Goal: Task Accomplishment & Management: Manage account settings

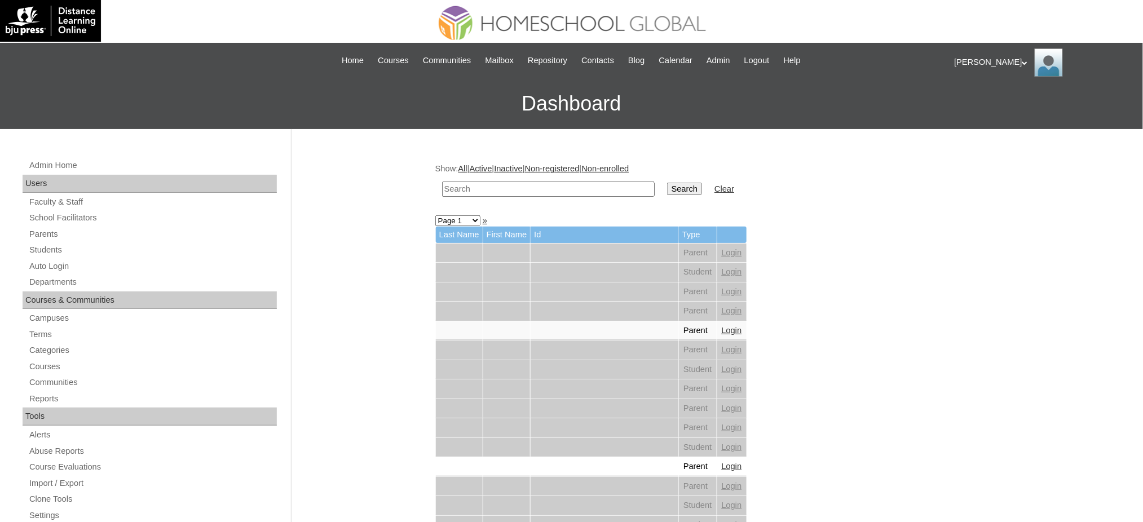
click at [555, 187] on input "text" at bounding box center [548, 189] width 213 height 15
paste input "Julianna Bernadette"
type input "Julianna Bernadette"
click at [667, 190] on input "Search" at bounding box center [684, 189] width 35 height 12
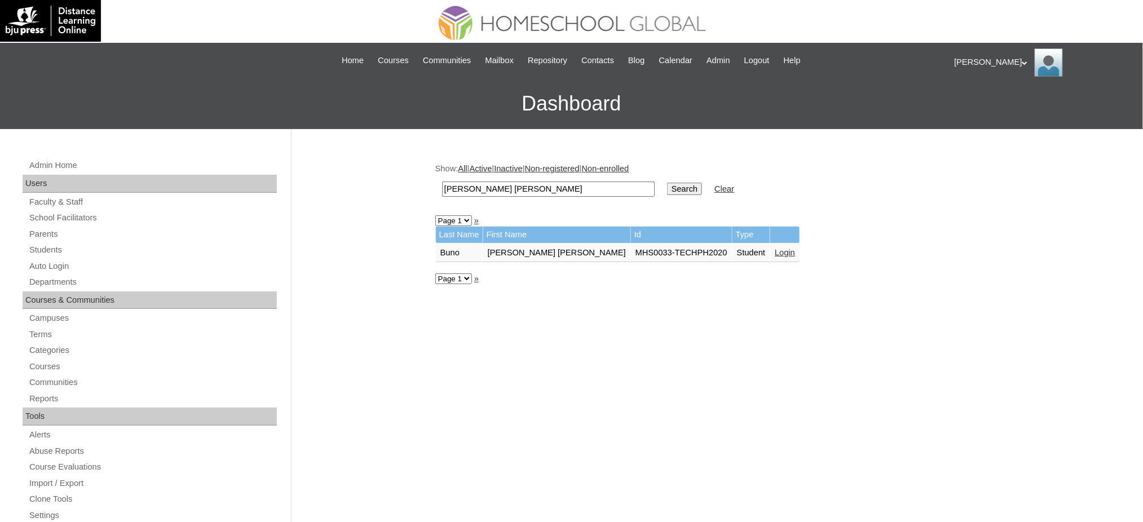
click at [775, 248] on link "Login" at bounding box center [785, 252] width 20 height 9
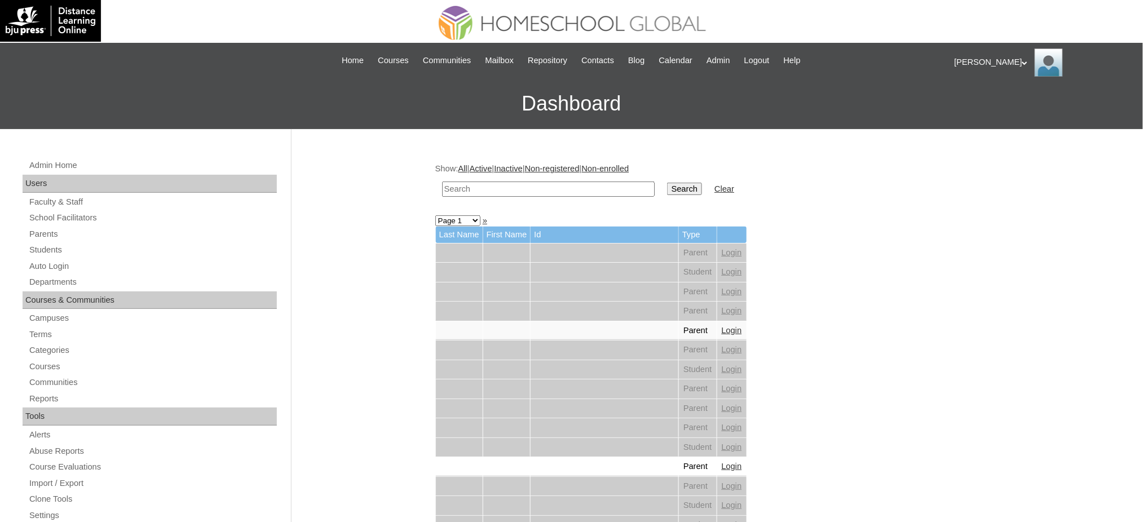
click at [516, 194] on input "text" at bounding box center [548, 189] width 213 height 15
paste input "[PERSON_NAME]"
type input "[PERSON_NAME]"
click at [667, 190] on input "Search" at bounding box center [684, 189] width 35 height 12
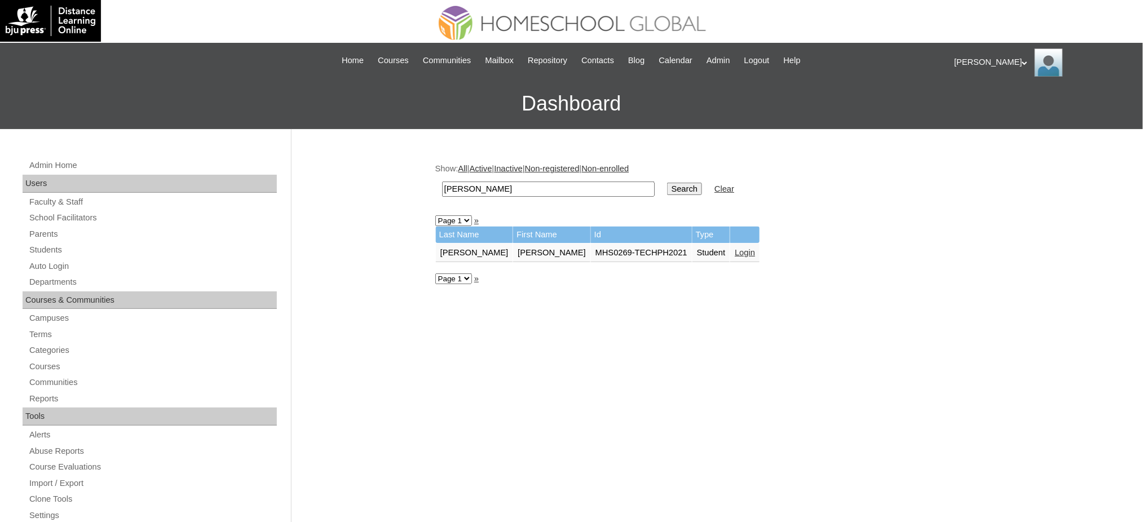
click at [735, 249] on link "Login" at bounding box center [745, 252] width 20 height 9
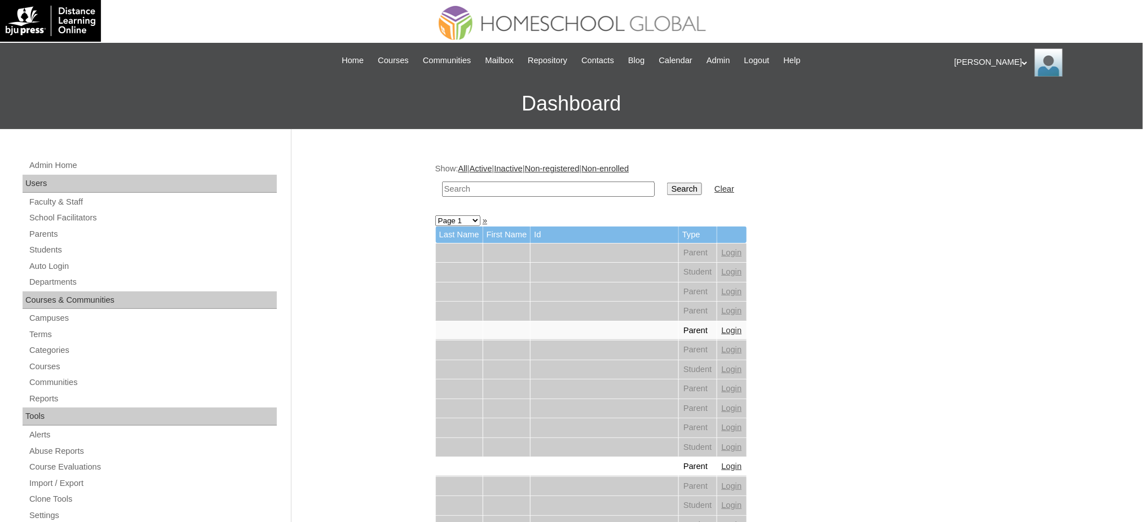
click at [531, 191] on input "text" at bounding box center [548, 189] width 213 height 15
paste input "[PERSON_NAME]"
type input "Alessandra Moana"
click at [667, 185] on input "Search" at bounding box center [684, 189] width 35 height 12
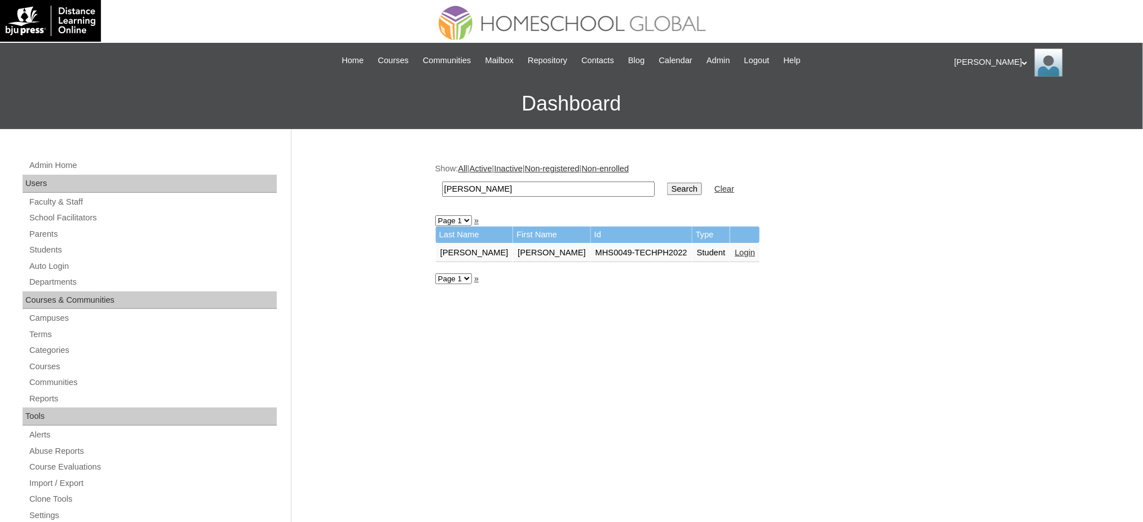
click at [735, 249] on link "Login" at bounding box center [745, 252] width 20 height 9
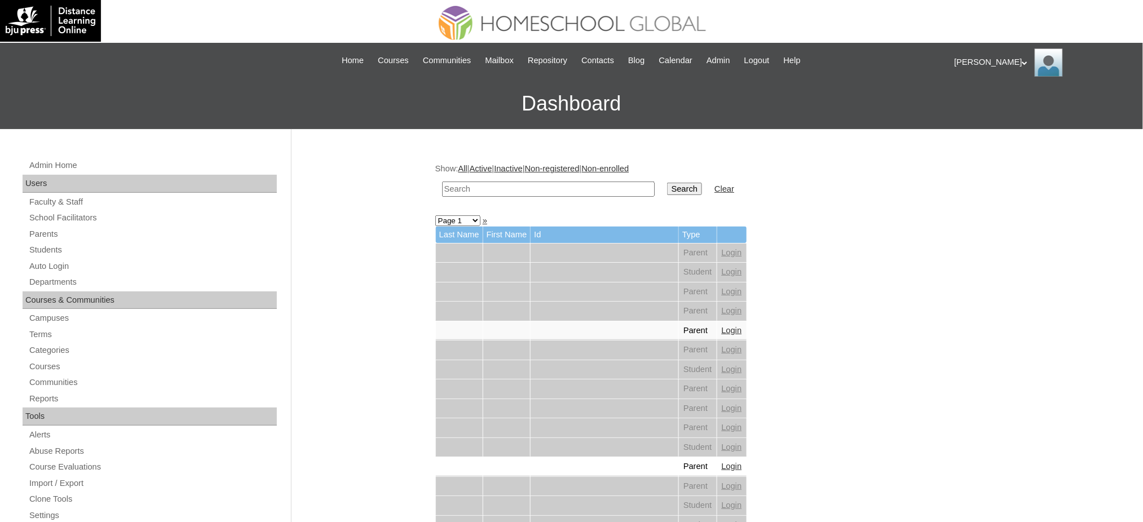
click at [560, 184] on input "text" at bounding box center [548, 189] width 213 height 15
paste input "Jose Matteo"
type input "Jose Matteo"
click at [667, 186] on input "Search" at bounding box center [684, 189] width 35 height 12
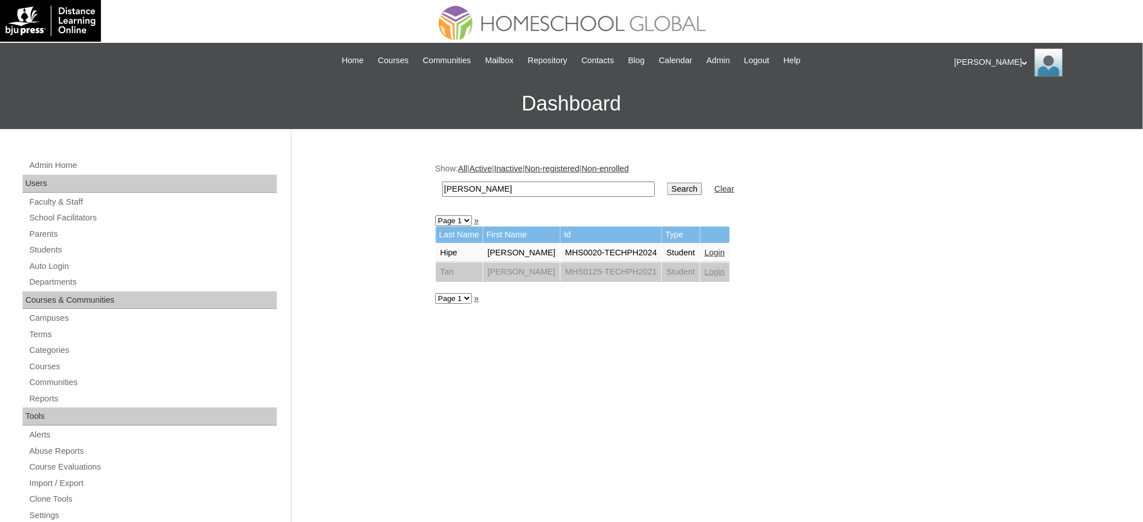
click at [705, 248] on link "Login" at bounding box center [715, 252] width 20 height 9
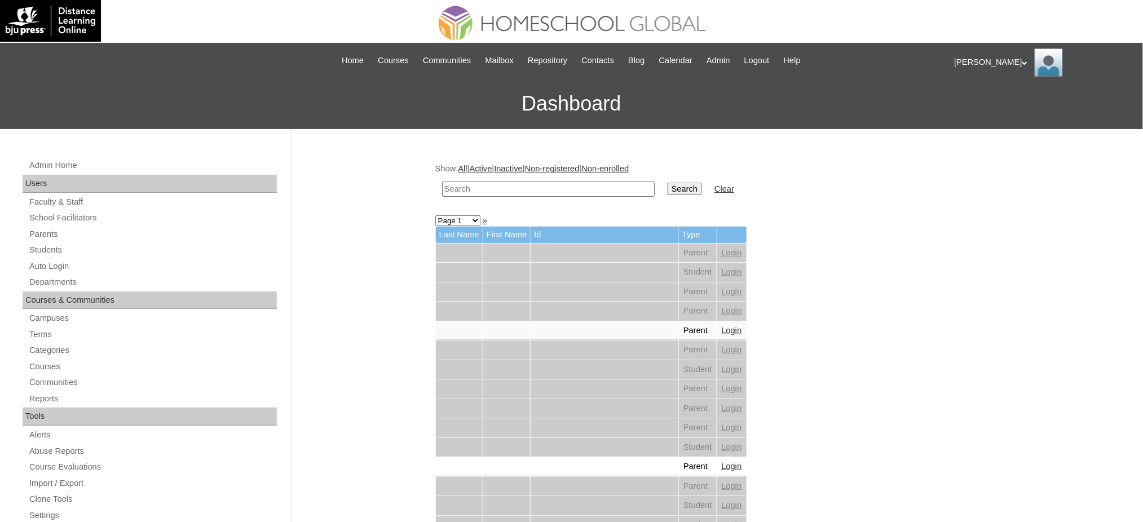
click at [544, 193] on input "text" at bounding box center [548, 189] width 213 height 15
paste input "Zion Khio"
type input "Zion Khio"
click at [662, 180] on td "Search" at bounding box center [685, 189] width 46 height 27
click at [667, 191] on input "Search" at bounding box center [684, 189] width 35 height 12
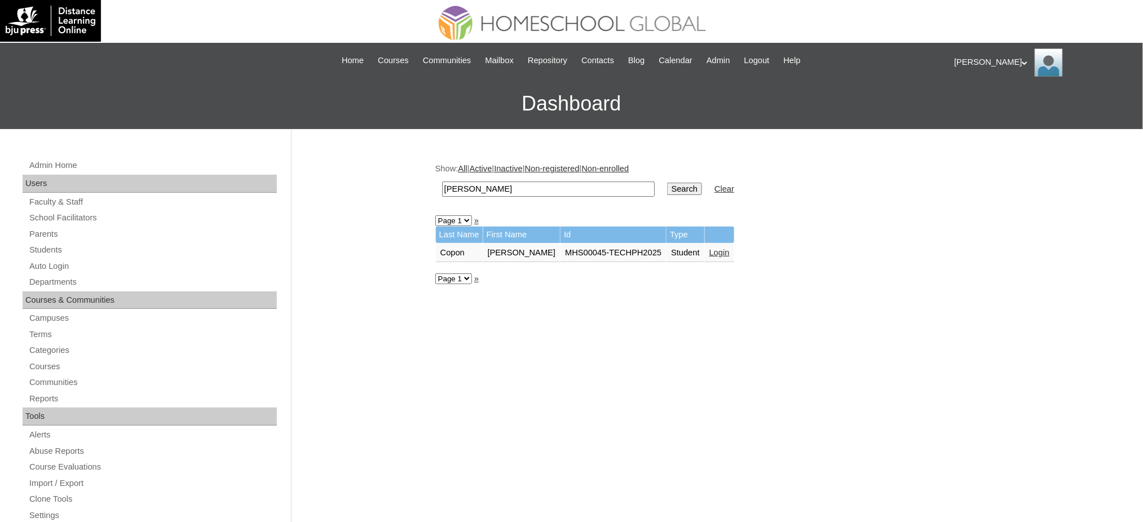
click at [710, 249] on link "Login" at bounding box center [720, 252] width 20 height 9
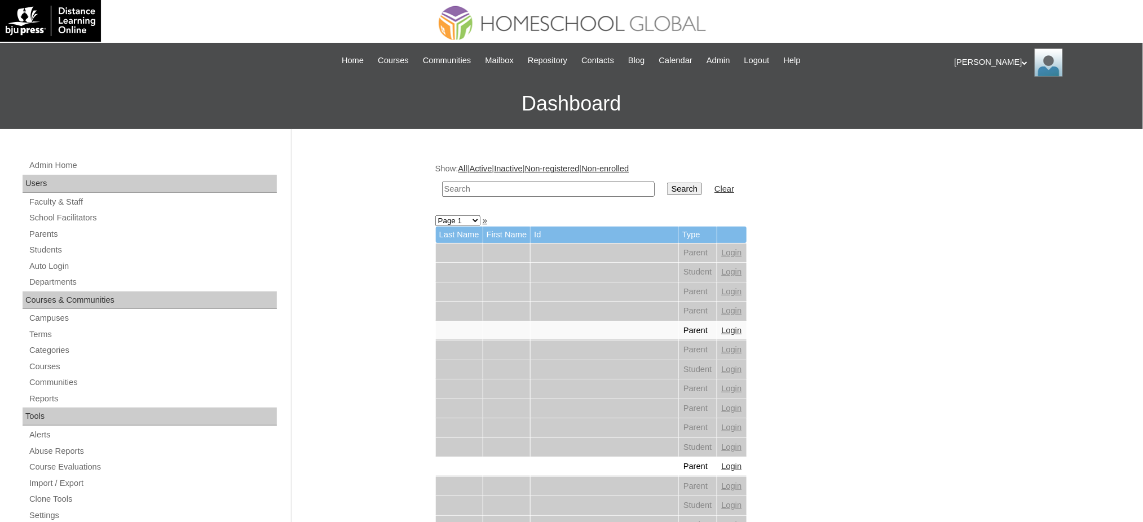
click at [549, 192] on input "text" at bounding box center [548, 189] width 213 height 15
paste input "[PERSON_NAME]"
type input "[PERSON_NAME]"
click at [667, 183] on input "Search" at bounding box center [684, 189] width 35 height 12
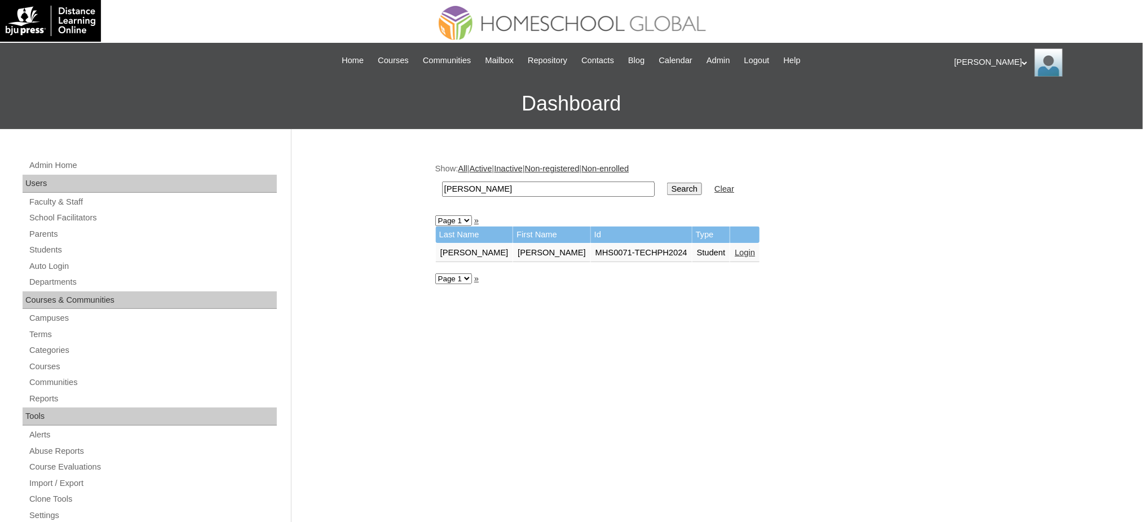
click at [735, 248] on link "Login" at bounding box center [745, 252] width 20 height 9
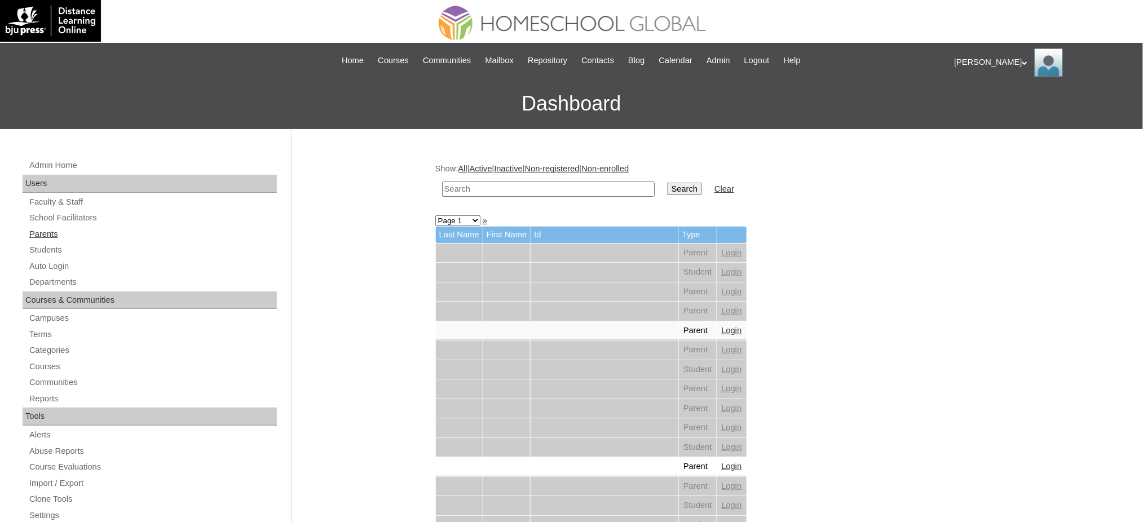
click at [40, 232] on link "Parents" at bounding box center [152, 234] width 249 height 14
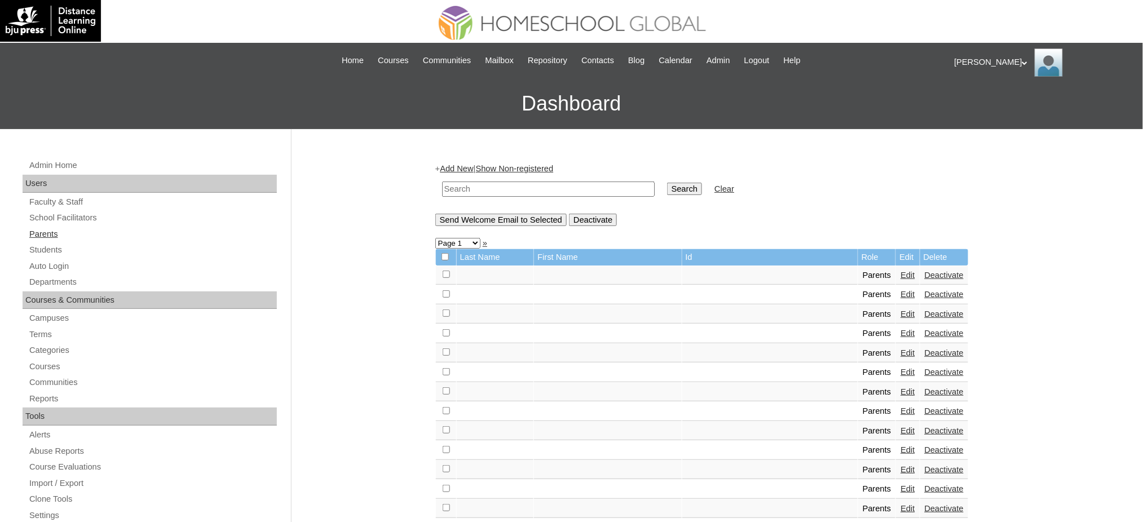
click at [51, 235] on link "Parents" at bounding box center [152, 234] width 249 height 14
click at [562, 193] on input "text" at bounding box center [548, 189] width 213 height 15
paste input "MHP0206-TECHPH2024"
type input "MHP0206-TECHPH2024"
click at [662, 194] on td "Search" at bounding box center [685, 189] width 46 height 27
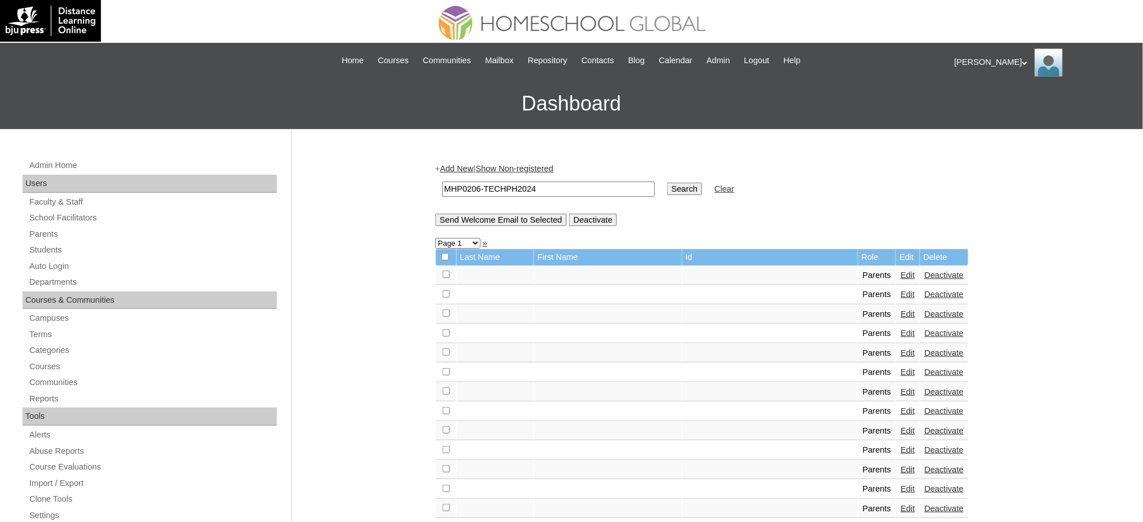
click at [667, 190] on input "Search" at bounding box center [684, 189] width 35 height 12
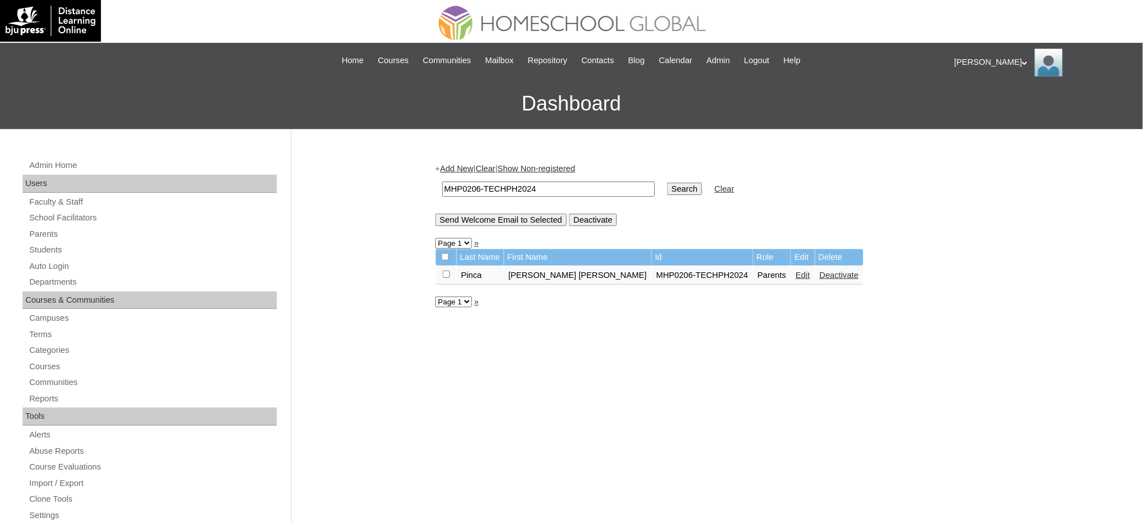
click at [796, 273] on link "Edit" at bounding box center [803, 275] width 14 height 9
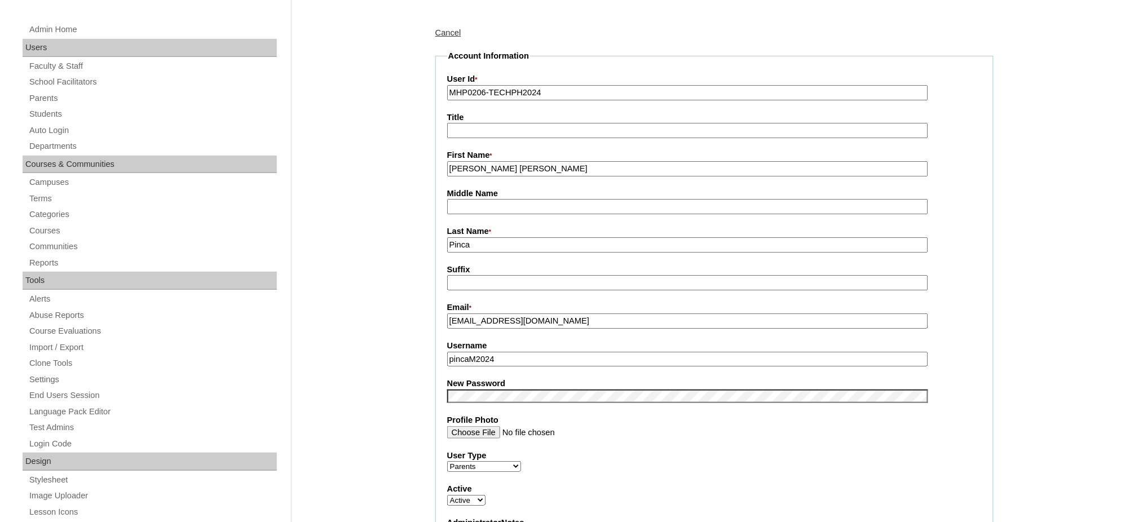
scroll to position [226, 0]
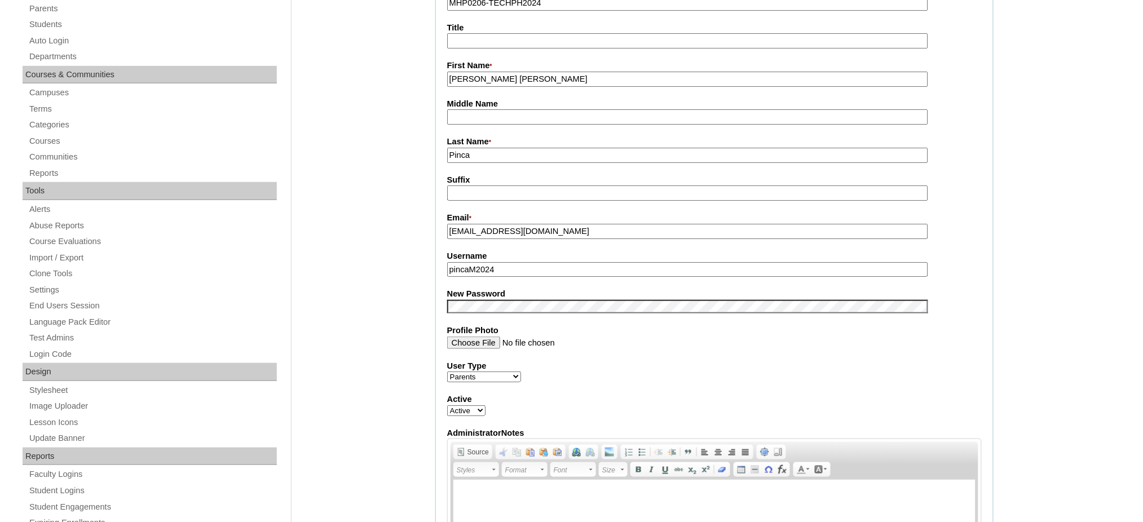
click at [511, 265] on input "pincaM2024" at bounding box center [687, 269] width 481 height 15
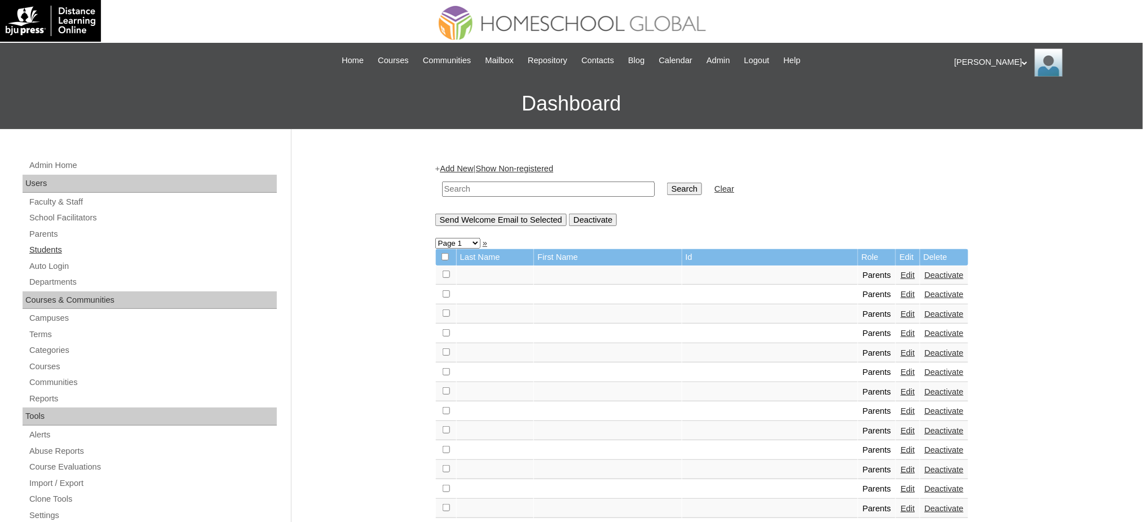
click at [55, 249] on link "Students" at bounding box center [152, 250] width 249 height 14
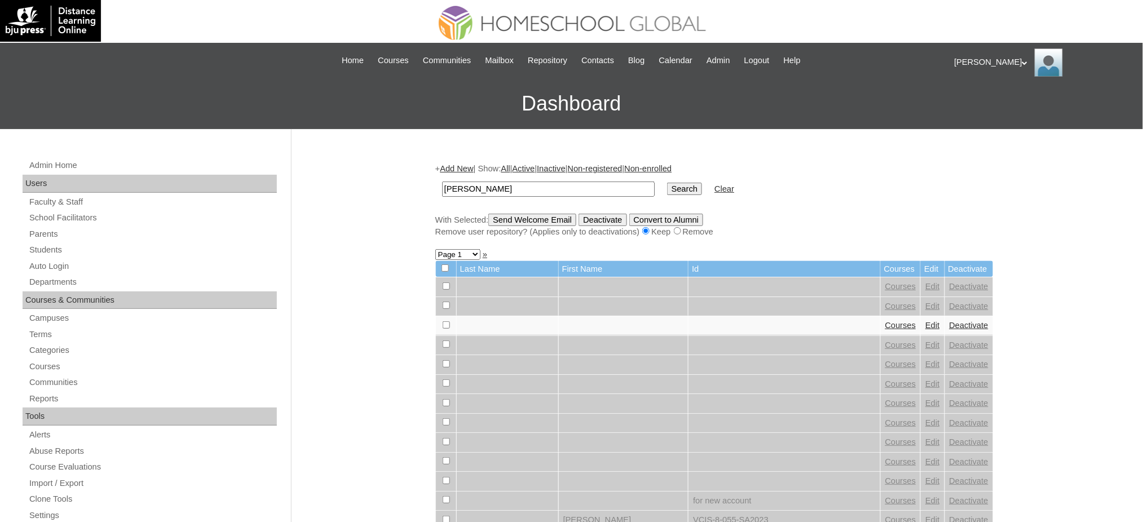
type input "Mikaella Xanelle"
click at [667, 187] on input "Search" at bounding box center [684, 189] width 35 height 12
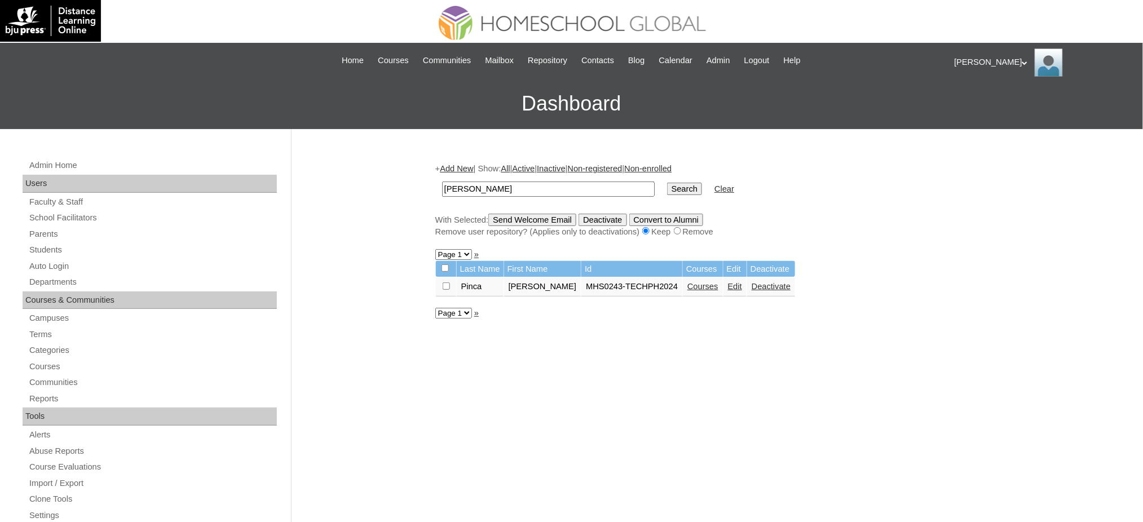
drag, startPoint x: 729, startPoint y: 280, endPoint x: 666, endPoint y: 243, distance: 73.5
click at [729, 282] on link "Edit" at bounding box center [735, 286] width 14 height 9
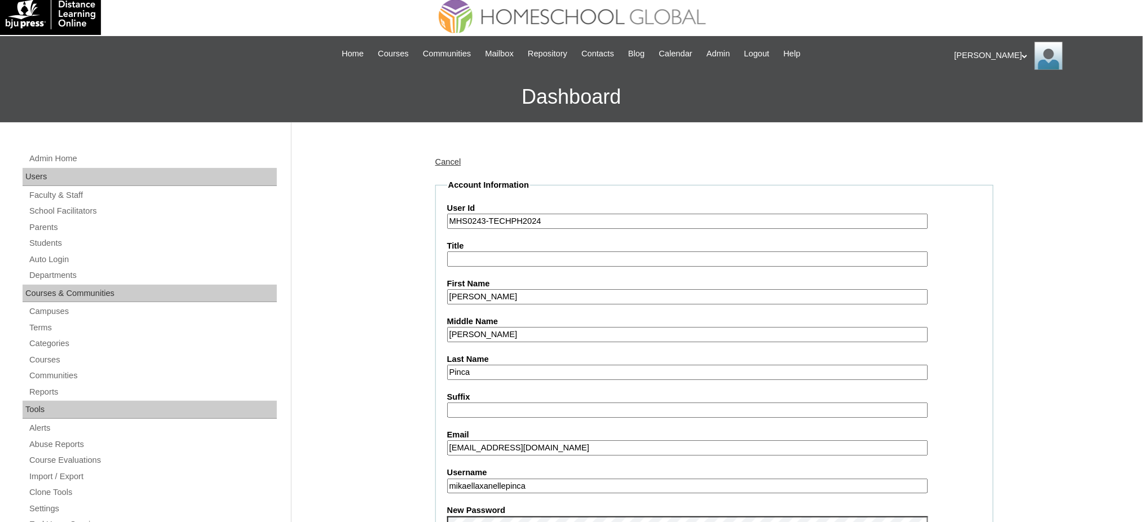
scroll to position [150, 0]
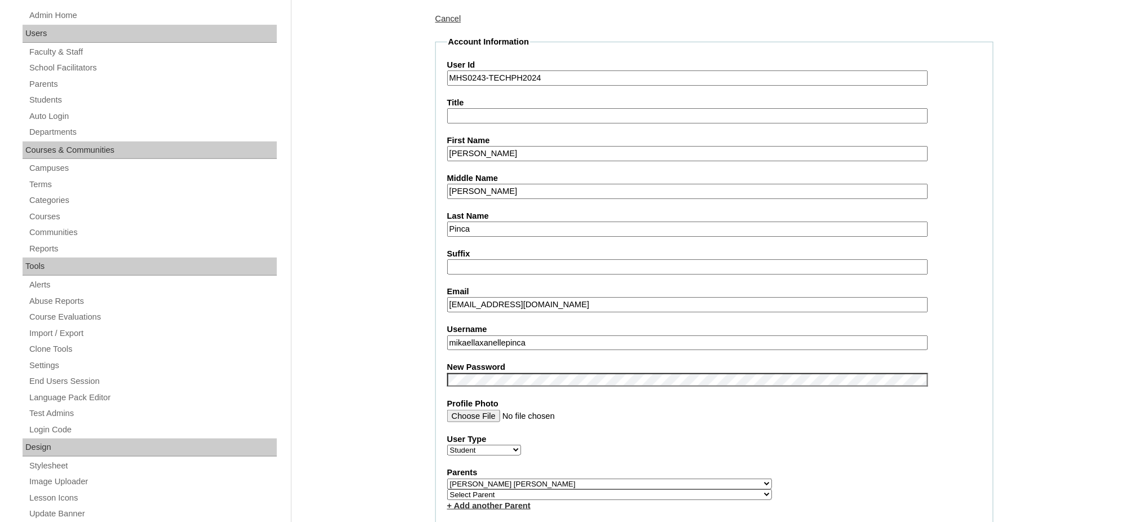
click at [520, 336] on input "mikaellaxanellepinca" at bounding box center [687, 343] width 481 height 15
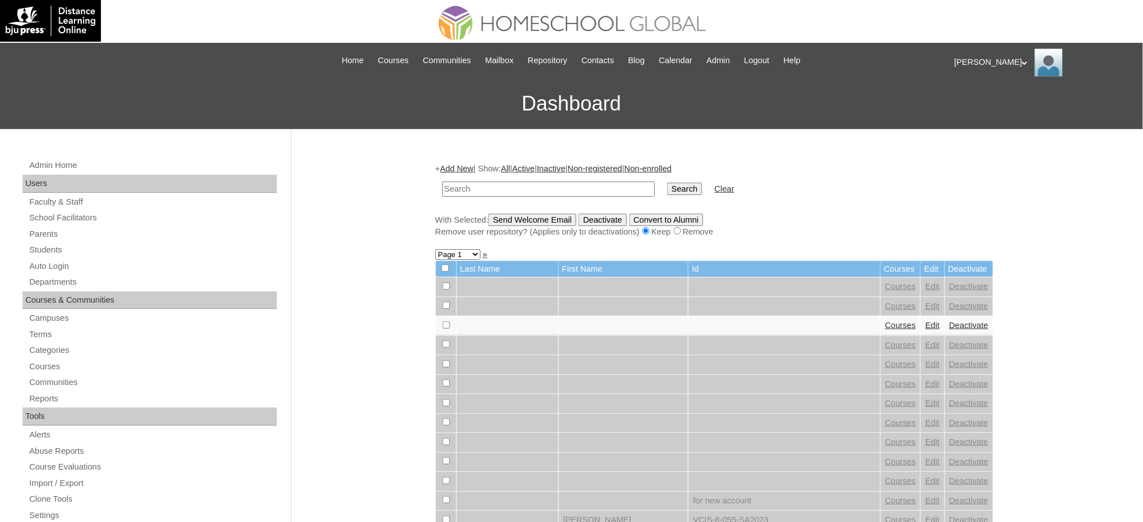
paste input "[PERSON_NAME]"
type input "[PERSON_NAME]"
click at [667, 188] on input "Search" at bounding box center [684, 189] width 35 height 12
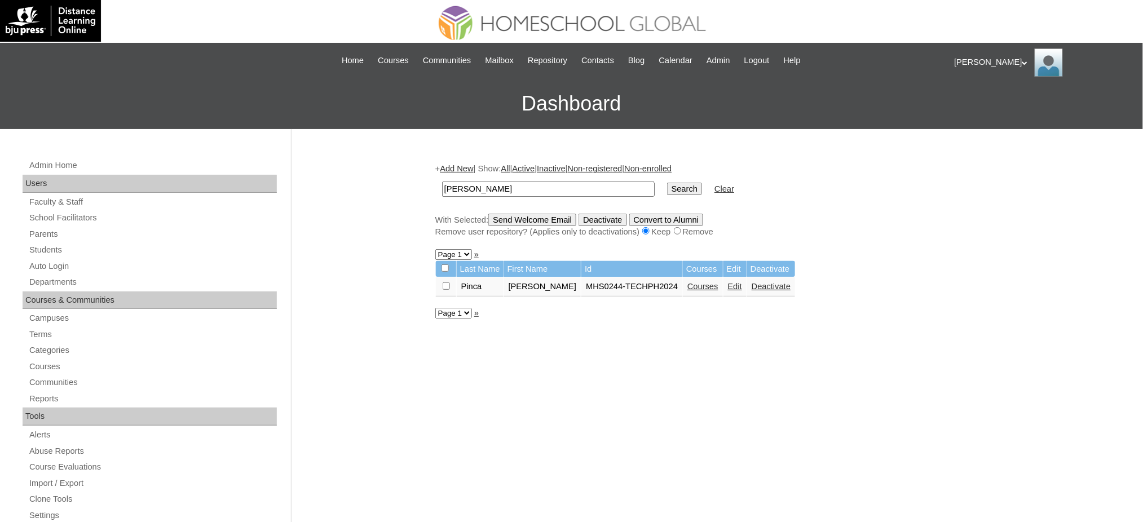
click at [742, 285] on link "Edit" at bounding box center [735, 286] width 14 height 9
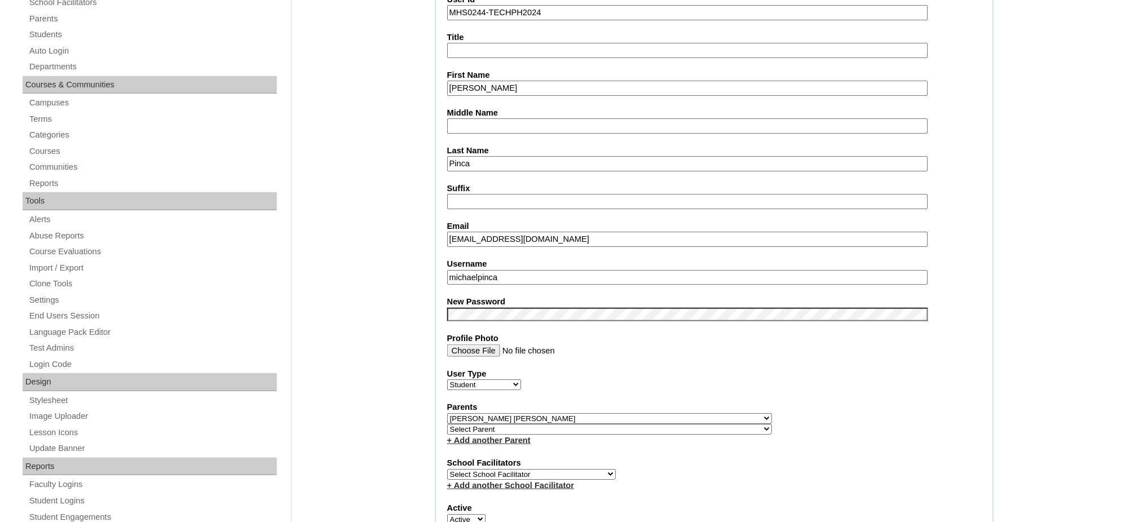
scroll to position [226, 0]
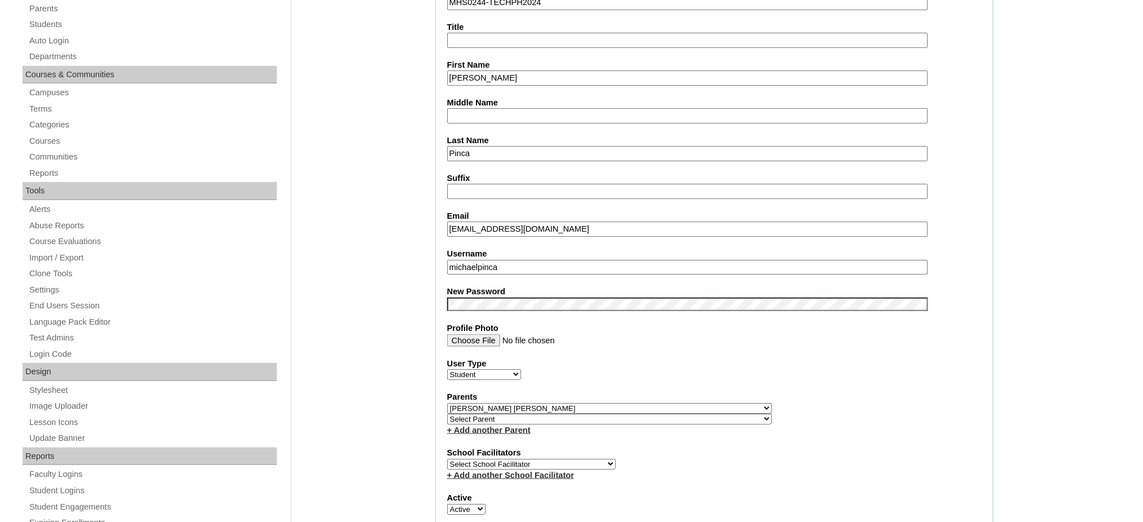
click at [503, 260] on input "michaelpinca" at bounding box center [687, 267] width 481 height 15
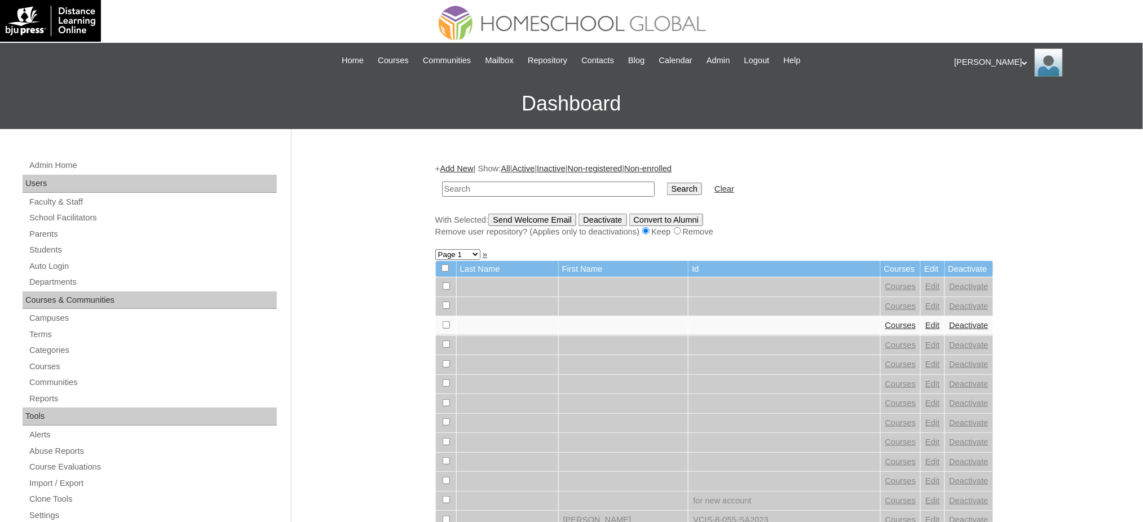
paste input "[PERSON_NAME]"
type input "[PERSON_NAME]"
click at [667, 191] on input "Search" at bounding box center [684, 189] width 35 height 12
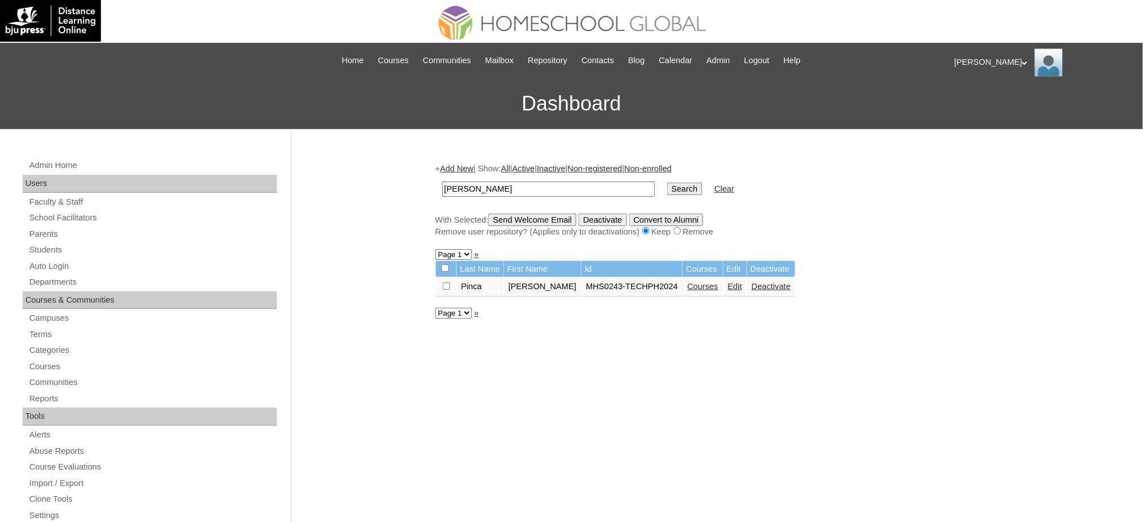
click at [688, 283] on link "Courses" at bounding box center [703, 286] width 31 height 9
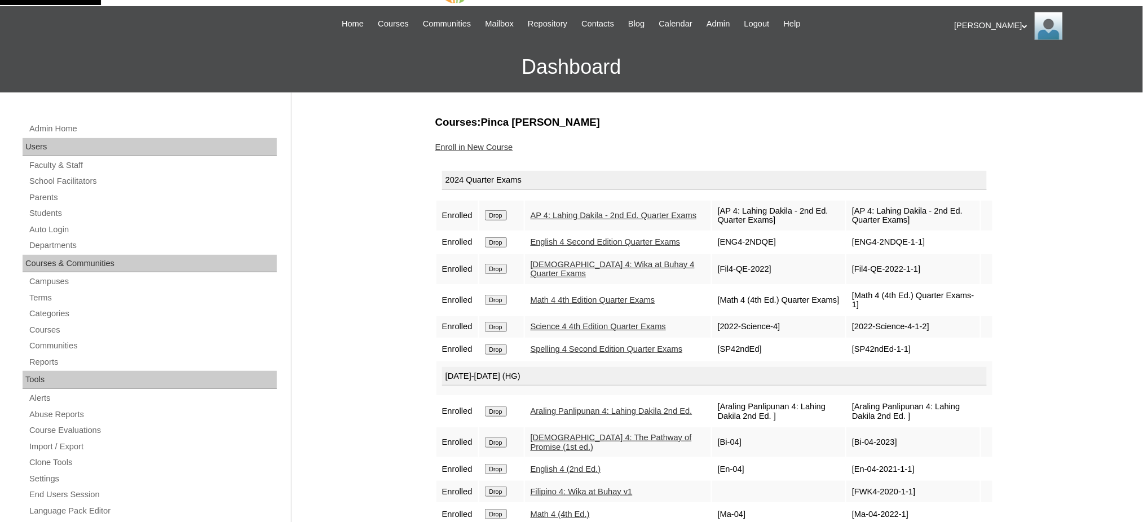
scroll to position [75, 0]
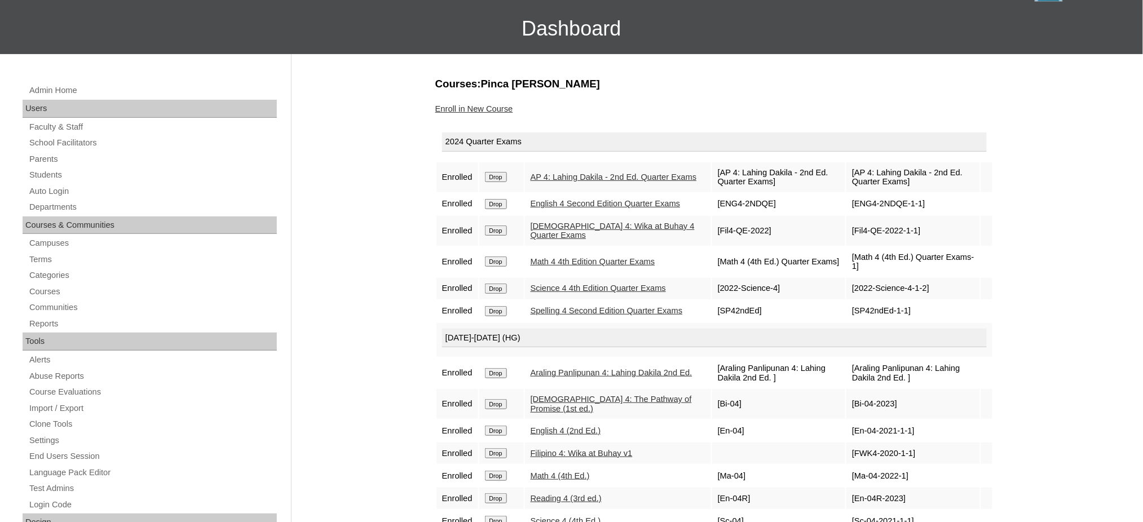
click at [504, 175] on input "Drop" at bounding box center [496, 177] width 22 height 10
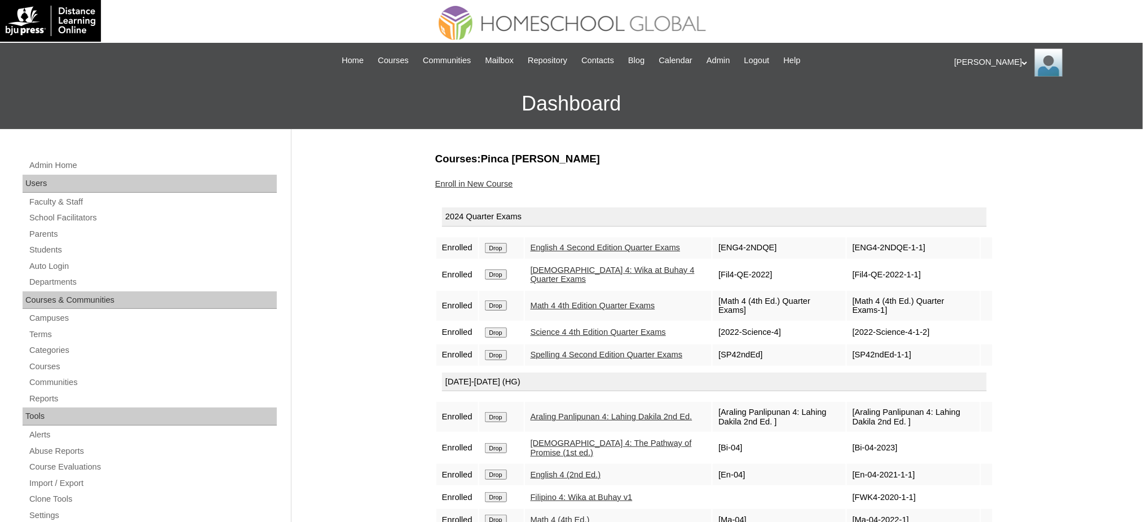
click at [499, 248] on input "Drop" at bounding box center [496, 248] width 22 height 10
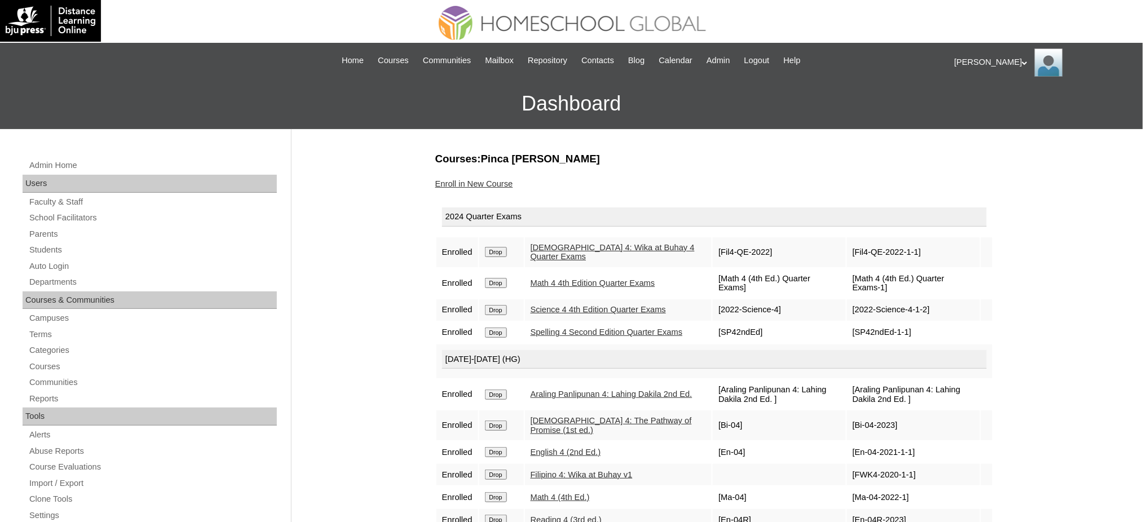
click at [506, 252] on input "Drop" at bounding box center [496, 252] width 22 height 10
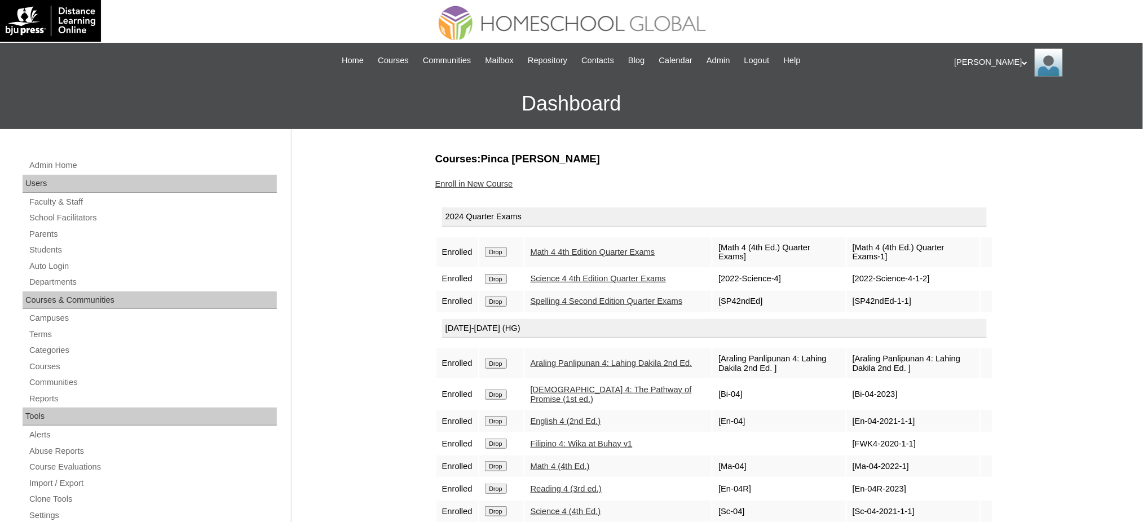
click at [504, 248] on input "Drop" at bounding box center [496, 252] width 22 height 10
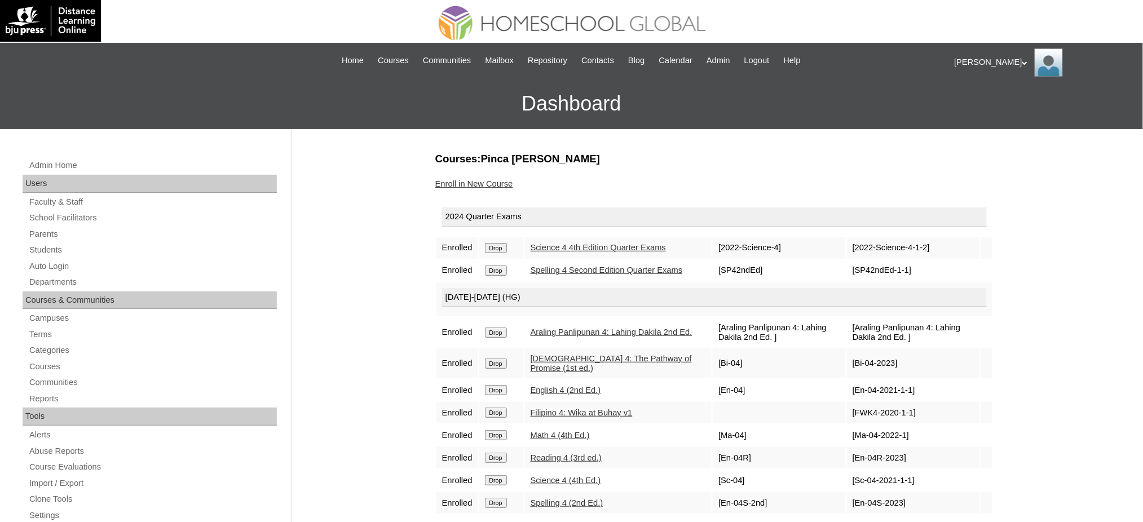
click at [499, 248] on input "Drop" at bounding box center [496, 248] width 22 height 10
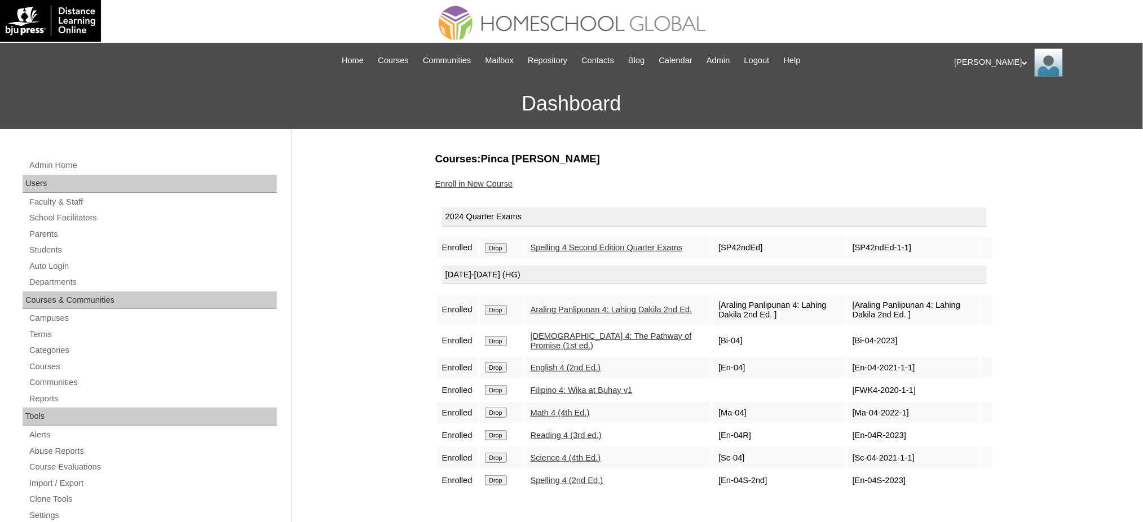
click at [506, 253] on input "Drop" at bounding box center [496, 248] width 22 height 10
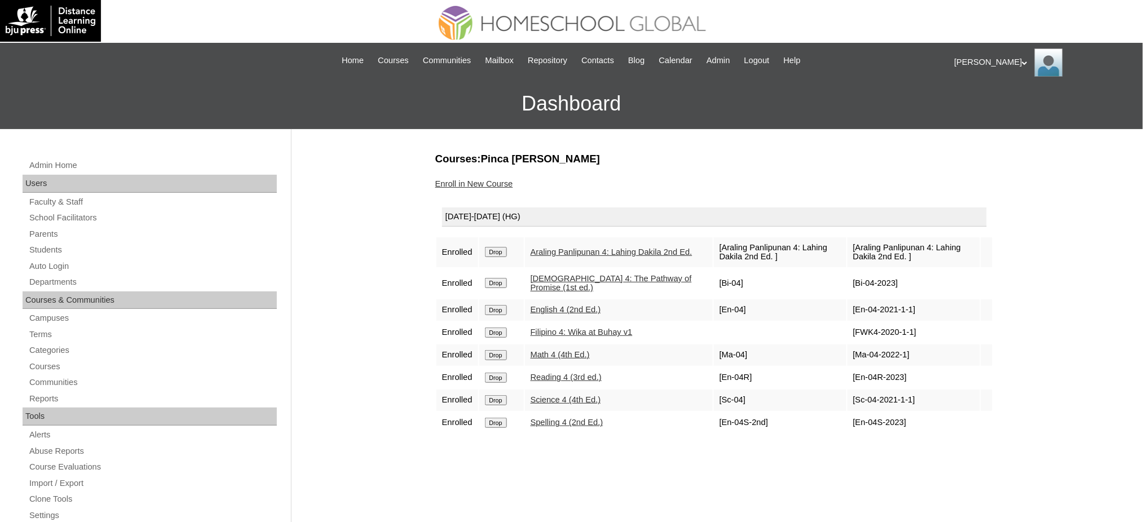
click at [501, 249] on input "Drop" at bounding box center [496, 252] width 22 height 10
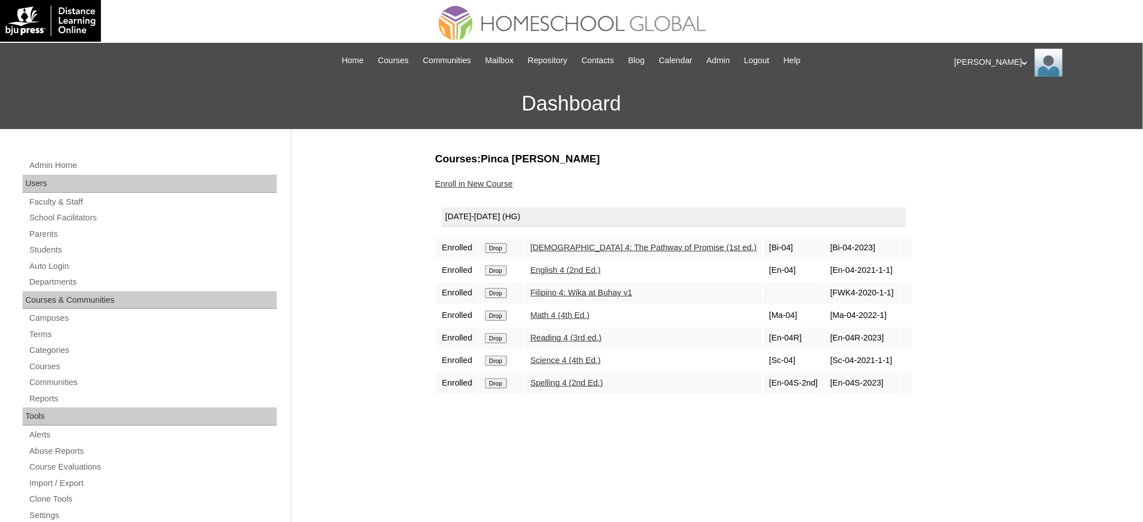
click at [501, 249] on input "Drop" at bounding box center [496, 248] width 22 height 10
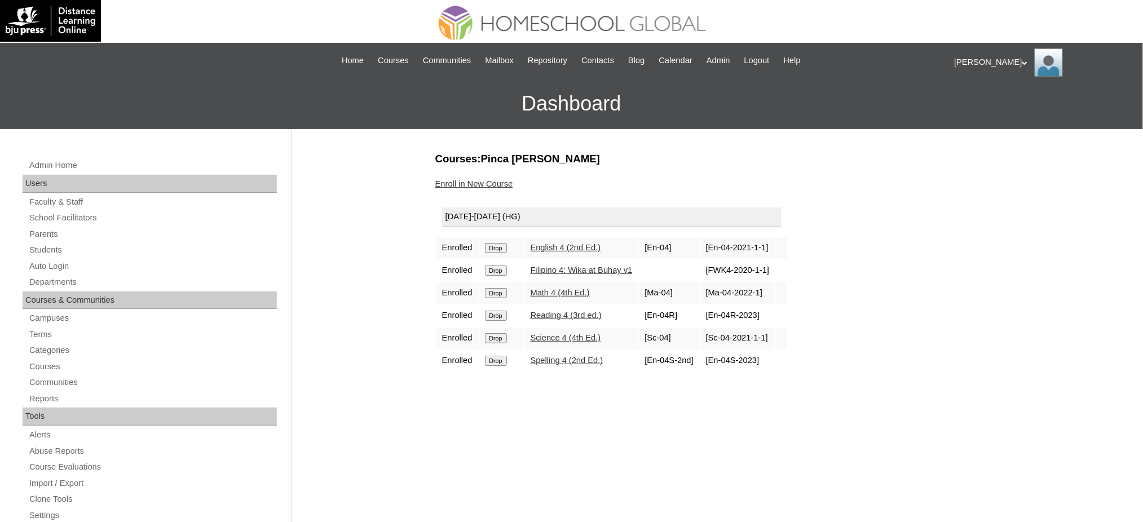
click at [501, 247] on input "Drop" at bounding box center [496, 248] width 22 height 10
click at [496, 246] on input "Drop" at bounding box center [496, 248] width 22 height 10
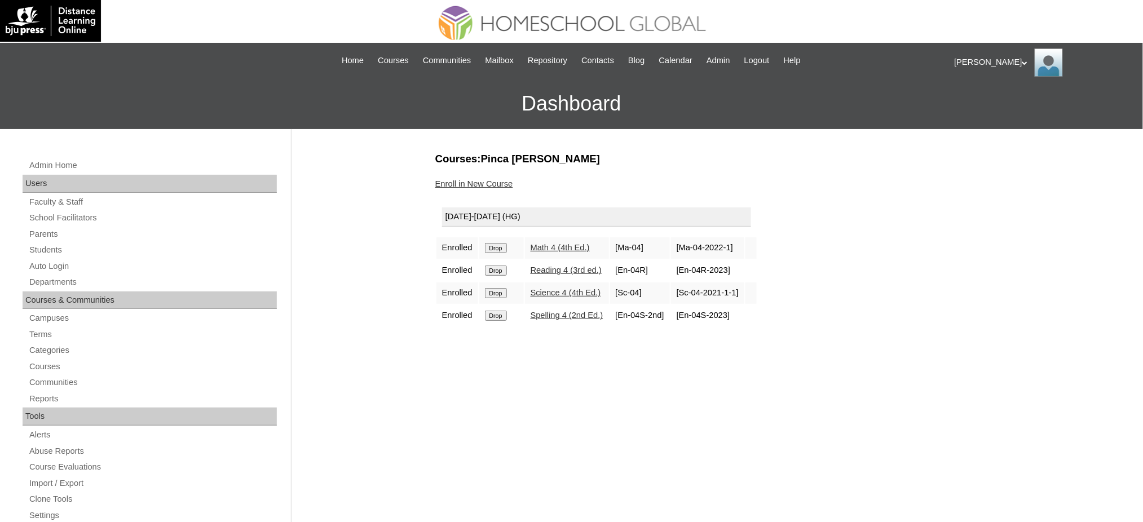
click at [497, 246] on input "Drop" at bounding box center [496, 248] width 22 height 10
click at [501, 247] on input "Drop" at bounding box center [496, 248] width 22 height 10
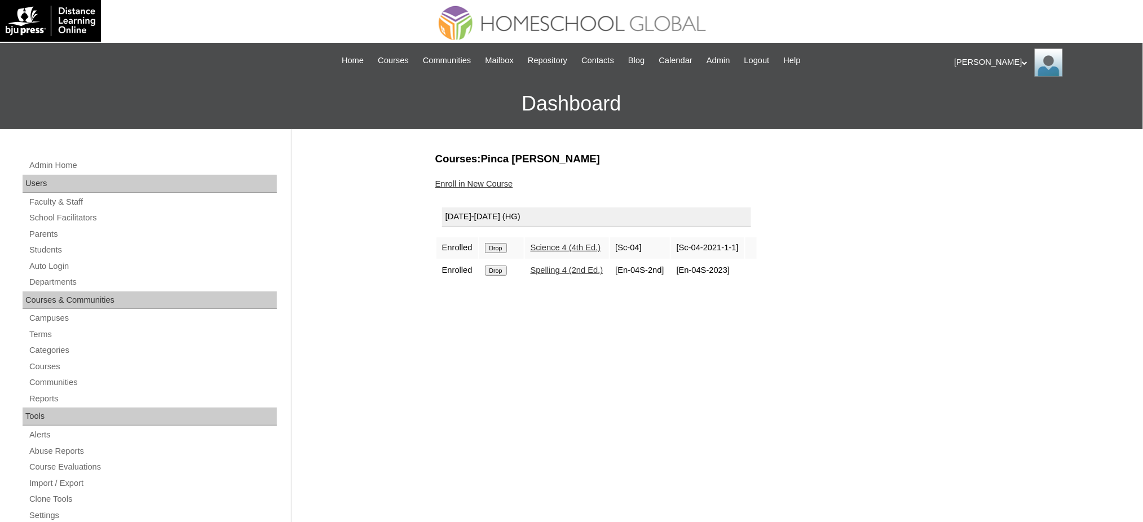
click at [496, 247] on input "Drop" at bounding box center [496, 248] width 22 height 10
click at [501, 244] on input "Drop" at bounding box center [496, 248] width 22 height 10
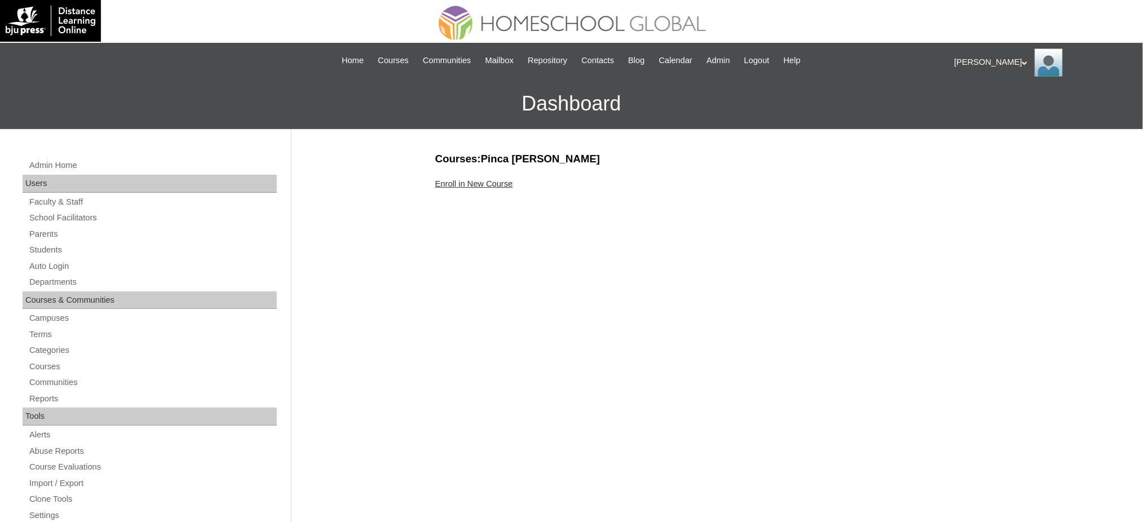
click at [463, 187] on link "Enroll in New Course" at bounding box center [474, 183] width 78 height 9
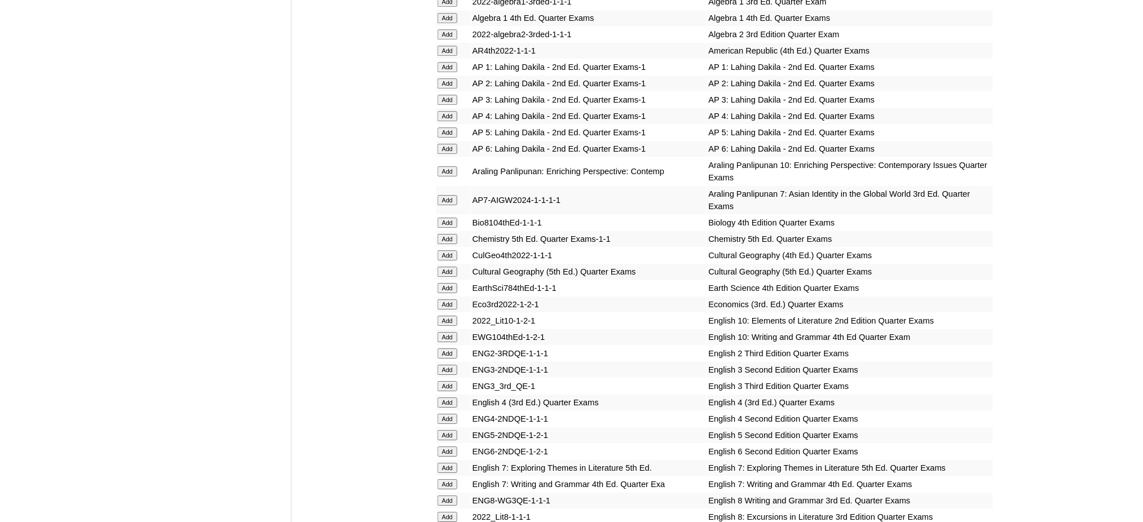
scroll to position [1203, 0]
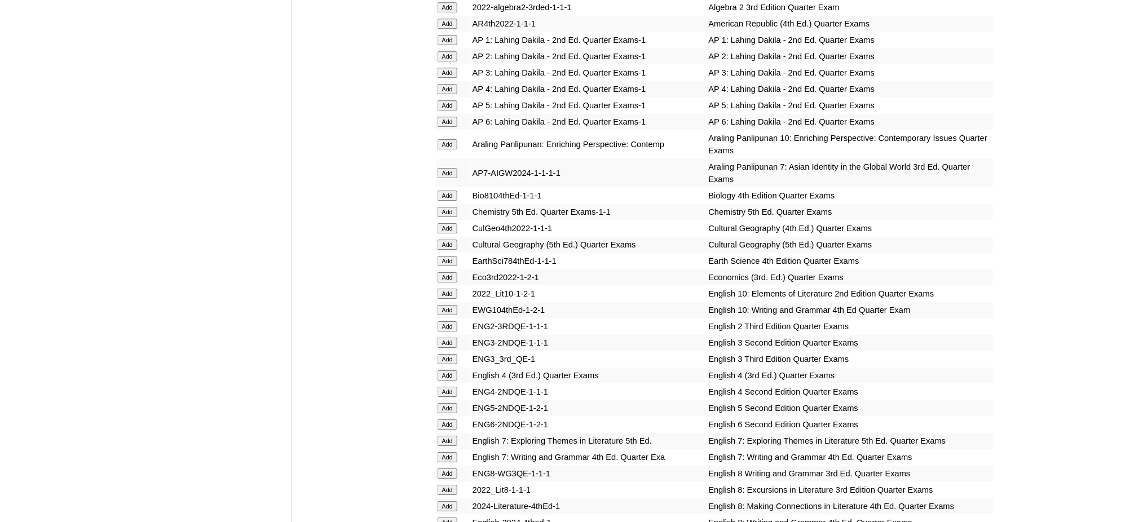
click at [446, 100] on input "Add" at bounding box center [448, 105] width 20 height 10
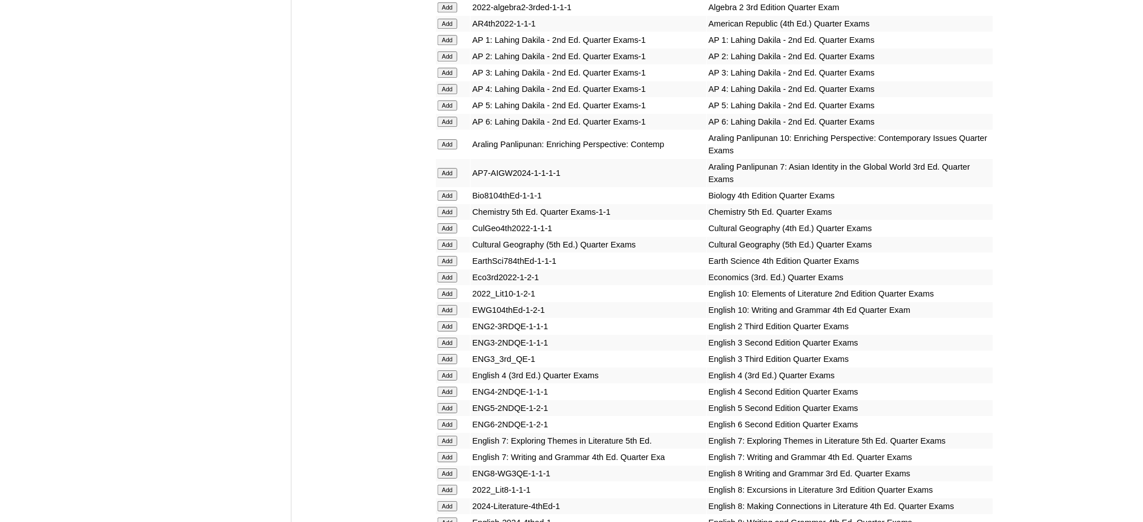
click at [446, 100] on input "Add" at bounding box center [448, 105] width 20 height 10
click at [455, 403] on input "Add" at bounding box center [448, 408] width 20 height 10
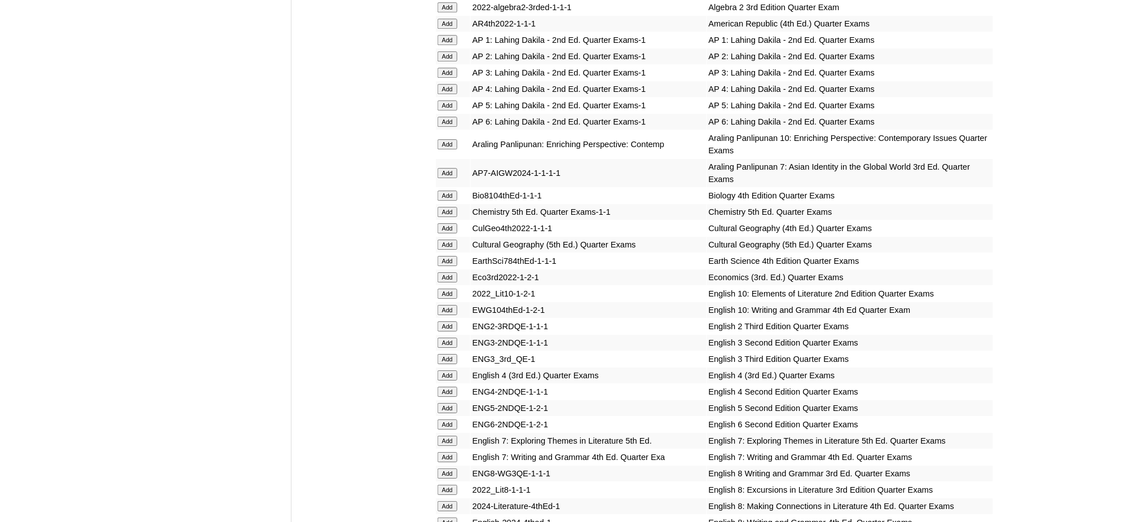
click at [455, 403] on input "Add" at bounding box center [448, 408] width 20 height 10
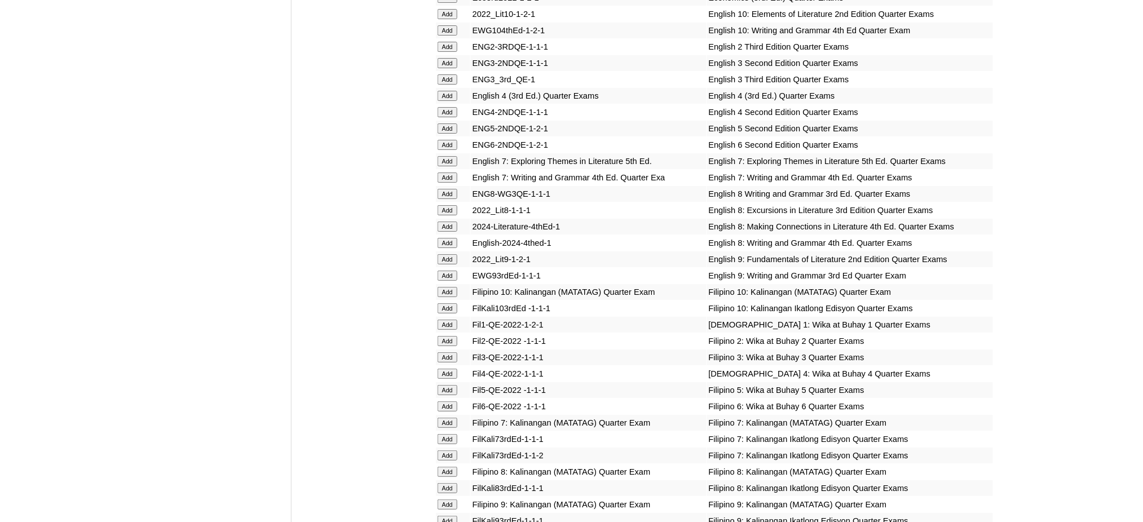
scroll to position [1655, 0]
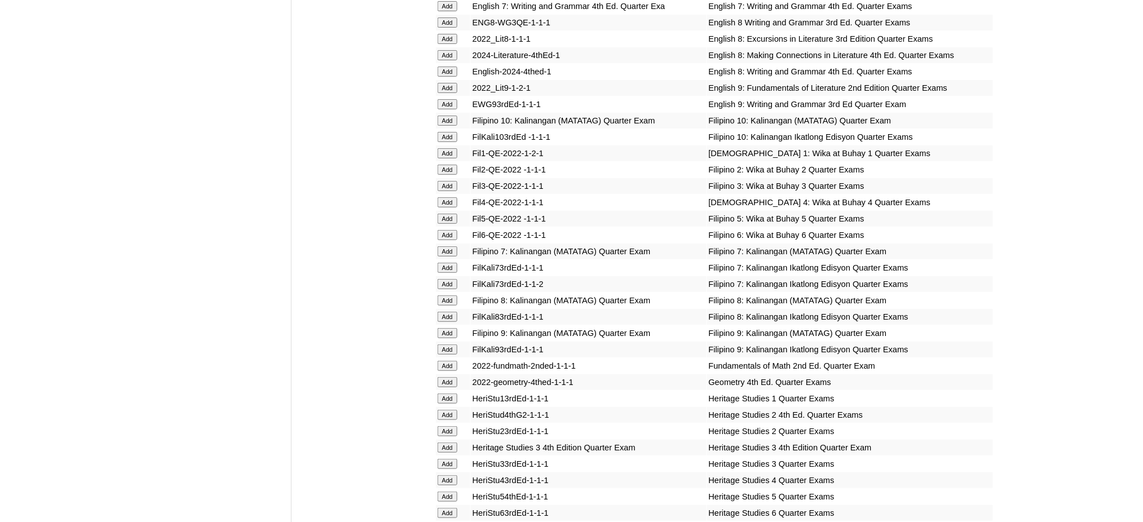
click at [447, 214] on input "Add" at bounding box center [448, 219] width 20 height 10
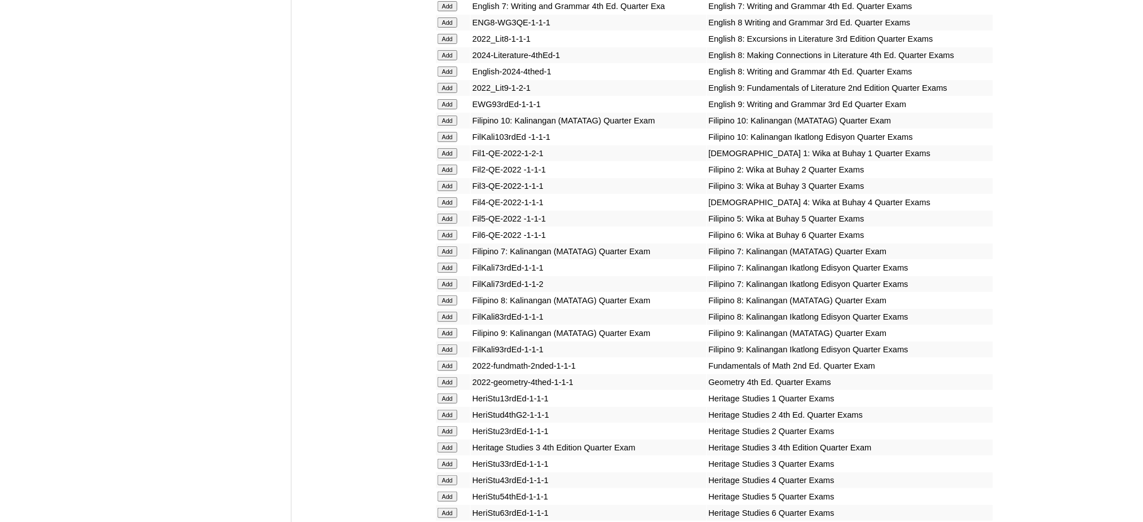
click at [447, 214] on input "Add" at bounding box center [448, 219] width 20 height 10
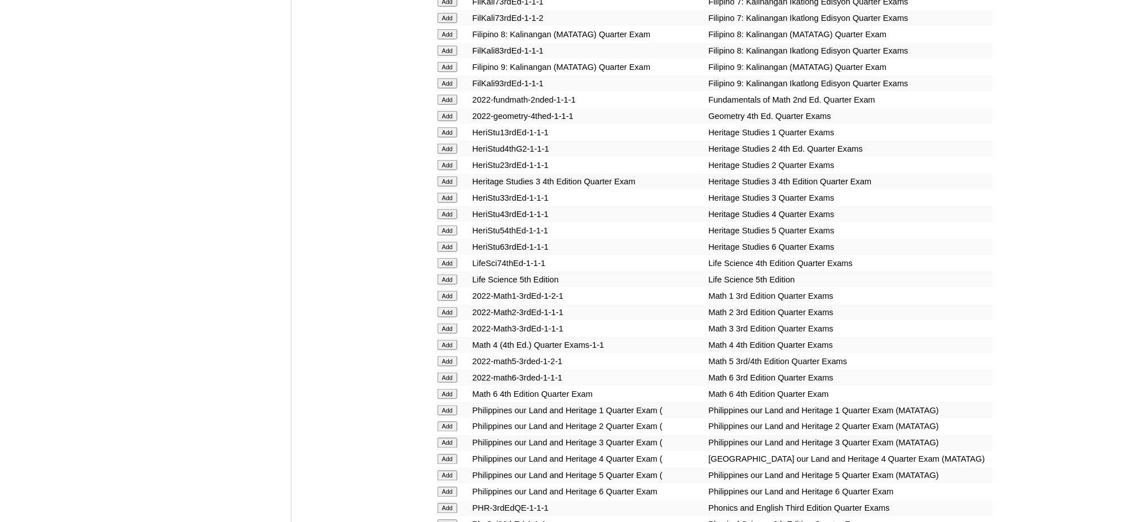
scroll to position [2031, 0]
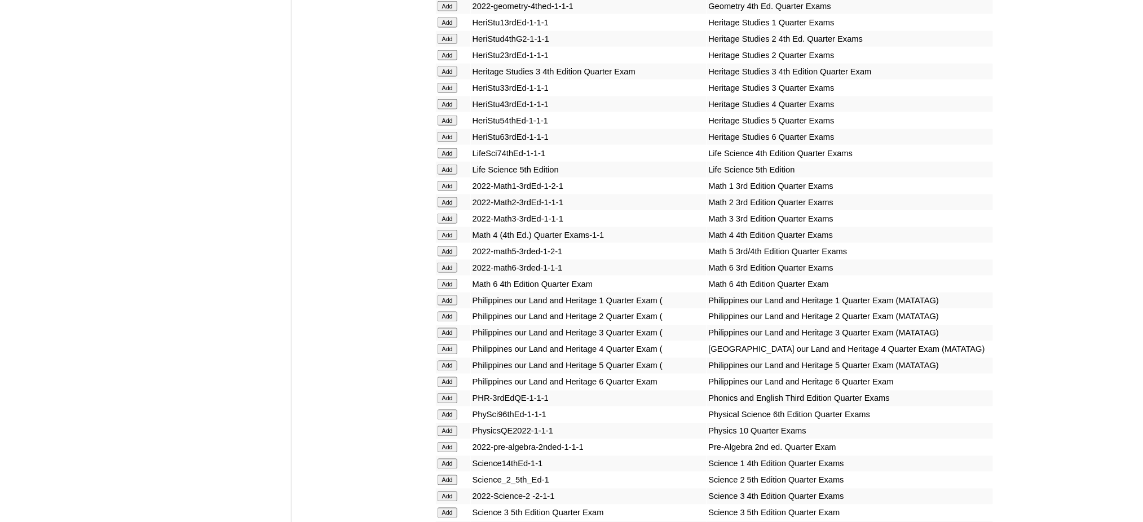
click at [440, 247] on input "Add" at bounding box center [448, 252] width 20 height 10
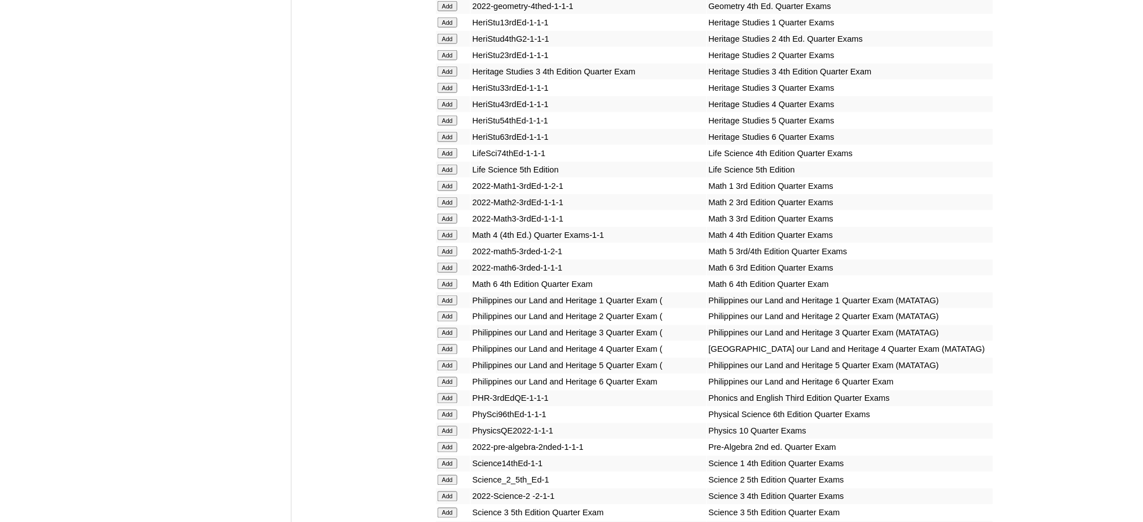
click at [440, 247] on input "Add" at bounding box center [448, 252] width 20 height 10
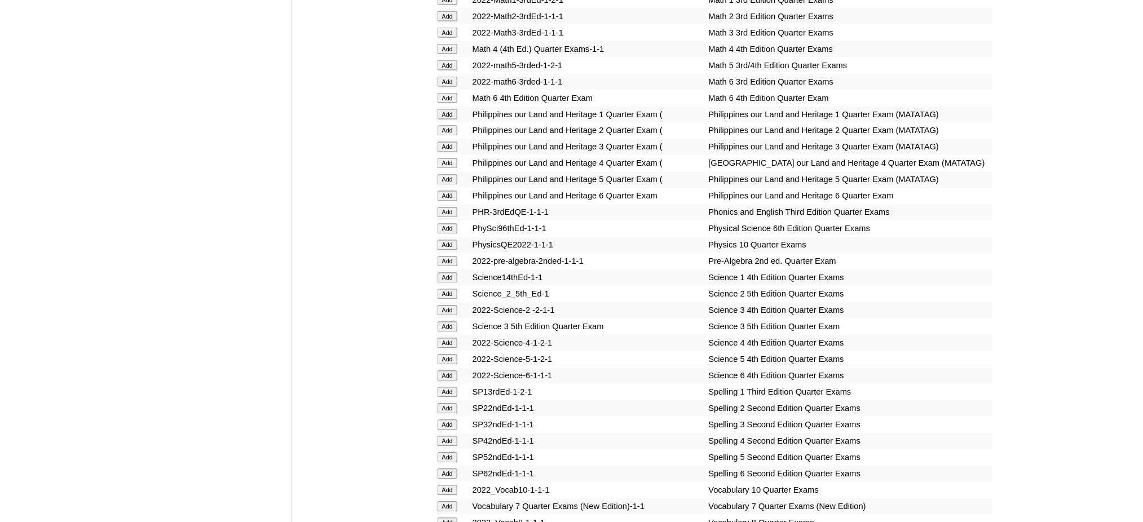
scroll to position [2406, 0]
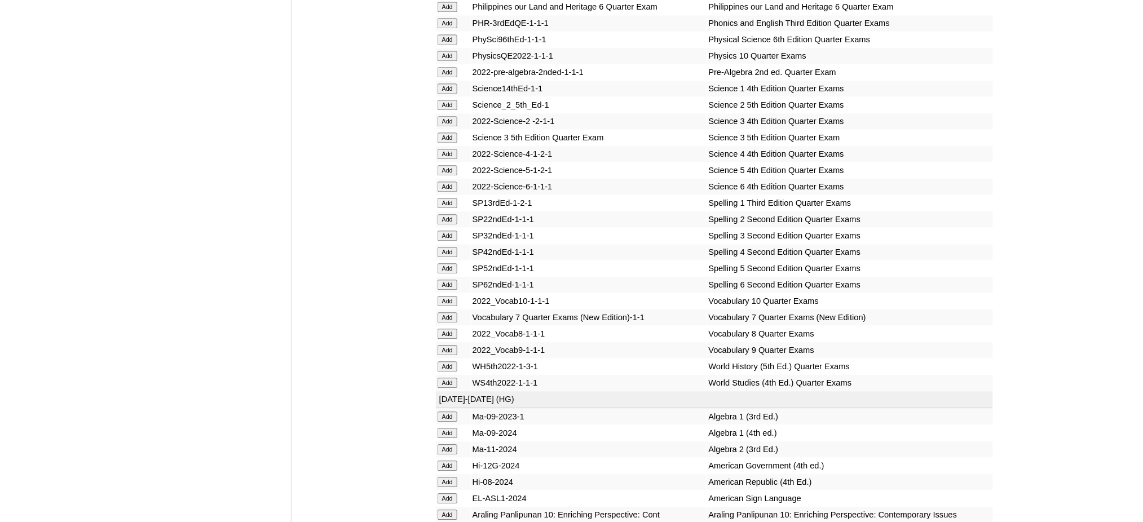
click at [438, 165] on input "Add" at bounding box center [448, 170] width 20 height 10
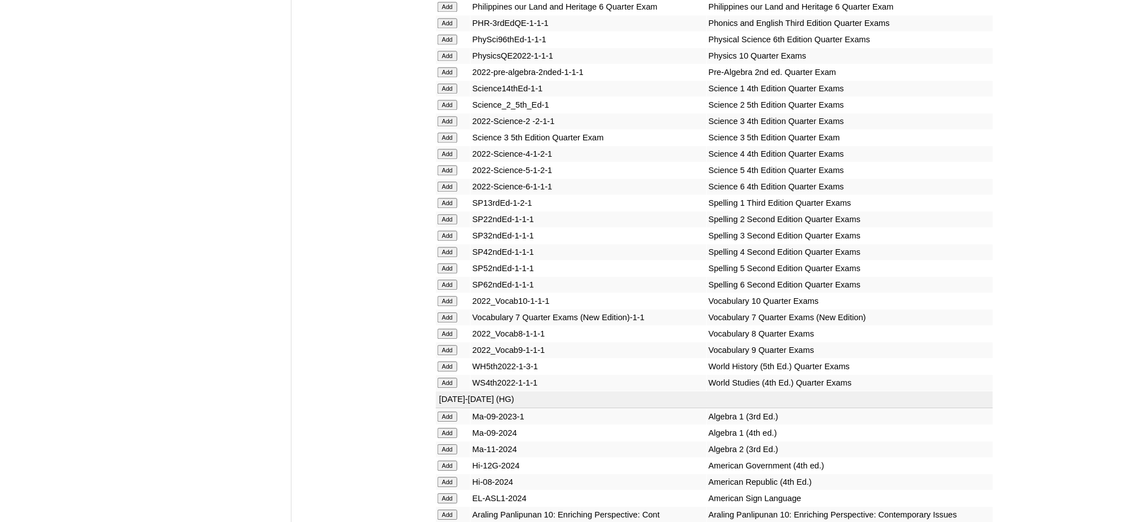
click at [438, 165] on input "Add" at bounding box center [448, 170] width 20 height 10
click at [446, 263] on input "Add" at bounding box center [448, 268] width 20 height 10
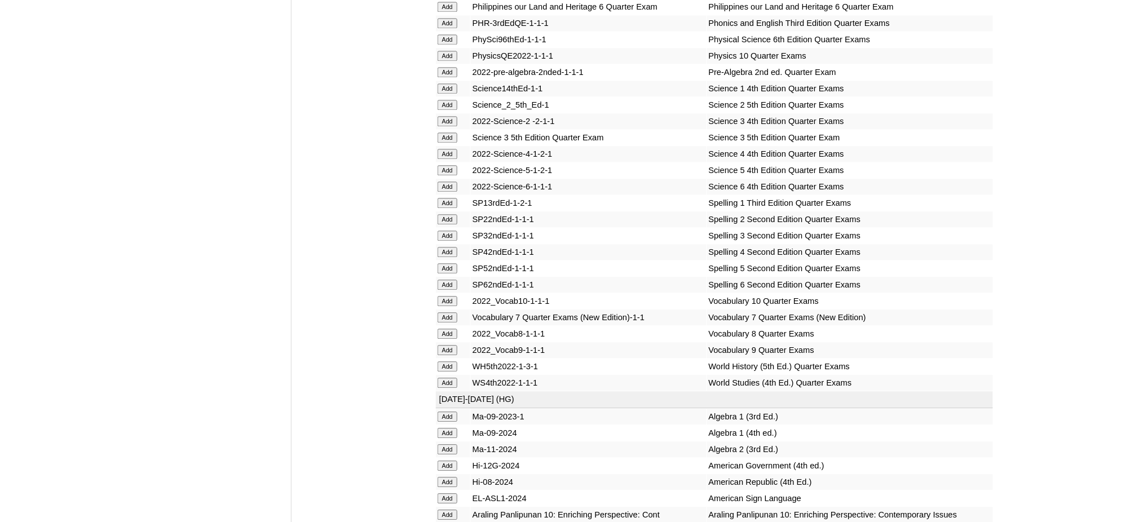
click at [446, 263] on input "Add" at bounding box center [448, 268] width 20 height 10
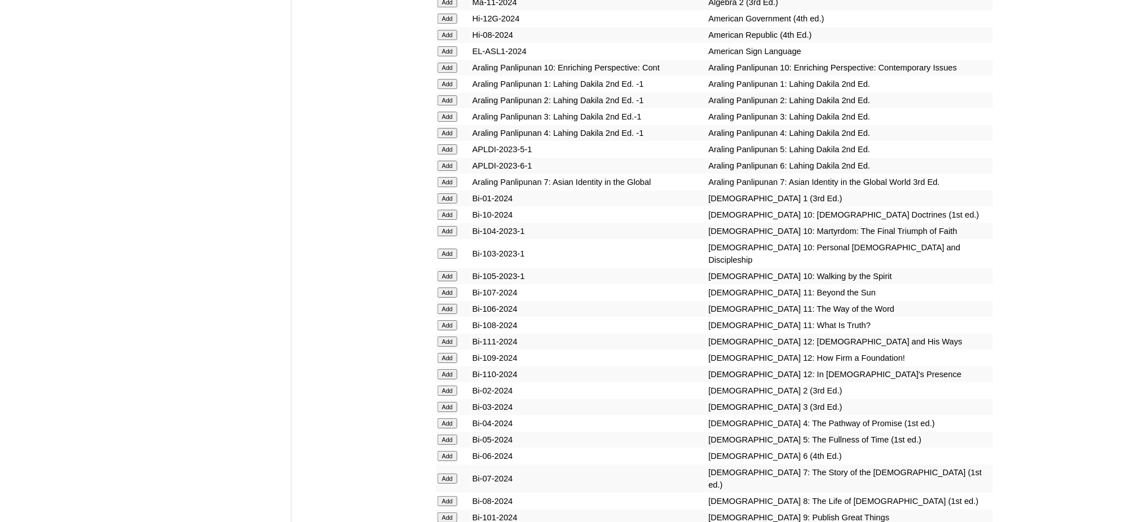
scroll to position [2858, 0]
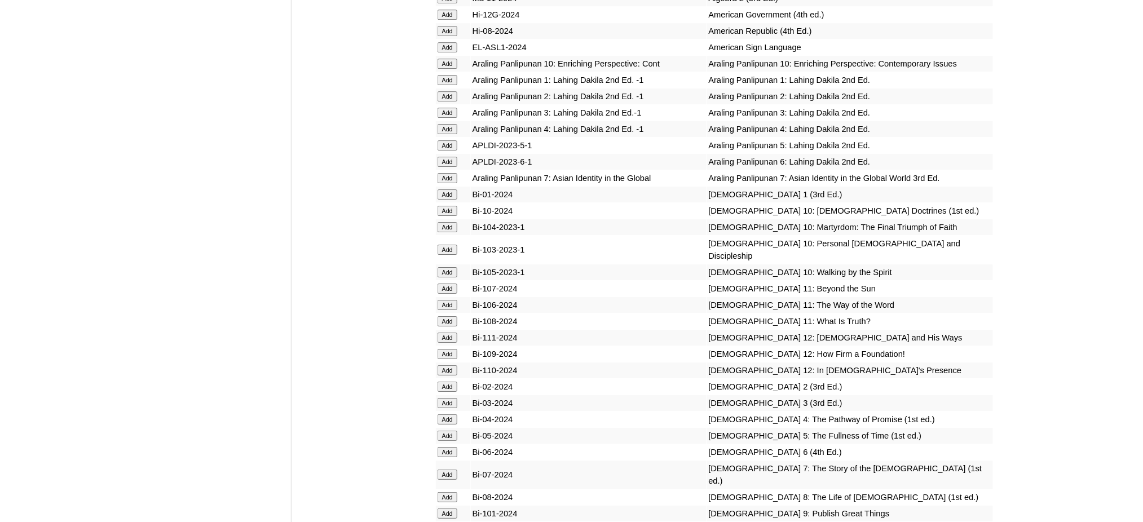
click at [450, 140] on input "Add" at bounding box center [448, 145] width 20 height 10
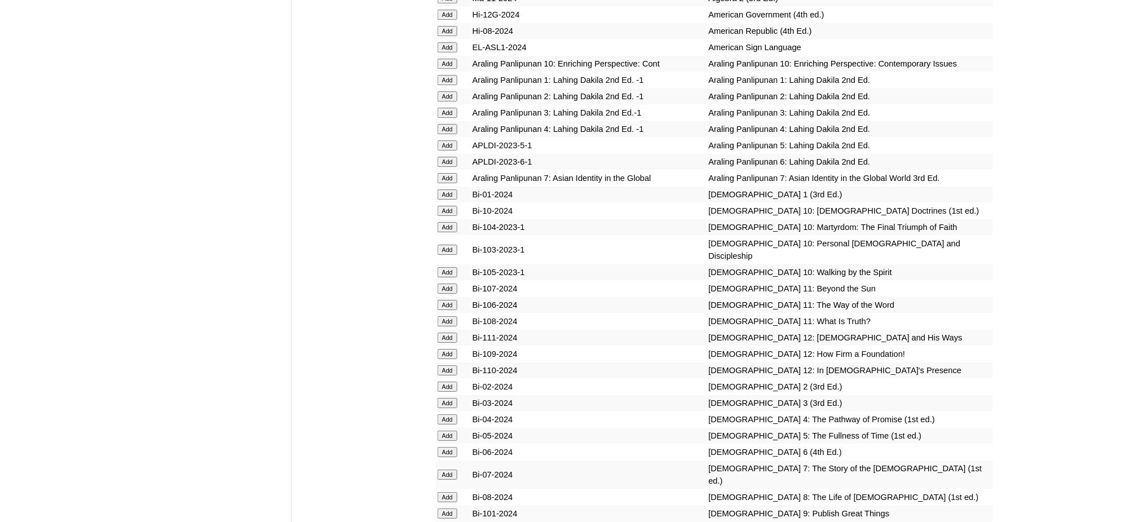
click at [450, 140] on input "Add" at bounding box center [448, 145] width 20 height 10
click at [436, 428] on td "Add" at bounding box center [453, 436] width 34 height 16
click at [443, 431] on input "Add" at bounding box center [448, 436] width 20 height 10
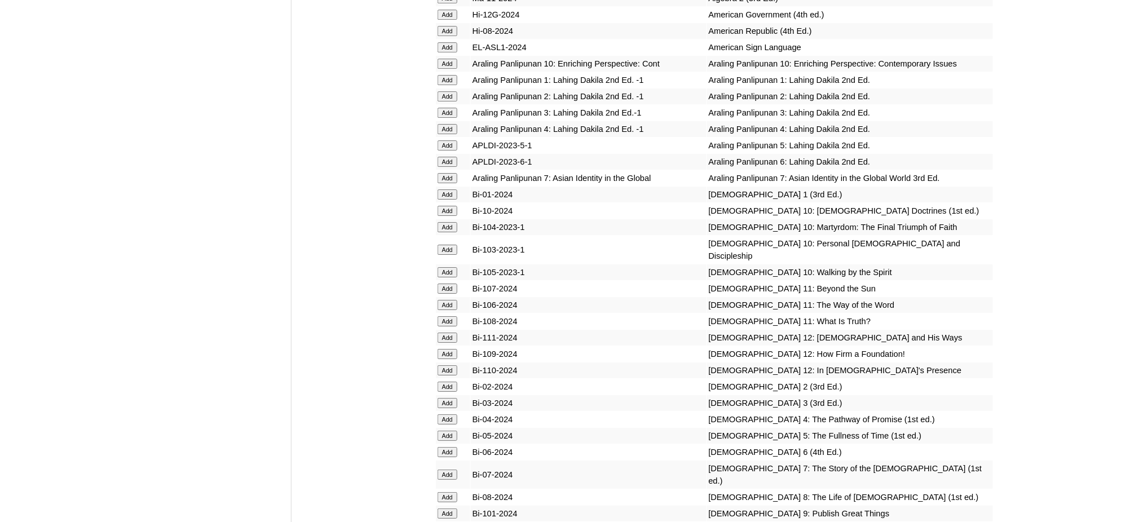
click at [443, 431] on input "Add" at bounding box center [448, 436] width 20 height 10
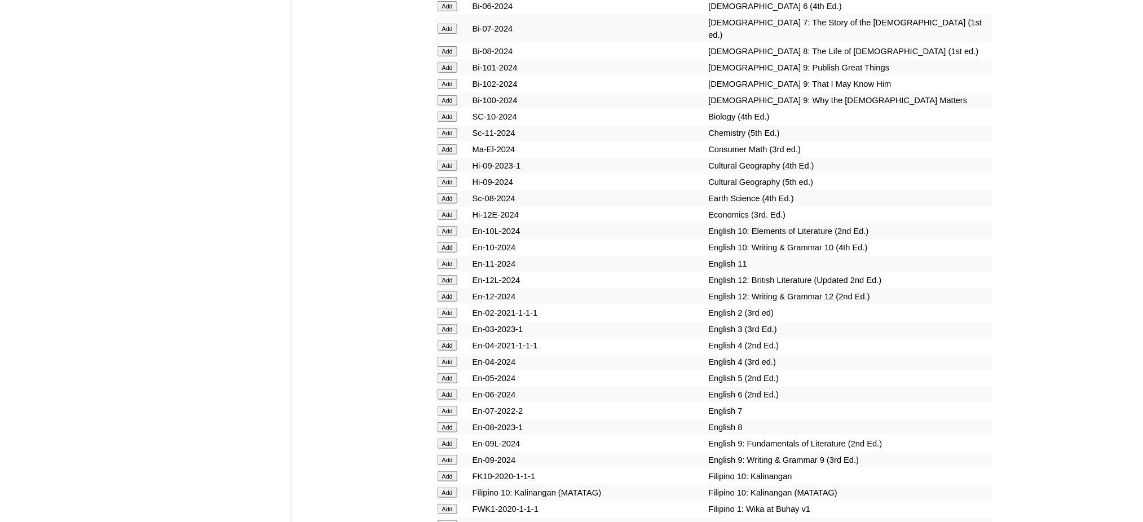
scroll to position [3309, 0]
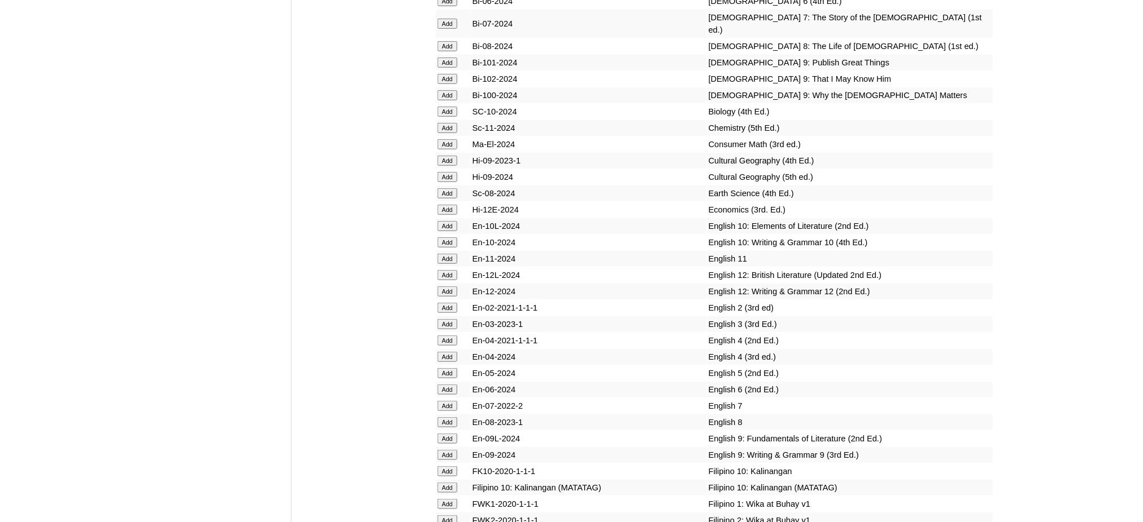
click at [454, 368] on input "Add" at bounding box center [448, 373] width 20 height 10
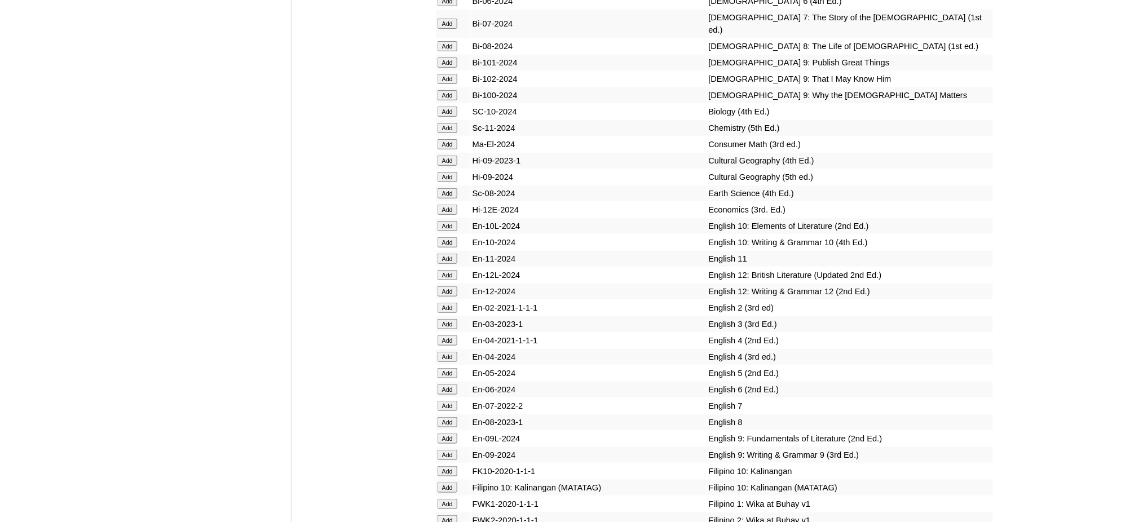
click at [454, 368] on input "Add" at bounding box center [448, 373] width 20 height 10
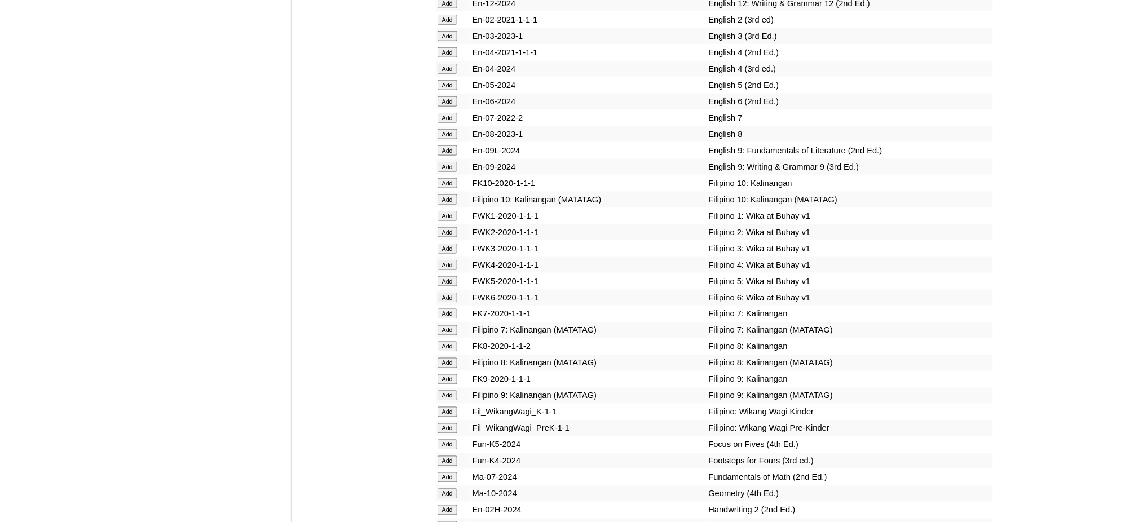
scroll to position [3610, 0]
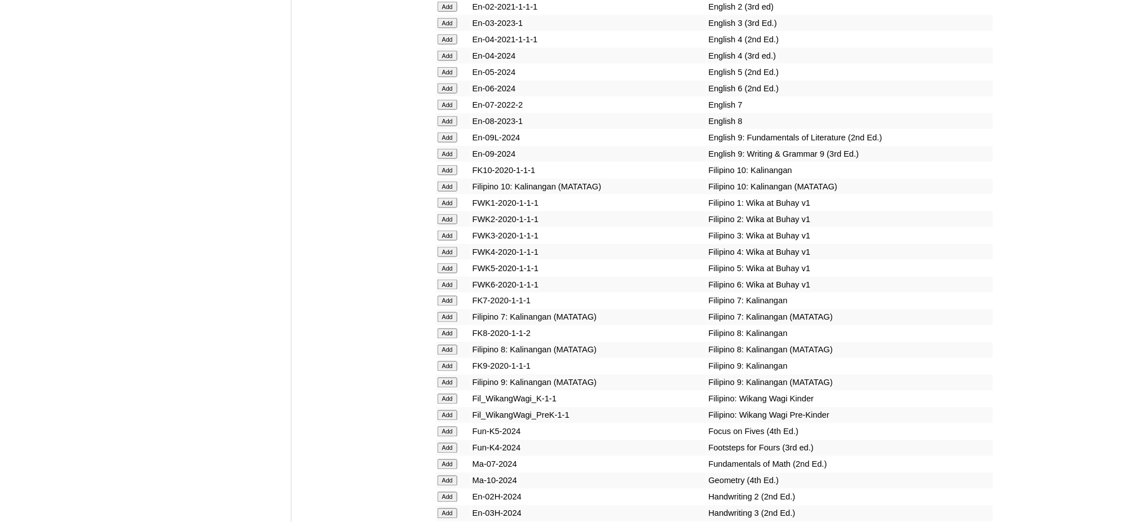
click at [448, 263] on input "Add" at bounding box center [448, 268] width 20 height 10
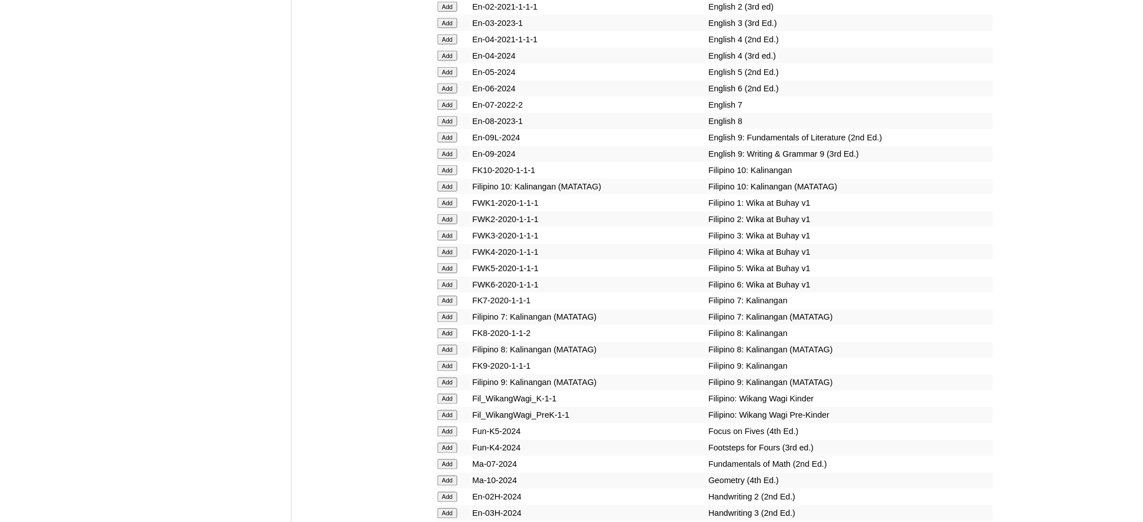
click at [448, 263] on input "Add" at bounding box center [448, 268] width 20 height 10
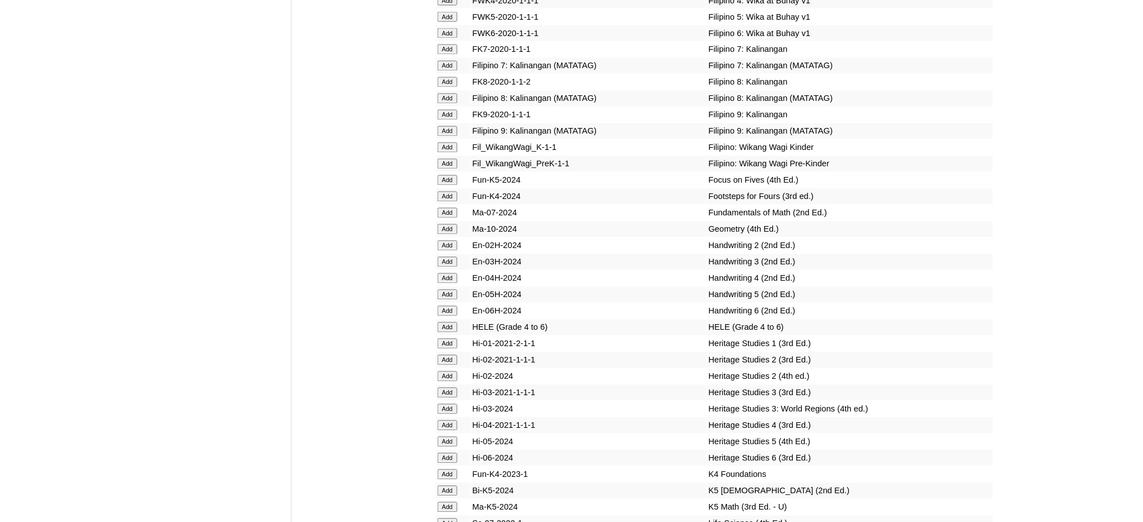
scroll to position [3986, 0]
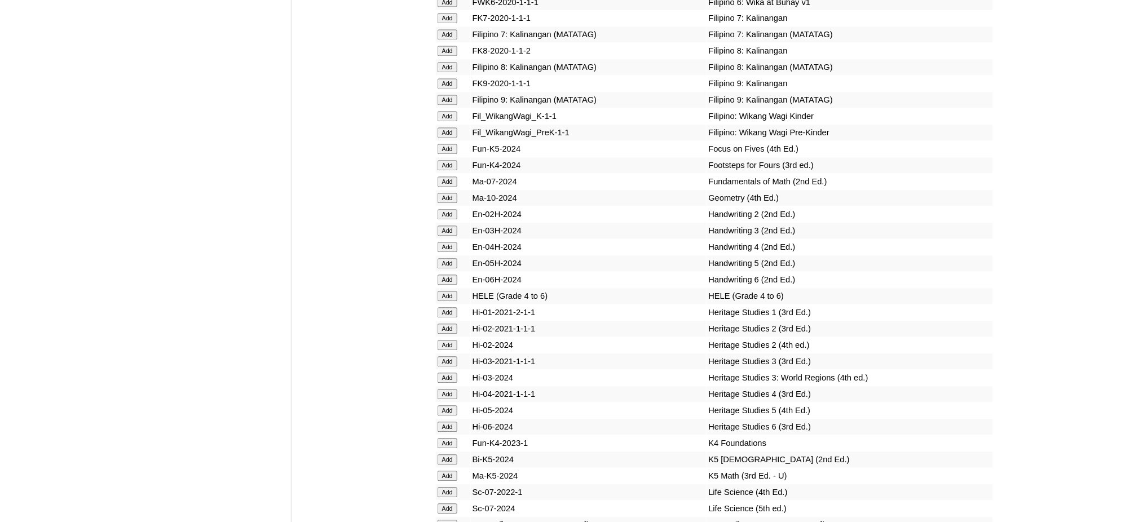
scroll to position [3986, 0]
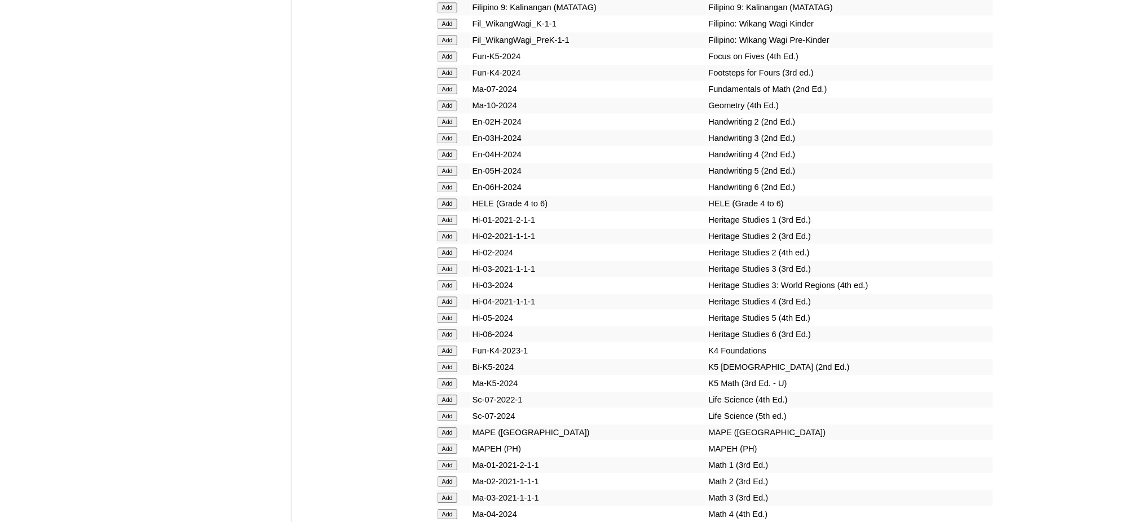
click at [450, 199] on input "Add" at bounding box center [448, 204] width 20 height 10
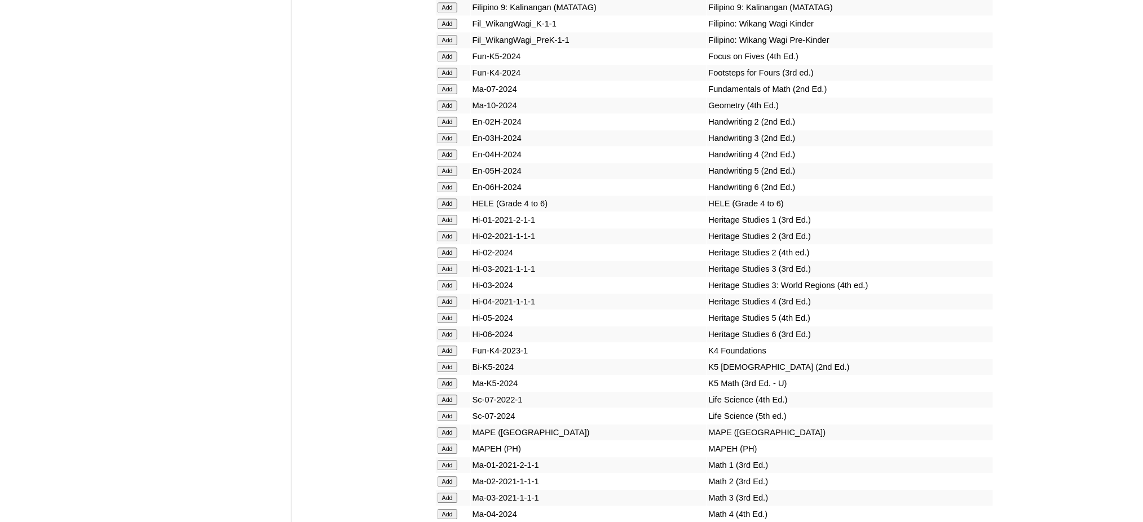
click at [450, 199] on input "Add" at bounding box center [448, 204] width 20 height 10
click at [447, 444] on input "Add" at bounding box center [448, 449] width 20 height 10
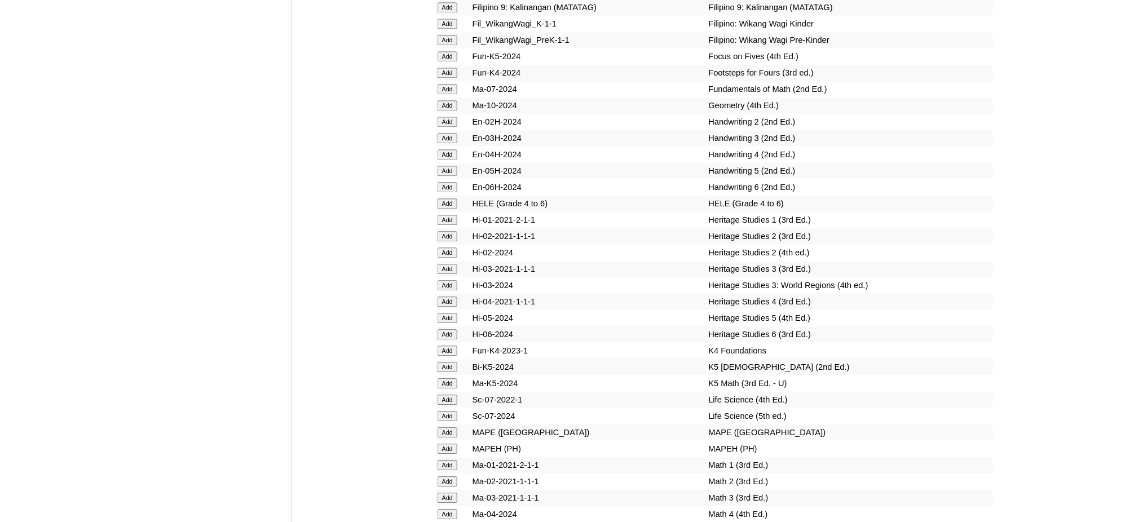
click at [447, 444] on input "Add" at bounding box center [448, 449] width 20 height 10
click at [451, 522] on input "Add" at bounding box center [448, 531] width 20 height 10
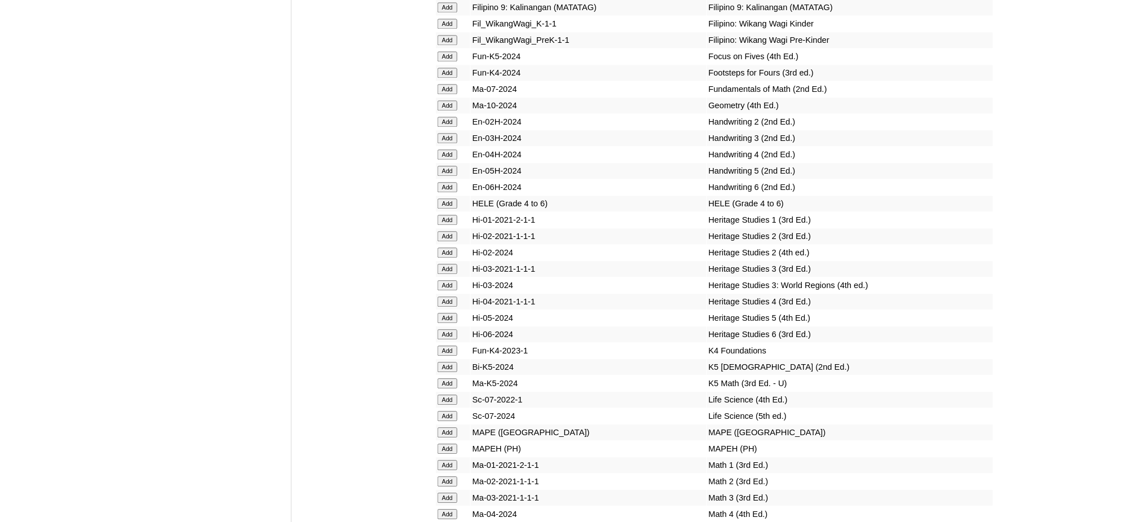
click at [451, 522] on input "Add" at bounding box center [448, 531] width 20 height 10
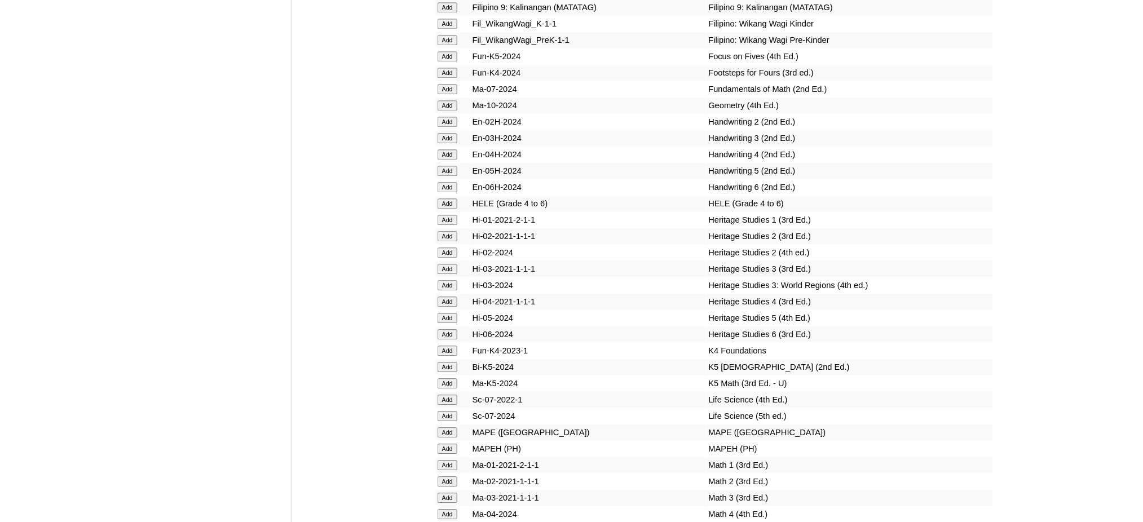
click at [451, 522] on input "Add" at bounding box center [448, 531] width 20 height 10
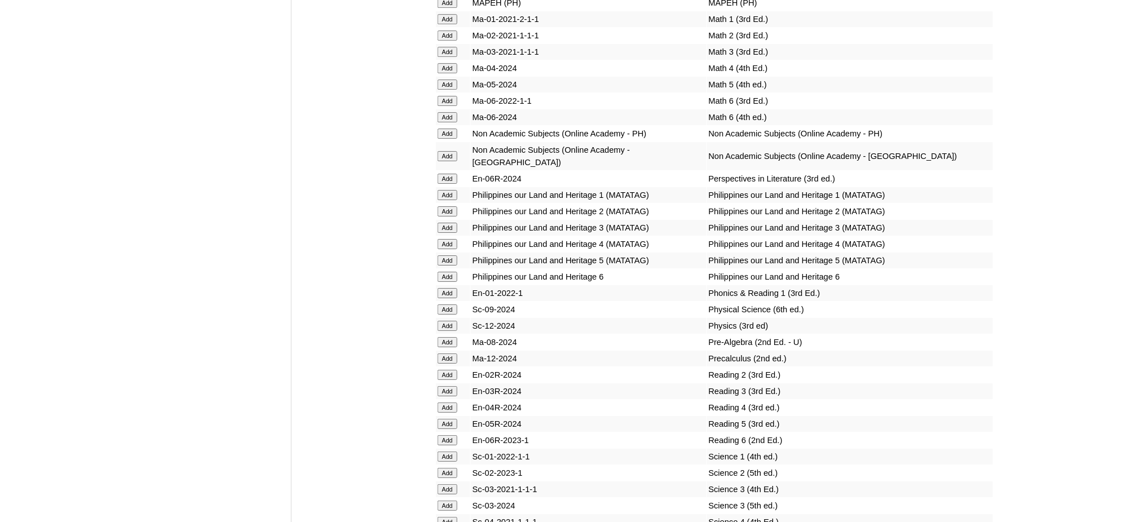
scroll to position [4437, 0]
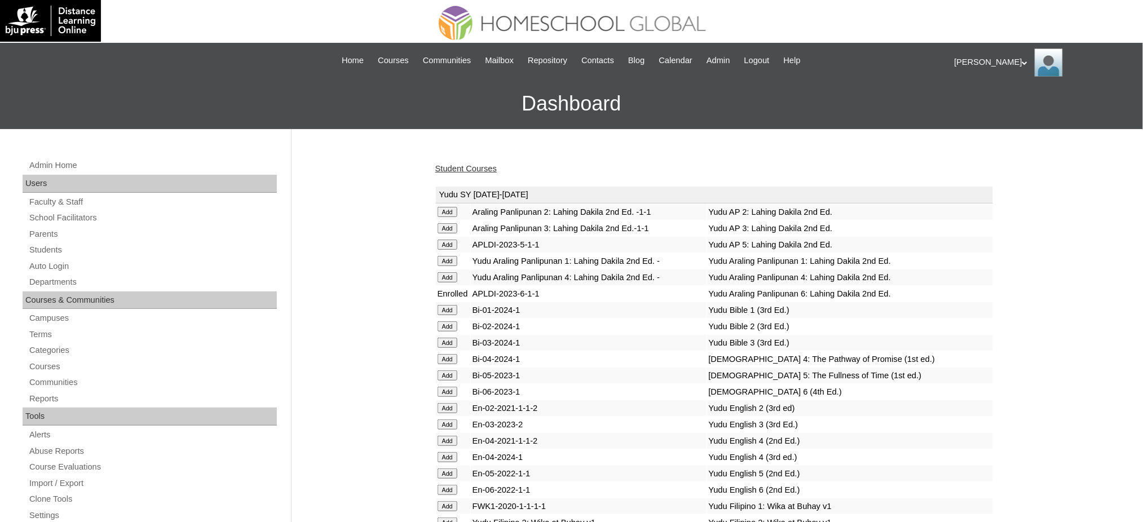
click at [453, 171] on link "Student Courses" at bounding box center [465, 168] width 61 height 9
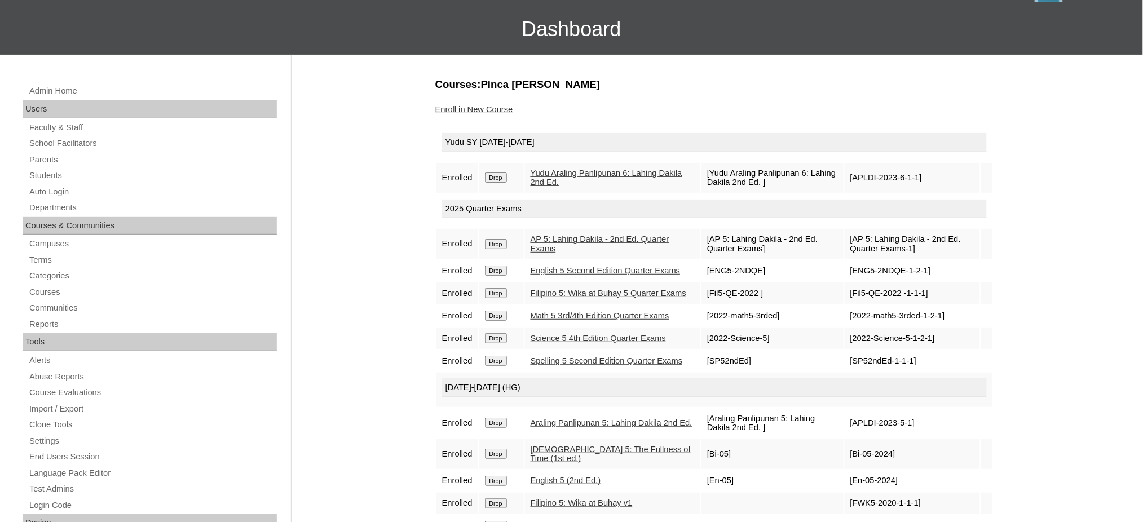
scroll to position [75, 0]
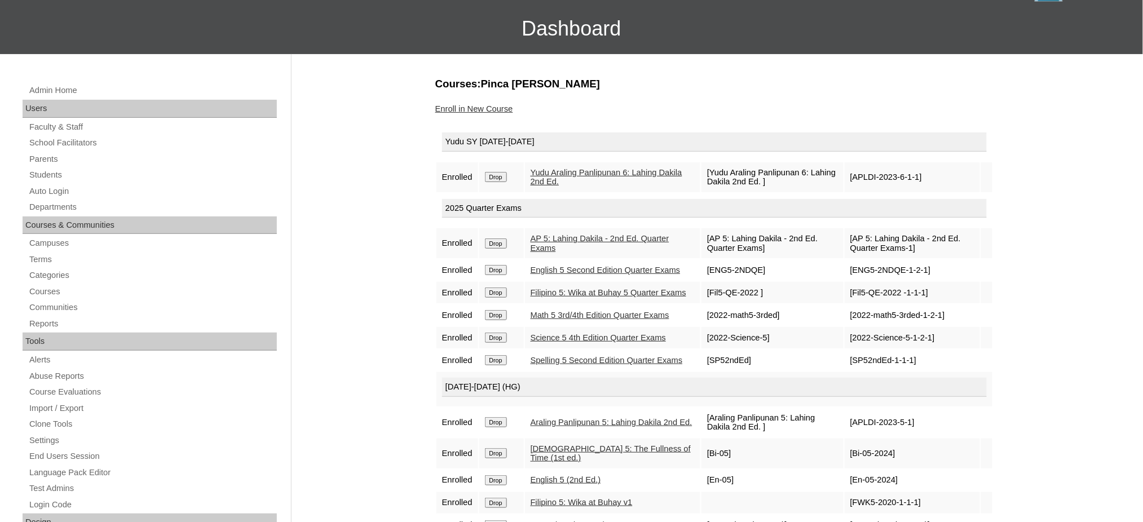
click at [502, 175] on input "Drop" at bounding box center [496, 177] width 22 height 10
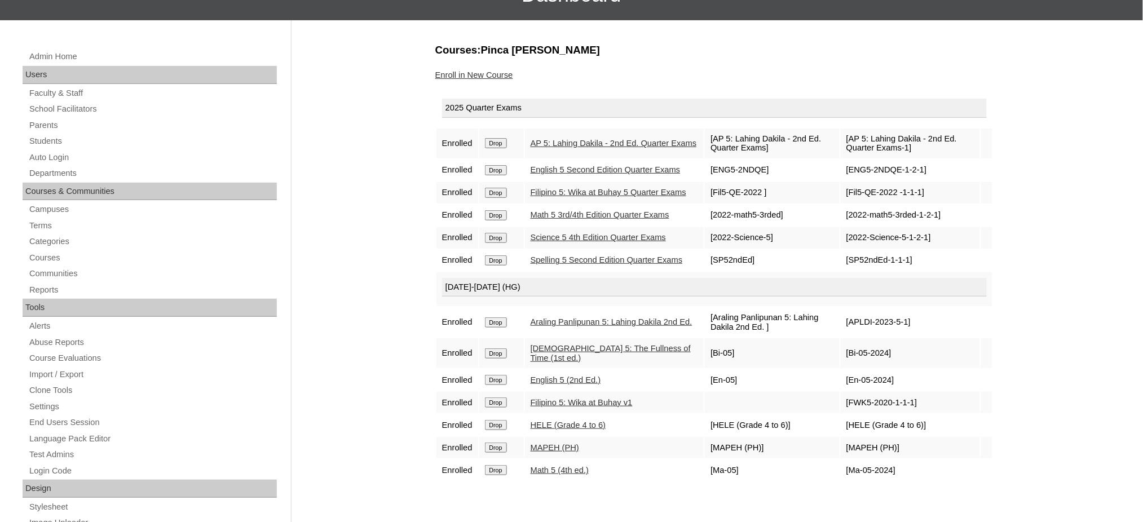
scroll to position [75, 0]
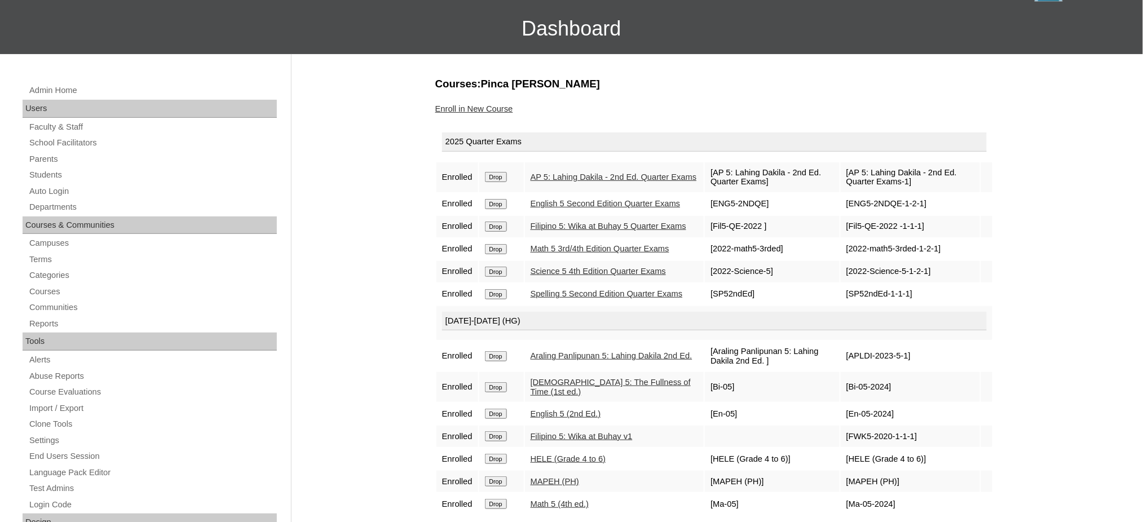
click at [457, 108] on link "Enroll in New Course" at bounding box center [474, 108] width 78 height 9
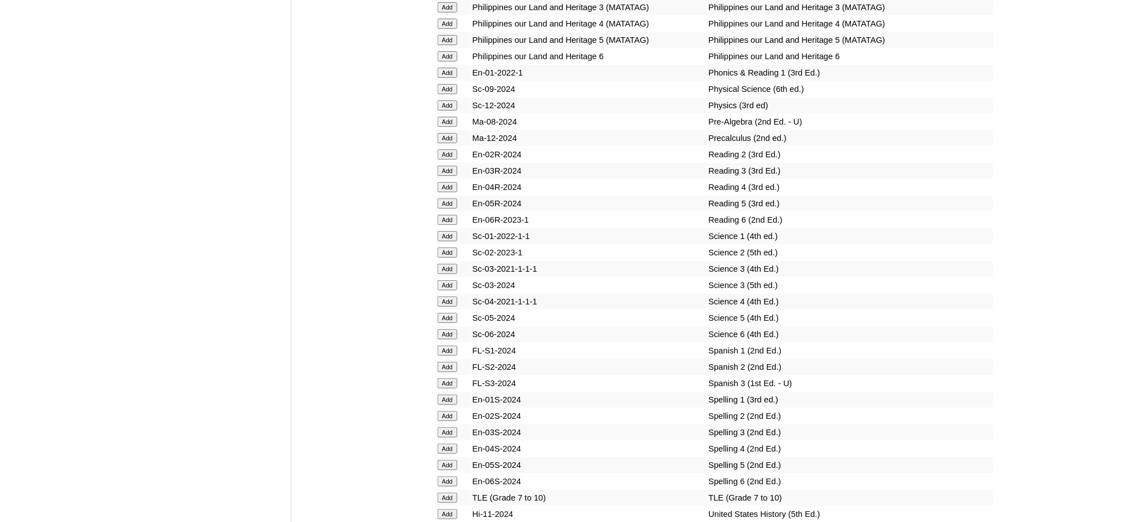
scroll to position [4663, 0]
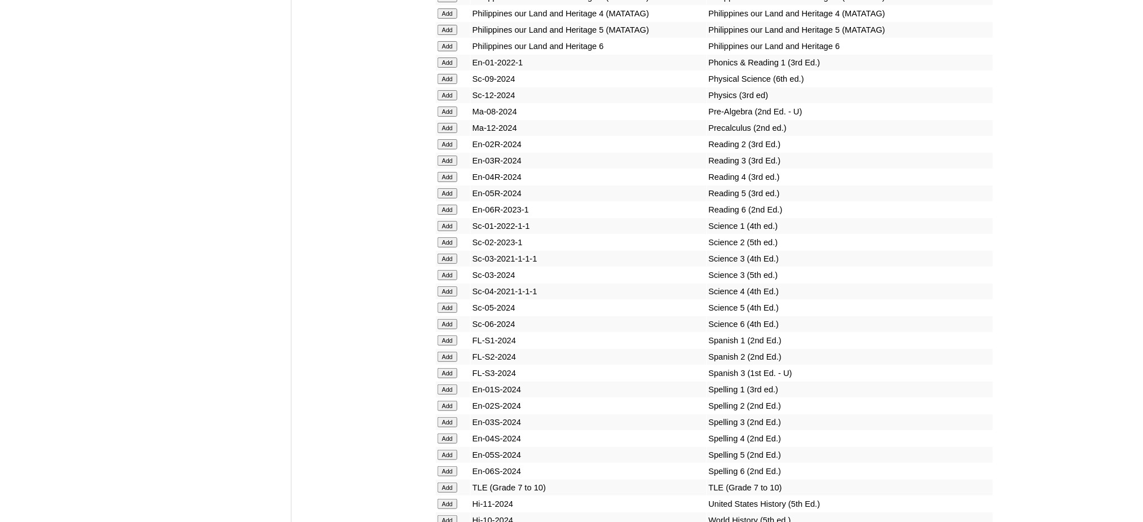
click at [443, 188] on input "Add" at bounding box center [448, 193] width 20 height 10
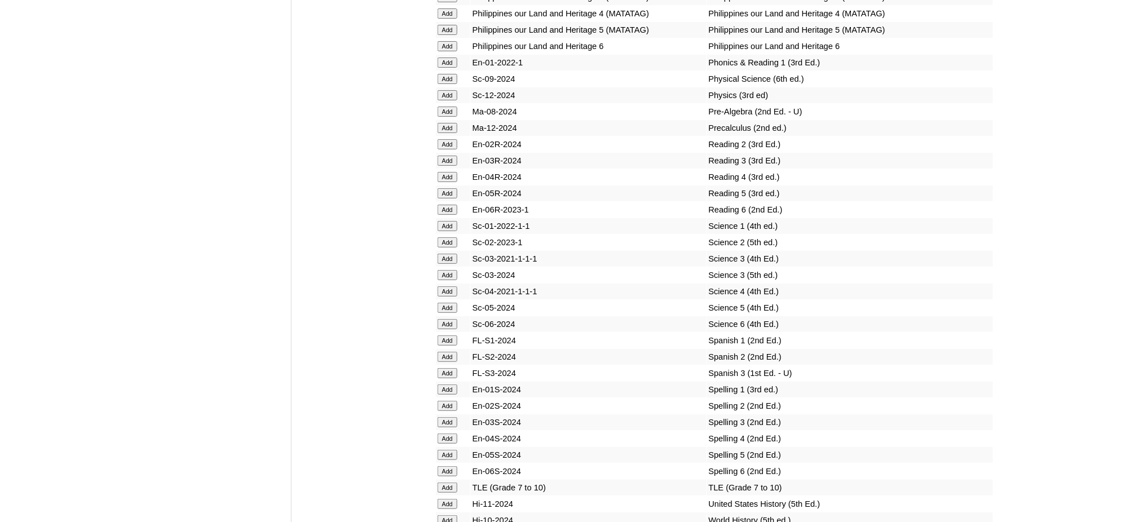
click at [443, 188] on input "Add" at bounding box center [448, 193] width 20 height 10
click at [451, 303] on input "Add" at bounding box center [448, 308] width 20 height 10
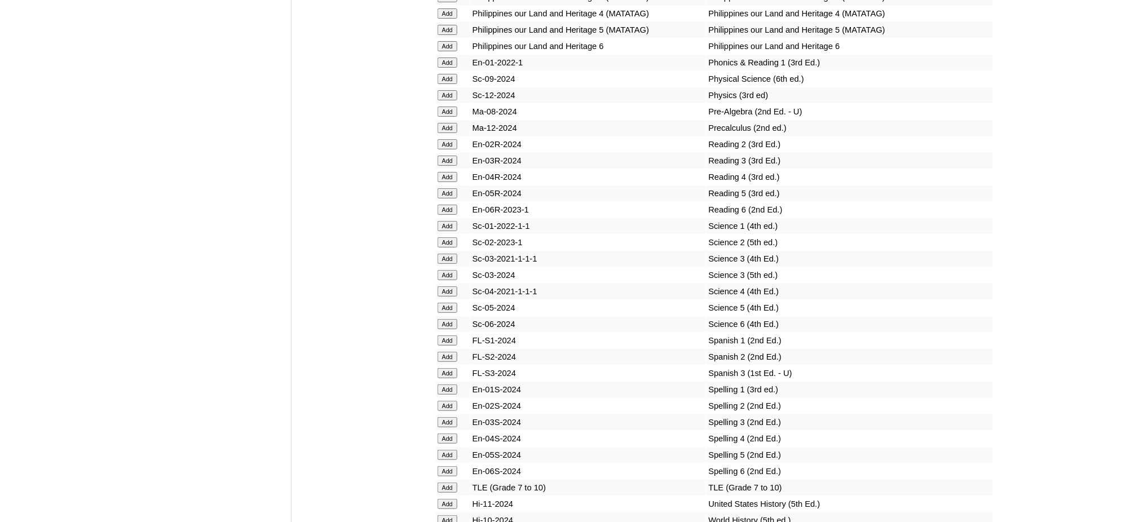
click at [451, 303] on input "Add" at bounding box center [448, 308] width 20 height 10
click at [443, 450] on input "Add" at bounding box center [448, 455] width 20 height 10
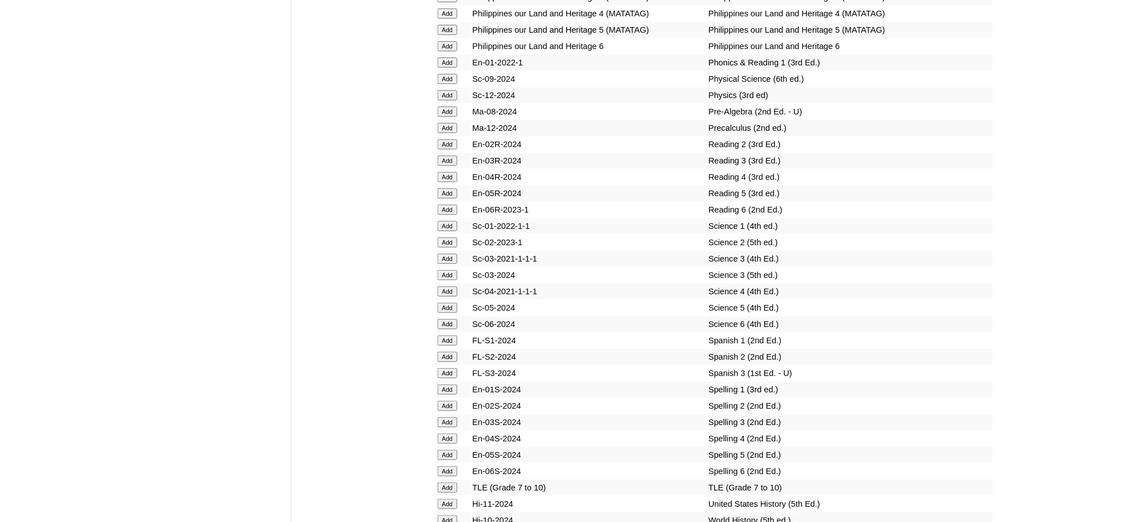
click at [443, 450] on input "Add" at bounding box center [448, 455] width 20 height 10
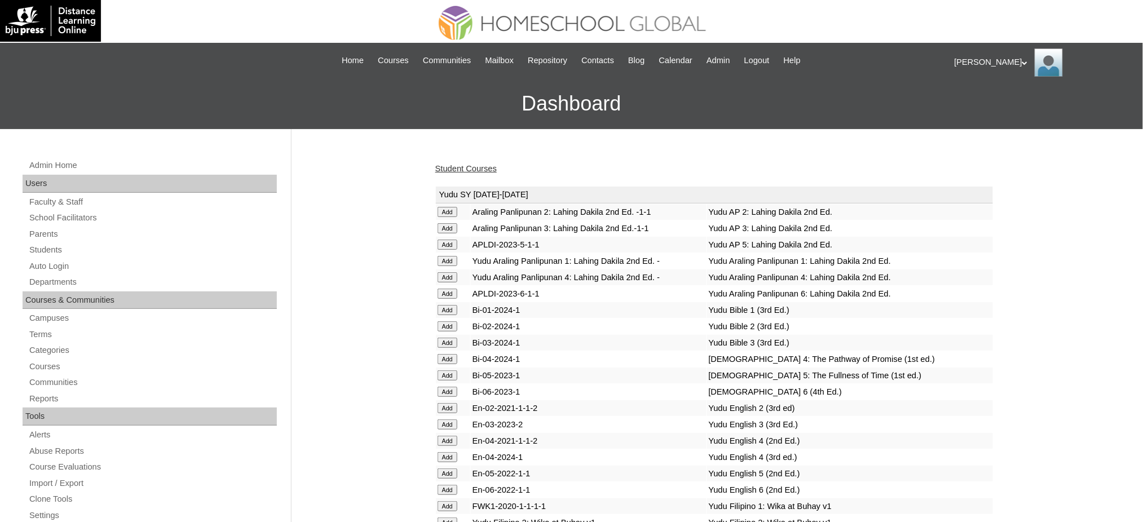
click at [481, 168] on link "Student Courses" at bounding box center [465, 168] width 61 height 9
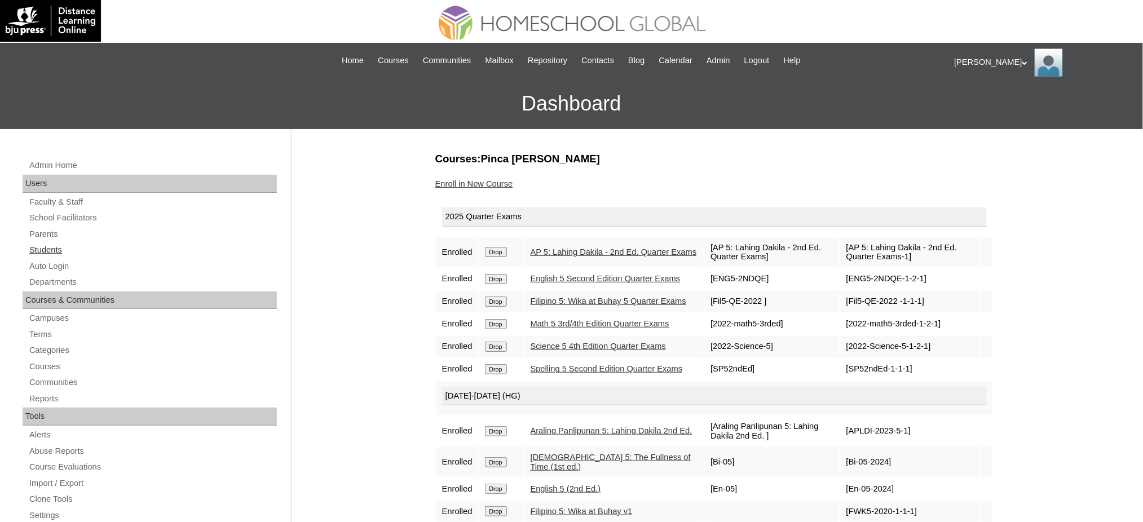
click at [51, 253] on link "Students" at bounding box center [152, 250] width 249 height 14
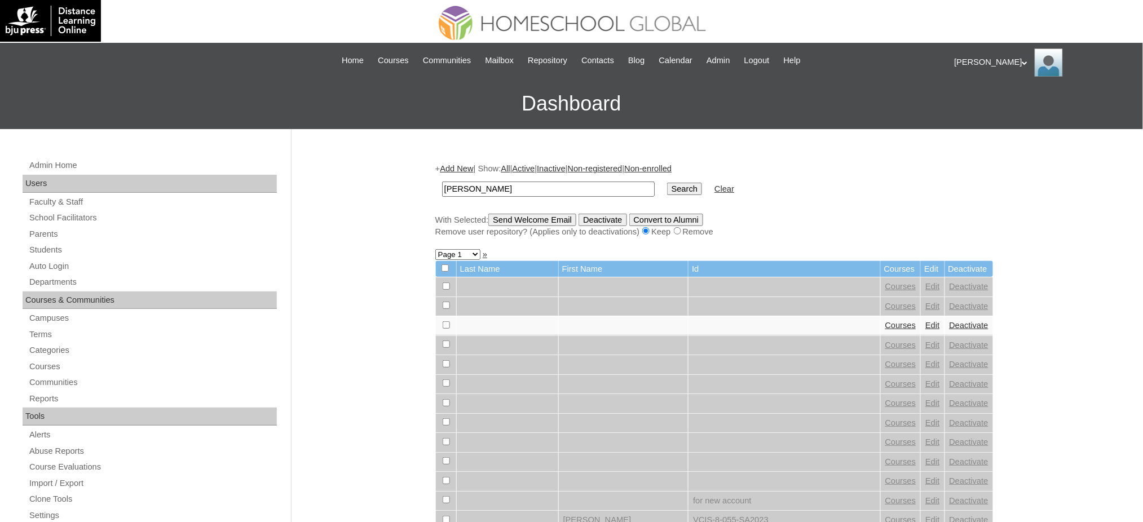
type input "[PERSON_NAME]"
click at [667, 187] on input "Search" at bounding box center [684, 189] width 35 height 12
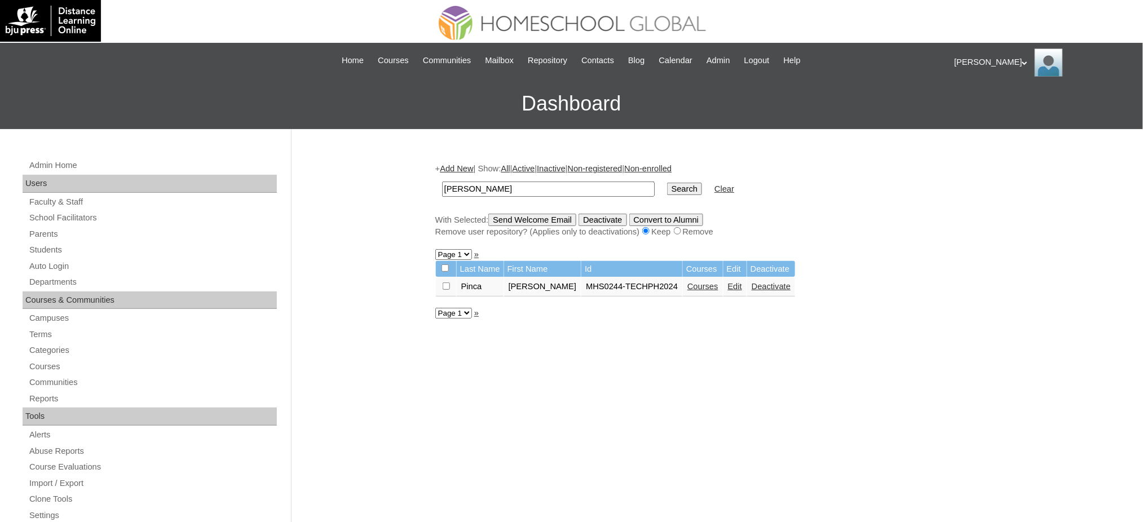
click at [714, 284] on link "Courses" at bounding box center [703, 286] width 31 height 9
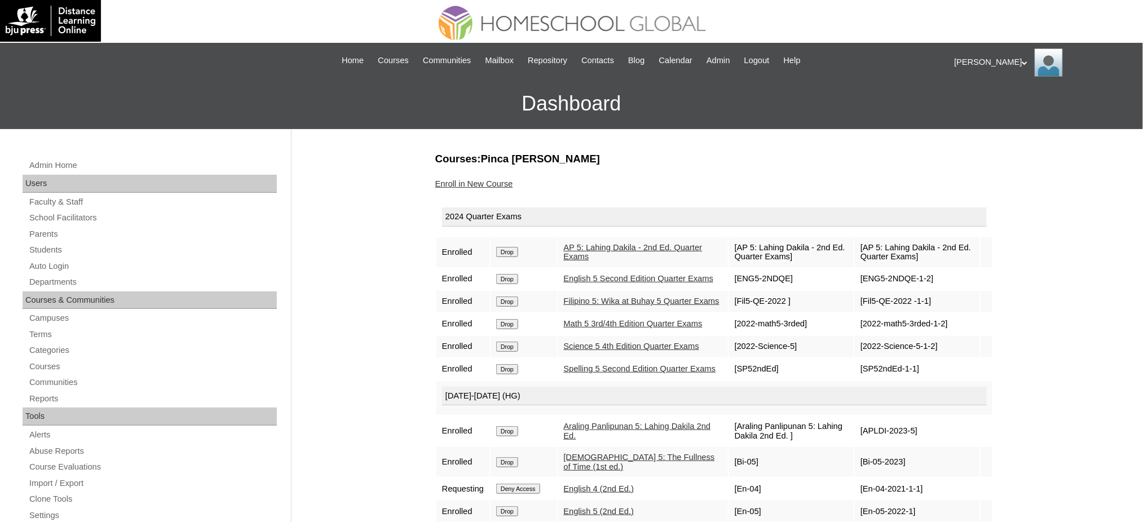
click at [511, 252] on input "Drop" at bounding box center [507, 252] width 22 height 10
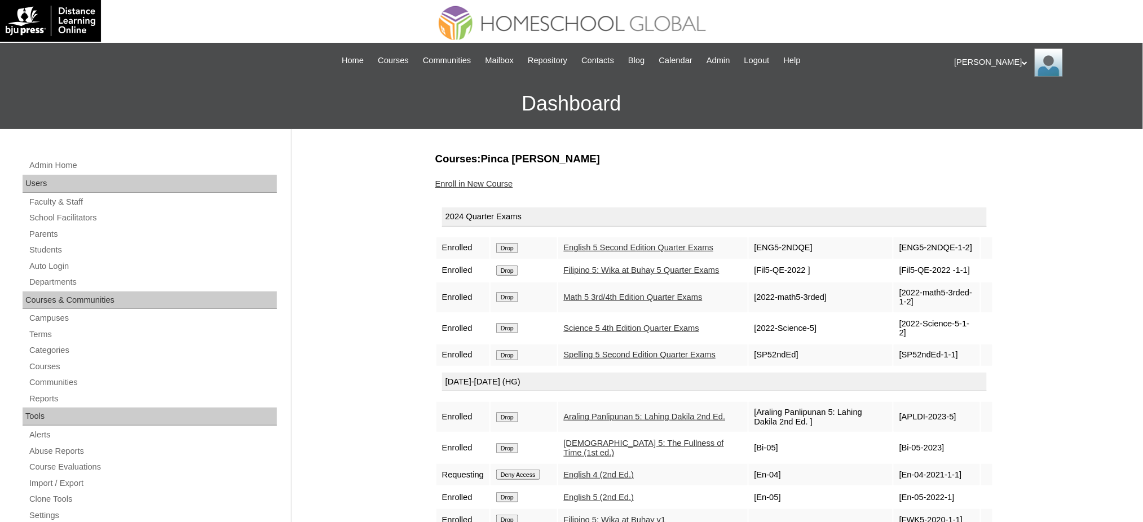
click at [509, 248] on input "Drop" at bounding box center [507, 248] width 22 height 10
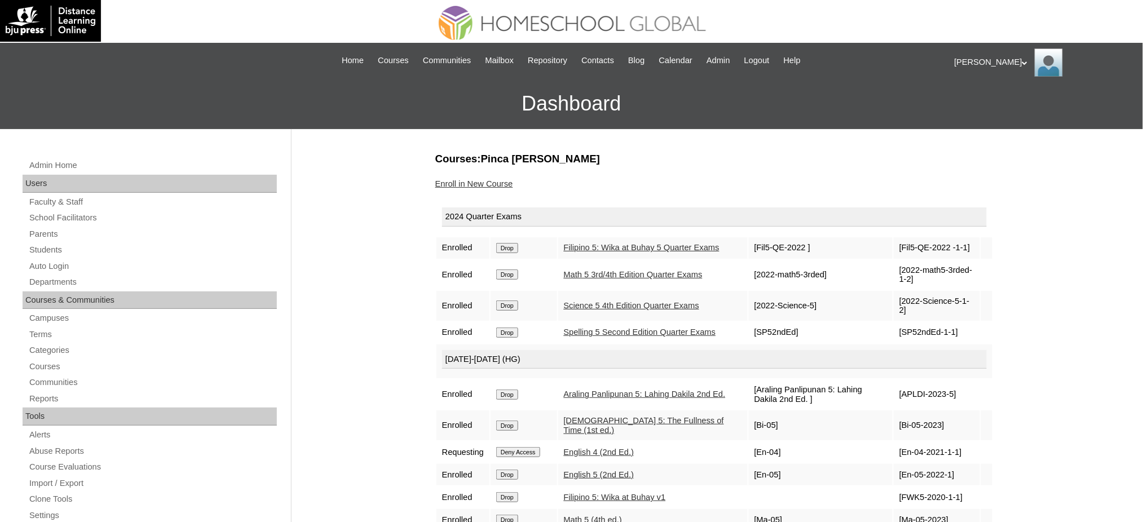
click at [518, 252] on input "Drop" at bounding box center [507, 248] width 22 height 10
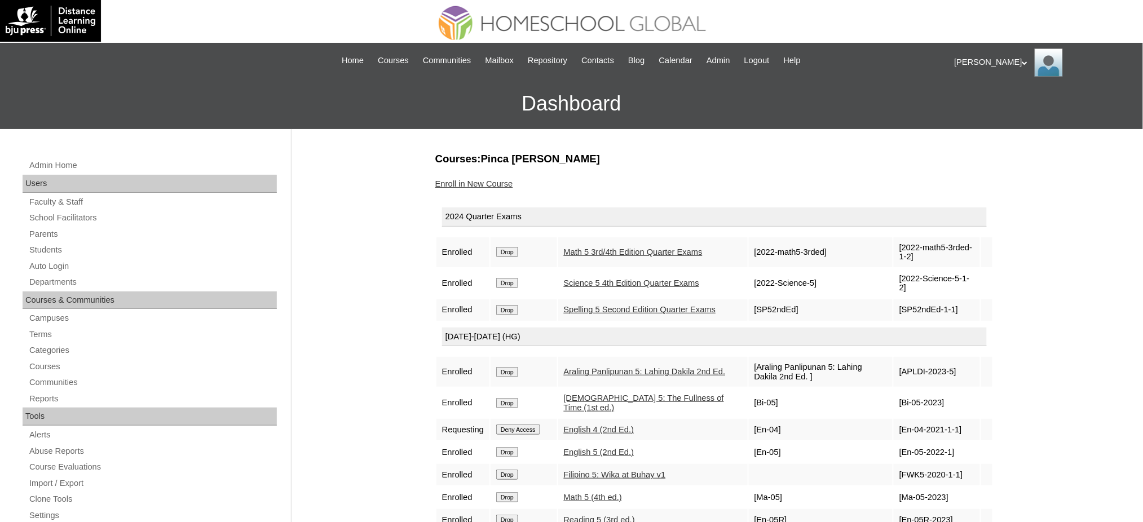
click at [518, 251] on input "Drop" at bounding box center [507, 252] width 22 height 10
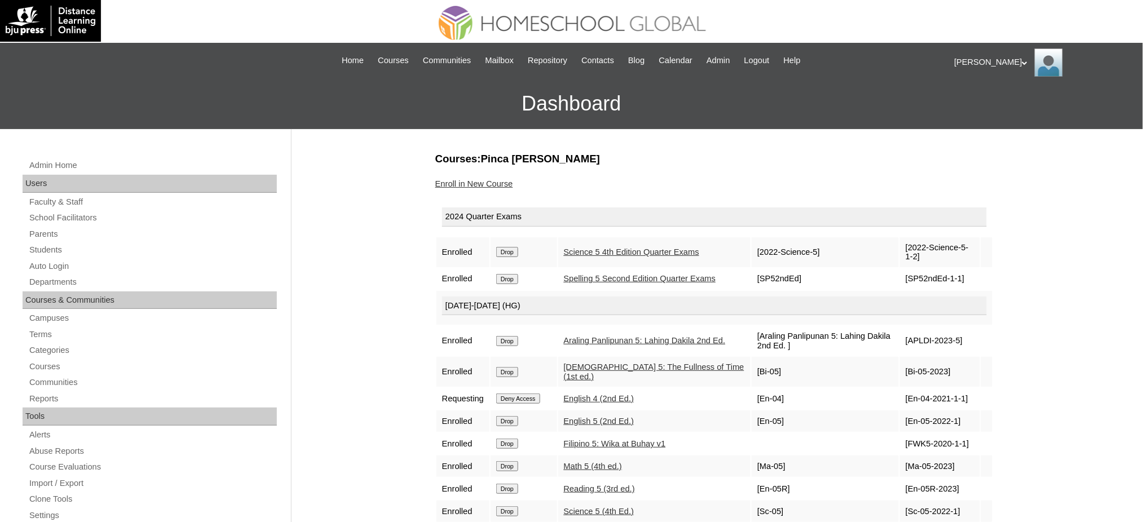
drag, startPoint x: 0, startPoint y: 0, endPoint x: 512, endPoint y: 251, distance: 570.4
click at [512, 251] on input "Drop" at bounding box center [507, 252] width 22 height 10
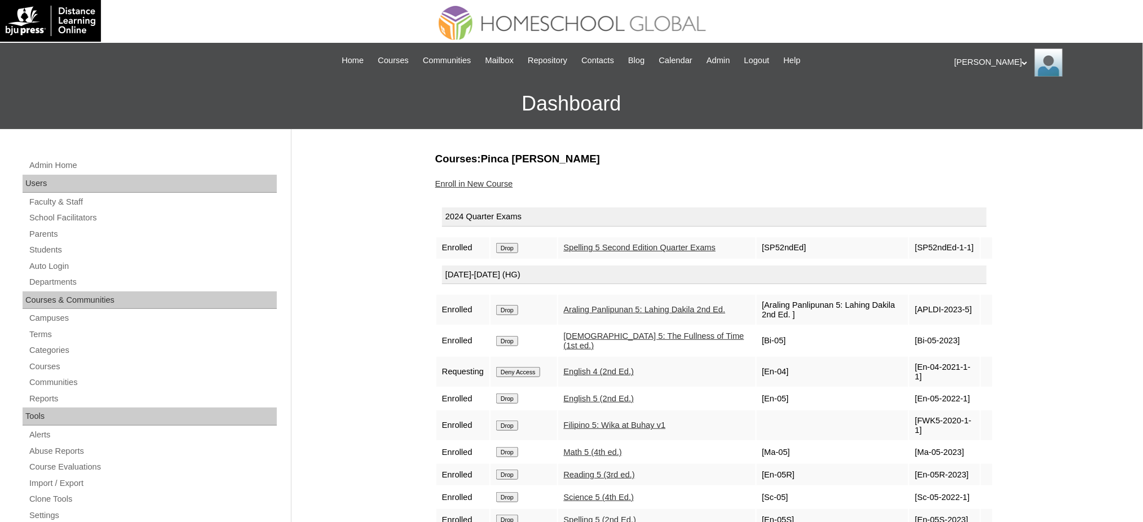
click at [509, 247] on input "Drop" at bounding box center [507, 248] width 22 height 10
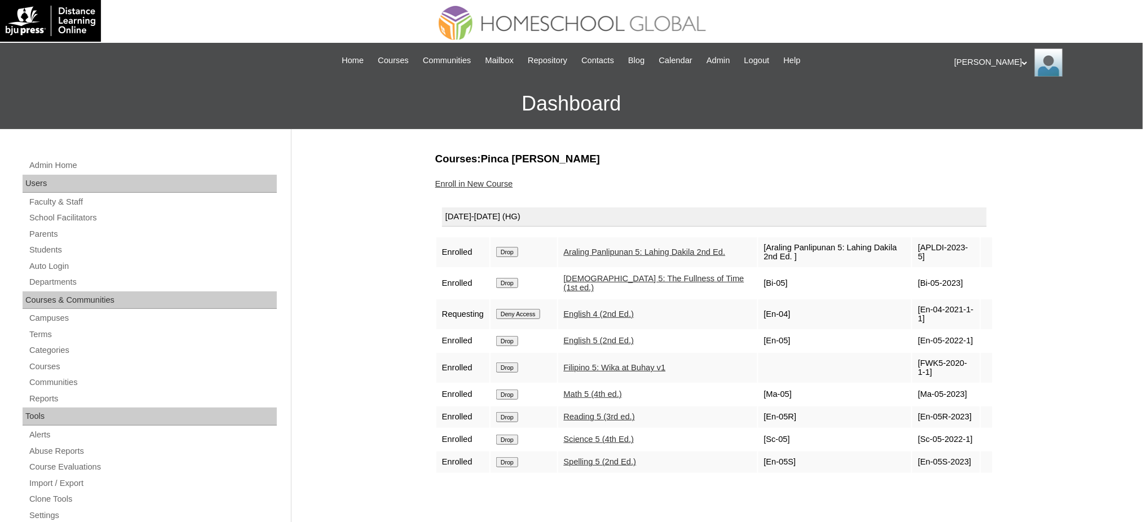
click at [514, 255] on input "Drop" at bounding box center [507, 252] width 22 height 10
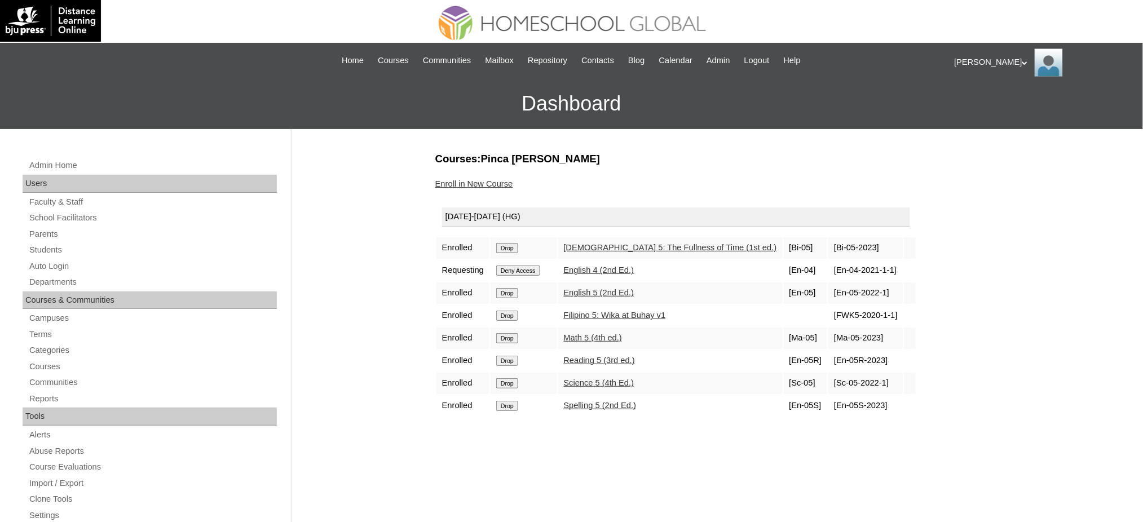
click at [509, 250] on input "Drop" at bounding box center [507, 248] width 22 height 10
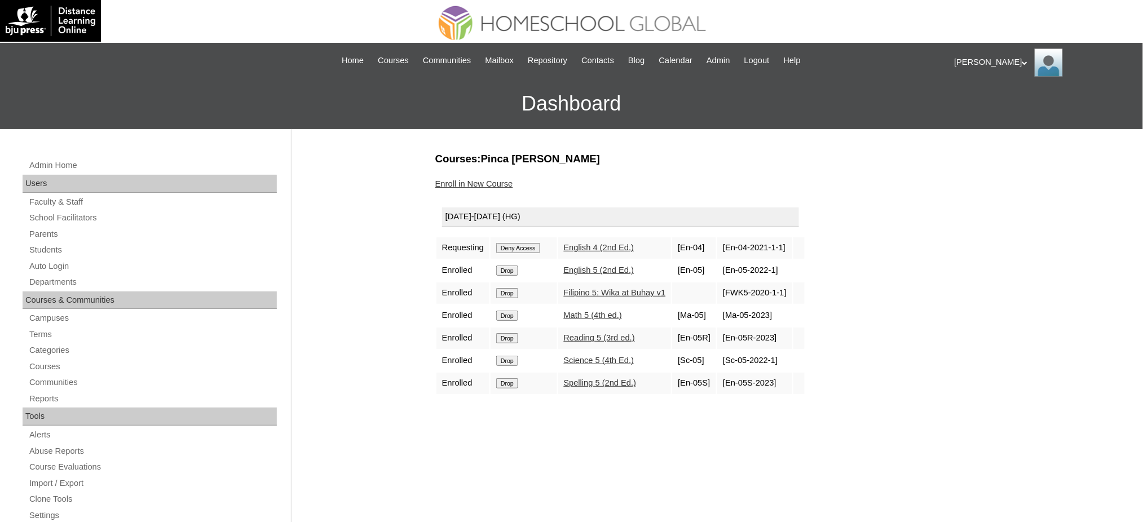
click at [508, 246] on input "Deny Access" at bounding box center [518, 248] width 44 height 10
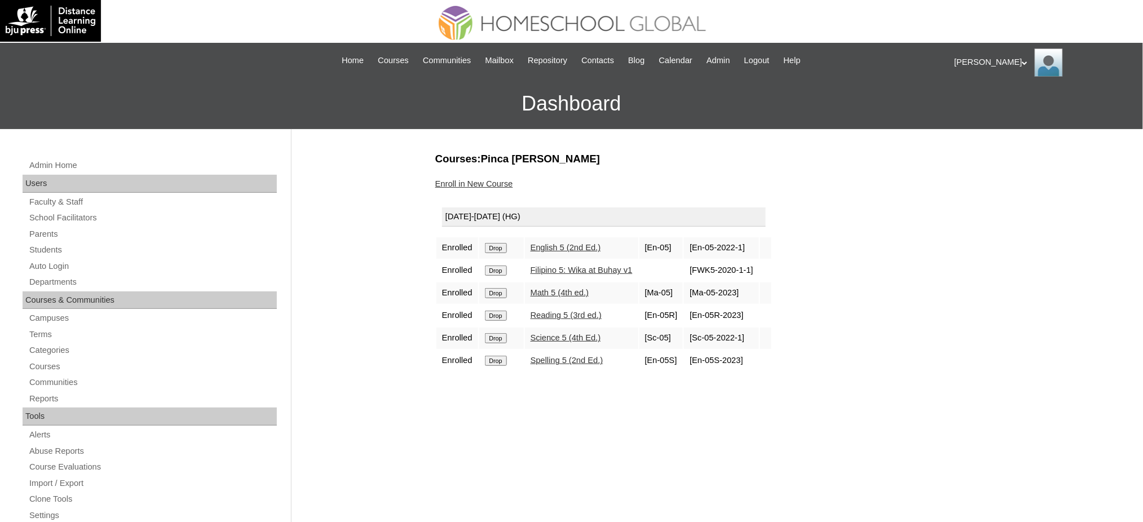
click at [491, 247] on input "Drop" at bounding box center [496, 248] width 22 height 10
click at [500, 247] on input "Drop" at bounding box center [496, 248] width 22 height 10
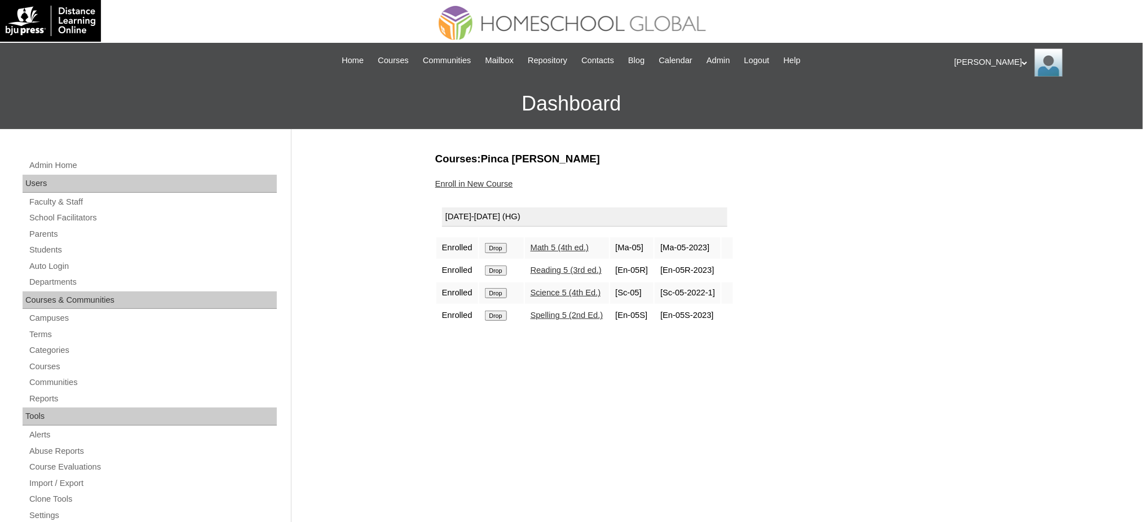
click at [494, 248] on input "Drop" at bounding box center [496, 248] width 22 height 10
click at [498, 243] on input "Drop" at bounding box center [496, 248] width 22 height 10
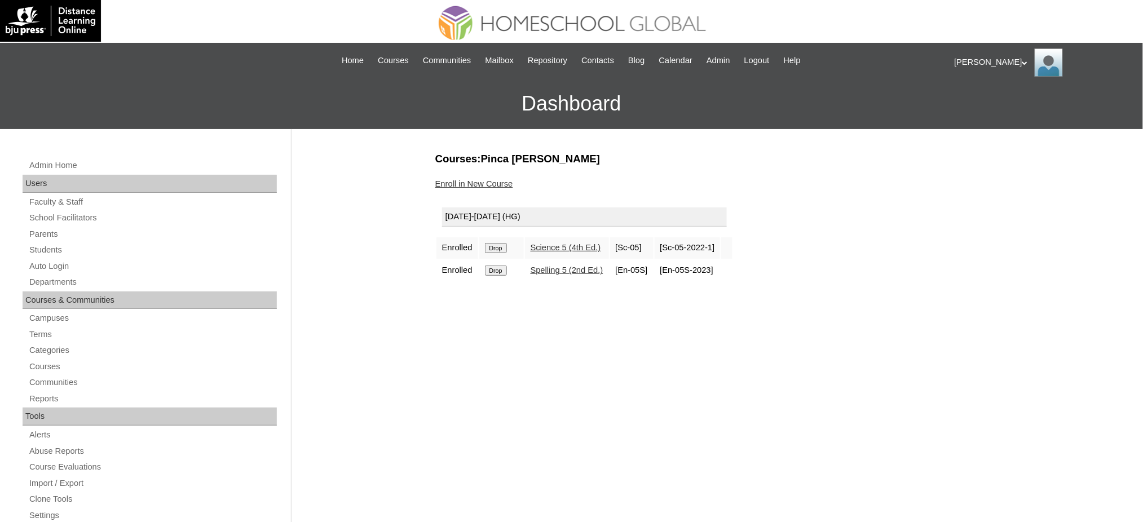
click at [500, 248] on input "Drop" at bounding box center [496, 248] width 22 height 10
click at [500, 246] on input "Drop" at bounding box center [496, 248] width 22 height 10
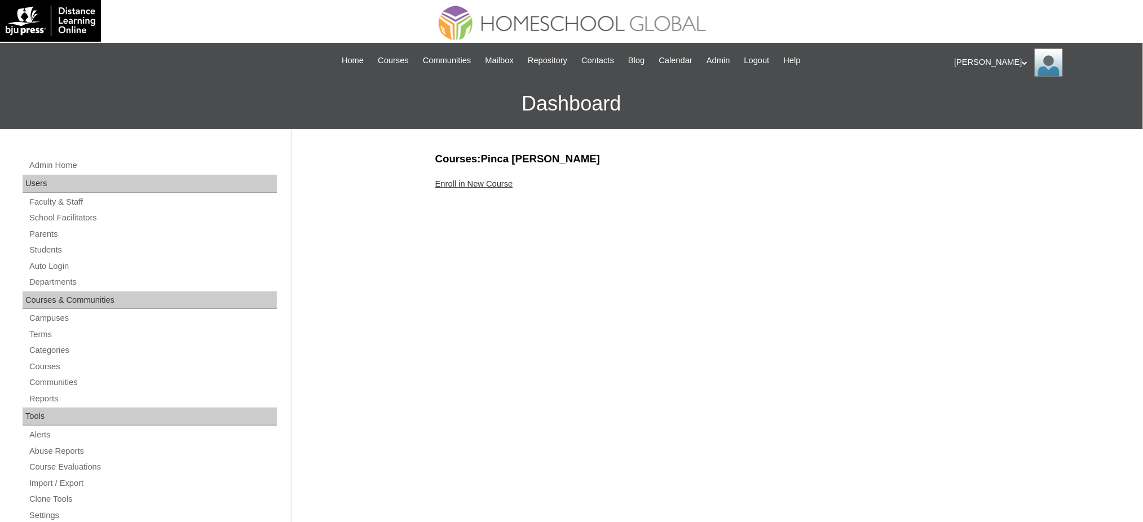
click at [481, 186] on link "Enroll in New Course" at bounding box center [474, 183] width 78 height 9
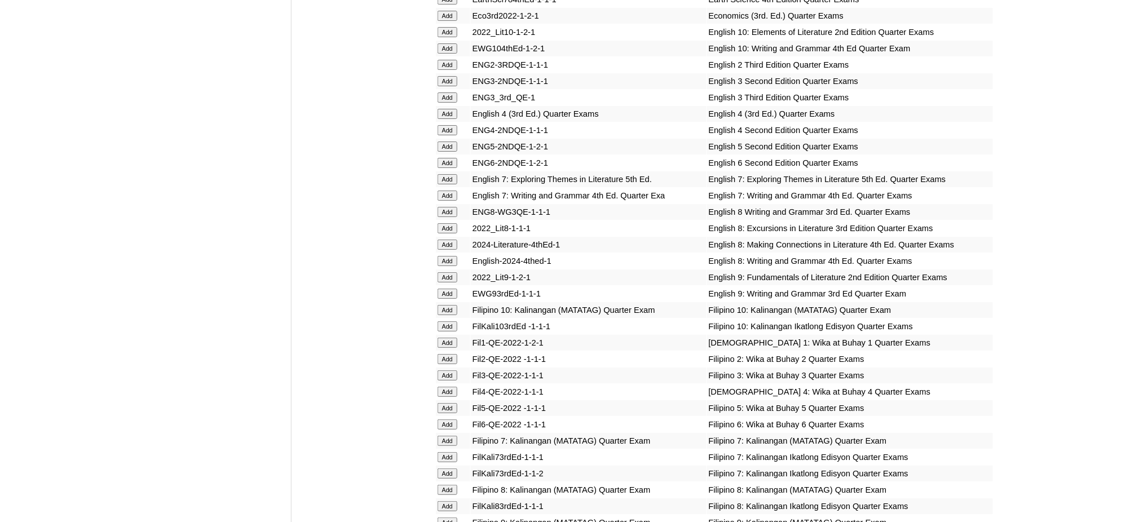
scroll to position [1504, 0]
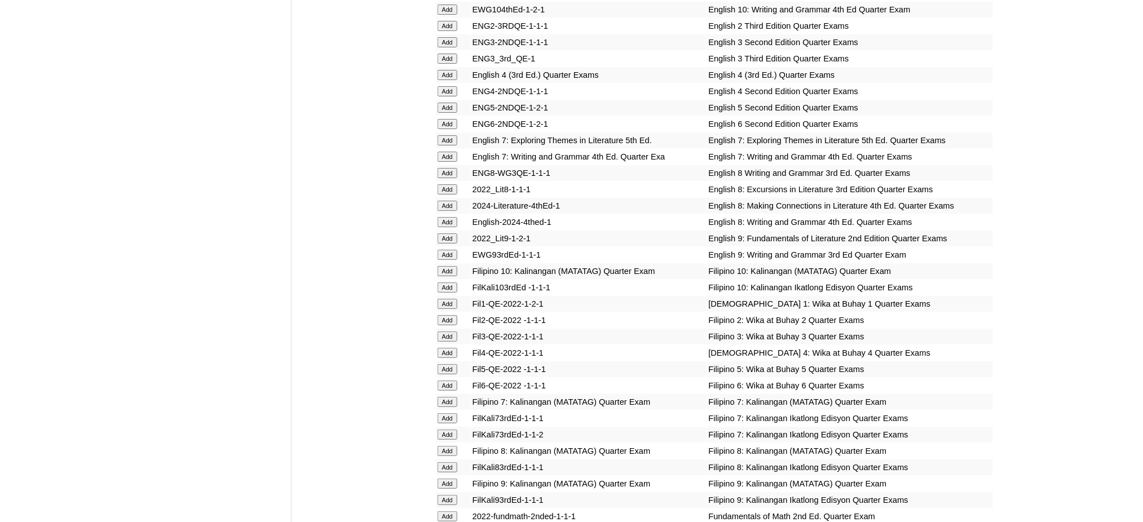
click at [452, 119] on input "Add" at bounding box center [448, 124] width 20 height 10
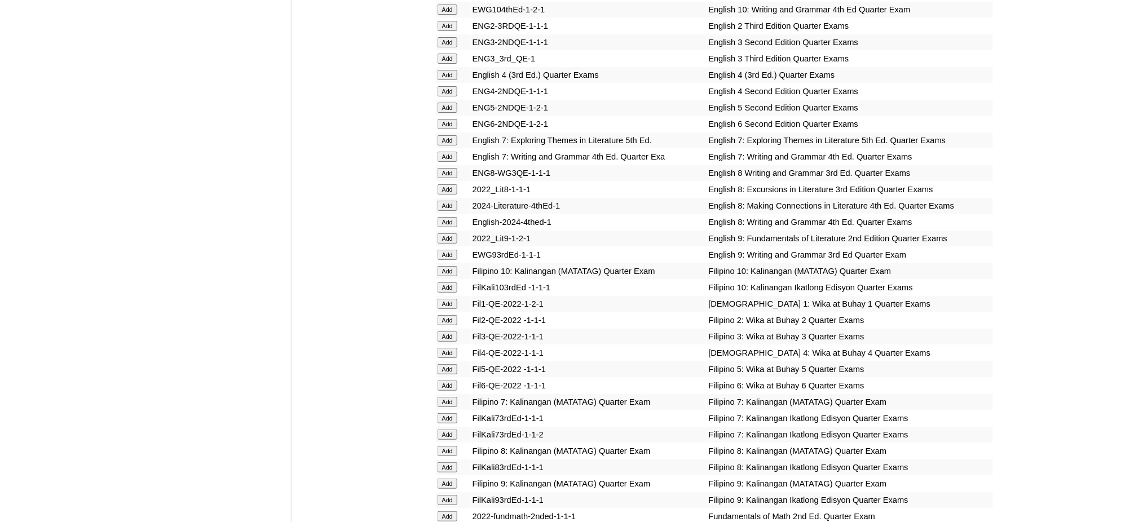
click at [452, 119] on input "Add" at bounding box center [448, 124] width 20 height 10
click at [446, 381] on input "Add" at bounding box center [448, 386] width 20 height 10
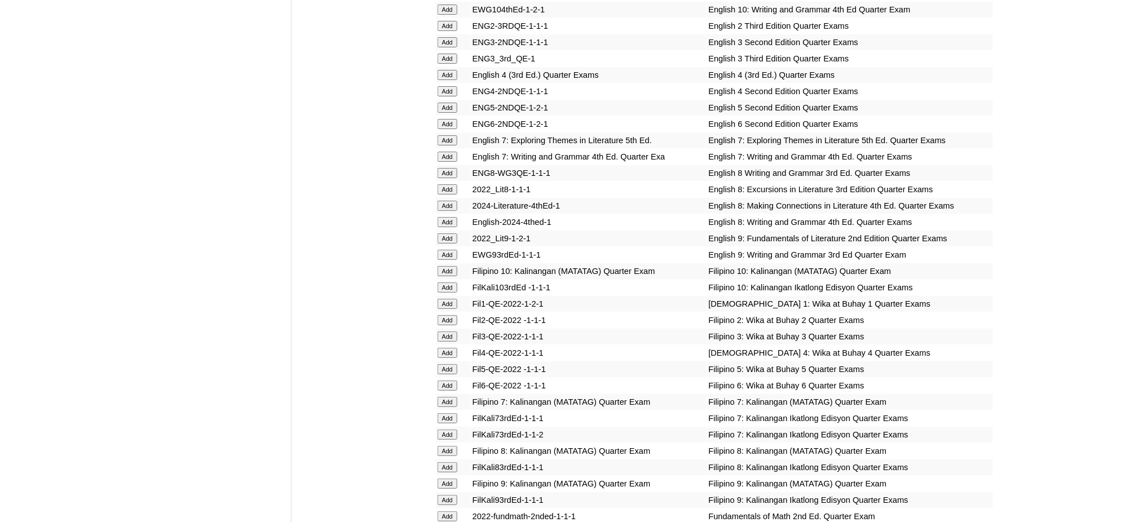
click at [446, 381] on input "Add" at bounding box center [448, 386] width 20 height 10
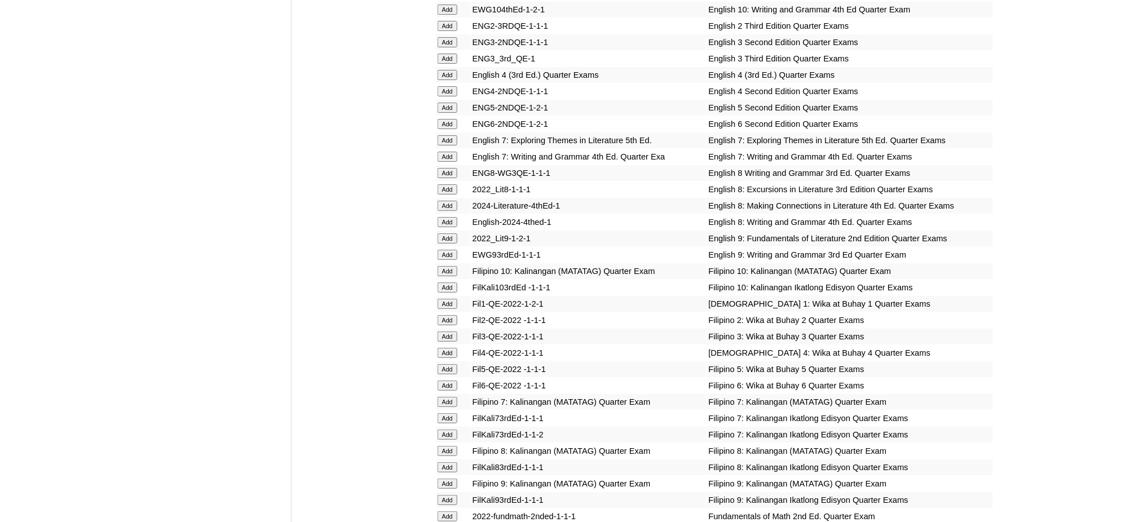
click at [446, 381] on input "Add" at bounding box center [448, 386] width 20 height 10
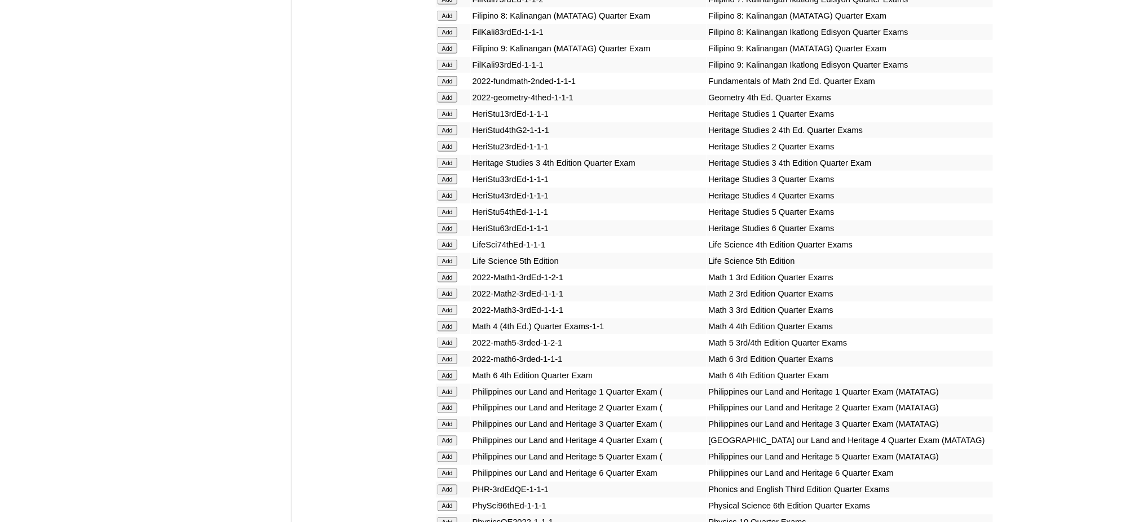
scroll to position [1955, 0]
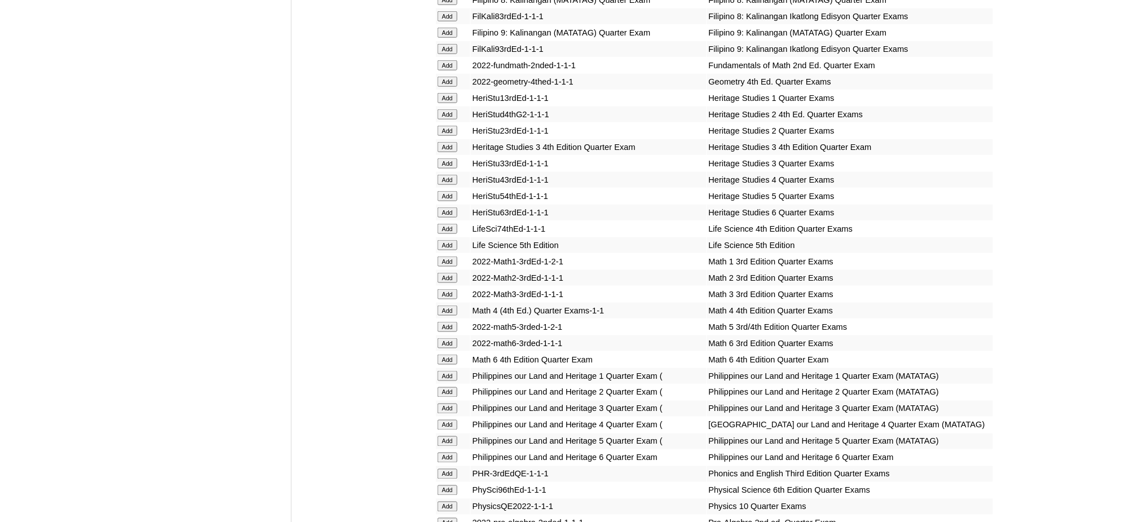
click at [454, 355] on input "Add" at bounding box center [448, 360] width 20 height 10
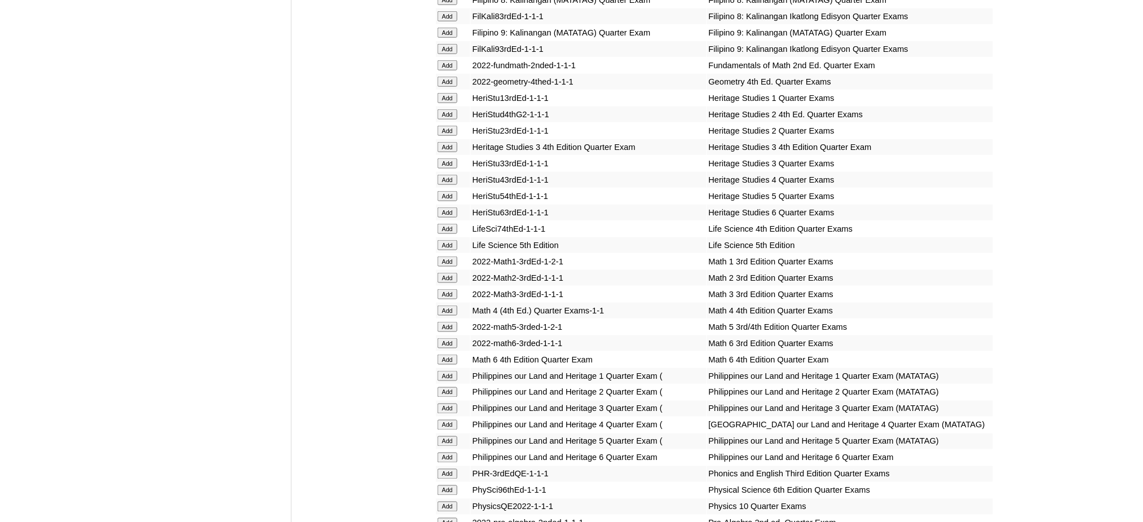
click at [454, 355] on input "Add" at bounding box center [448, 360] width 20 height 10
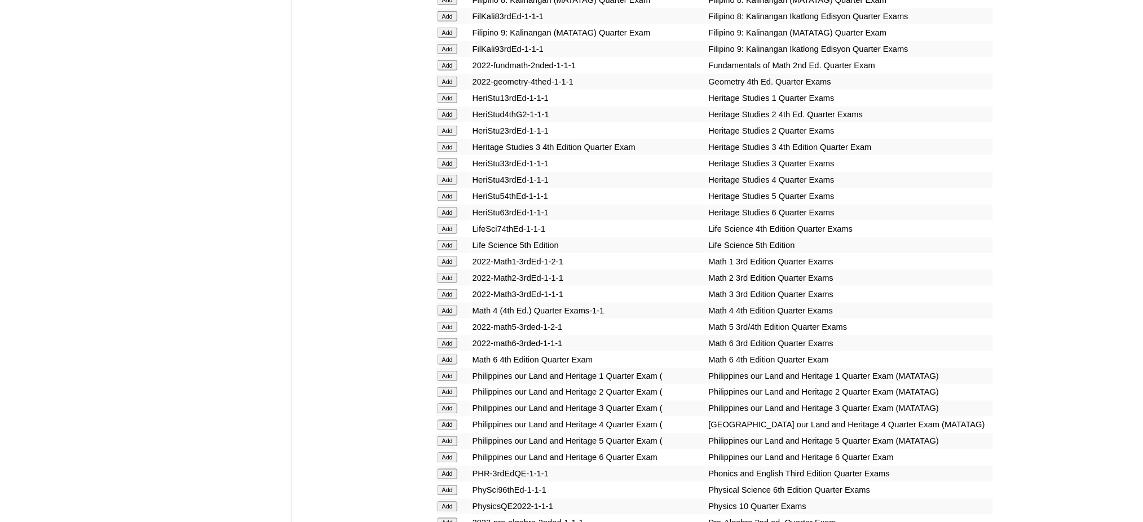
click at [454, 355] on input "Add" at bounding box center [448, 360] width 20 height 10
click at [445, 453] on input "Add" at bounding box center [448, 458] width 20 height 10
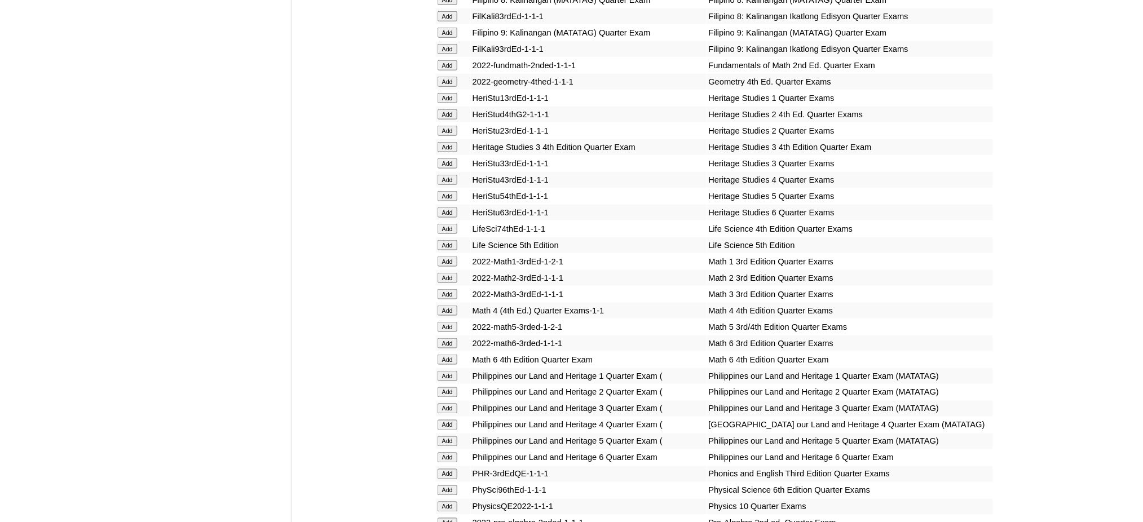
click at [445, 453] on input "Add" at bounding box center [448, 458] width 20 height 10
click at [448, 453] on input "Add" at bounding box center [448, 458] width 20 height 10
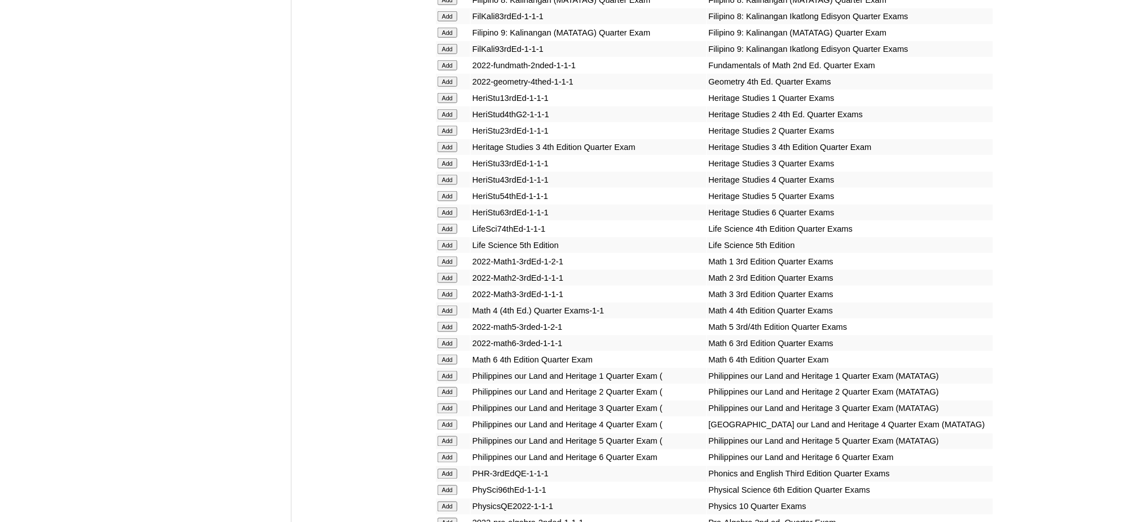
click at [448, 453] on input "Add" at bounding box center [448, 458] width 20 height 10
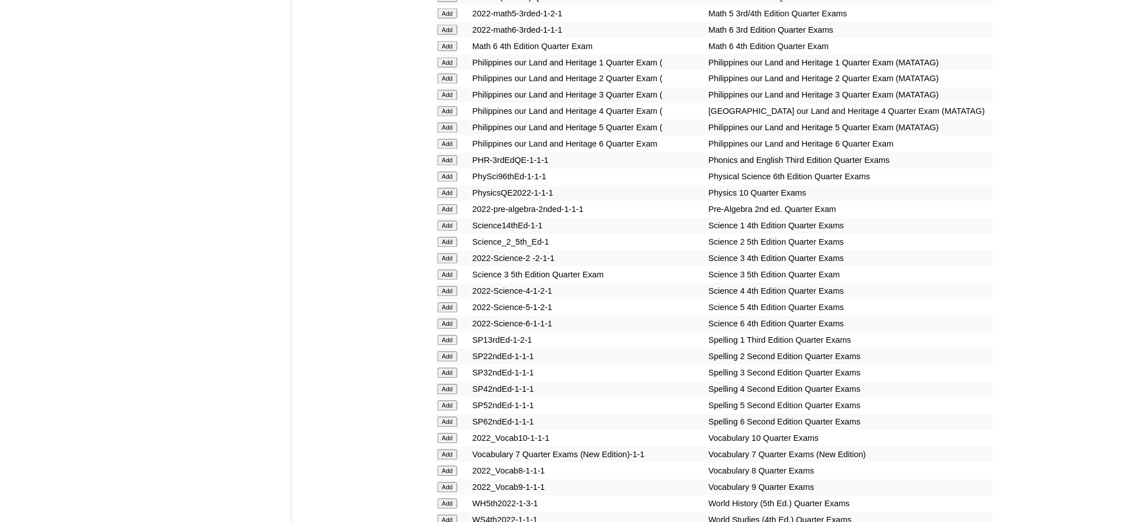
scroll to position [2331, 0]
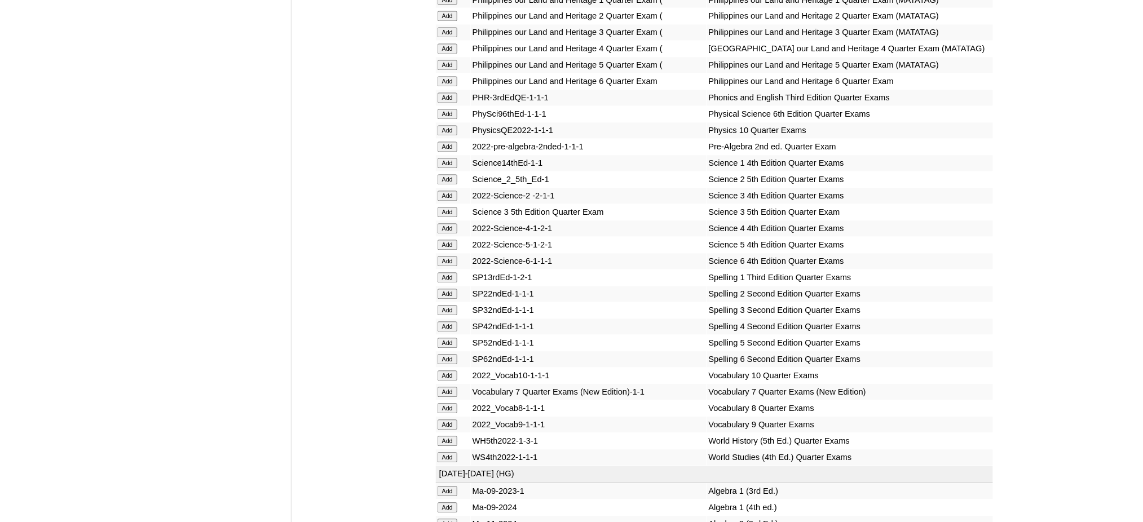
click at [453, 257] on input "Add" at bounding box center [448, 262] width 20 height 10
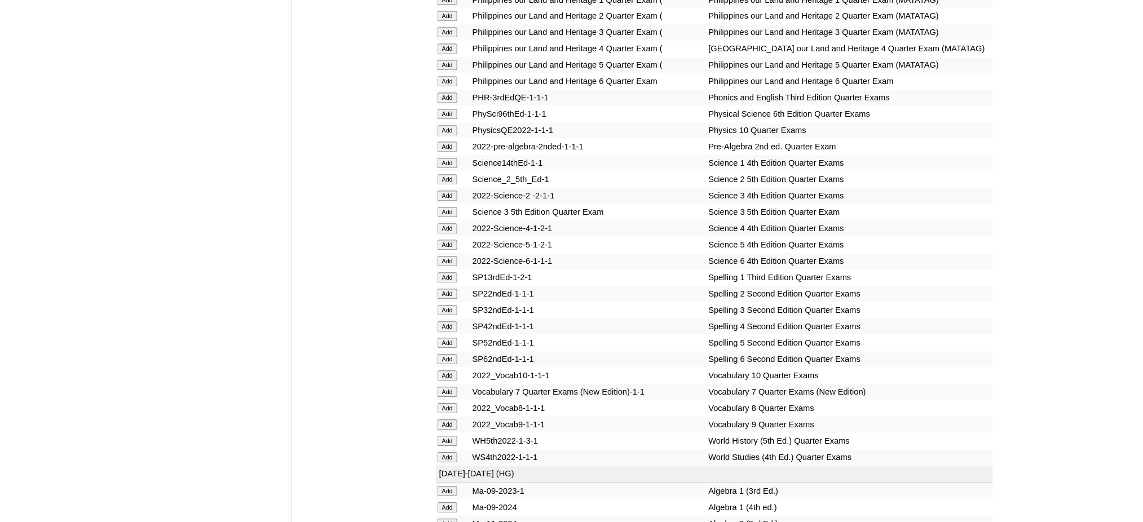
click at [439, 355] on input "Add" at bounding box center [448, 360] width 20 height 10
click at [440, 355] on input "Add" at bounding box center [448, 360] width 20 height 10
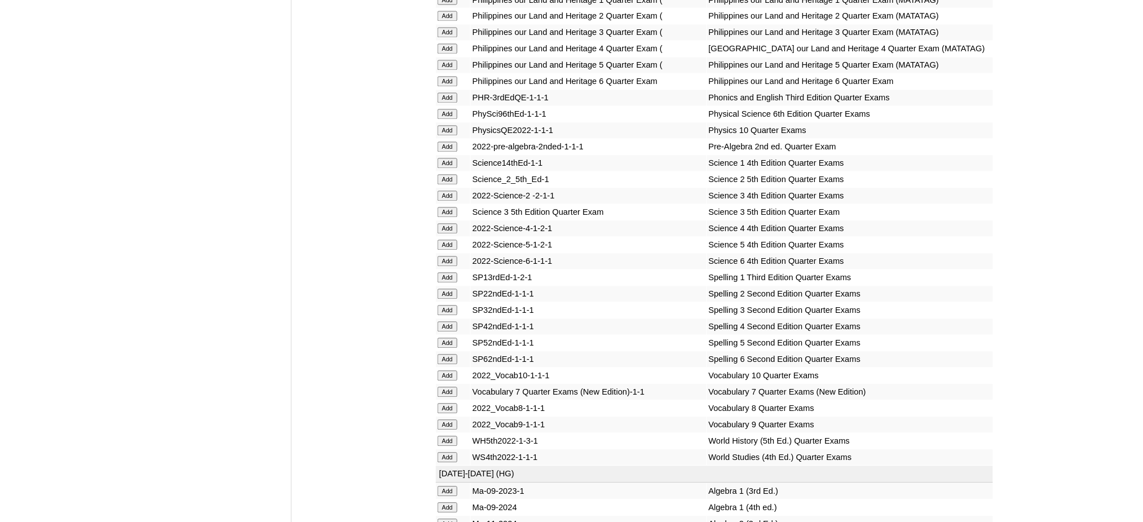
click at [440, 355] on input "Add" at bounding box center [448, 360] width 20 height 10
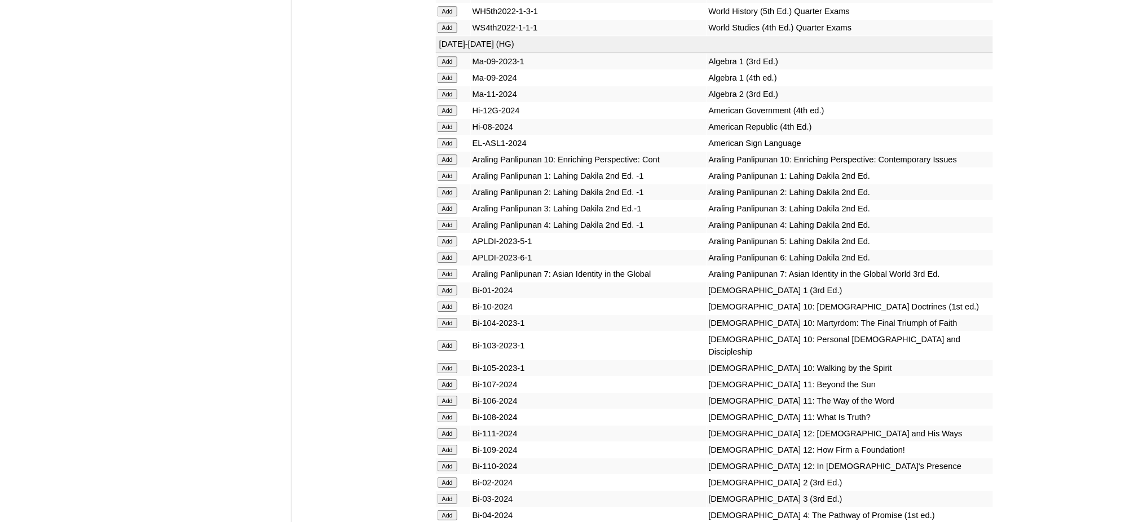
scroll to position [2858, 0]
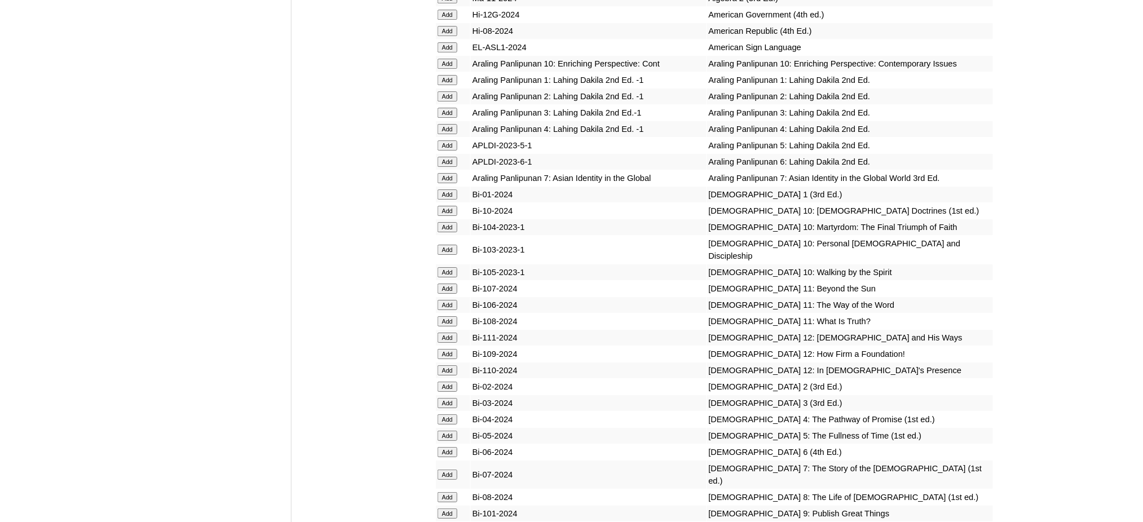
click at [452, 157] on input "Add" at bounding box center [448, 162] width 20 height 10
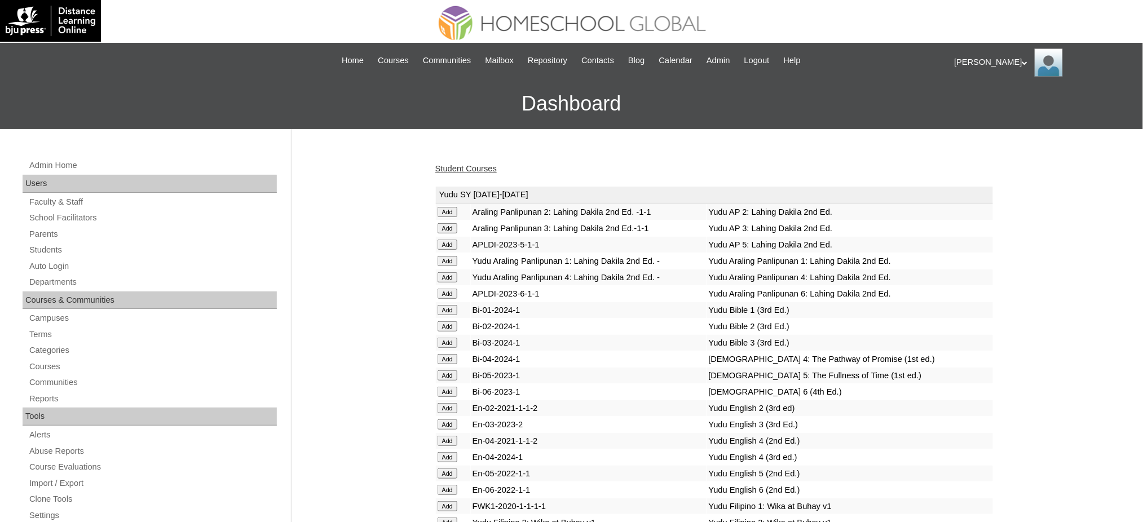
click at [492, 165] on link "Student Courses" at bounding box center [465, 168] width 61 height 9
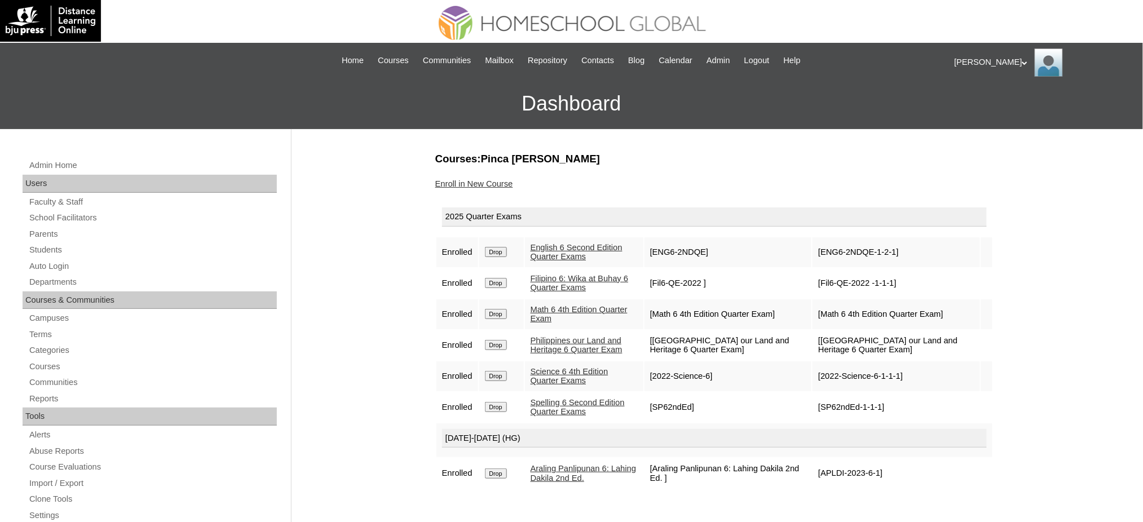
click at [489, 469] on input "Drop" at bounding box center [496, 474] width 22 height 10
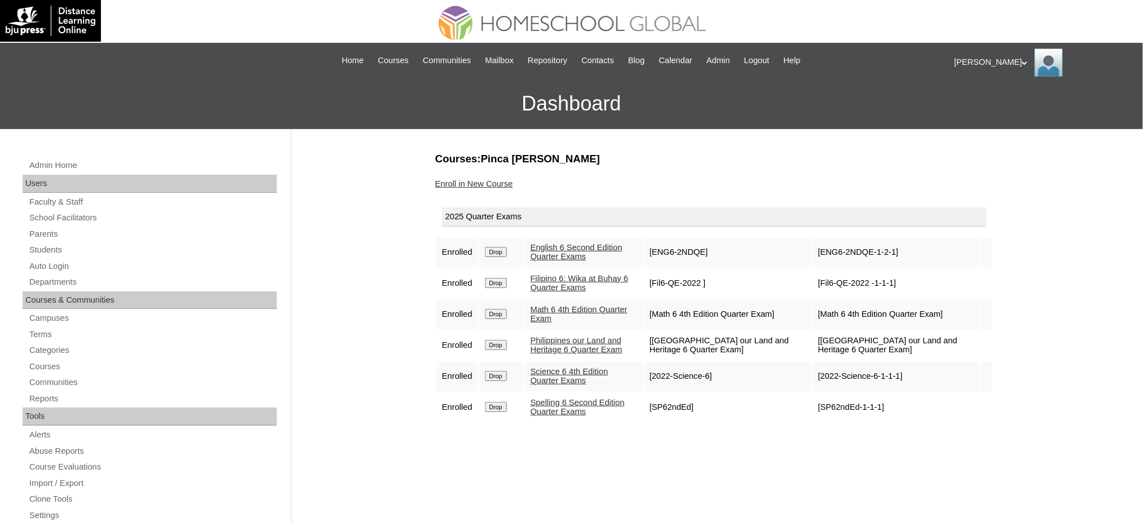
click at [499, 183] on link "Enroll in New Course" at bounding box center [474, 183] width 78 height 9
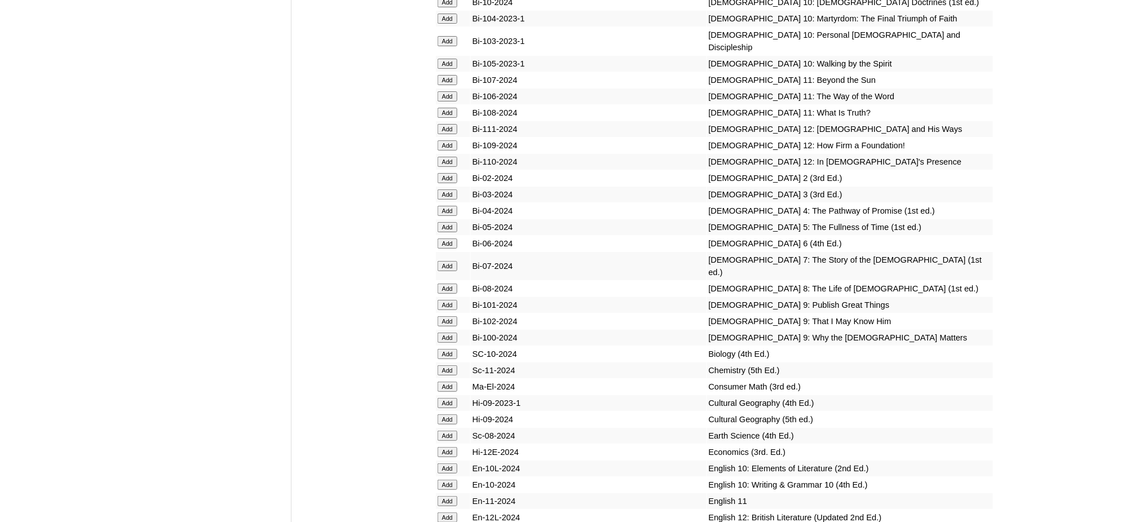
scroll to position [3159, 0]
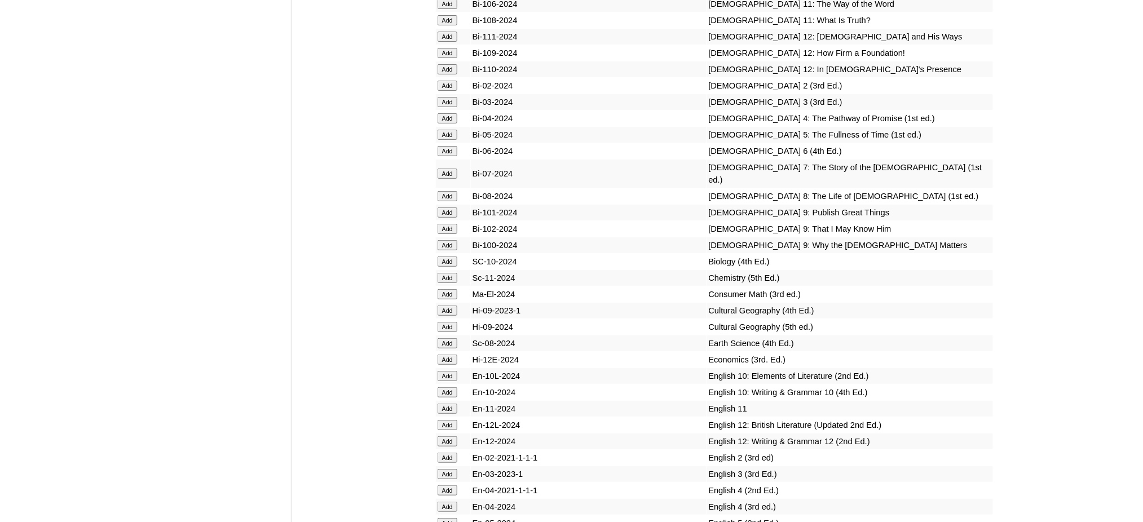
click at [451, 146] on input "Add" at bounding box center [448, 151] width 20 height 10
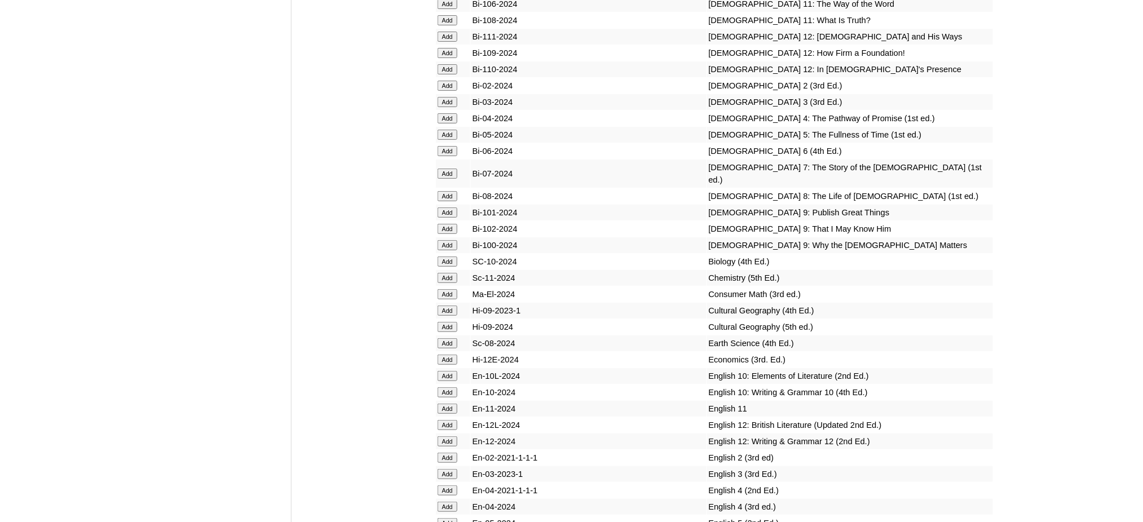
click at [451, 146] on input "Add" at bounding box center [448, 151] width 20 height 10
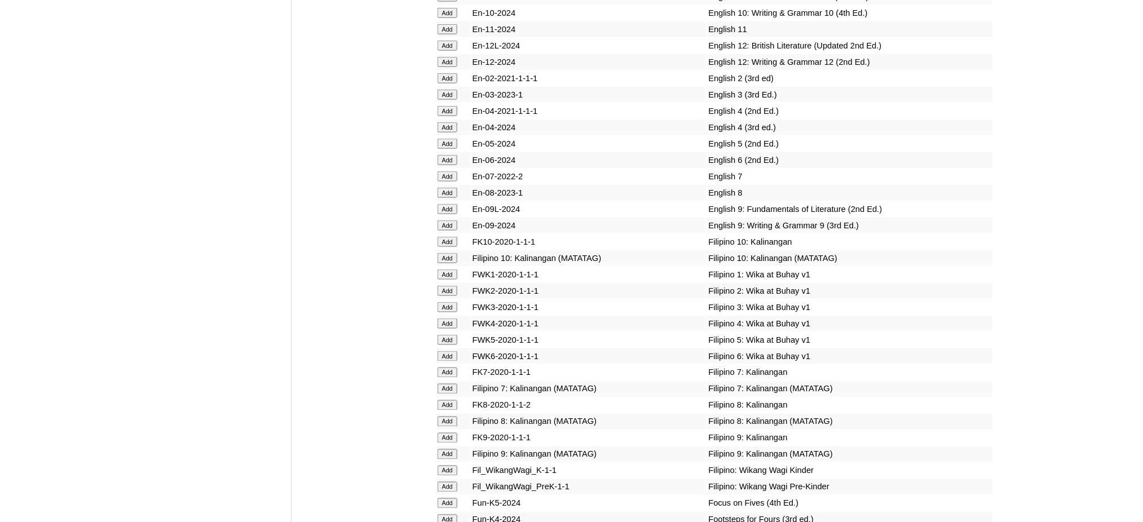
scroll to position [3685, 0]
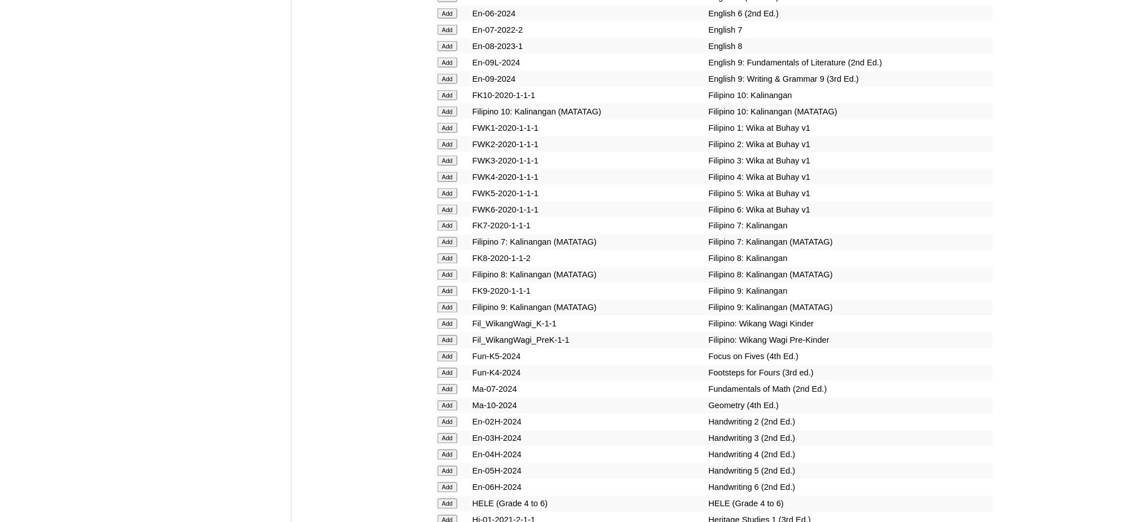
click at [450, 205] on input "Add" at bounding box center [448, 210] width 20 height 10
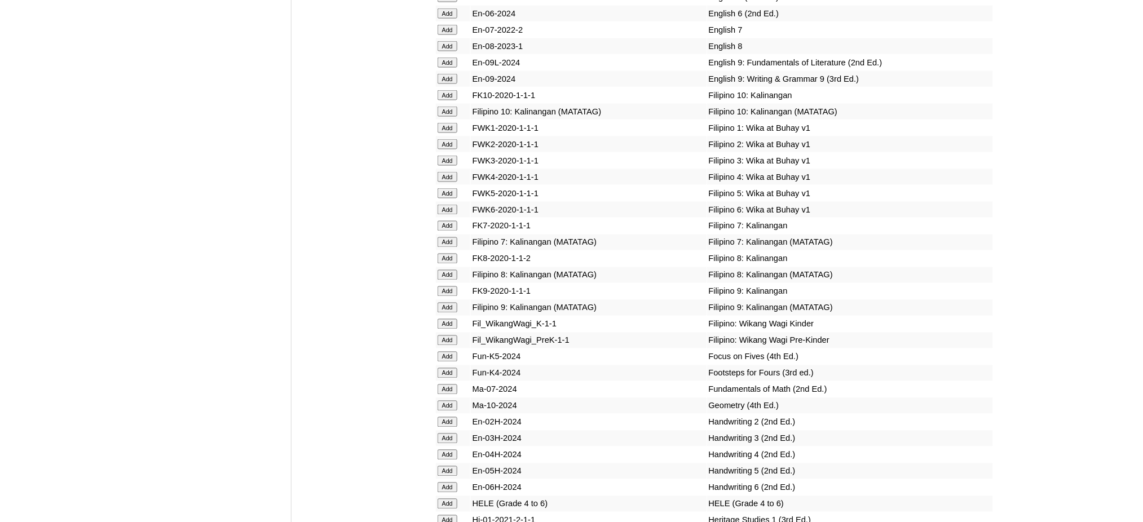
click at [447, 499] on input "Add" at bounding box center [448, 504] width 20 height 10
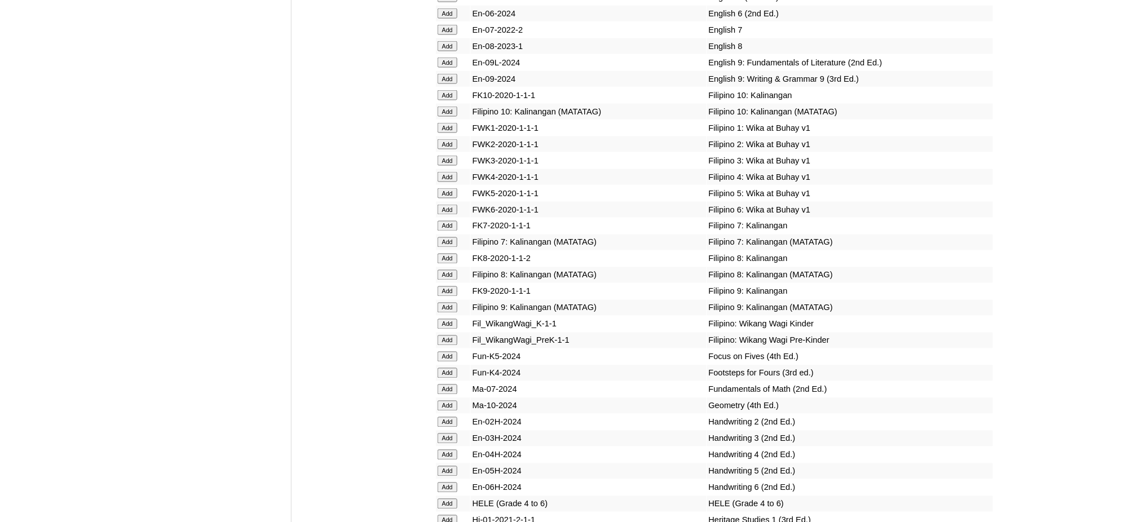
click at [447, 499] on input "Add" at bounding box center [448, 504] width 20 height 10
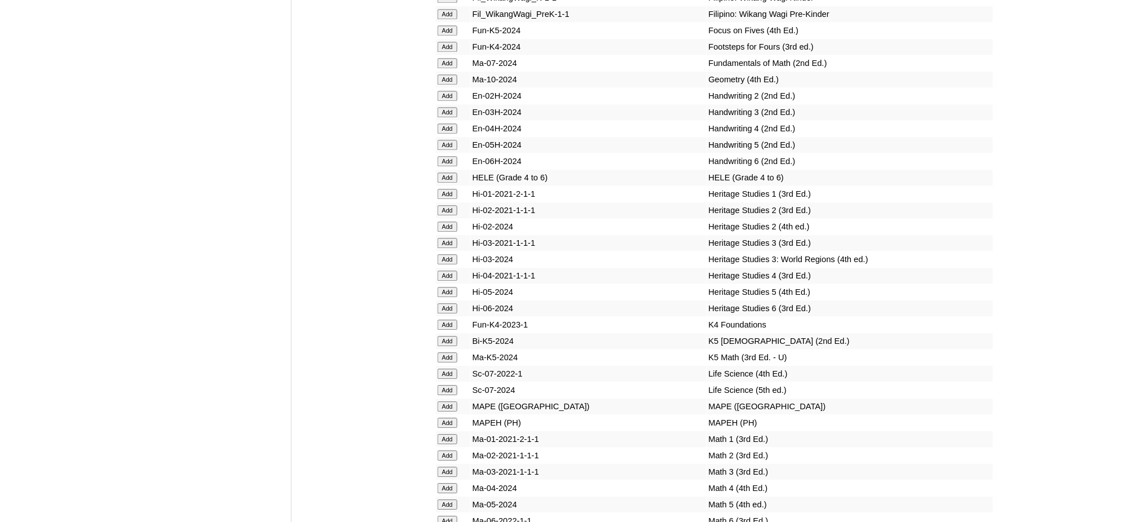
scroll to position [4137, 0]
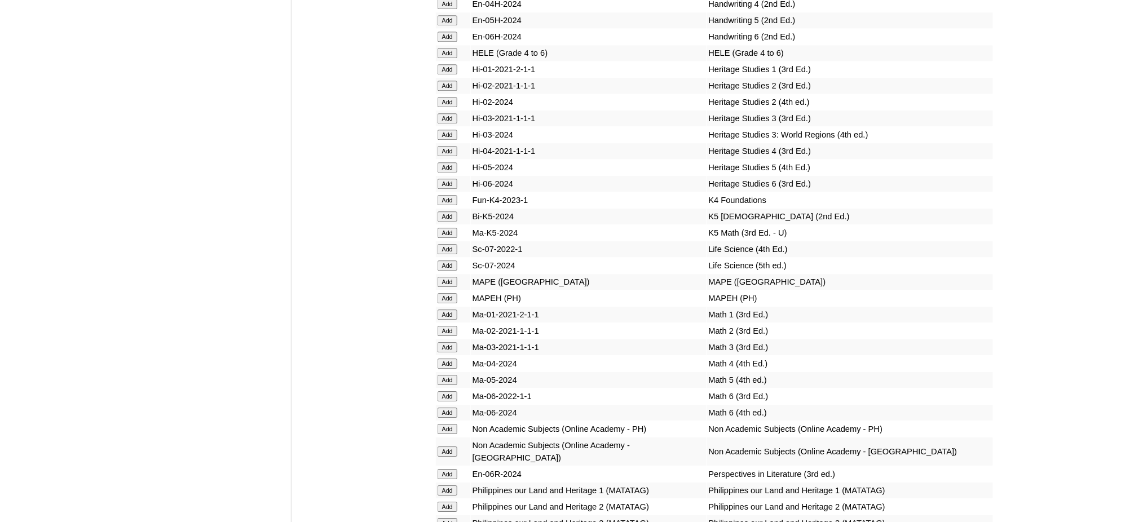
click at [446, 408] on input "Add" at bounding box center [448, 413] width 20 height 10
click at [449, 469] on input "Add" at bounding box center [448, 474] width 20 height 10
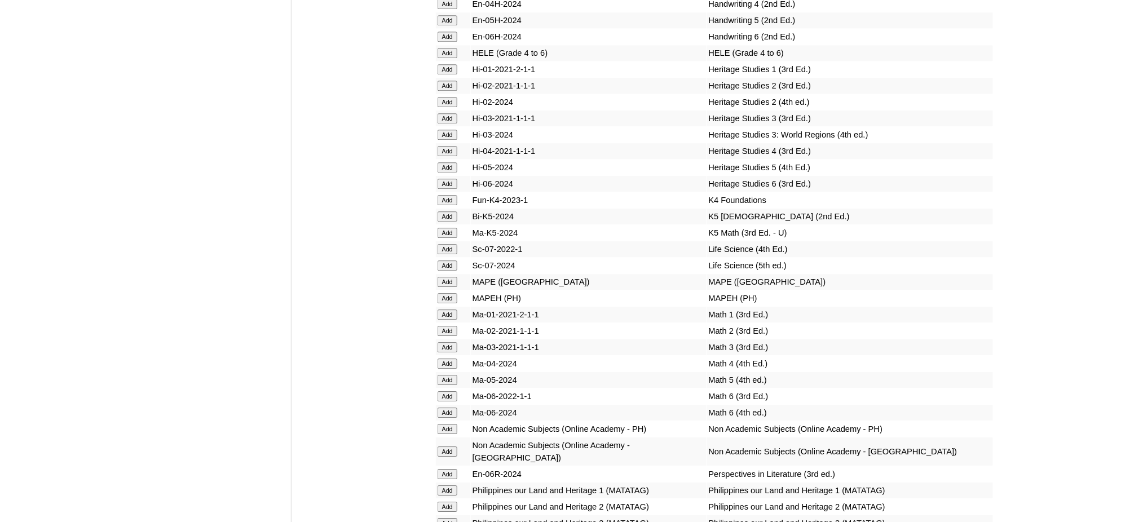
click at [449, 469] on input "Add" at bounding box center [448, 474] width 20 height 10
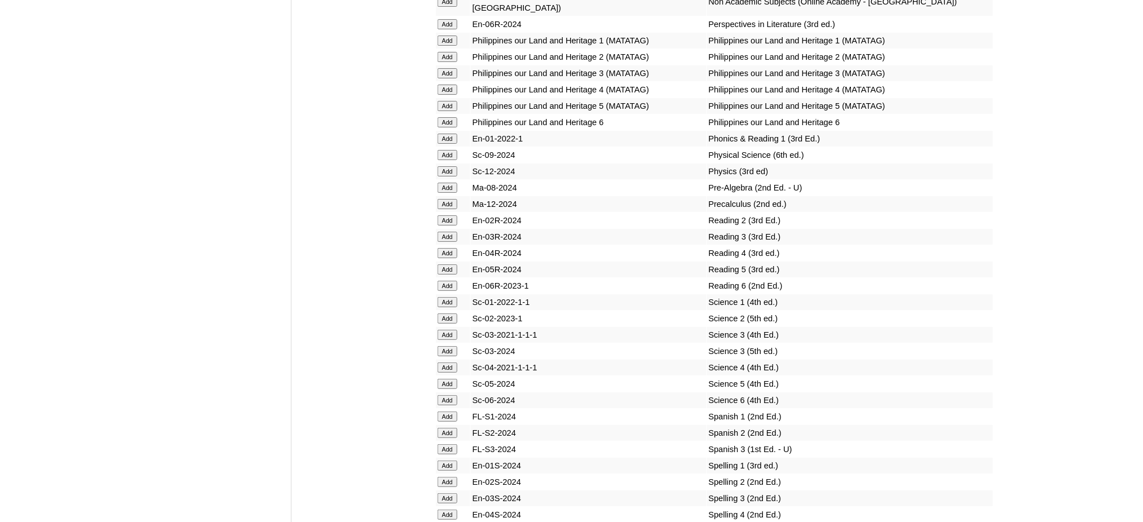
scroll to position [4588, 0]
click at [446, 394] on input "Add" at bounding box center [448, 399] width 20 height 10
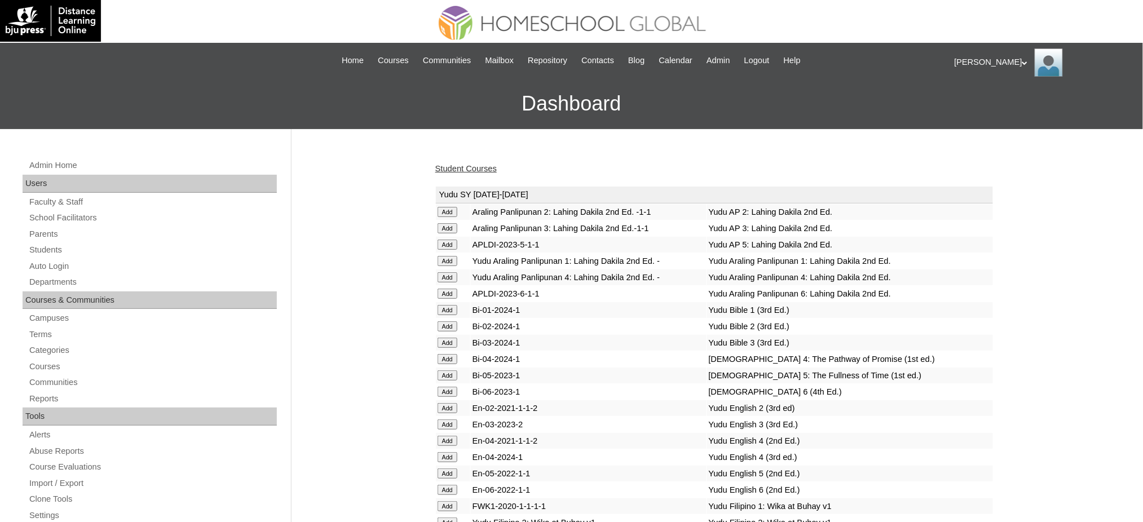
click at [483, 168] on link "Student Courses" at bounding box center [465, 168] width 61 height 9
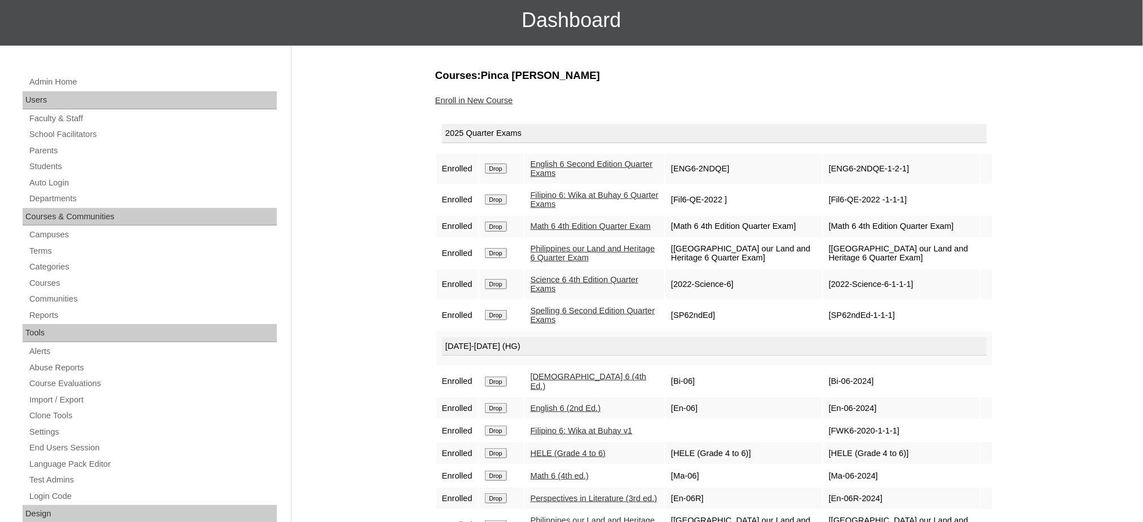
scroll to position [75, 0]
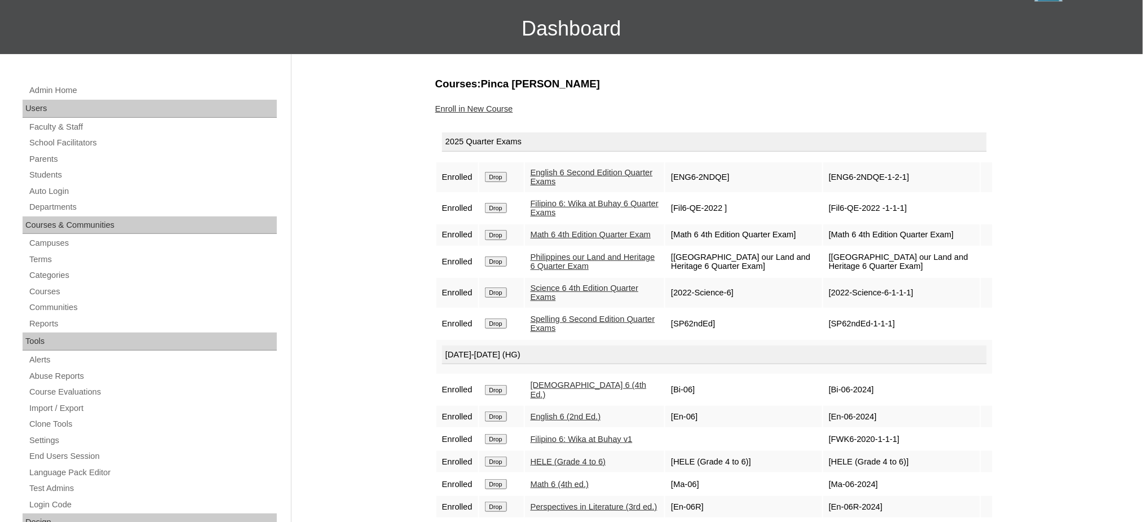
click at [454, 108] on link "Enroll in New Course" at bounding box center [474, 108] width 78 height 9
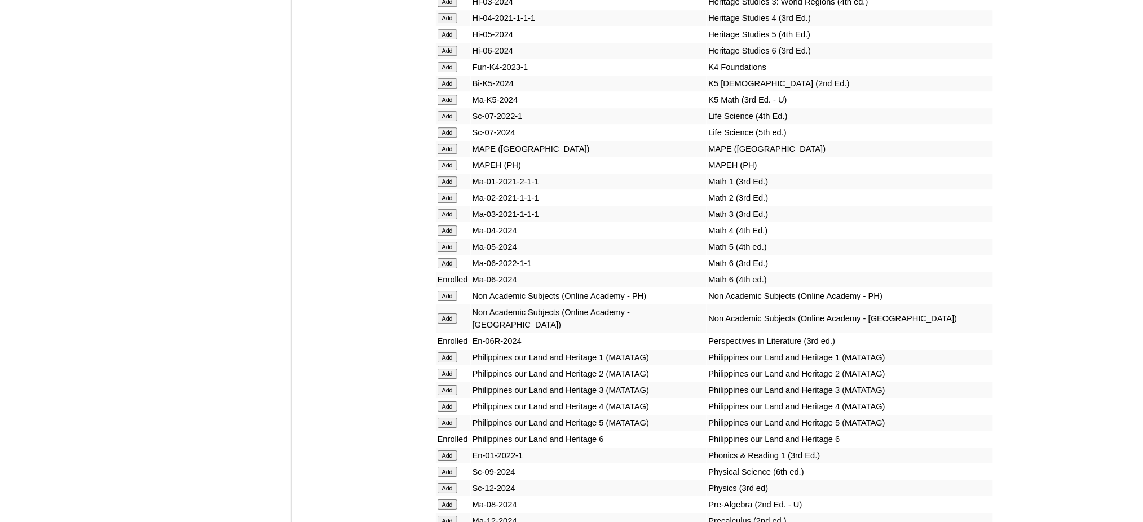
scroll to position [4212, 0]
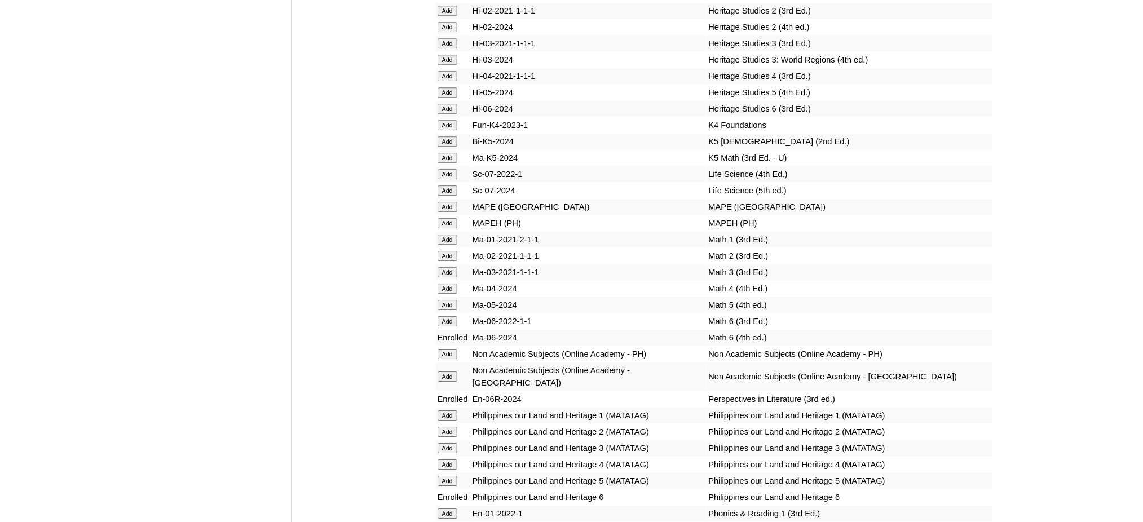
click at [441, 218] on input "Add" at bounding box center [448, 223] width 20 height 10
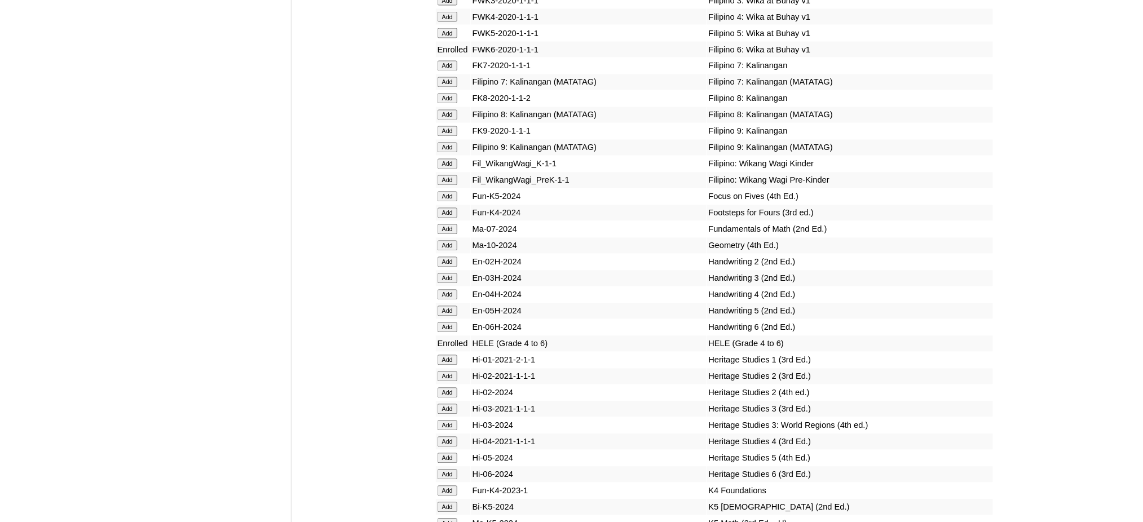
scroll to position [3836, 0]
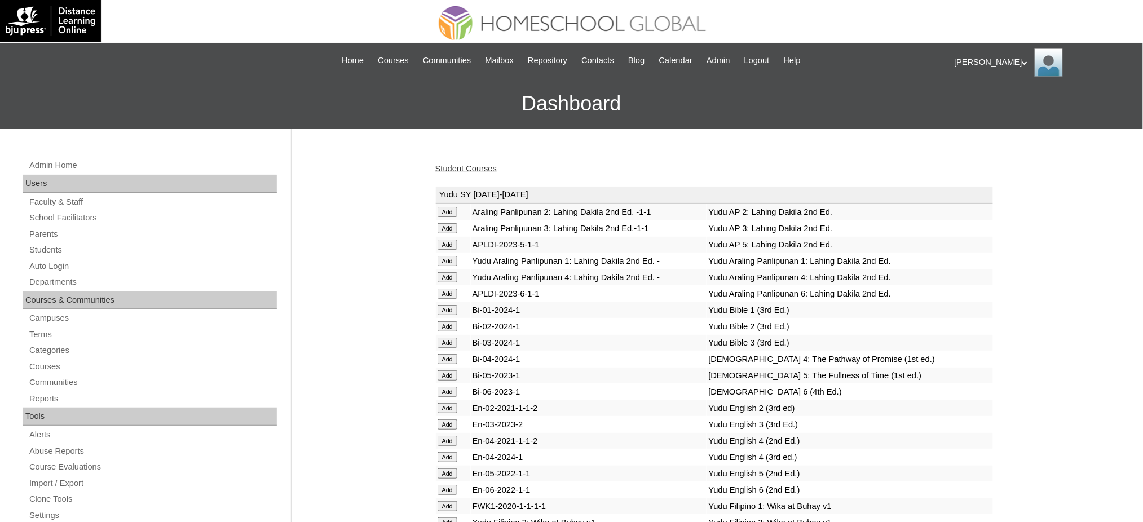
click at [461, 168] on link "Student Courses" at bounding box center [465, 168] width 61 height 9
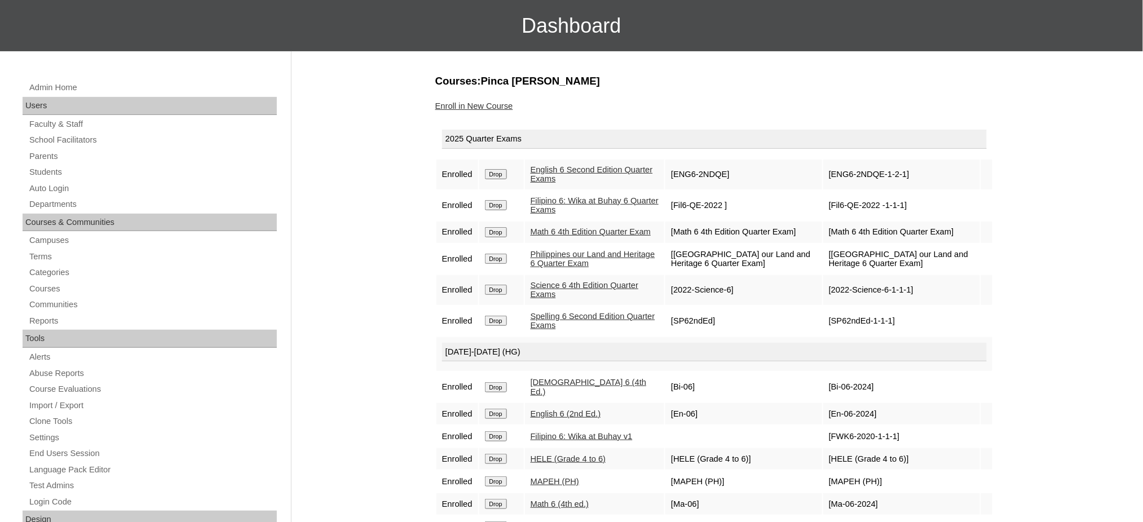
scroll to position [75, 0]
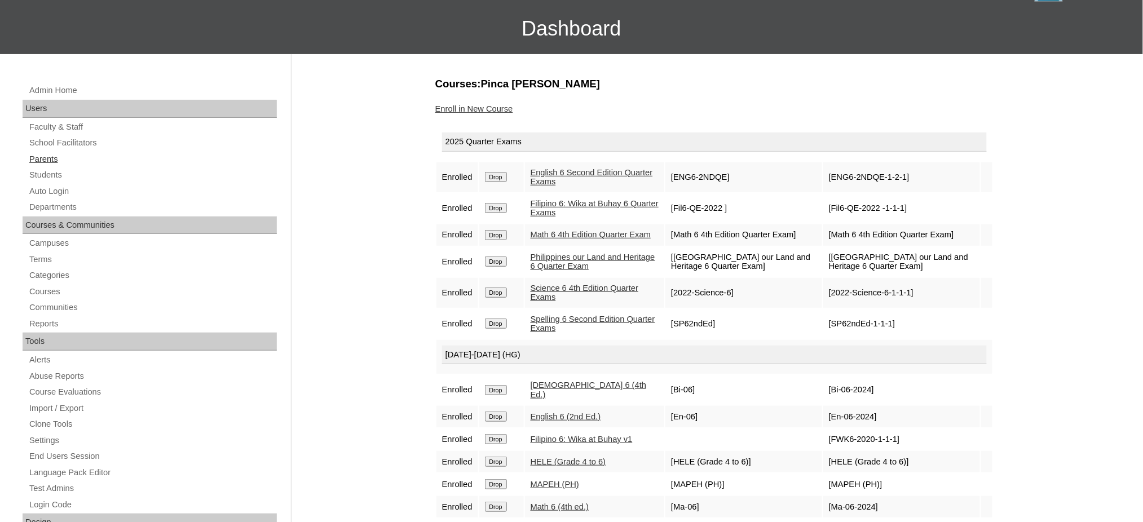
click at [42, 162] on link "Parents" at bounding box center [152, 159] width 249 height 14
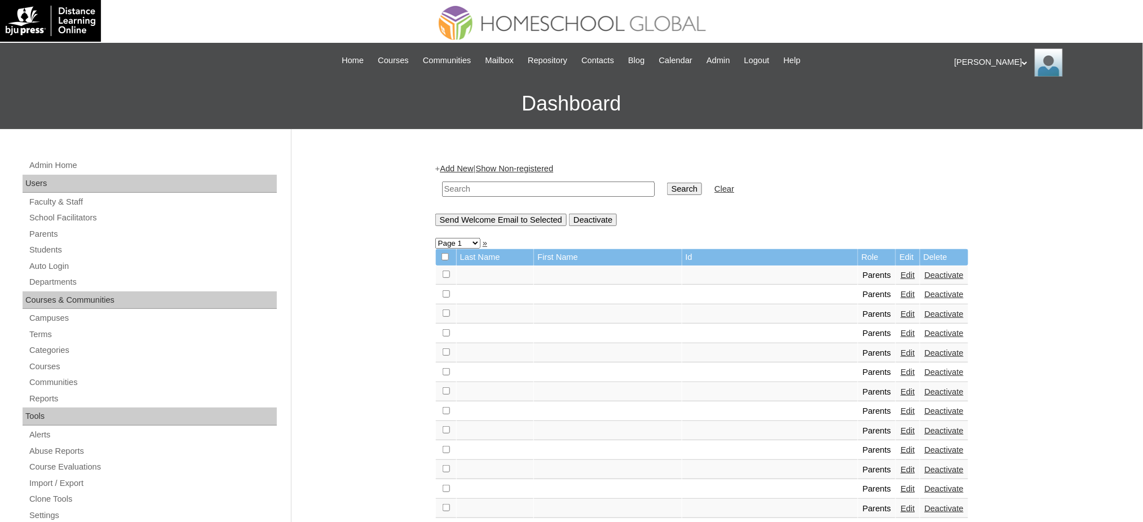
click at [511, 187] on input "text" at bounding box center [548, 189] width 213 height 15
paste input "sharon.m.sibug@gmail.com"
type input "sharon.m.sibug@gmail.com"
click at [662, 194] on td "Search" at bounding box center [685, 189] width 46 height 27
click at [667, 190] on input "Search" at bounding box center [684, 189] width 35 height 12
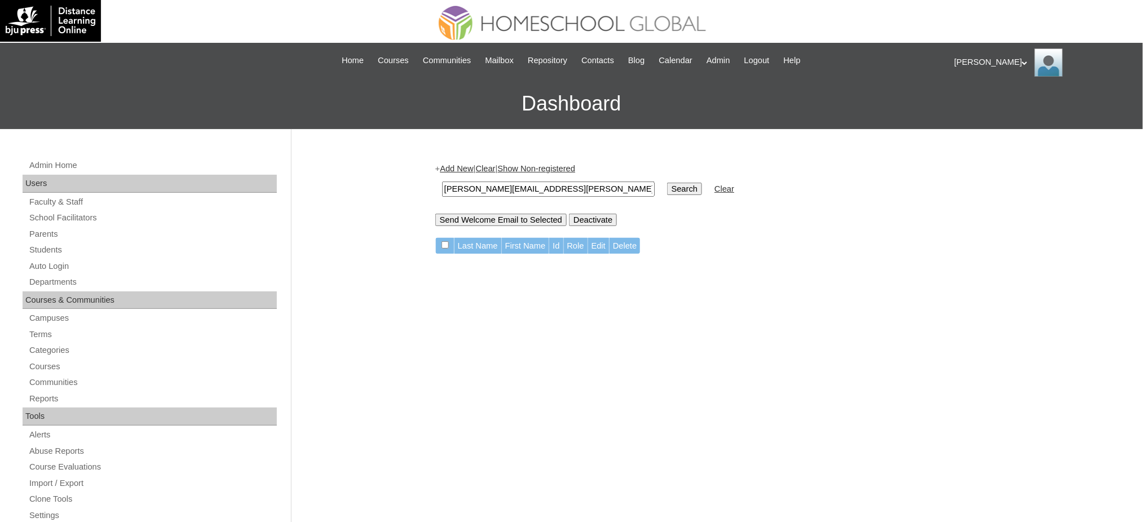
click at [503, 191] on input "[PERSON_NAME][EMAIL_ADDRESS][PERSON_NAME][DOMAIN_NAME]" at bounding box center [548, 189] width 213 height 15
paste input "mesa.kristinmae"
type input "[EMAIL_ADDRESS][DOMAIN_NAME]"
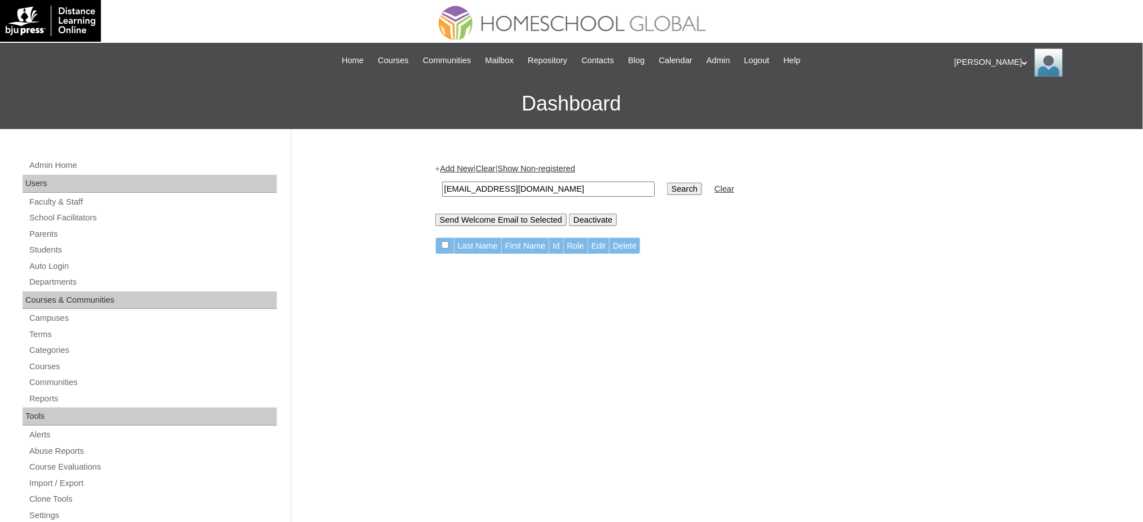
click at [667, 183] on input "Search" at bounding box center [684, 189] width 35 height 12
click at [44, 231] on link "Parents" at bounding box center [152, 234] width 249 height 14
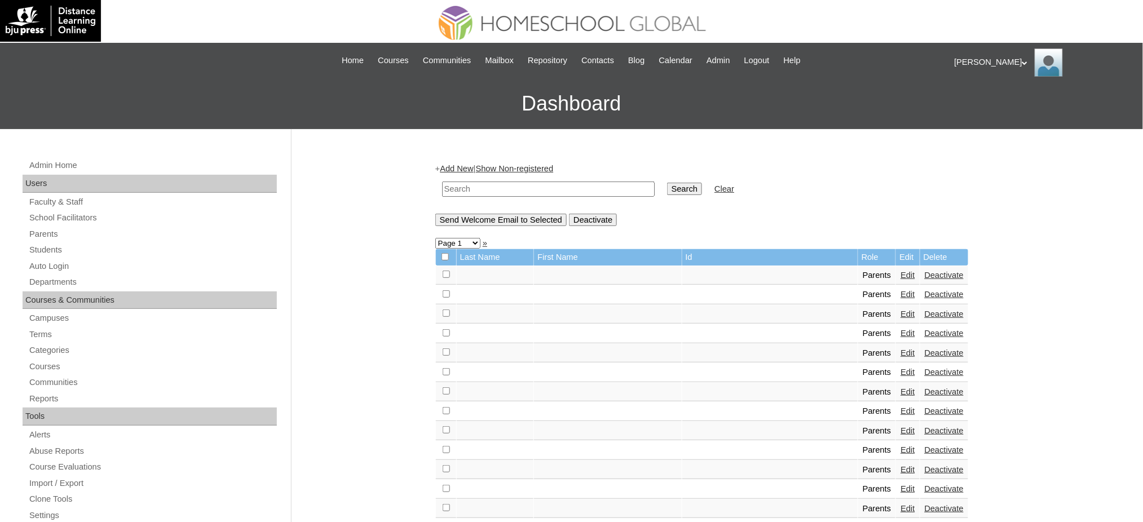
click at [504, 193] on input "text" at bounding box center [548, 189] width 213 height 15
paste input "MHP01063-TECHPH2020"
type input "MHP01063-TECHPH2020"
click at [667, 192] on input "Search" at bounding box center [684, 189] width 35 height 12
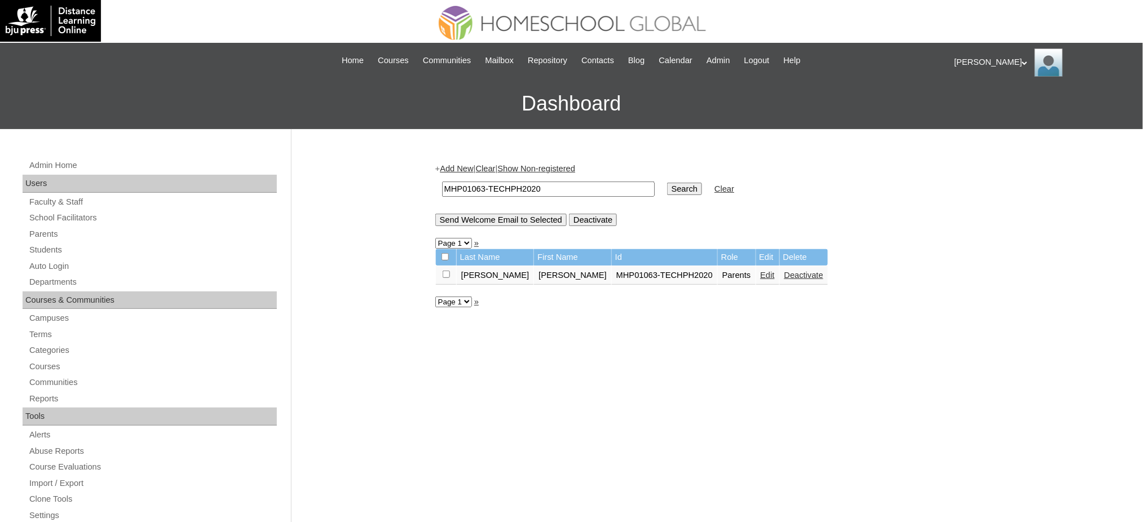
click at [761, 271] on link "Edit" at bounding box center [768, 275] width 14 height 9
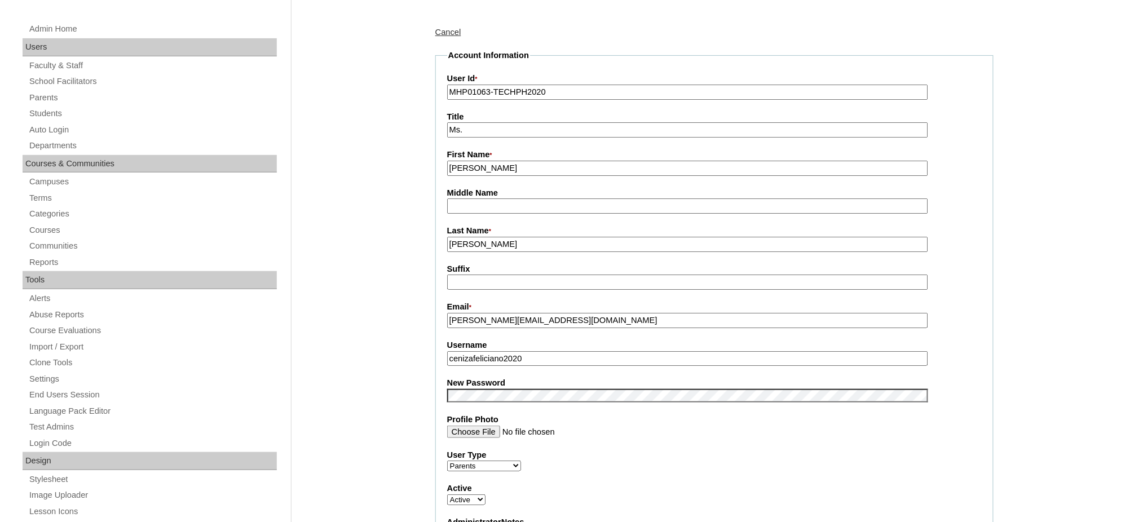
scroll to position [150, 0]
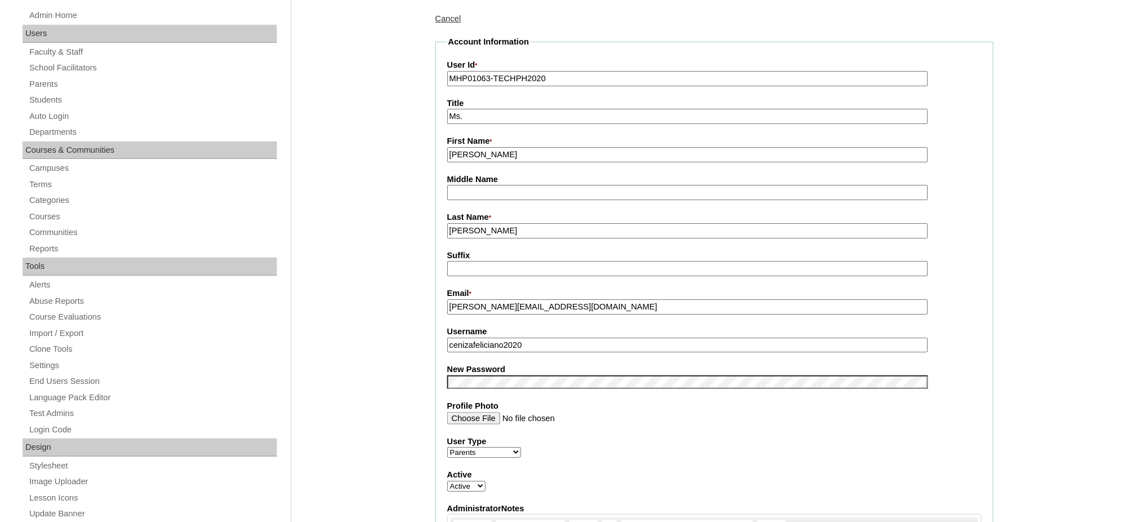
click at [528, 338] on input "cenizafeliciano2020" at bounding box center [687, 345] width 481 height 15
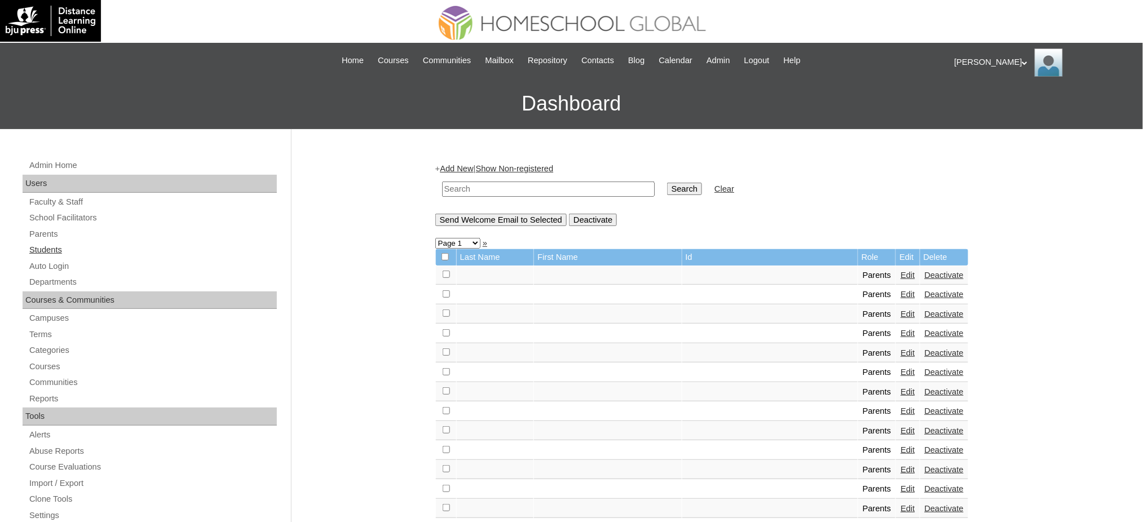
click at [56, 251] on link "Students" at bounding box center [152, 250] width 249 height 14
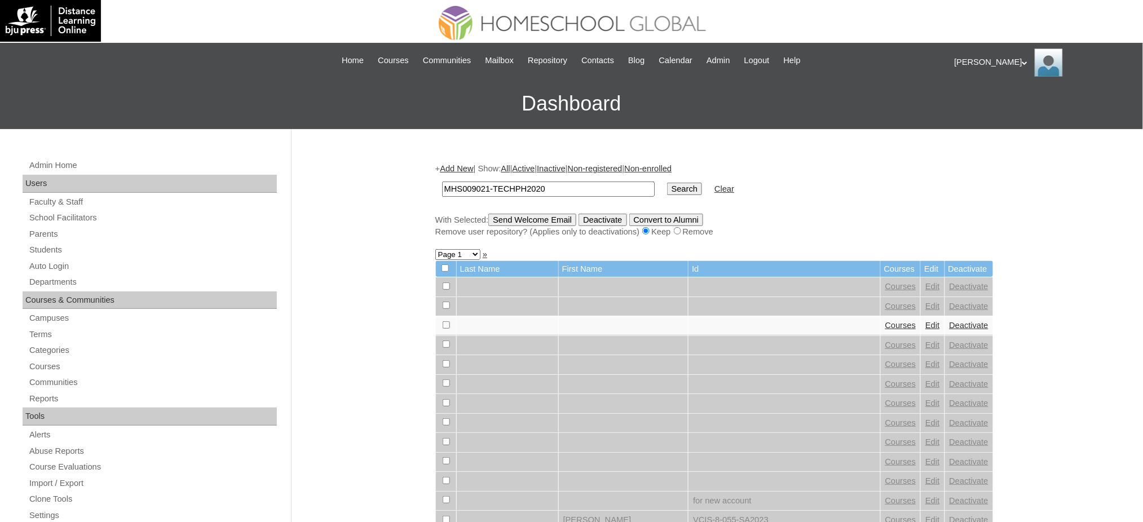
type input "MHS009021-TECHPH2020"
click at [667, 183] on input "Search" at bounding box center [684, 189] width 35 height 12
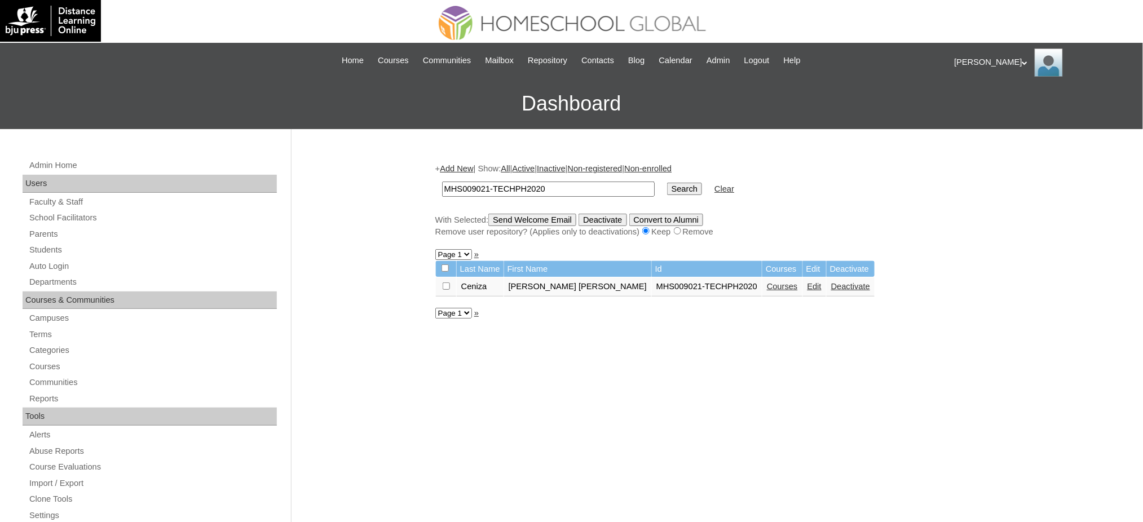
click at [808, 283] on link "Edit" at bounding box center [815, 286] width 14 height 9
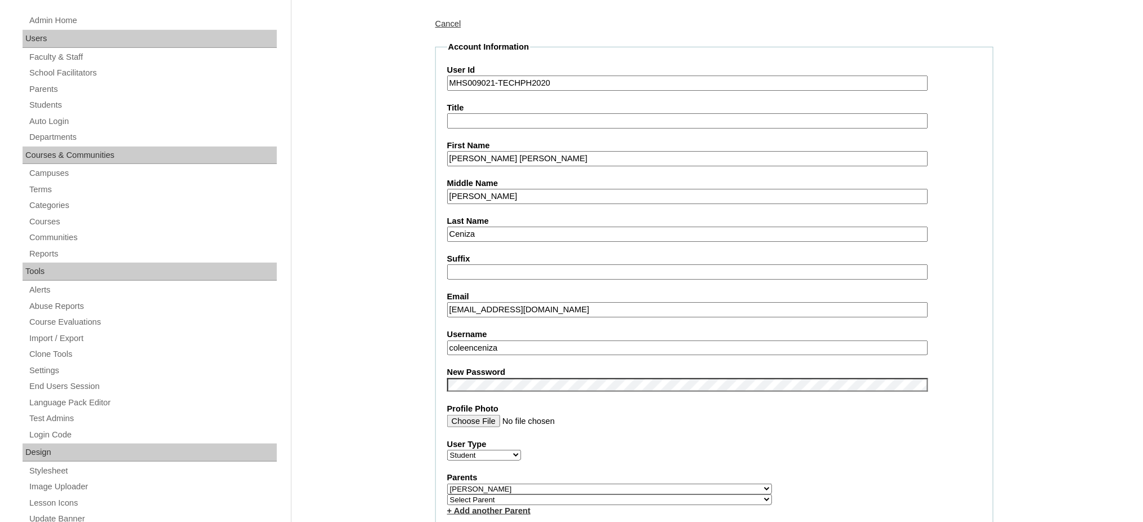
scroll to position [150, 0]
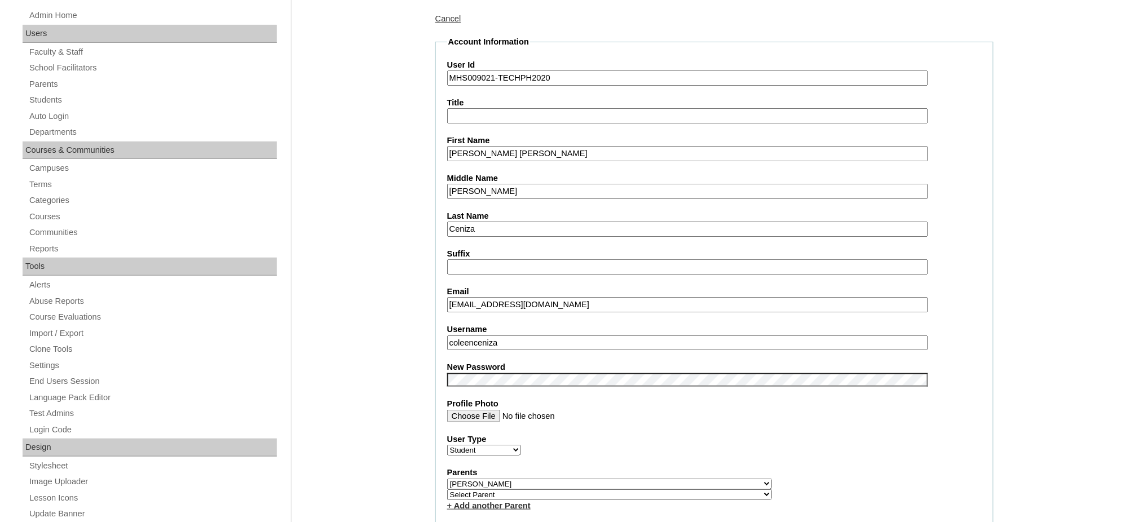
click at [525, 336] on input "coleenceniza" at bounding box center [687, 343] width 481 height 15
click at [509, 156] on input "Coleen Bernadette" at bounding box center [687, 153] width 481 height 15
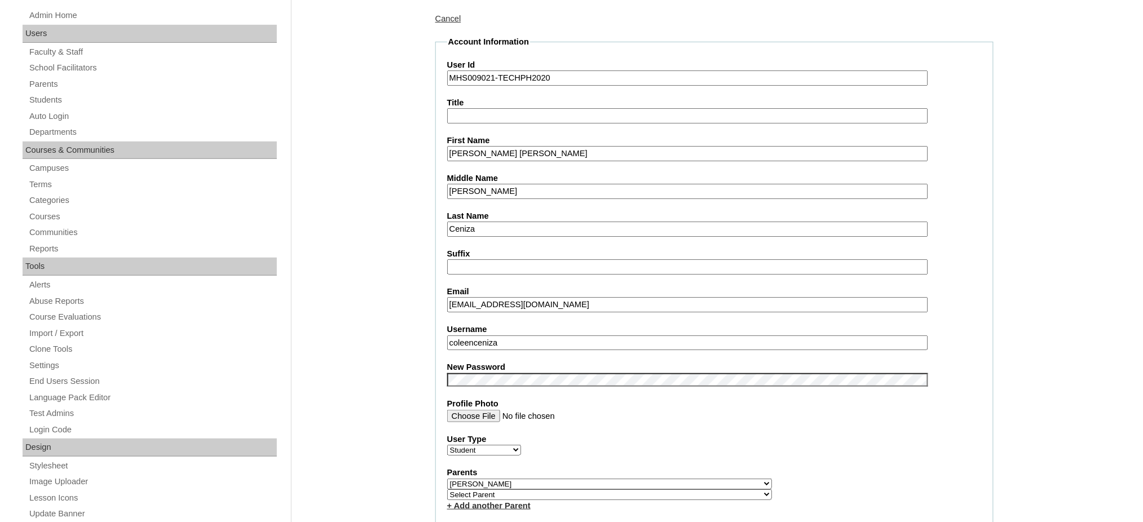
click at [509, 156] on input "Coleen Bernadette" at bounding box center [687, 153] width 481 height 15
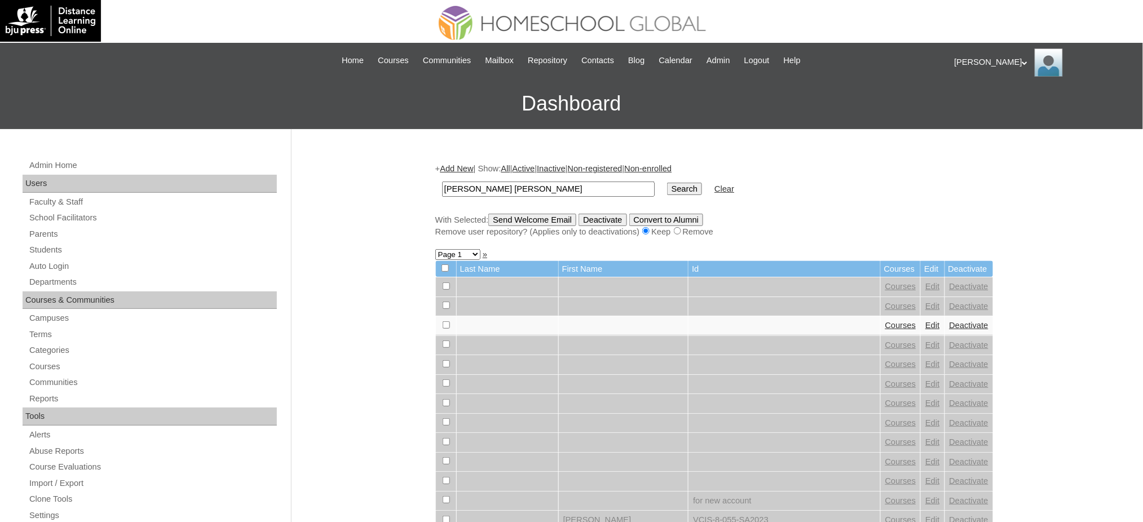
type input "[PERSON_NAME] [PERSON_NAME]"
click at [667, 186] on input "Search" at bounding box center [684, 189] width 35 height 12
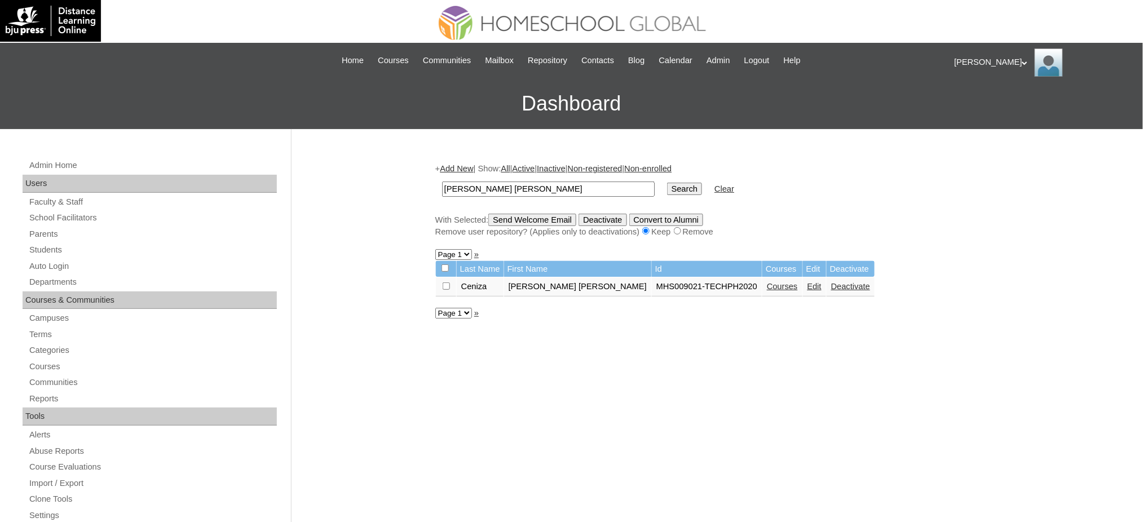
click at [767, 285] on link "Courses" at bounding box center [782, 286] width 31 height 9
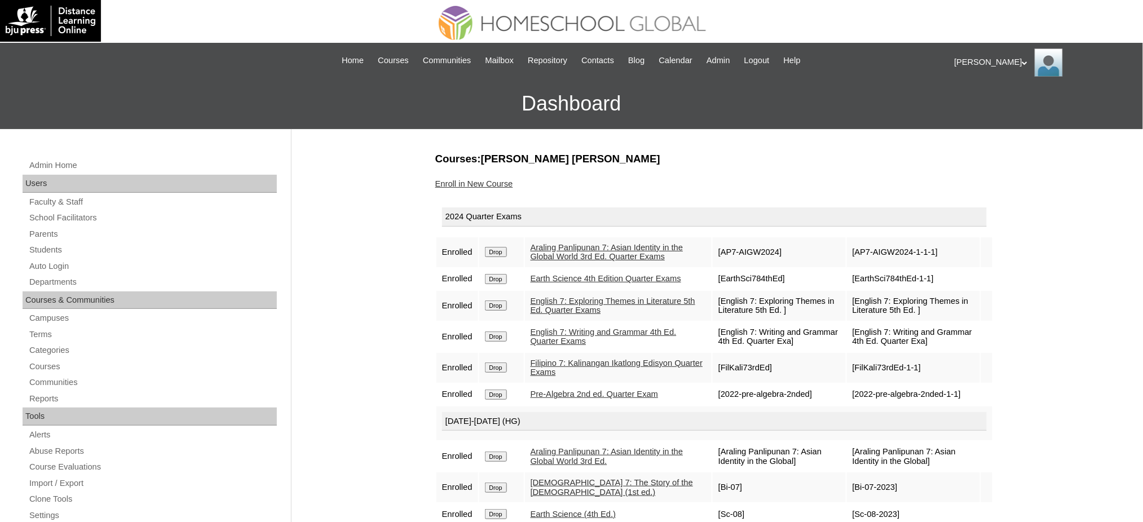
click at [499, 251] on input "Drop" at bounding box center [496, 252] width 22 height 10
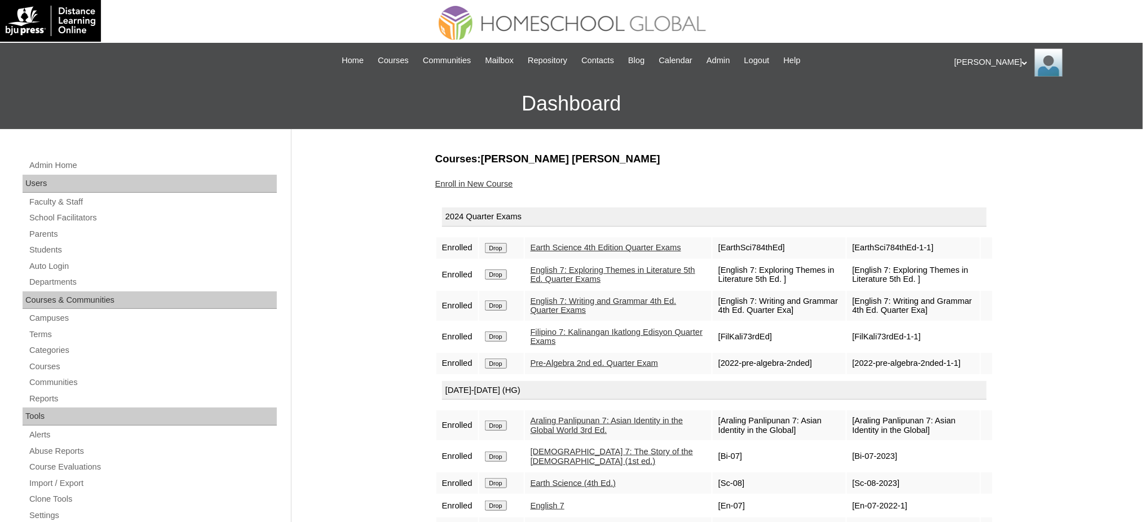
click at [505, 247] on input "Drop" at bounding box center [496, 248] width 22 height 10
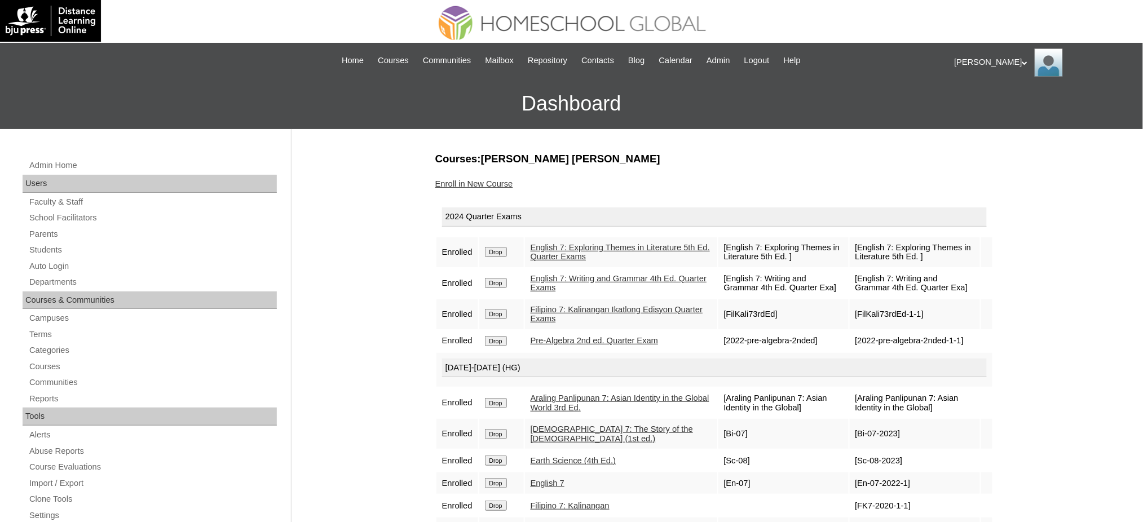
click at [503, 254] on input "Drop" at bounding box center [496, 252] width 22 height 10
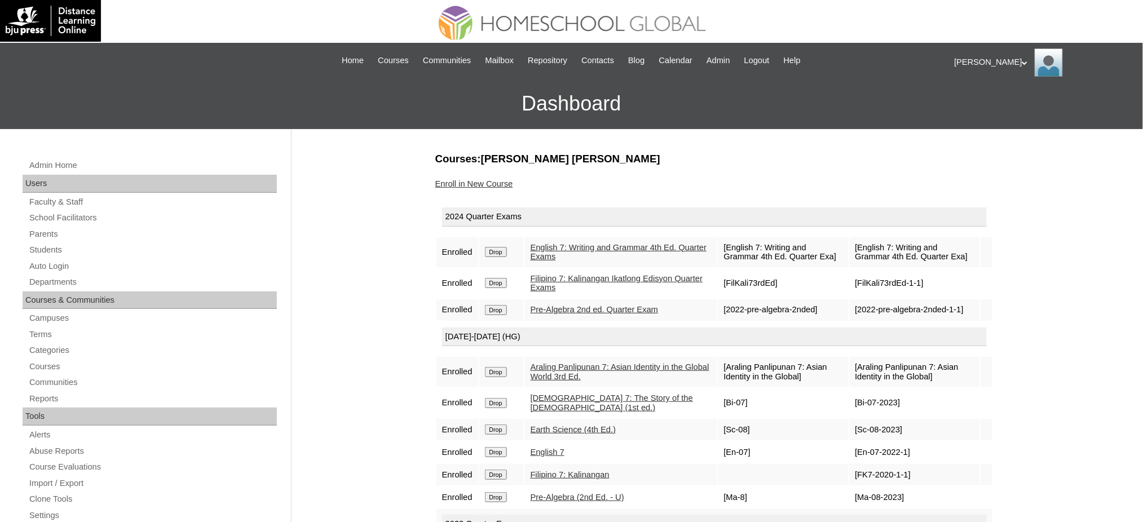
click at [503, 249] on input "Drop" at bounding box center [496, 252] width 22 height 10
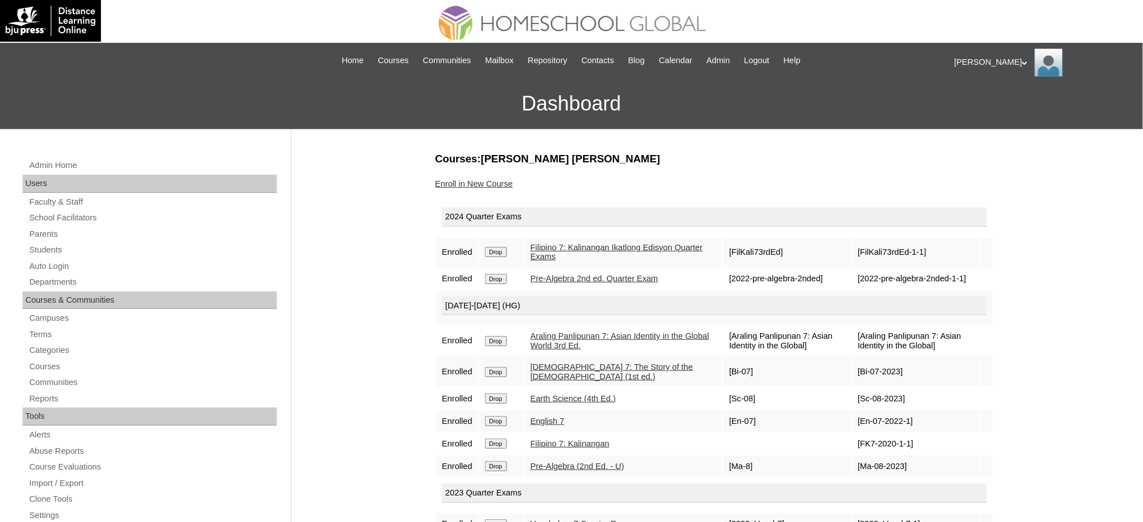
click at [500, 250] on input "Drop" at bounding box center [496, 252] width 22 height 10
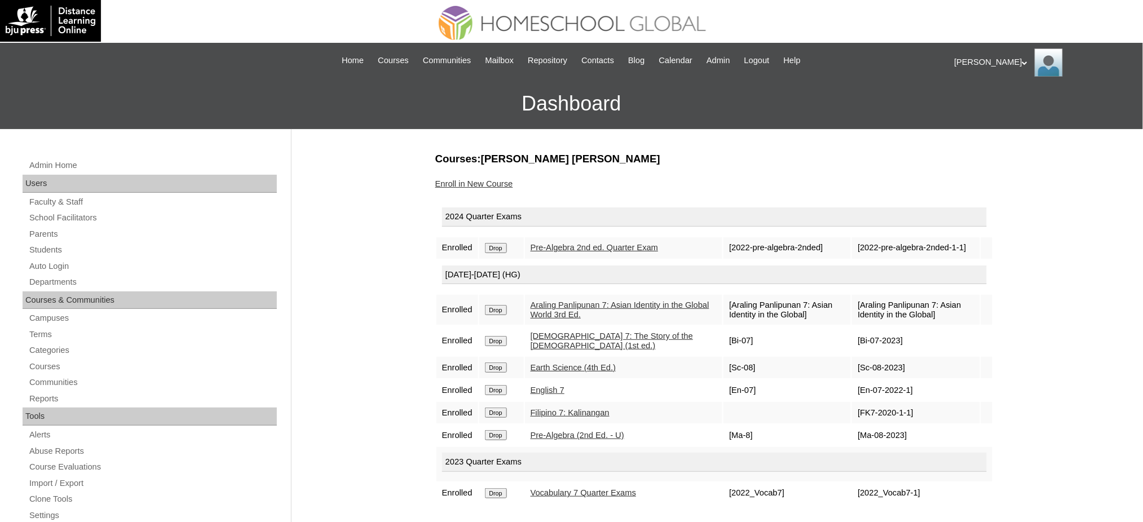
click at [500, 251] on td "Drop" at bounding box center [501, 247] width 45 height 21
click at [504, 244] on input "Drop" at bounding box center [496, 248] width 22 height 10
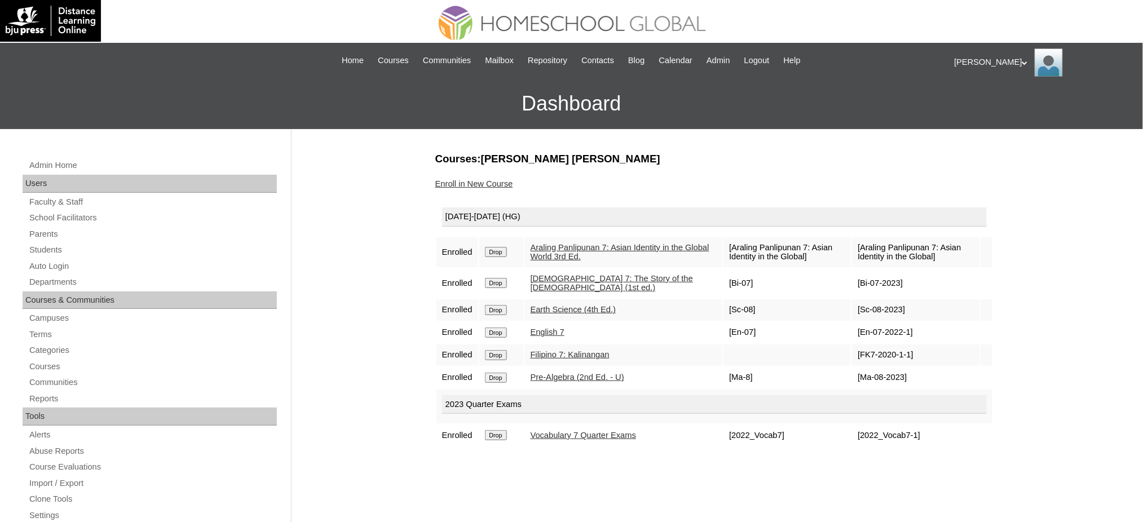
drag, startPoint x: 0, startPoint y: 0, endPoint x: 500, endPoint y: 245, distance: 556.5
click at [500, 247] on input "Drop" at bounding box center [496, 252] width 22 height 10
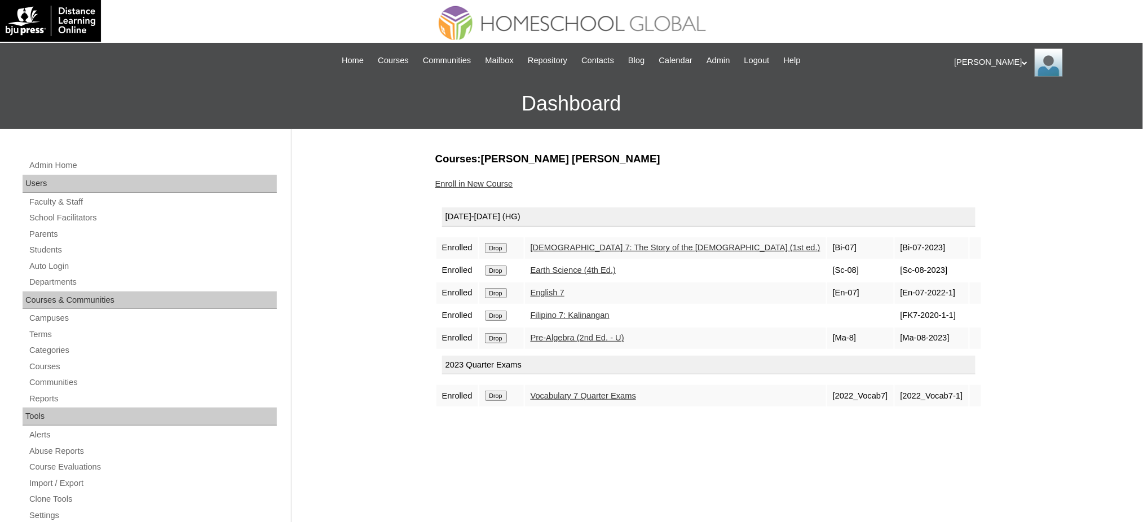
click at [503, 391] on input "Drop" at bounding box center [496, 396] width 22 height 10
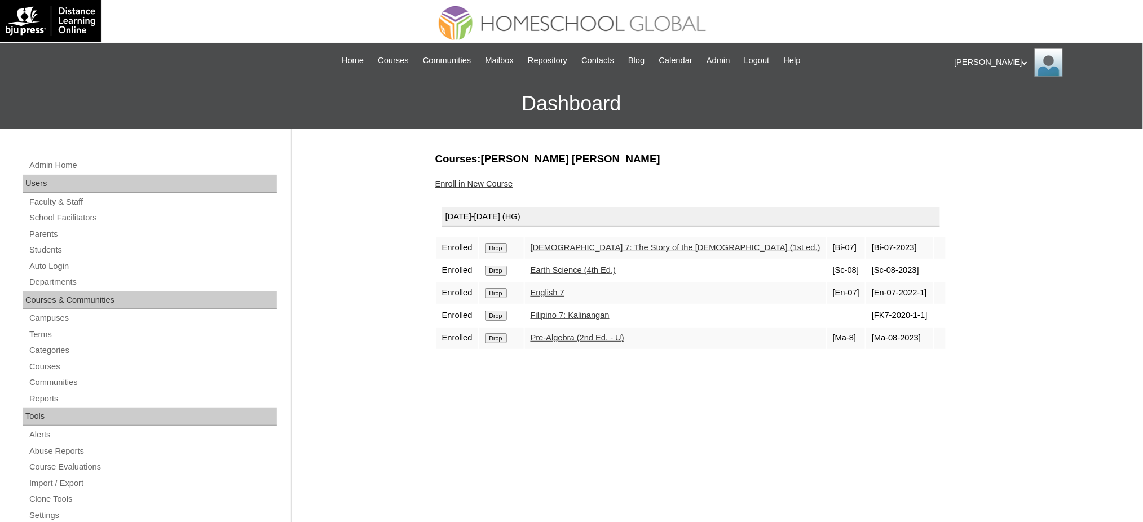
click at [505, 249] on input "Drop" at bounding box center [496, 248] width 22 height 10
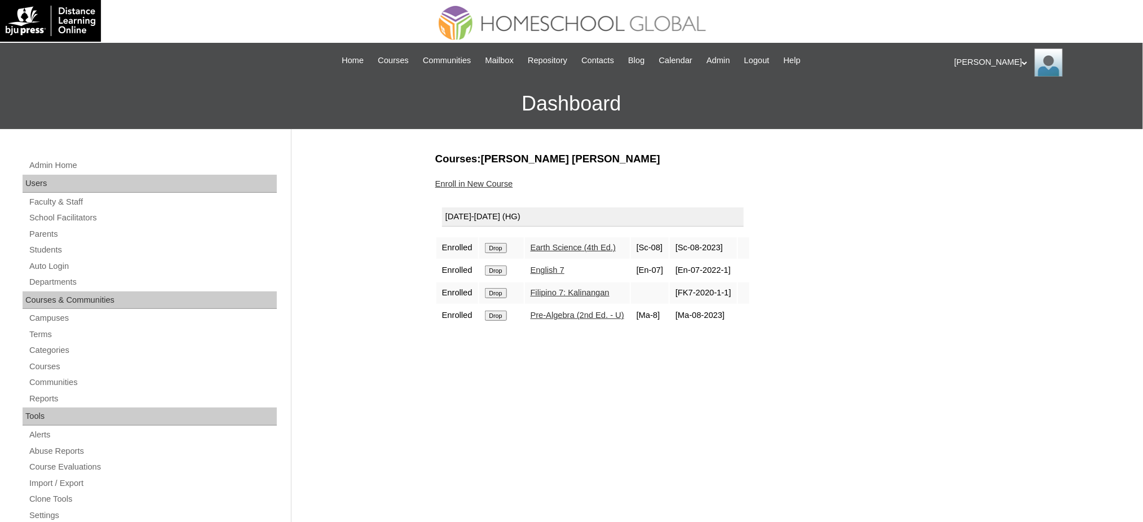
click at [502, 248] on input "Drop" at bounding box center [496, 248] width 22 height 10
click at [504, 247] on input "Drop" at bounding box center [496, 248] width 22 height 10
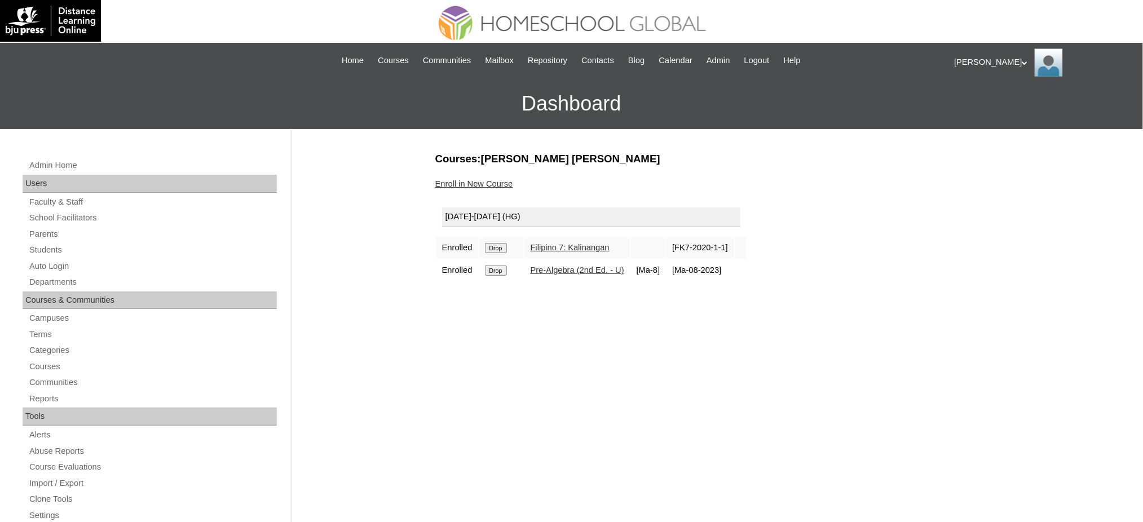
click at [498, 248] on input "Drop" at bounding box center [496, 248] width 22 height 10
drag, startPoint x: 0, startPoint y: 0, endPoint x: 499, endPoint y: 248, distance: 557.3
click at [499, 248] on input "Drop" at bounding box center [496, 248] width 22 height 10
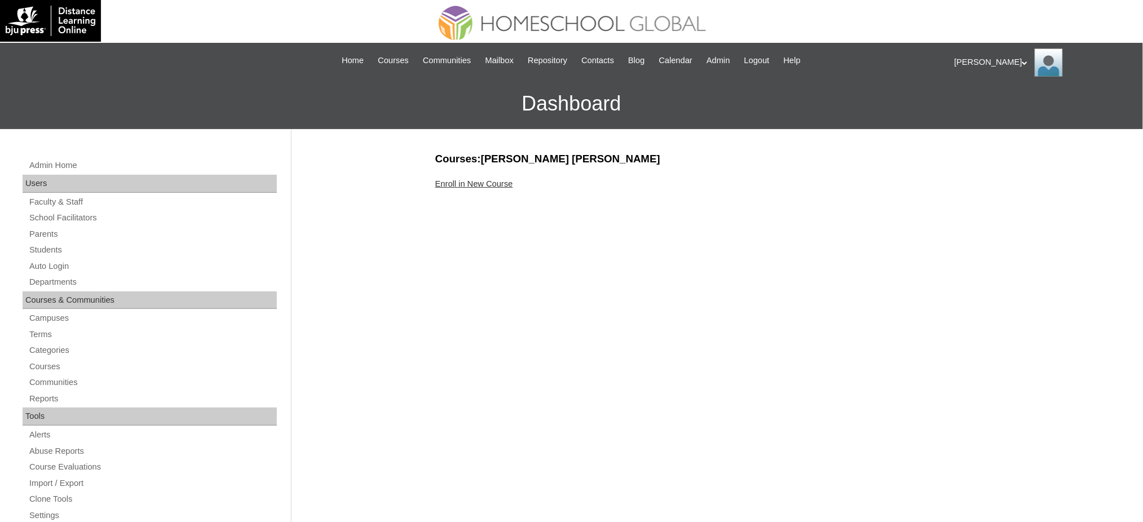
click at [478, 185] on link "Enroll in New Course" at bounding box center [474, 183] width 78 height 9
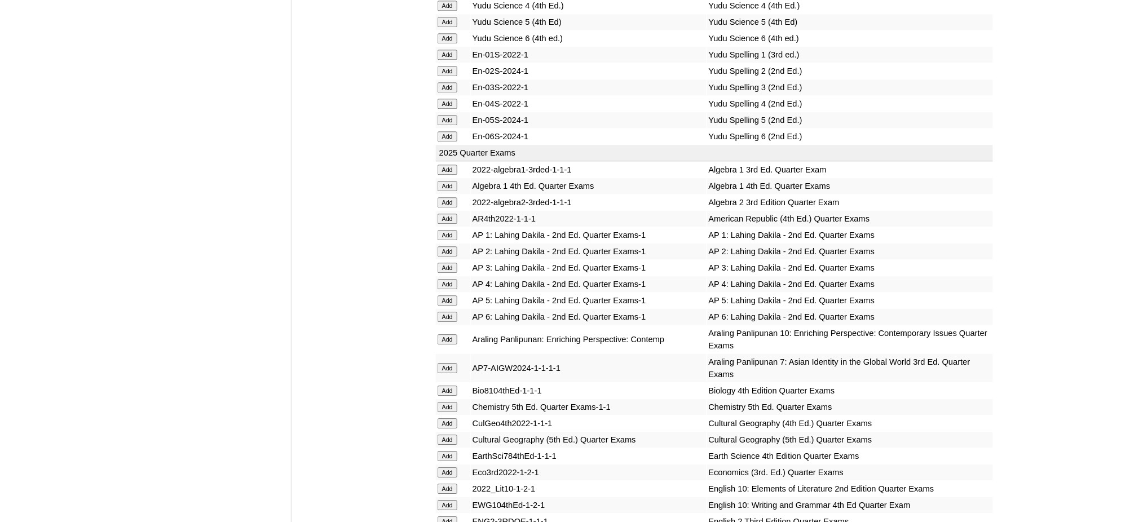
scroll to position [1053, 0]
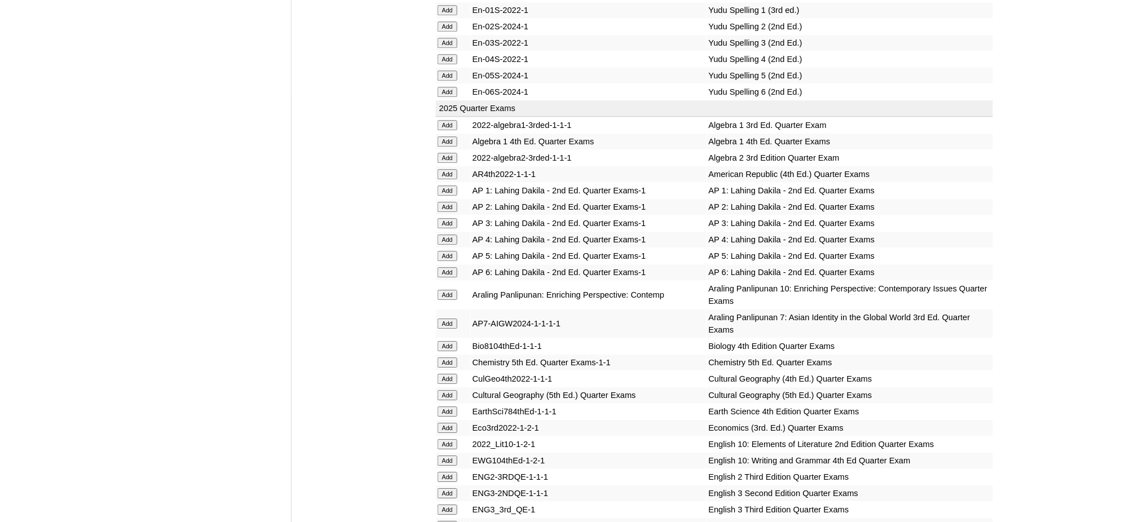
click at [448, 137] on input "Add" at bounding box center [448, 142] width 20 height 10
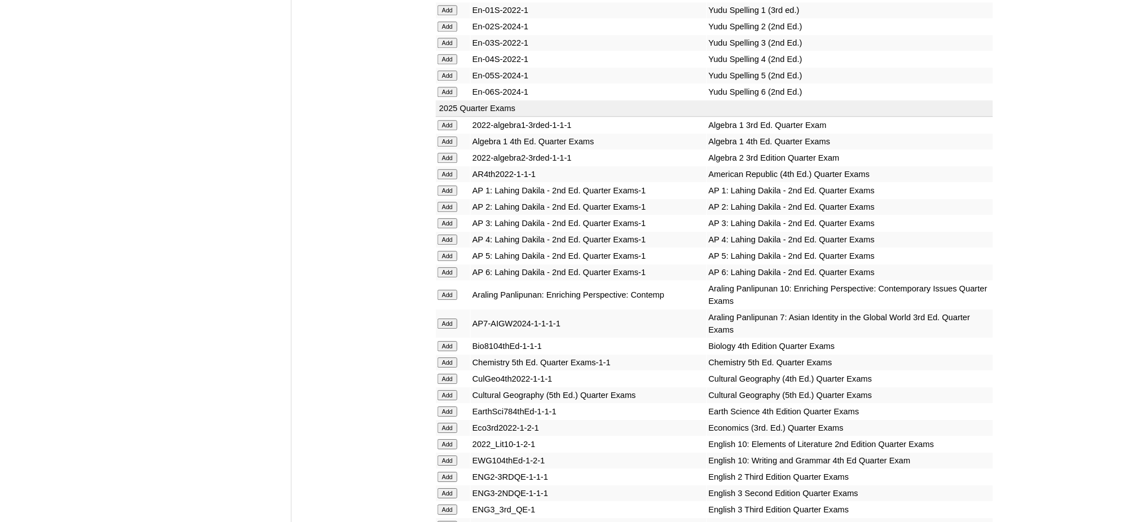
click at [448, 137] on input "Add" at bounding box center [448, 142] width 20 height 10
click at [456, 341] on input "Add" at bounding box center [448, 346] width 20 height 10
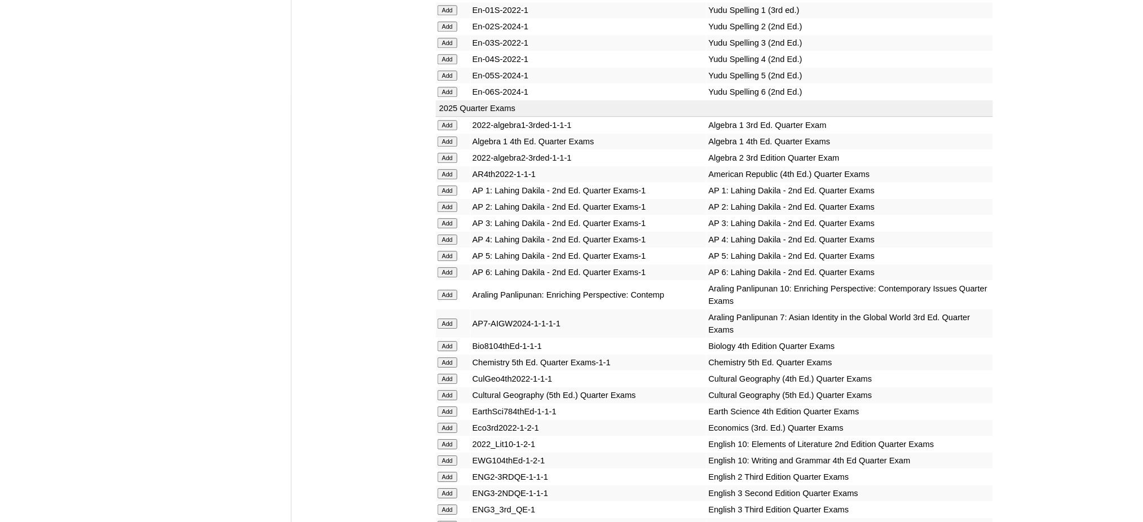
click at [456, 341] on input "Add" at bounding box center [448, 346] width 20 height 10
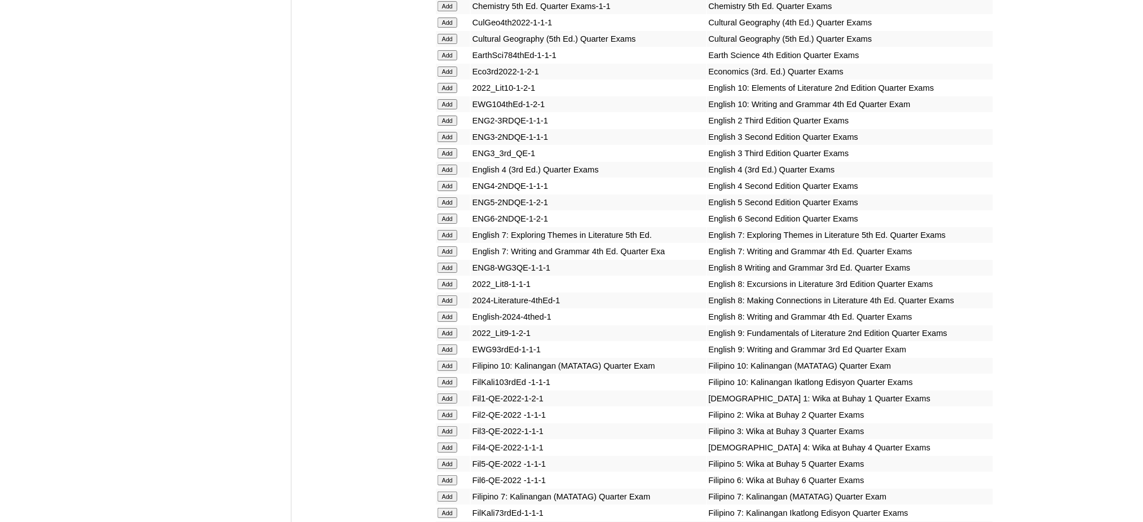
scroll to position [1429, 0]
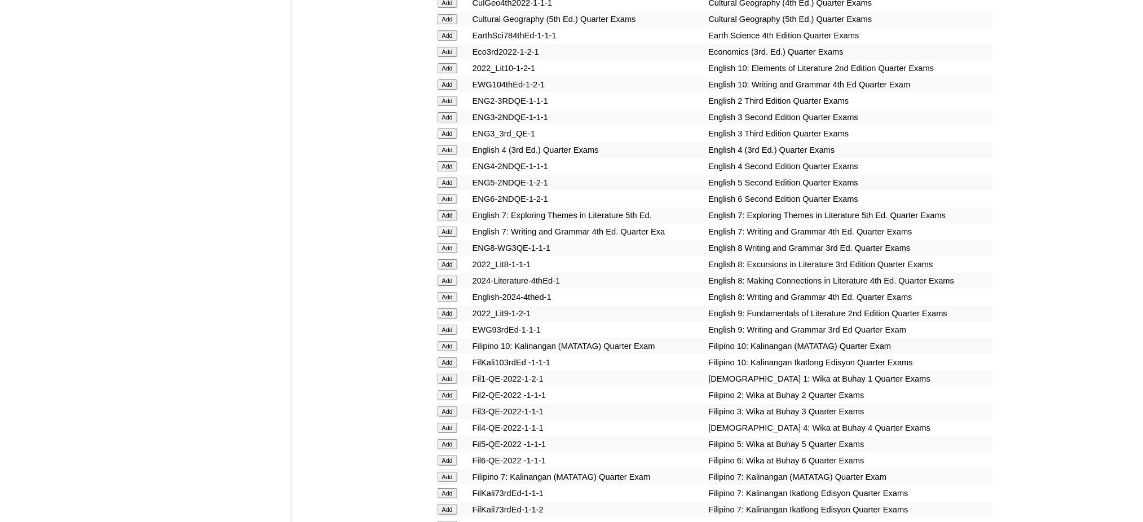
click at [447, 276] on input "Add" at bounding box center [448, 281] width 20 height 10
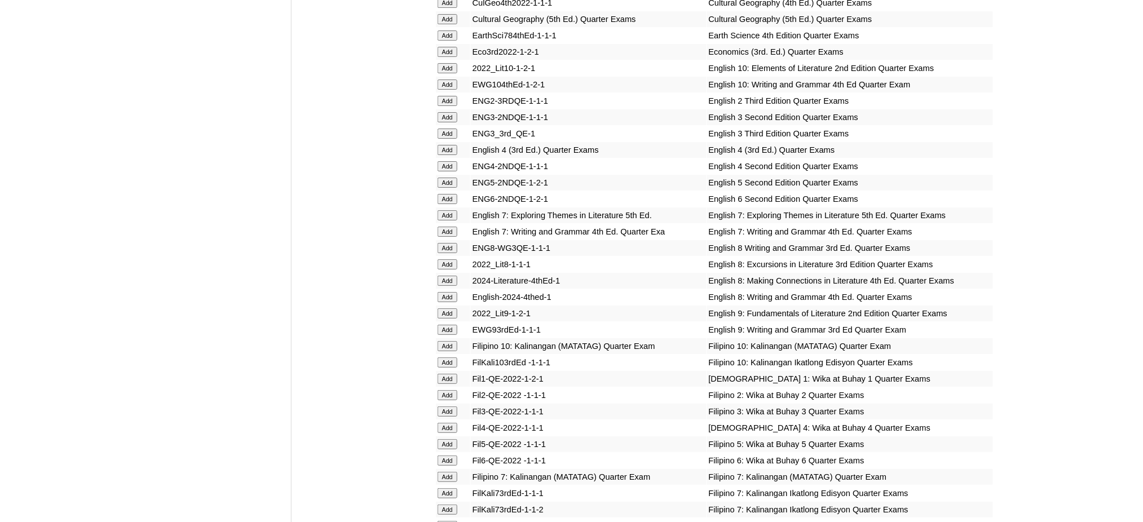
click at [447, 276] on input "Add" at bounding box center [448, 281] width 20 height 10
click at [450, 292] on input "Add" at bounding box center [448, 297] width 20 height 10
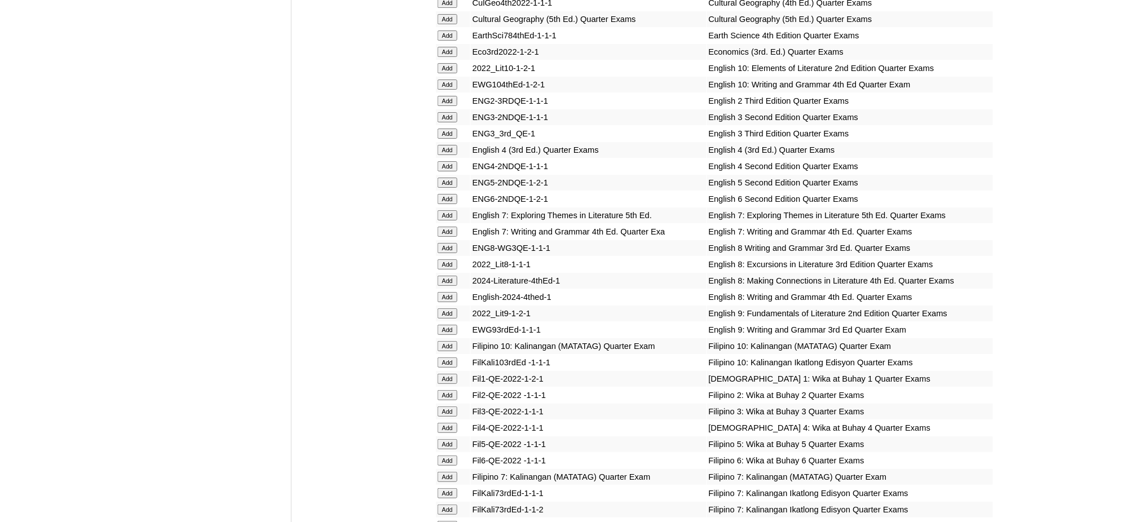
click at [450, 292] on input "Add" at bounding box center [448, 297] width 20 height 10
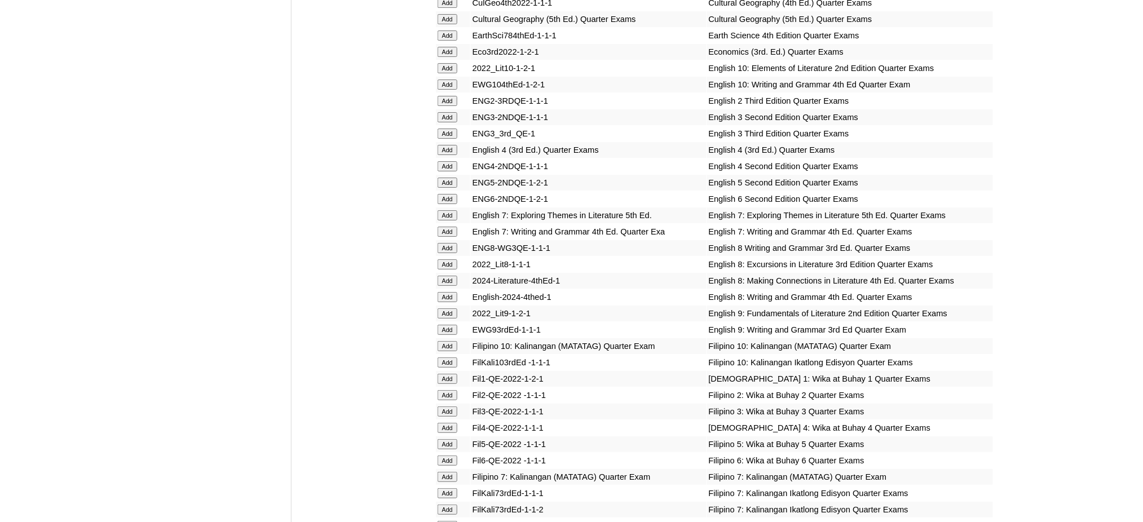
click at [452, 521] on input "Add" at bounding box center [448, 526] width 20 height 10
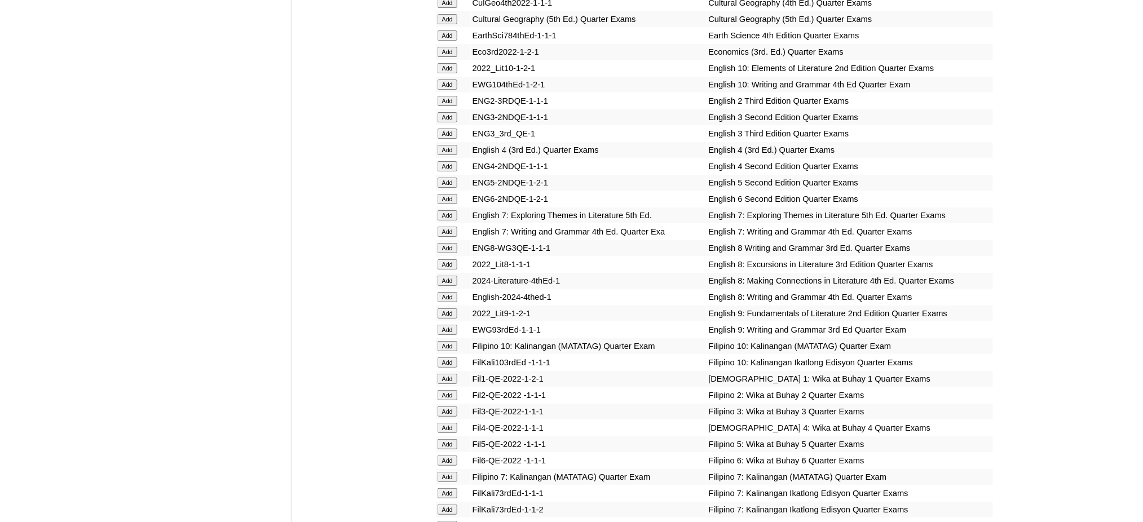
click at [452, 521] on input "Add" at bounding box center [448, 526] width 20 height 10
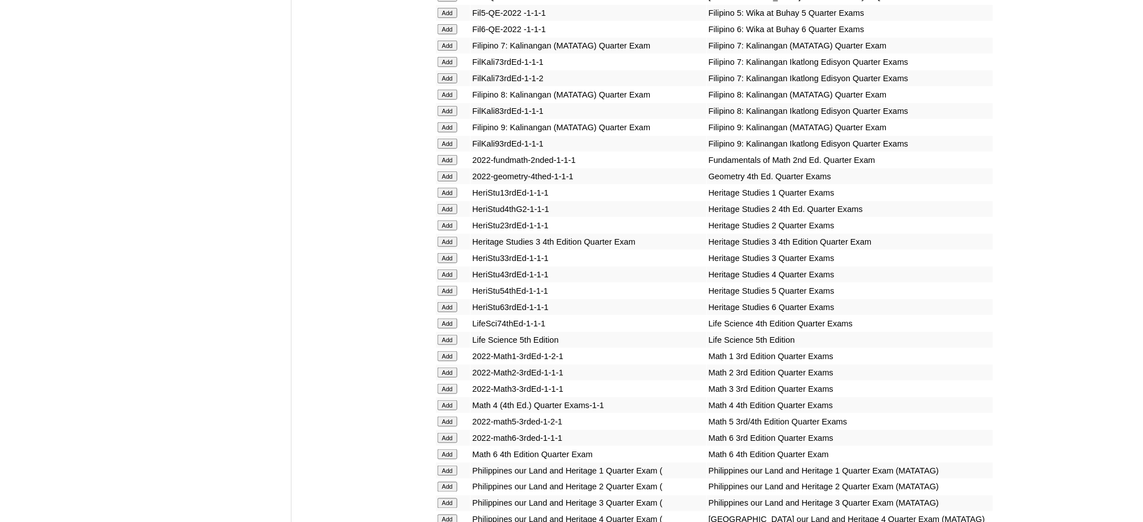
scroll to position [1880, 0]
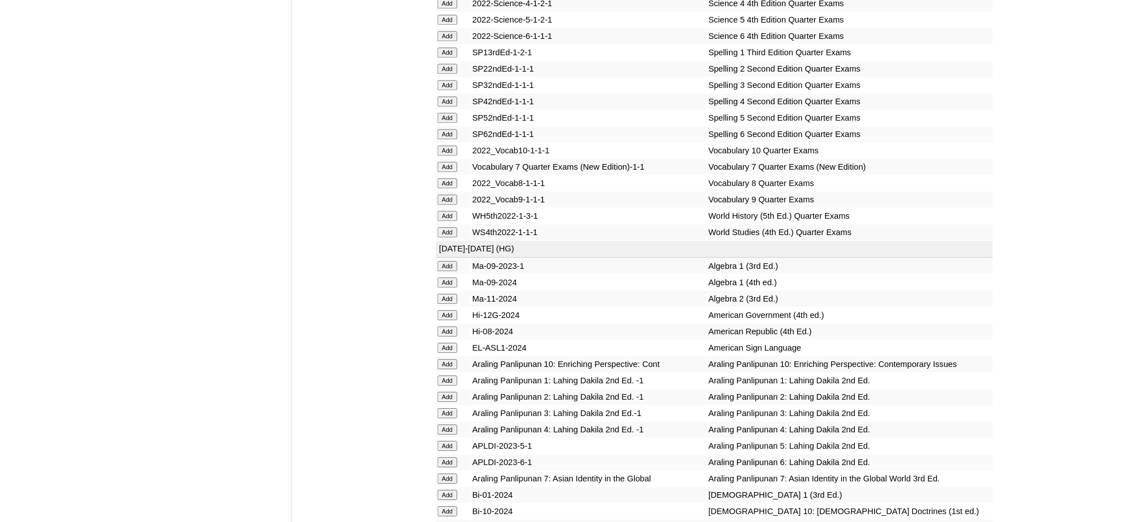
scroll to position [2482, 0]
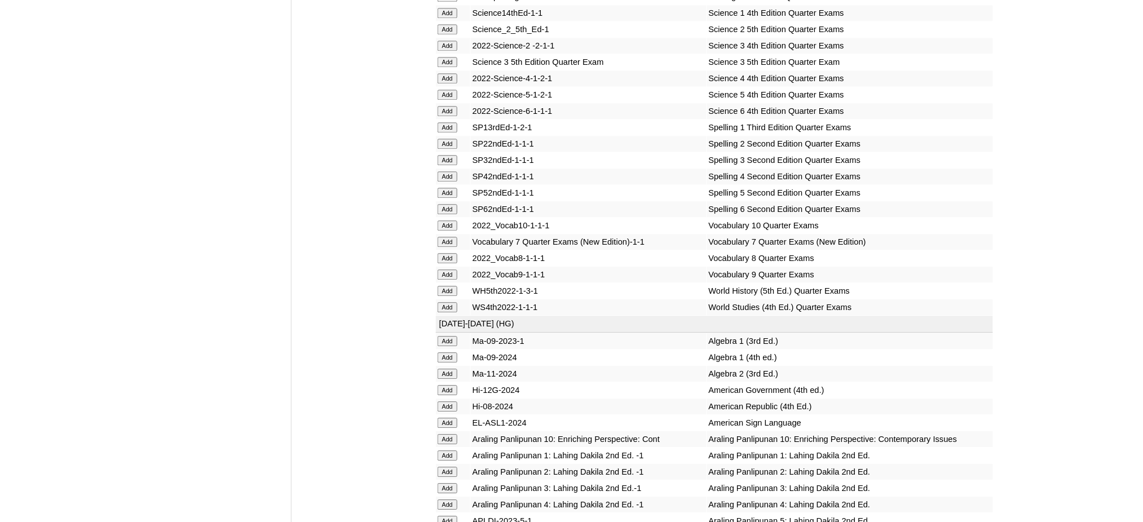
click at [445, 253] on input "Add" at bounding box center [448, 258] width 20 height 10
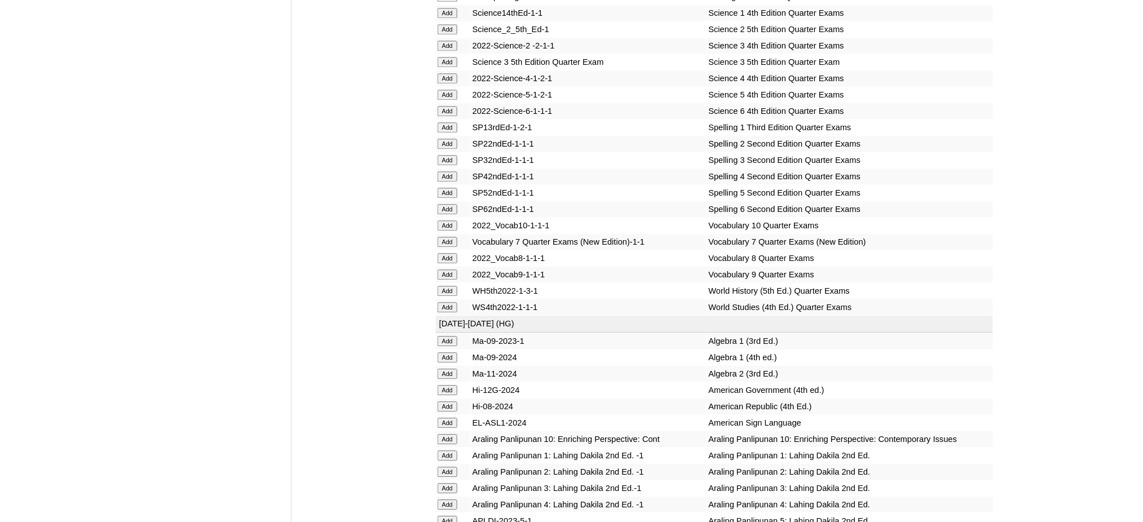
click at [447, 286] on input "Add" at bounding box center [448, 291] width 20 height 10
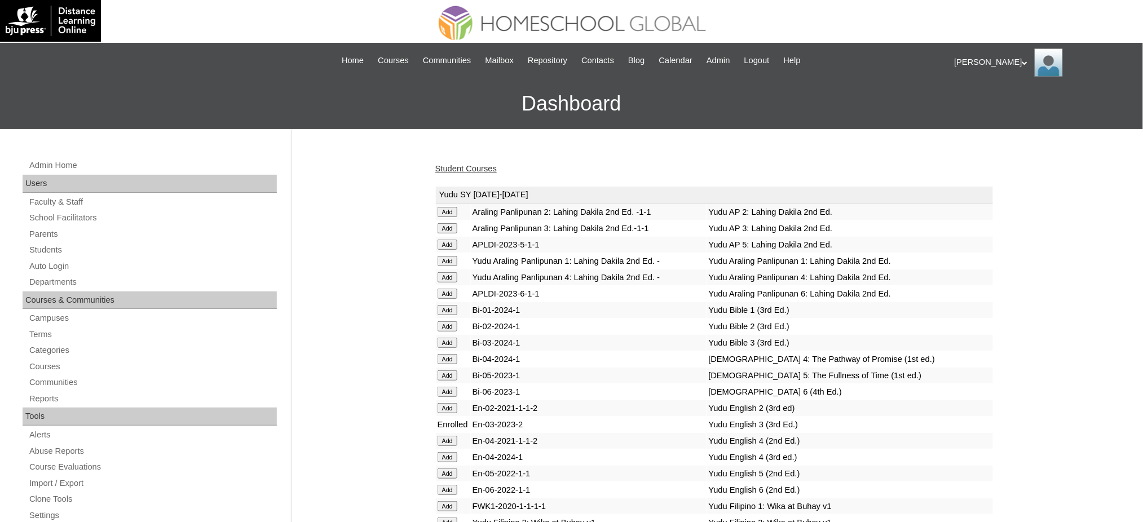
drag, startPoint x: 0, startPoint y: 0, endPoint x: 469, endPoint y: 166, distance: 498.0
click at [469, 166] on link "Student Courses" at bounding box center [465, 168] width 61 height 9
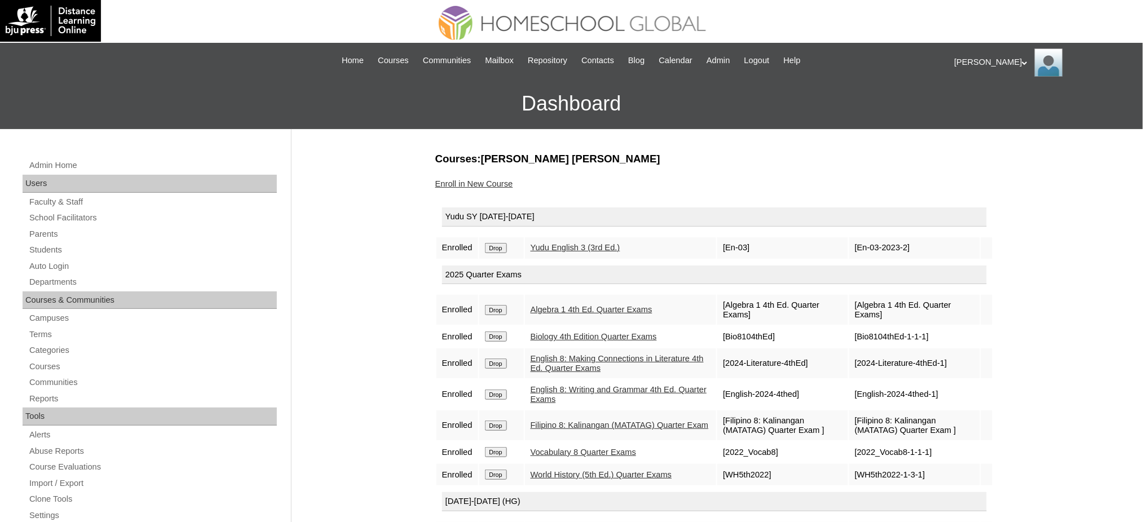
click at [498, 247] on input "Drop" at bounding box center [496, 248] width 22 height 10
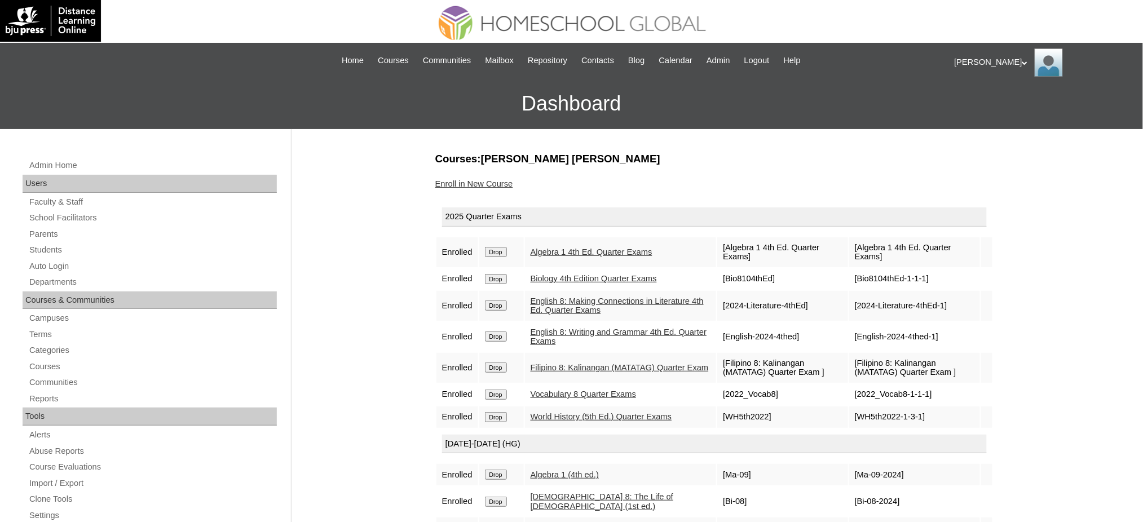
click at [498, 179] on link "Enroll in New Course" at bounding box center [474, 183] width 78 height 9
click at [496, 181] on link "Enroll in New Course" at bounding box center [474, 183] width 78 height 9
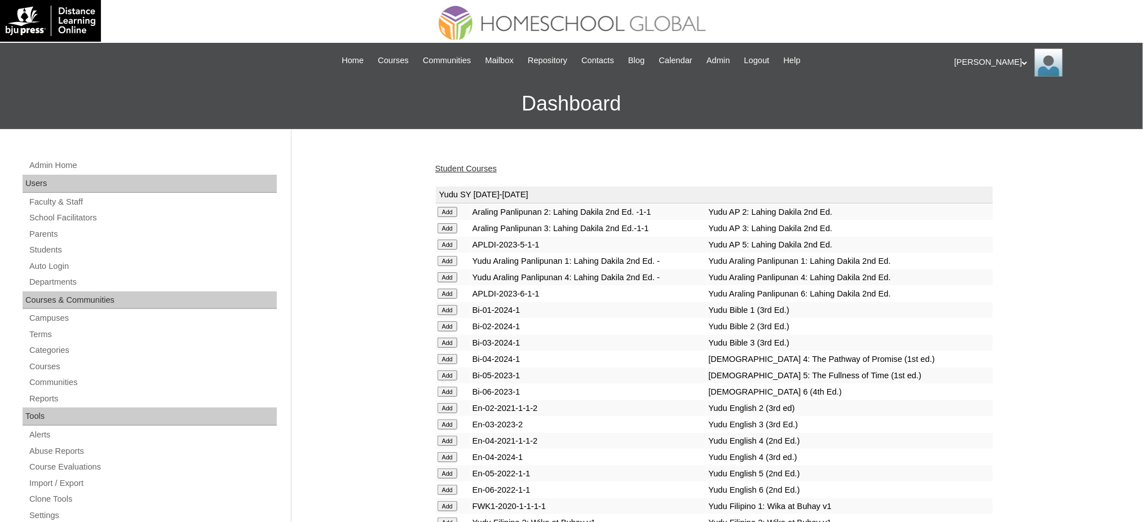
click at [477, 169] on link "Student Courses" at bounding box center [465, 168] width 61 height 9
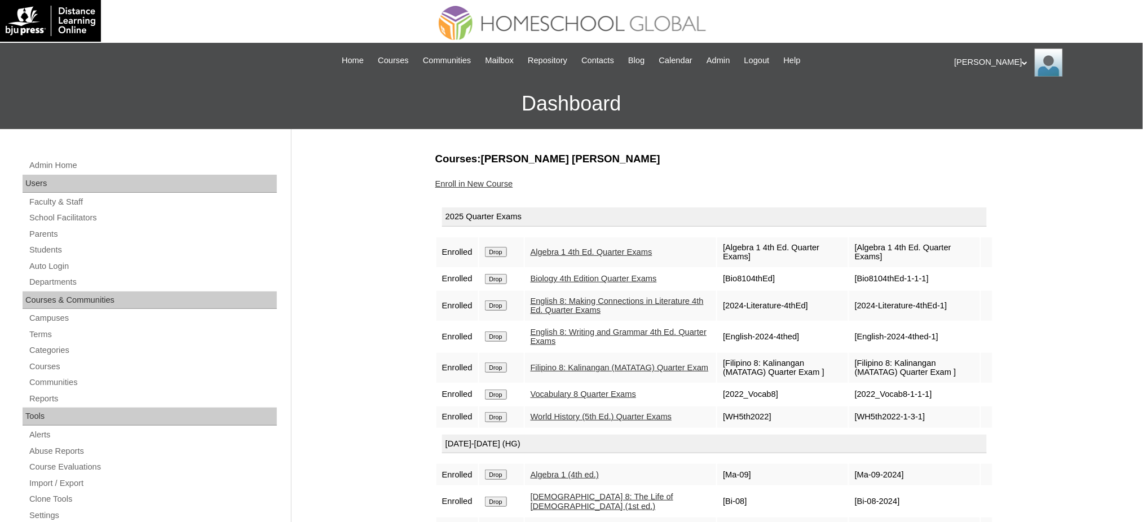
click at [507, 390] on input "Drop" at bounding box center [496, 395] width 22 height 10
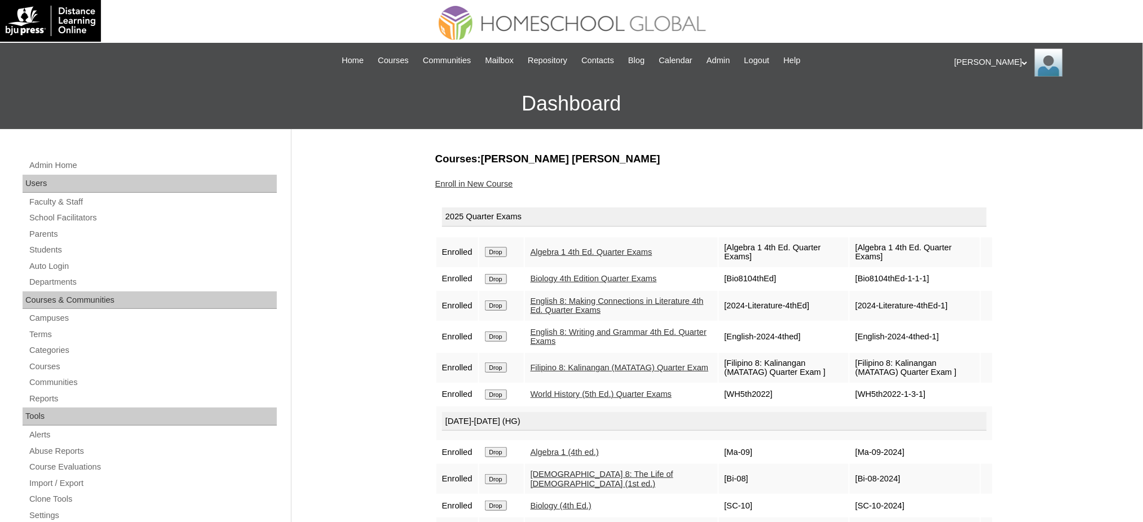
click at [479, 182] on link "Enroll in New Course" at bounding box center [474, 183] width 78 height 9
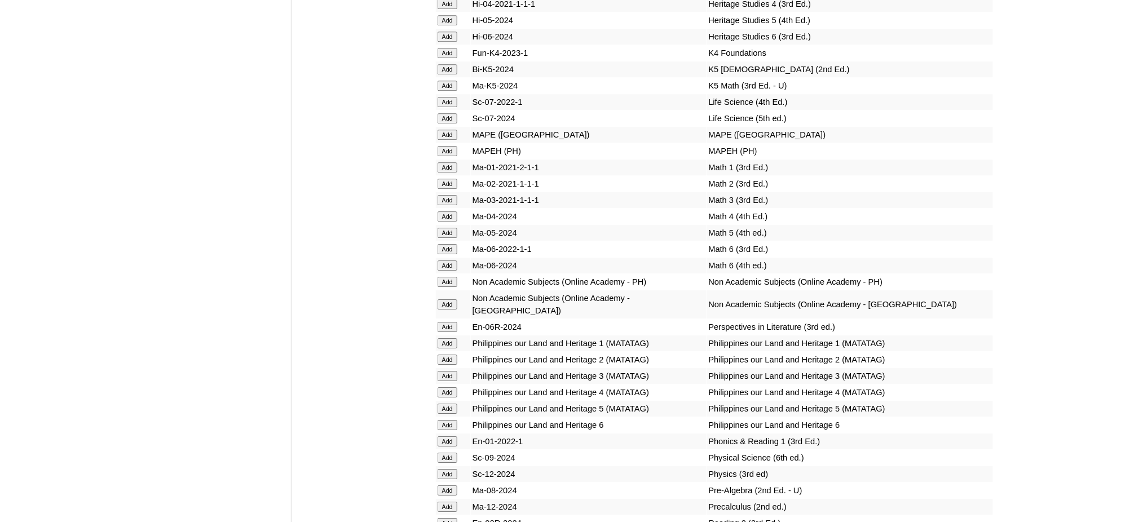
scroll to position [4287, 0]
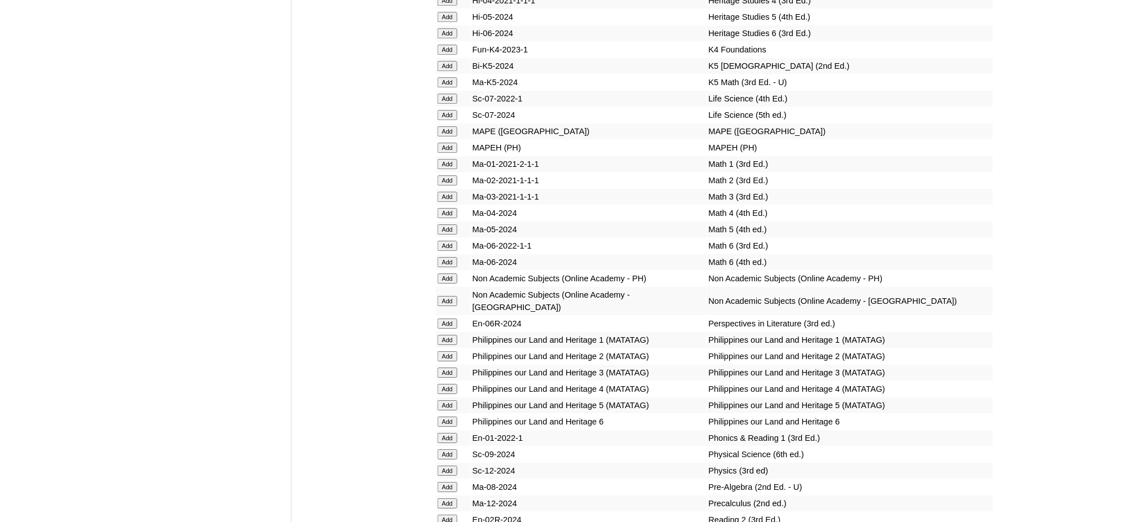
click at [451, 143] on input "Add" at bounding box center [448, 148] width 20 height 10
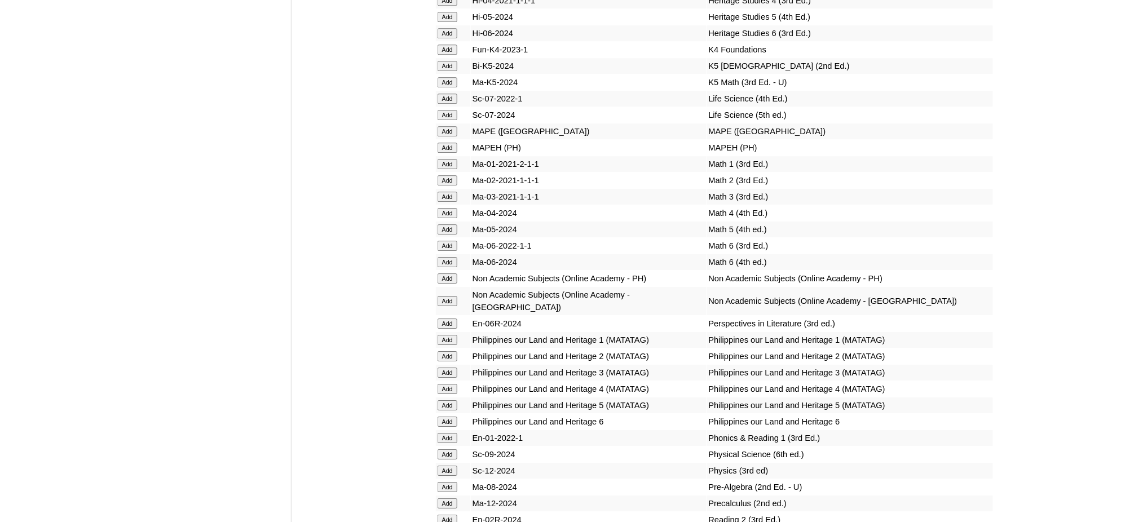
click at [451, 143] on input "Add" at bounding box center [448, 148] width 20 height 10
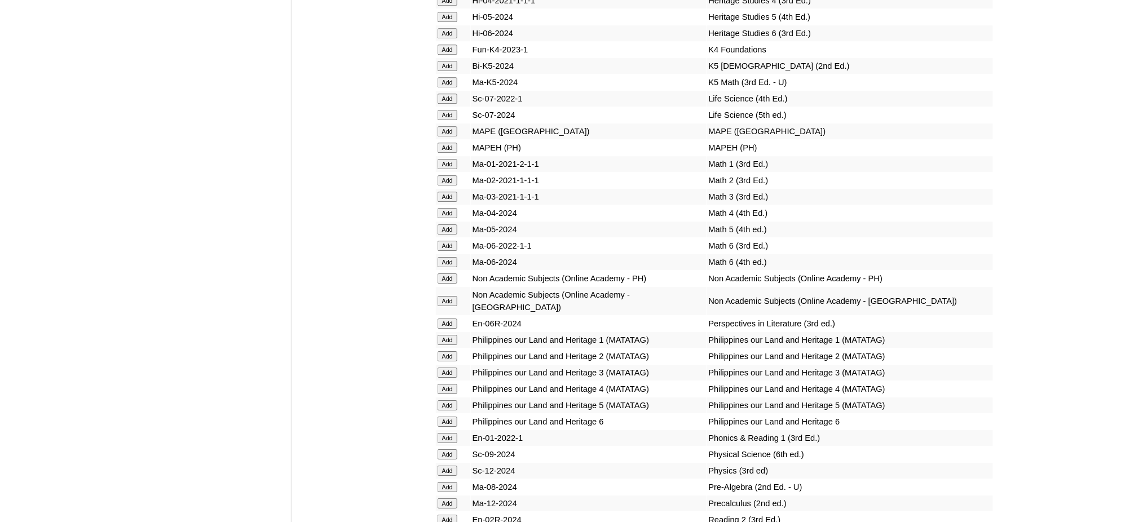
click at [451, 143] on input "Add" at bounding box center [448, 148] width 20 height 10
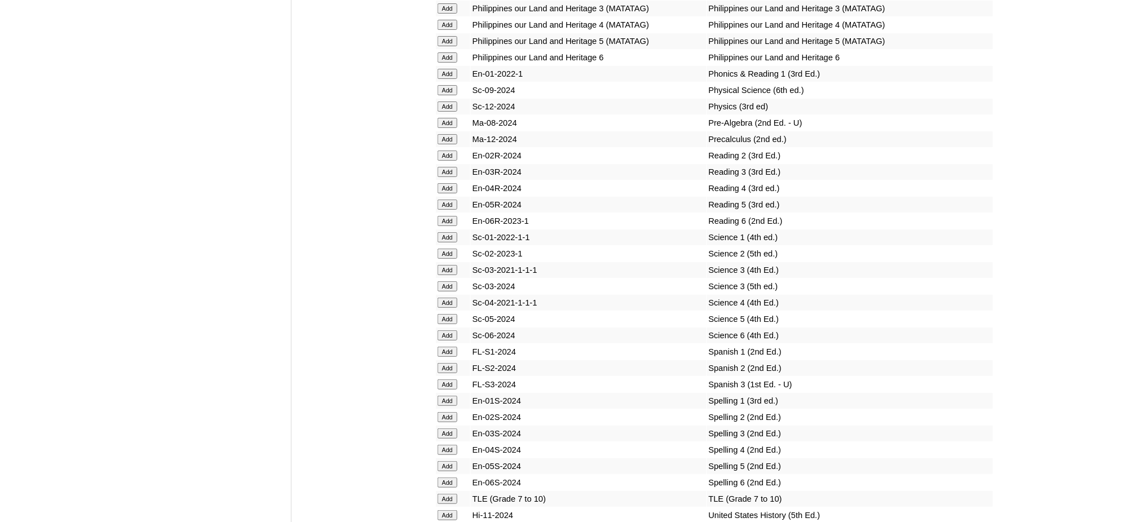
scroll to position [4663, 0]
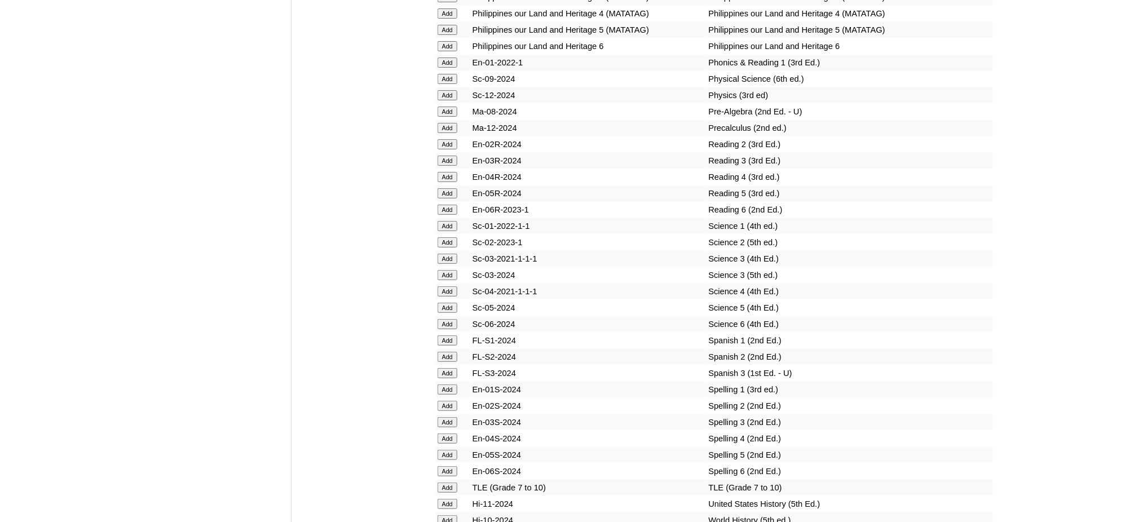
click at [451, 483] on input "Add" at bounding box center [448, 488] width 20 height 10
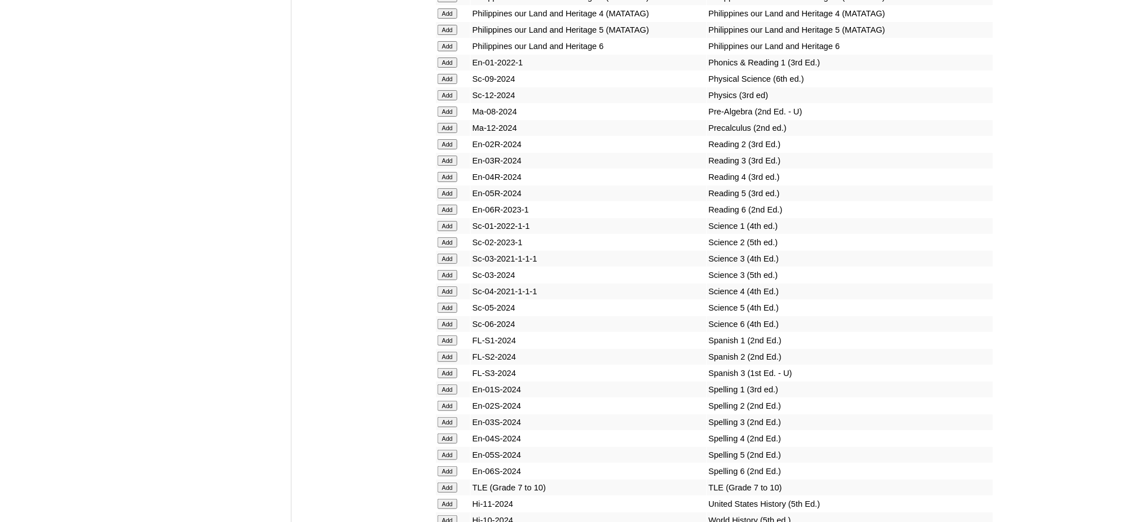
click at [443, 516] on input "Add" at bounding box center [448, 521] width 20 height 10
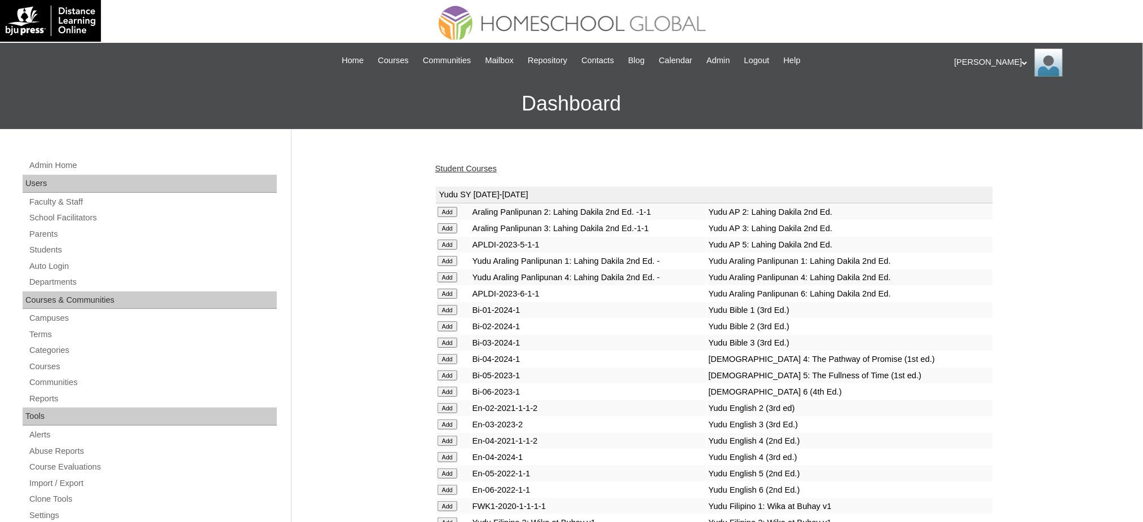
click at [446, 173] on div "Student Courses" at bounding box center [714, 169] width 558 height 12
click at [447, 164] on link "Student Courses" at bounding box center [465, 168] width 61 height 9
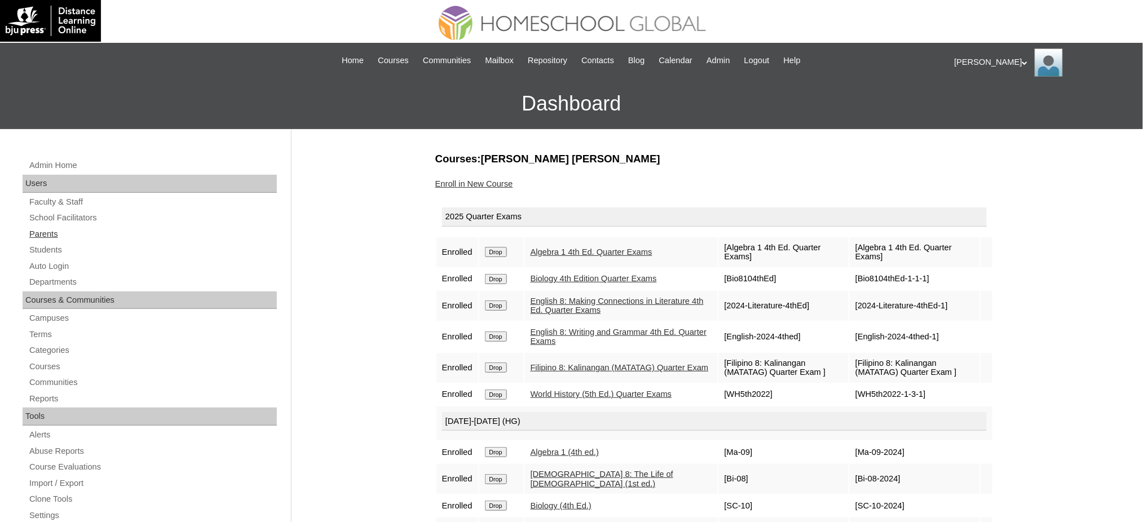
click at [48, 231] on link "Parents" at bounding box center [152, 234] width 249 height 14
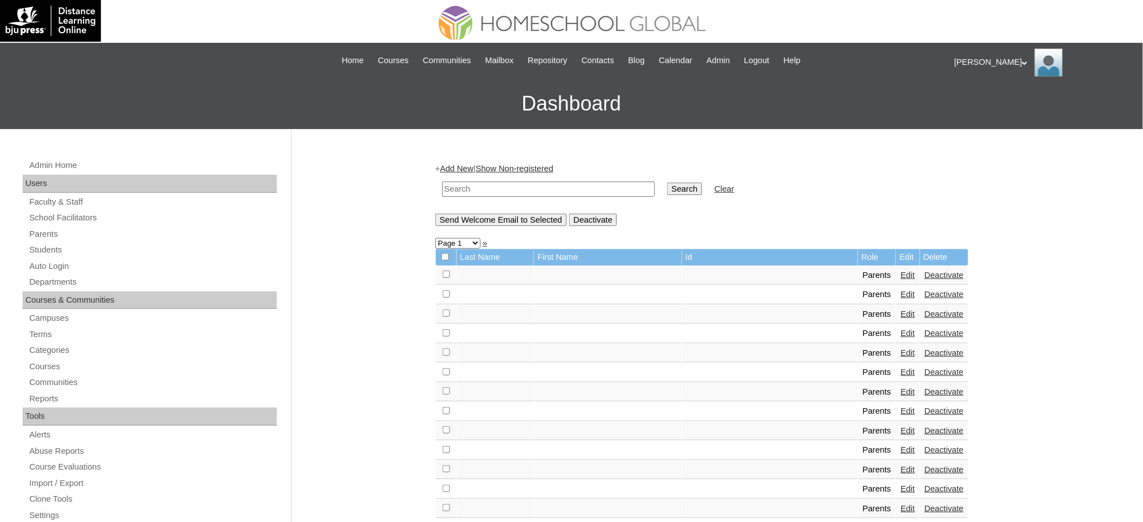
click at [469, 170] on link "Add New" at bounding box center [456, 168] width 33 height 9
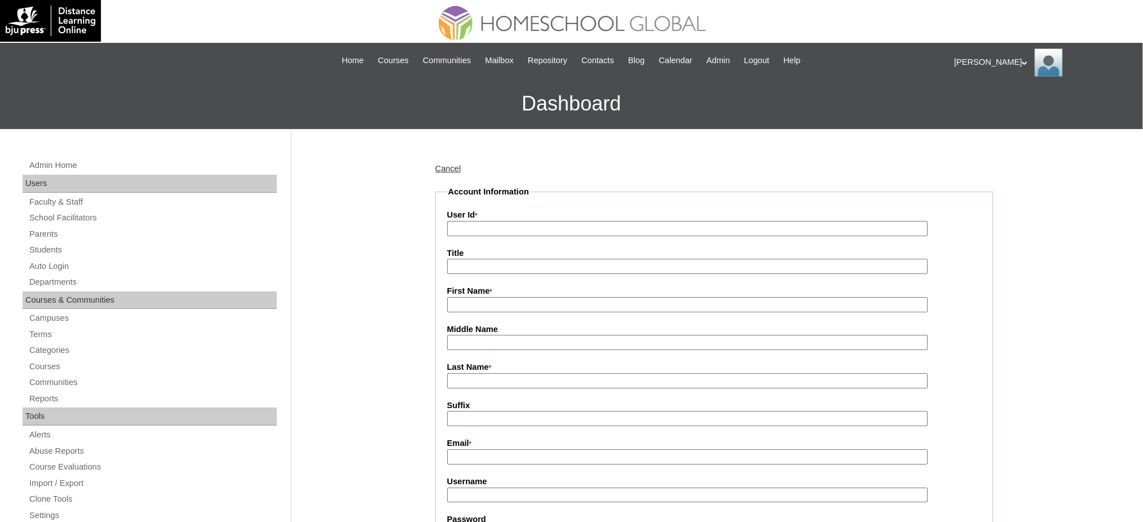
click at [512, 227] on input "User Id *" at bounding box center [687, 228] width 481 height 15
paste input "MHP0234-TECHPH2025"
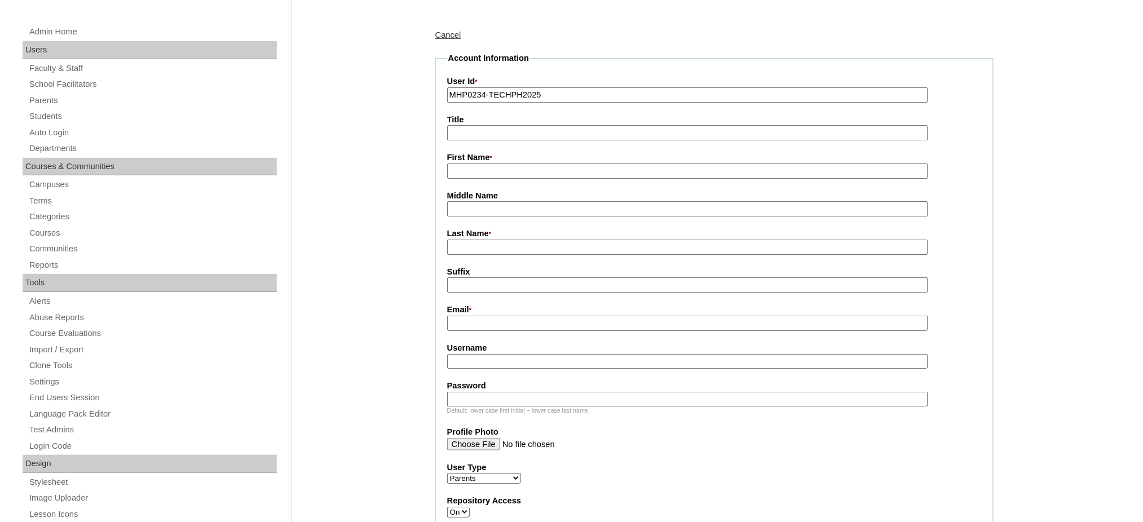
scroll to position [150, 0]
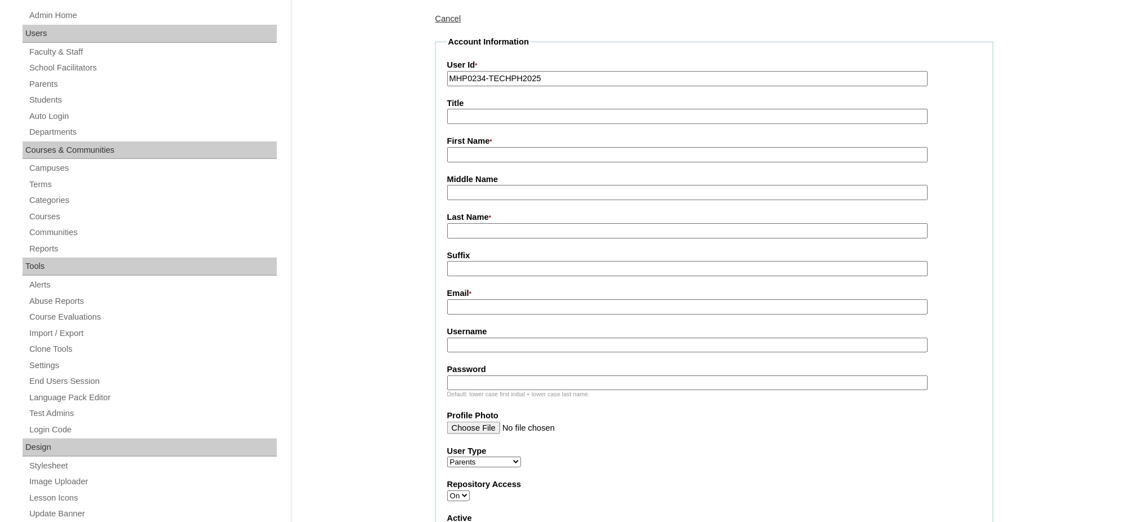
type input "MHP0234-TECHPH2025"
click at [471, 114] on input "Title" at bounding box center [687, 116] width 481 height 15
type input "Ms."
click at [496, 152] on input "First Name *" at bounding box center [687, 154] width 481 height 15
paste input "[PERSON_NAME]"
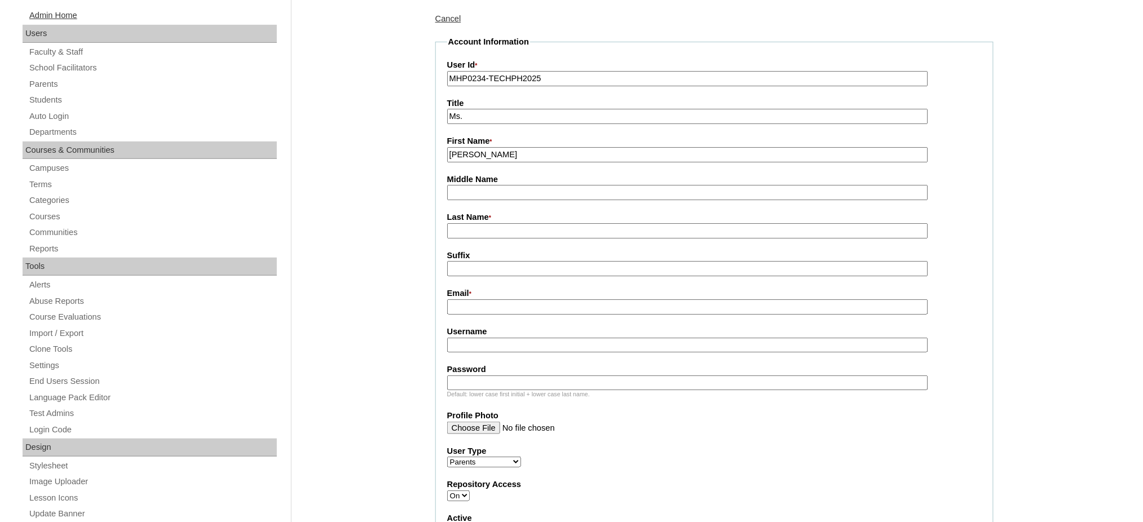
type input "Sharon"
click at [491, 225] on input "Last Name *" at bounding box center [687, 230] width 481 height 15
paste input "Manalang"
type input "Manalang"
click at [460, 292] on label "Email *" at bounding box center [714, 294] width 535 height 12
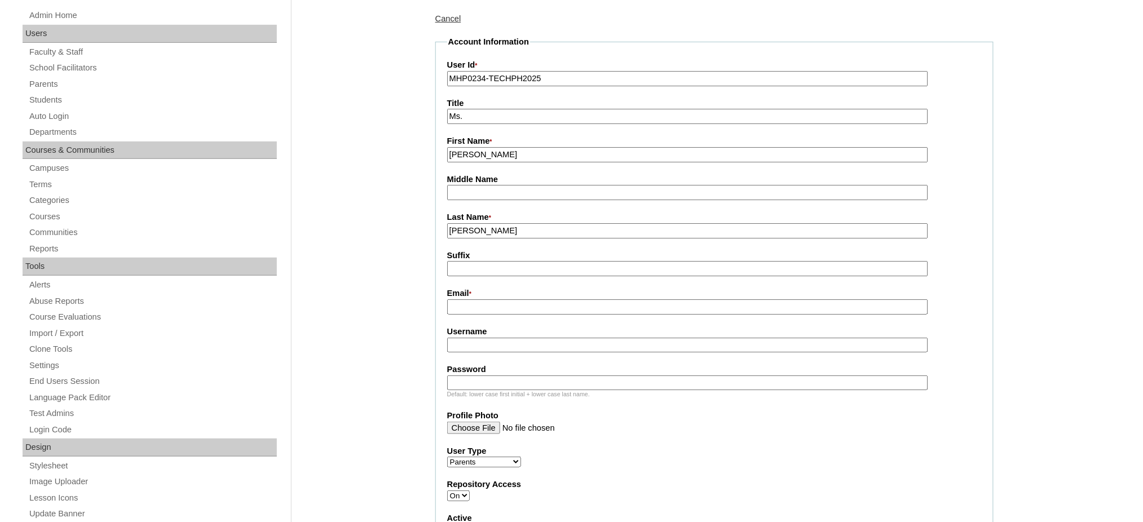
click at [460, 300] on input "Email *" at bounding box center [687, 307] width 481 height 15
paste input "sharon.m.sibug@gmail.com"
type input "sharon.m.sibug@gmail.com"
click at [472, 342] on input "Username" at bounding box center [687, 345] width 481 height 15
paste input "sibugM2025"
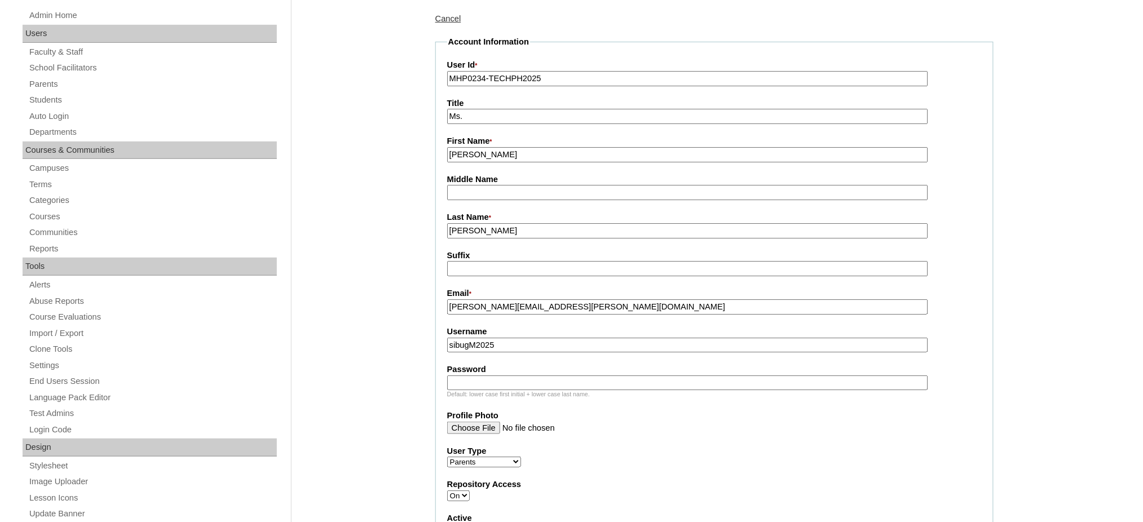
type input "sibugM2025"
click at [498, 380] on input "Password" at bounding box center [687, 383] width 481 height 15
paste input "techSPK827"
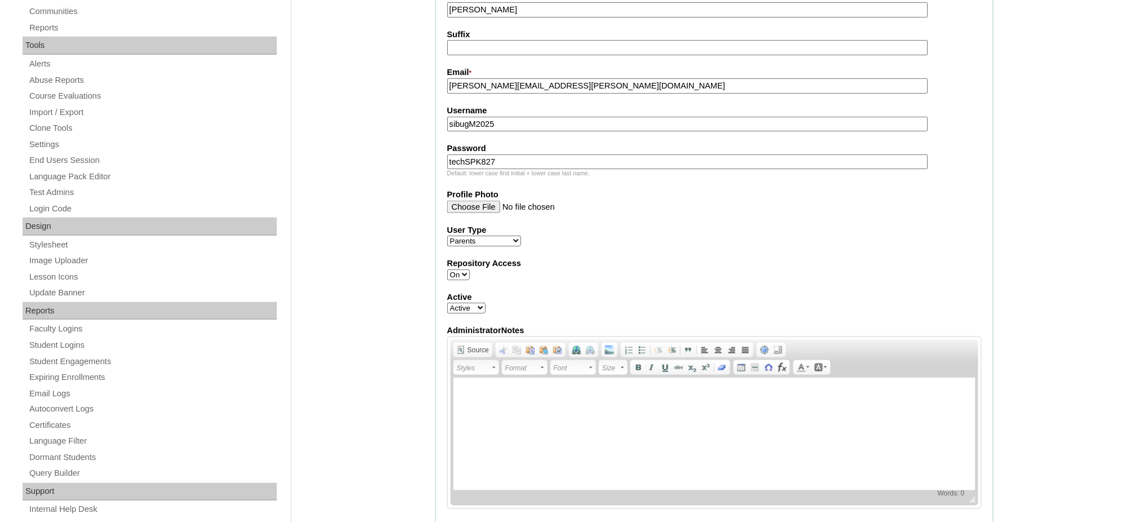
scroll to position [376, 0]
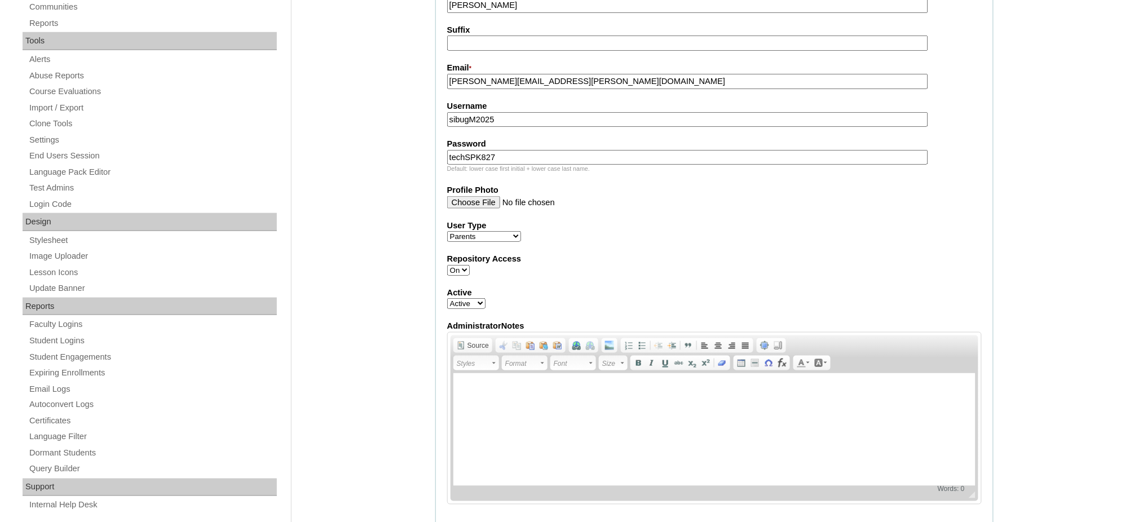
type input "techSPK827"
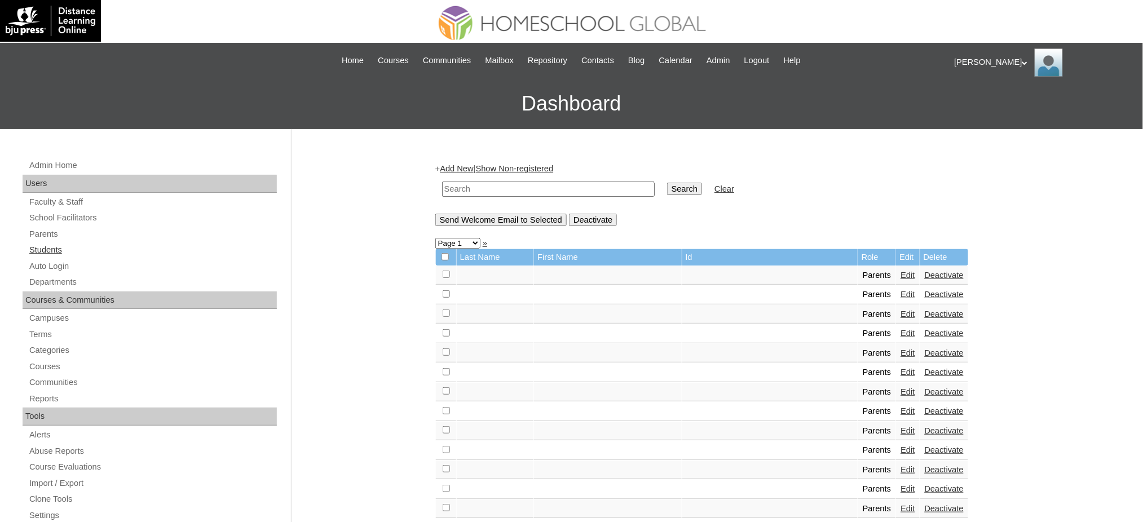
click at [43, 249] on link "Students" at bounding box center [152, 250] width 249 height 14
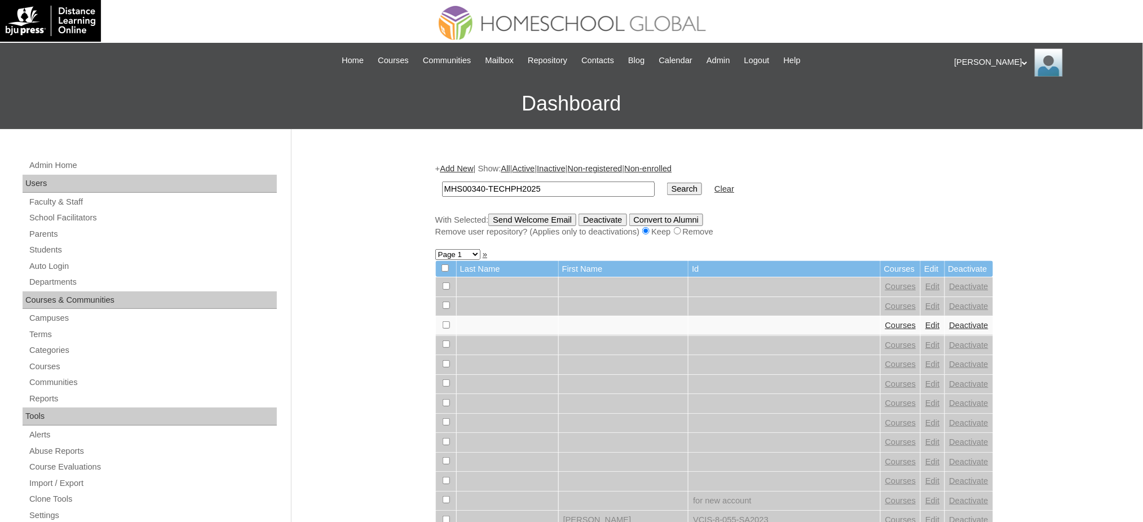
type input "MHS00340-TECHPH2025"
click at [667, 190] on input "Search" at bounding box center [684, 189] width 35 height 12
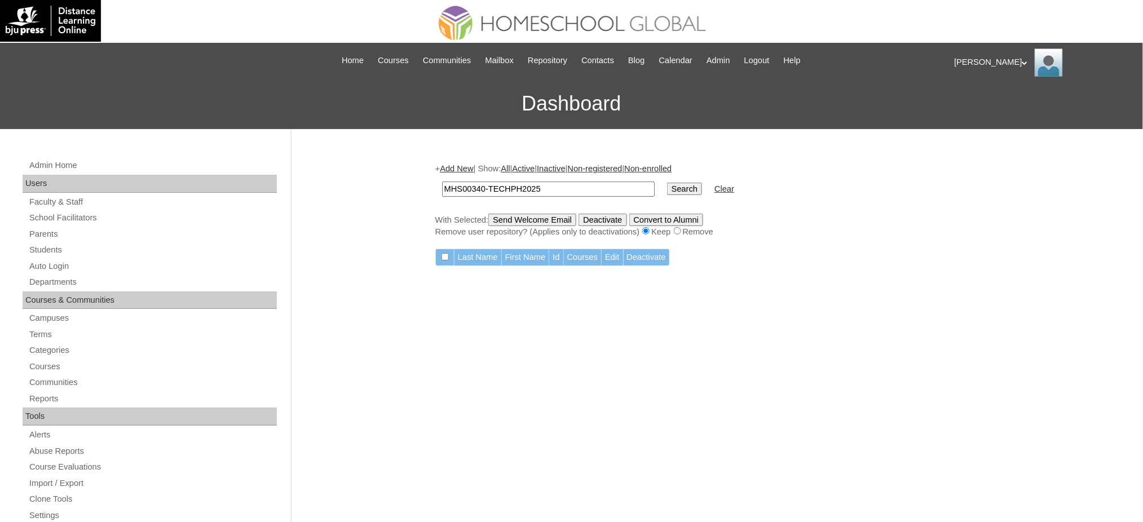
click at [468, 168] on link "Add New" at bounding box center [456, 168] width 33 height 9
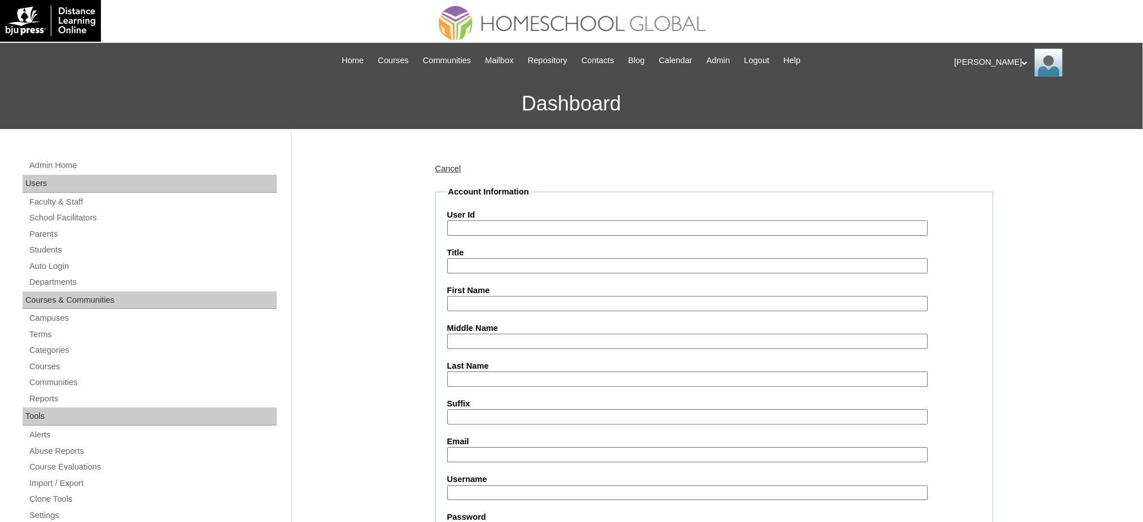
click at [468, 229] on input "User Id" at bounding box center [687, 228] width 481 height 15
paste input "MHS00340-TECHPH2025"
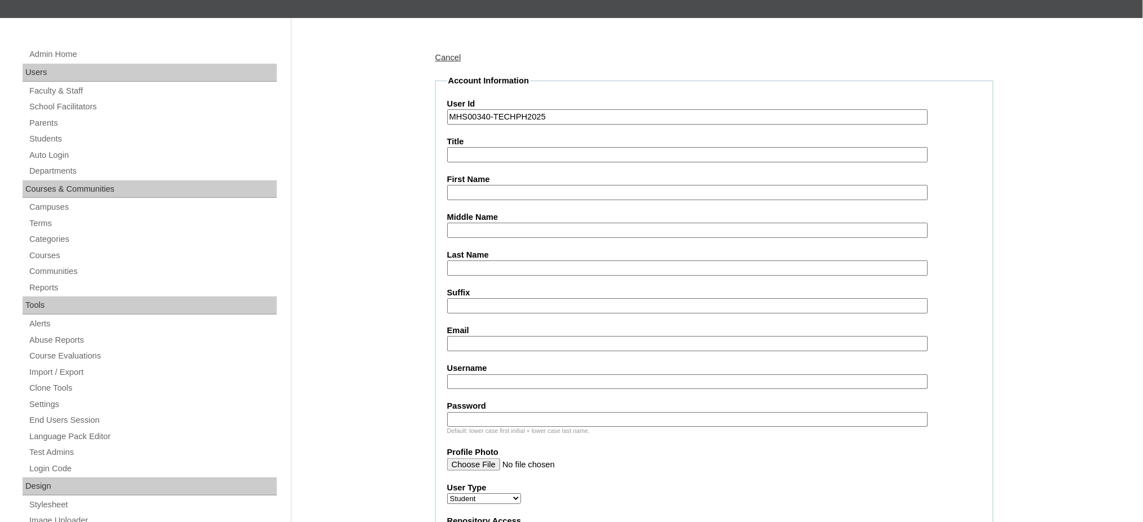
scroll to position [150, 0]
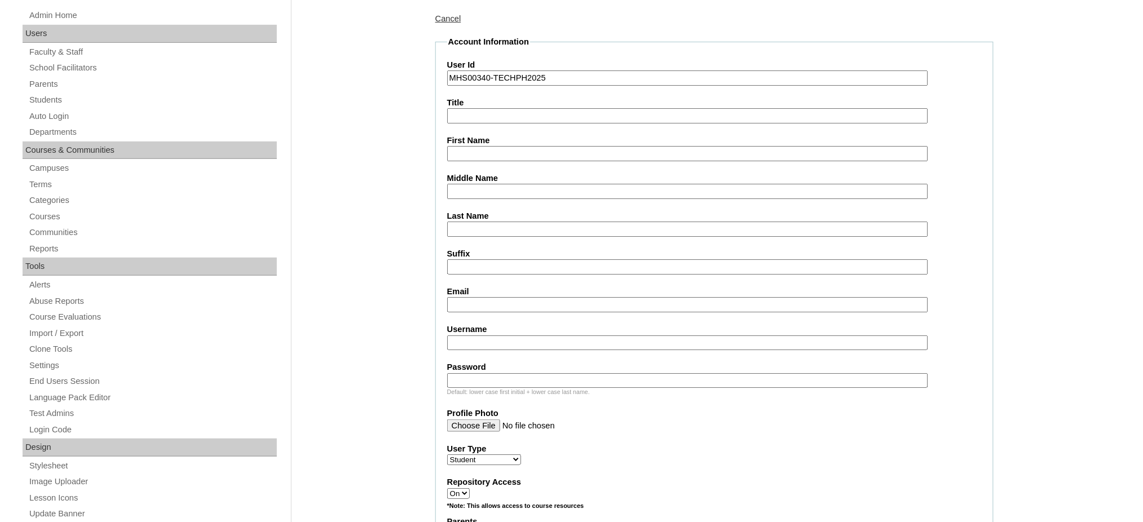
type input "MHS00340-TECHPH2025"
click at [486, 153] on input "First Name" at bounding box center [687, 153] width 481 height 15
paste input "Stephen Prince Kennedy"
type input "Stephen Prince Kennedy"
click at [525, 190] on input "Middle Name" at bounding box center [687, 191] width 481 height 15
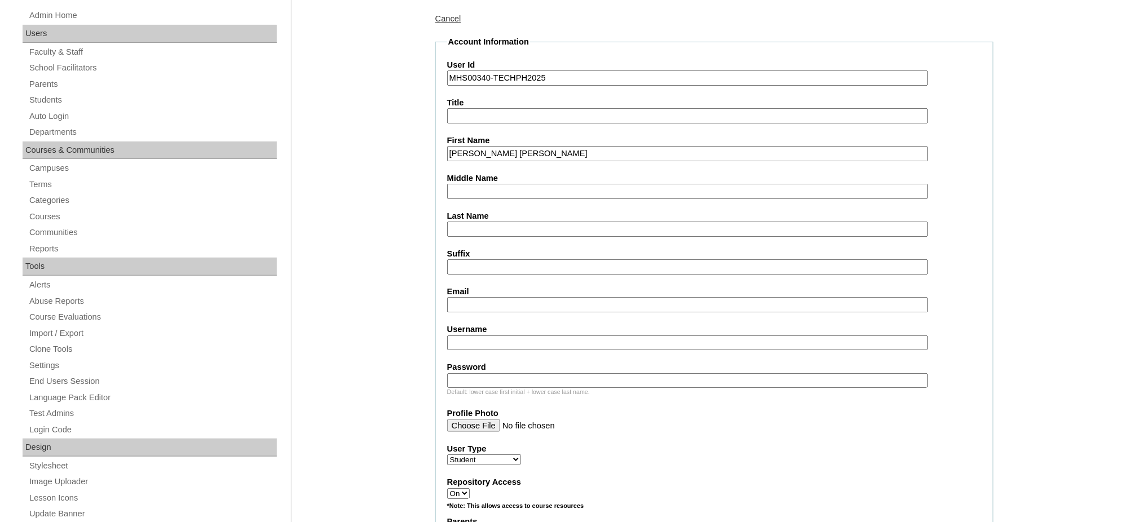
paste input "Manalang"
type input "Manalang"
click at [478, 225] on input "Last Name" at bounding box center [687, 229] width 481 height 15
paste input "Sibug"
type input "Sibug"
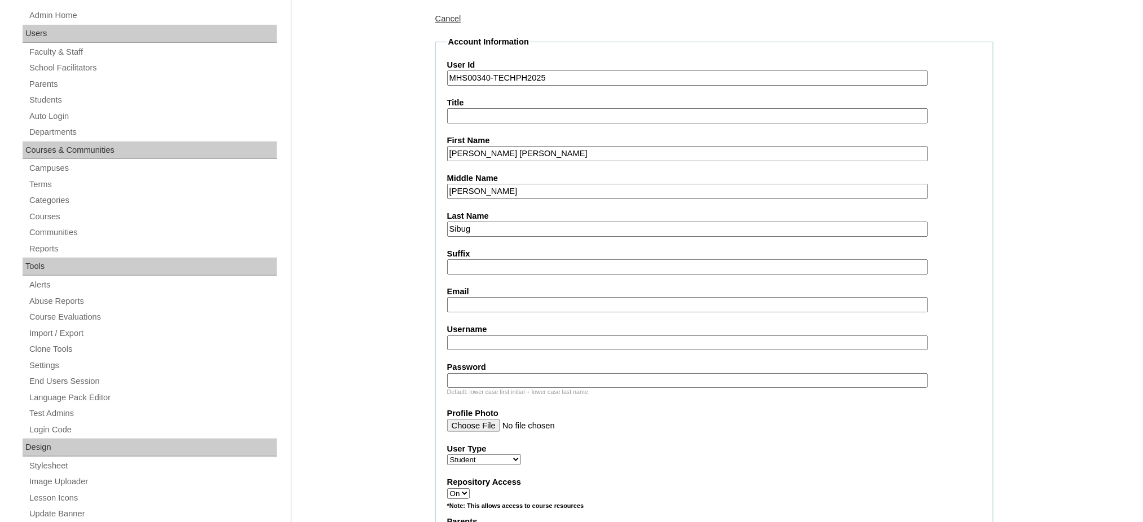
click at [457, 301] on input "Email" at bounding box center [687, 304] width 481 height 15
paste input "stephensibug"
type input "stephensibug"
click at [481, 336] on input "Username" at bounding box center [687, 343] width 481 height 15
paste input "stephensibug"
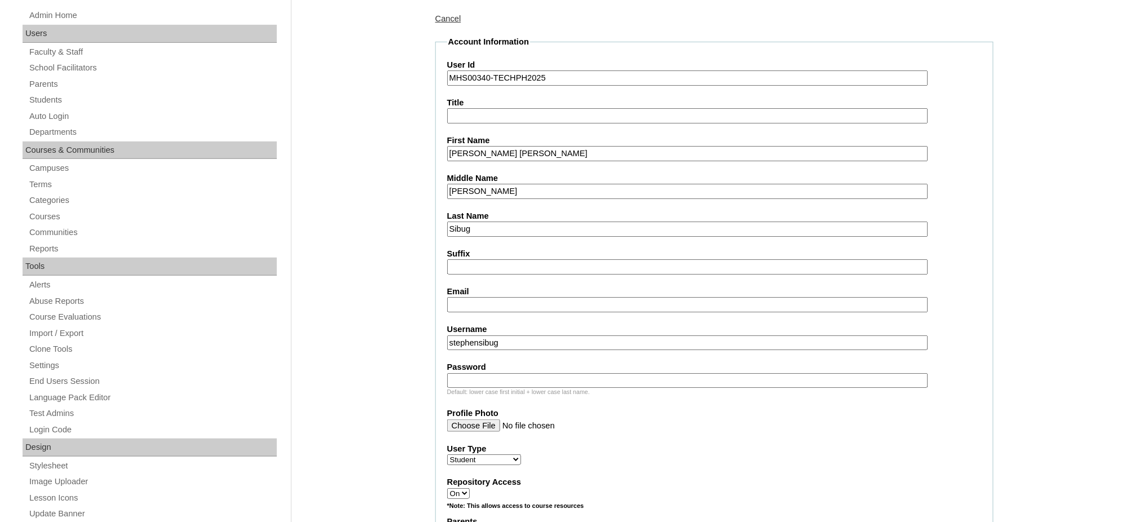
type input "stephensibug"
click at [461, 388] on div "Default: lower case first initial + lower case last name." at bounding box center [714, 392] width 535 height 8
click at [463, 376] on input "Password" at bounding box center [687, 380] width 481 height 15
paste input "250007180"
type input "250007180"
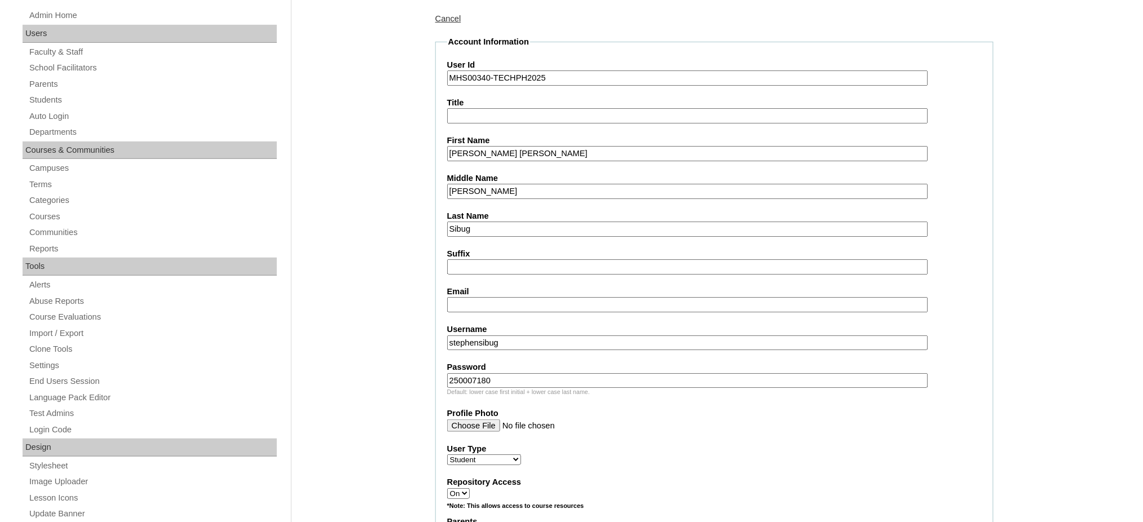
click at [494, 301] on input "Email" at bounding box center [687, 304] width 481 height 15
paste input "sharon.m.sibug@gmail.com"
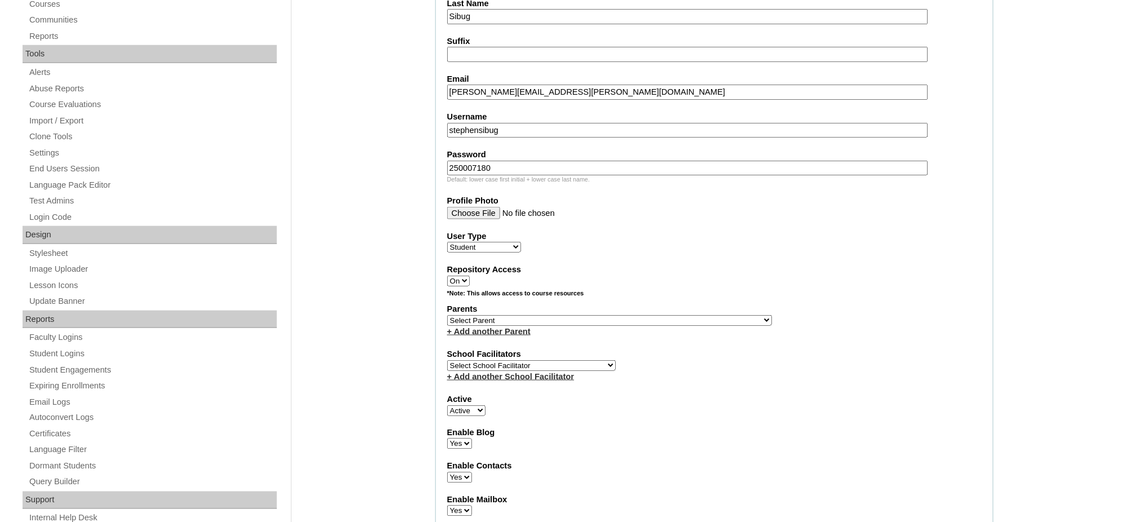
scroll to position [376, 0]
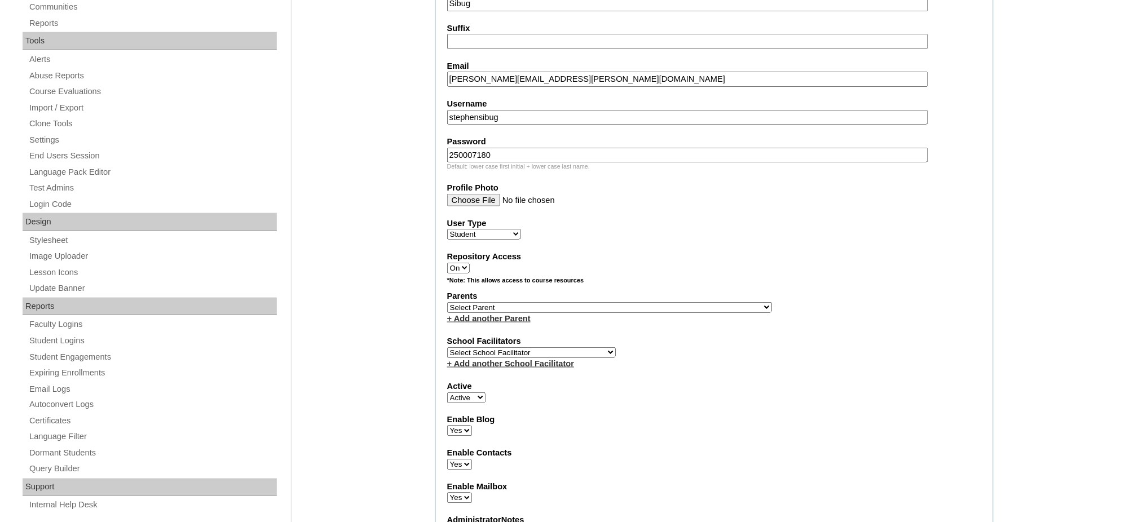
type input "sharon.m.sibug@gmail.com"
click at [643, 302] on select "Select Parent , , , , , , , , , , , , , , , , , , , , , , , , , , , , , , , , ,…" at bounding box center [609, 307] width 325 height 11
select select "44181"
click at [447, 302] on select "Select Parent , , , , , , , , , , , , , , , , , , , , , , , , , , , , , , , , ,…" at bounding box center [609, 307] width 325 height 11
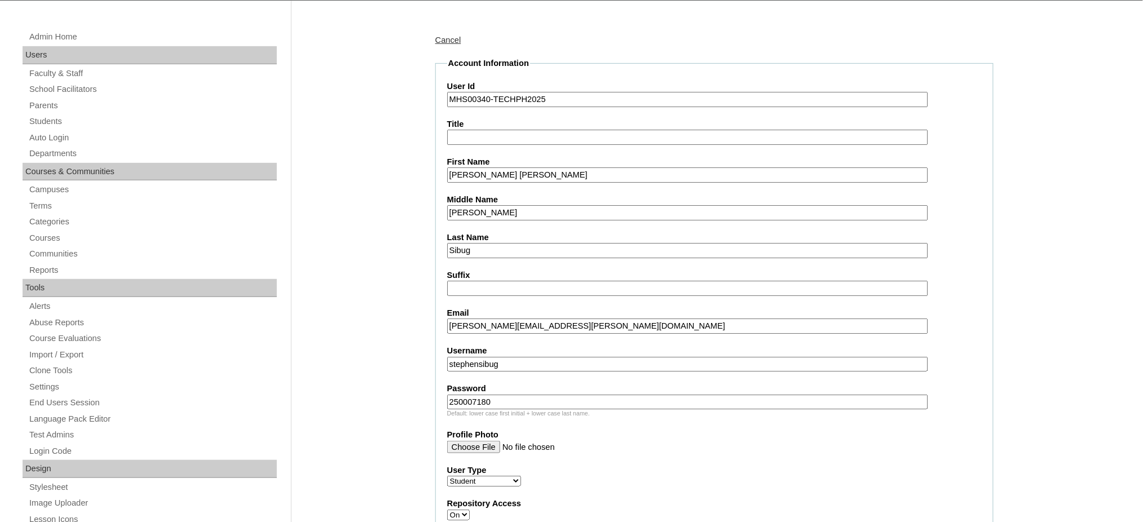
scroll to position [75, 0]
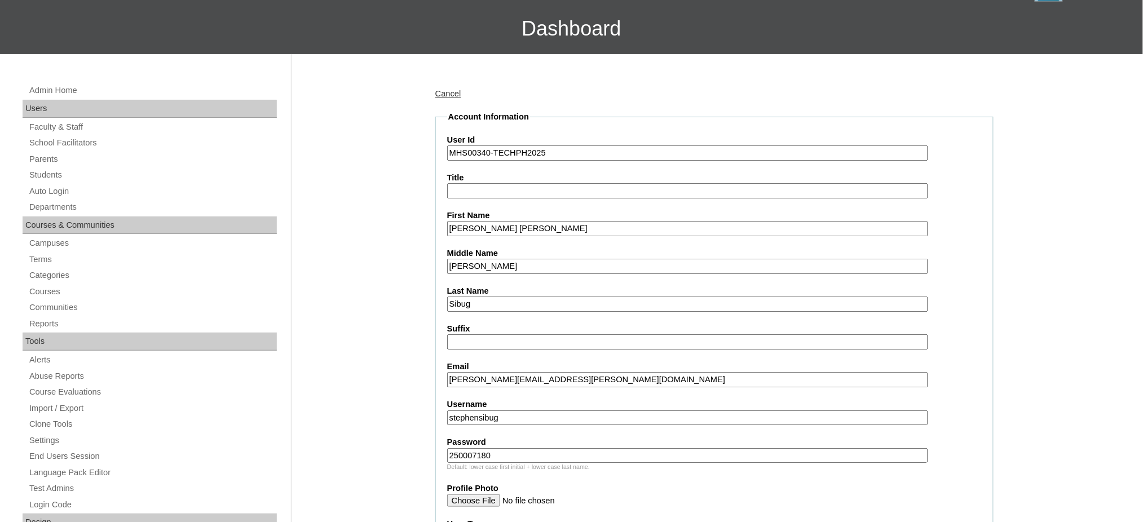
click at [528, 226] on input "Stephen Prince Kennedy" at bounding box center [687, 228] width 481 height 15
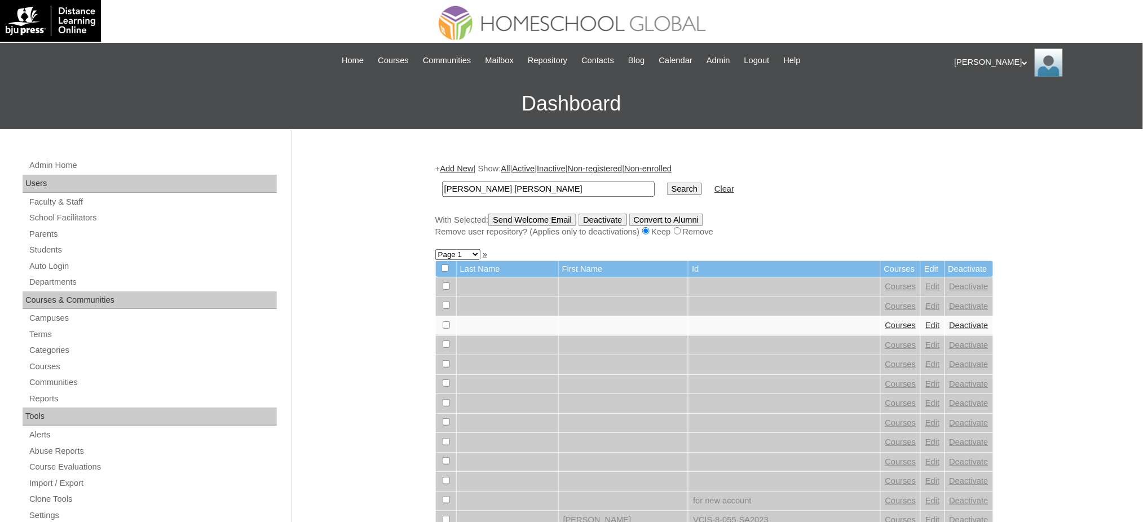
type input "[PERSON_NAME] [PERSON_NAME]"
click at [667, 184] on input "Search" at bounding box center [684, 189] width 35 height 12
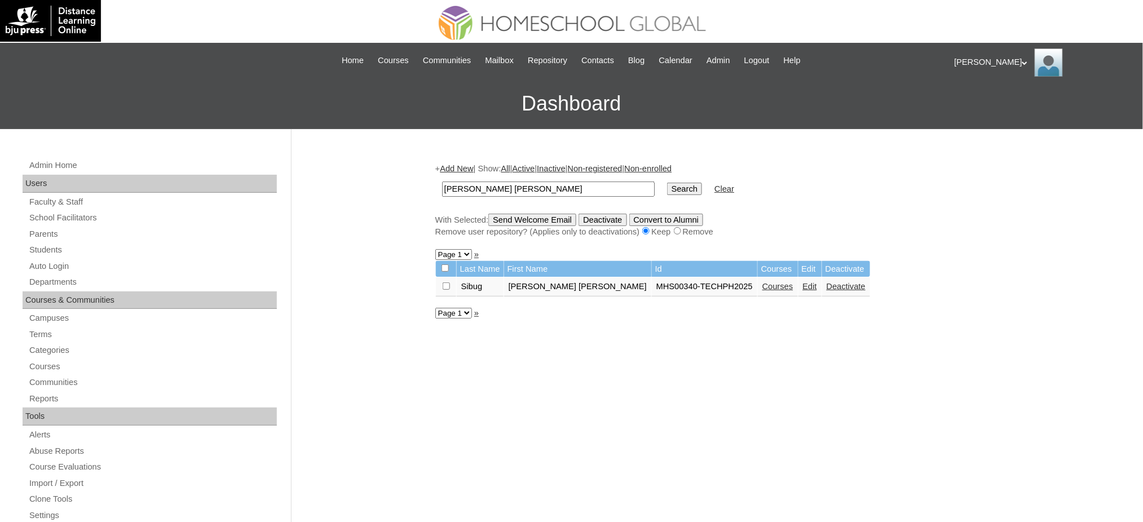
click at [763, 284] on link "Courses" at bounding box center [778, 286] width 31 height 9
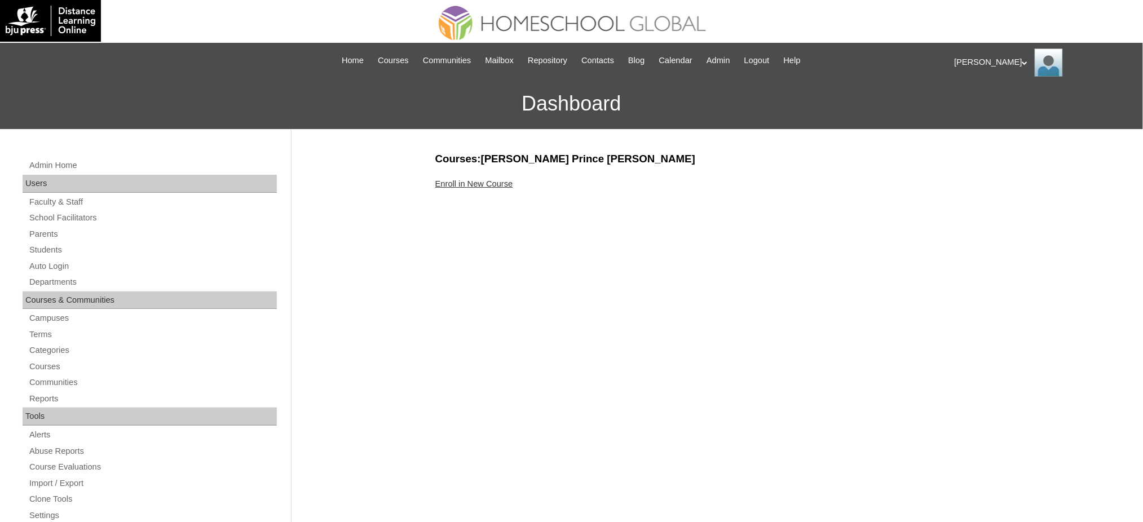
click at [491, 185] on link "Enroll in New Course" at bounding box center [474, 183] width 78 height 9
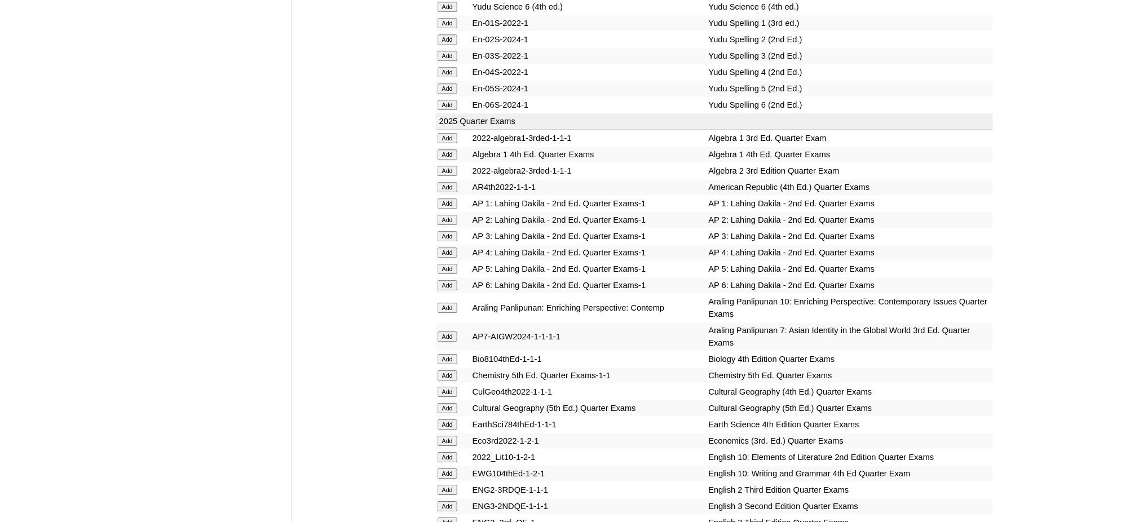
scroll to position [1053, 0]
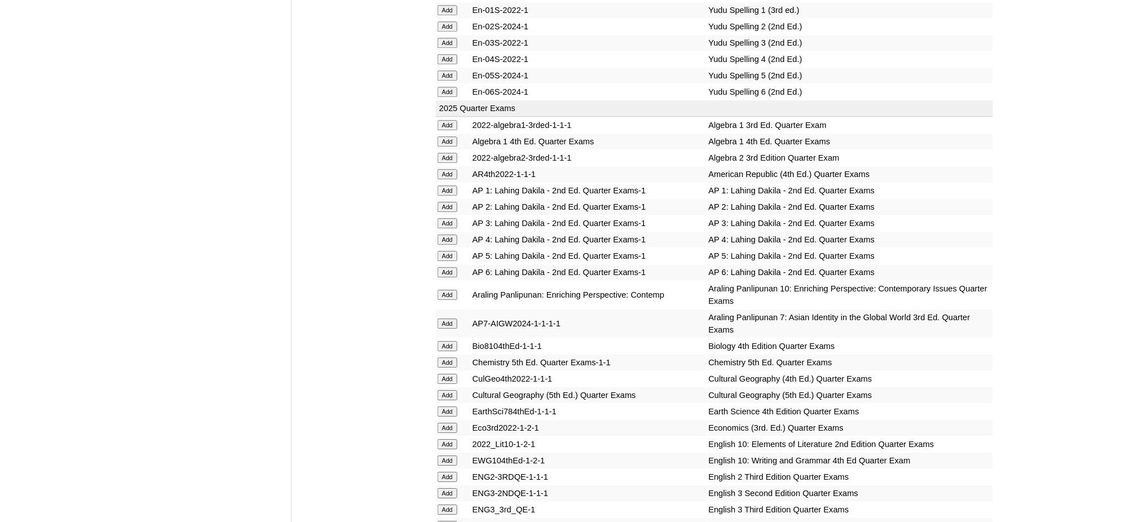
click at [444, 137] on input "Add" at bounding box center [448, 142] width 20 height 10
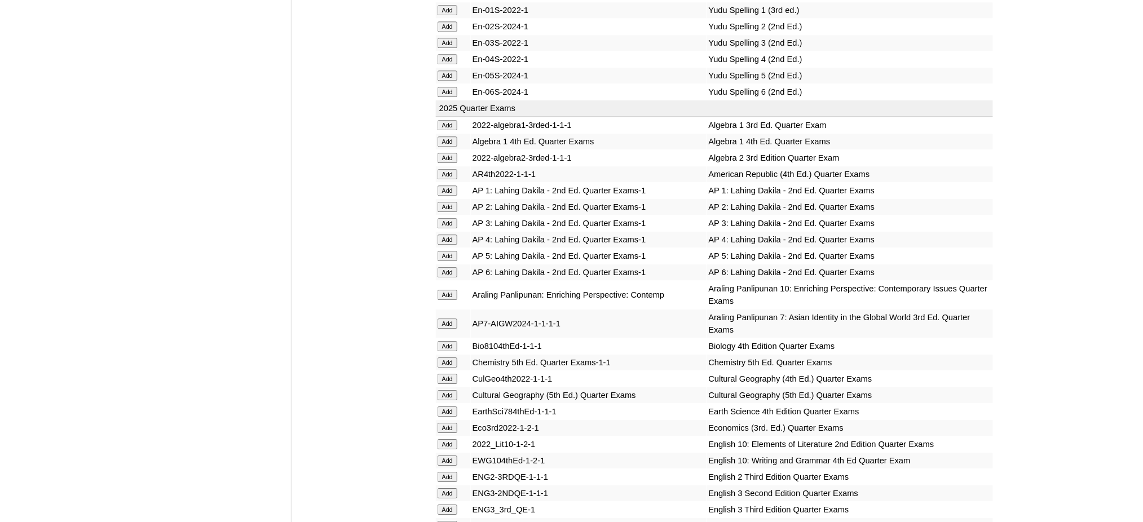
click at [447, 341] on input "Add" at bounding box center [448, 346] width 20 height 10
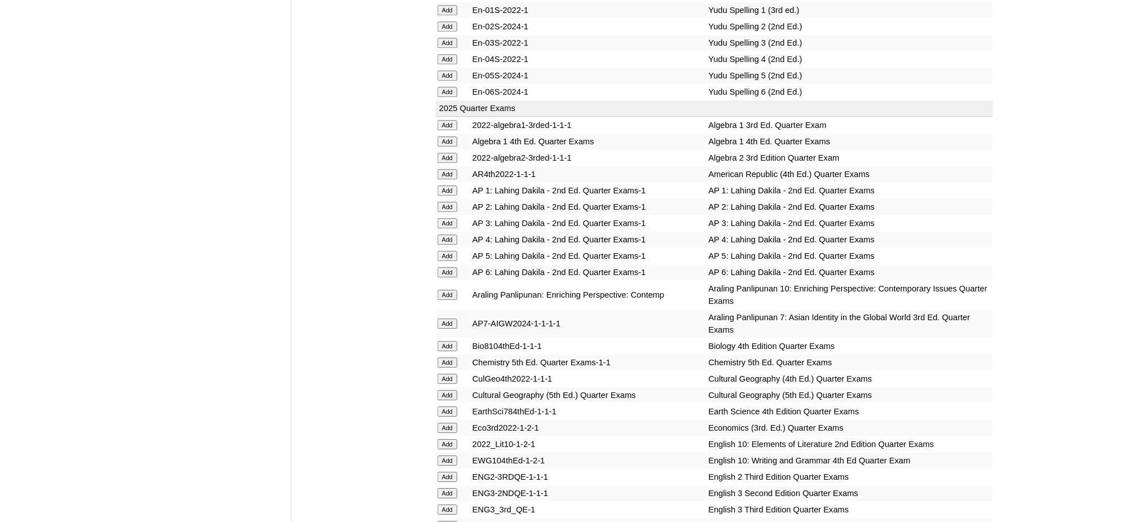
click at [447, 341] on input "Add" at bounding box center [448, 346] width 20 height 10
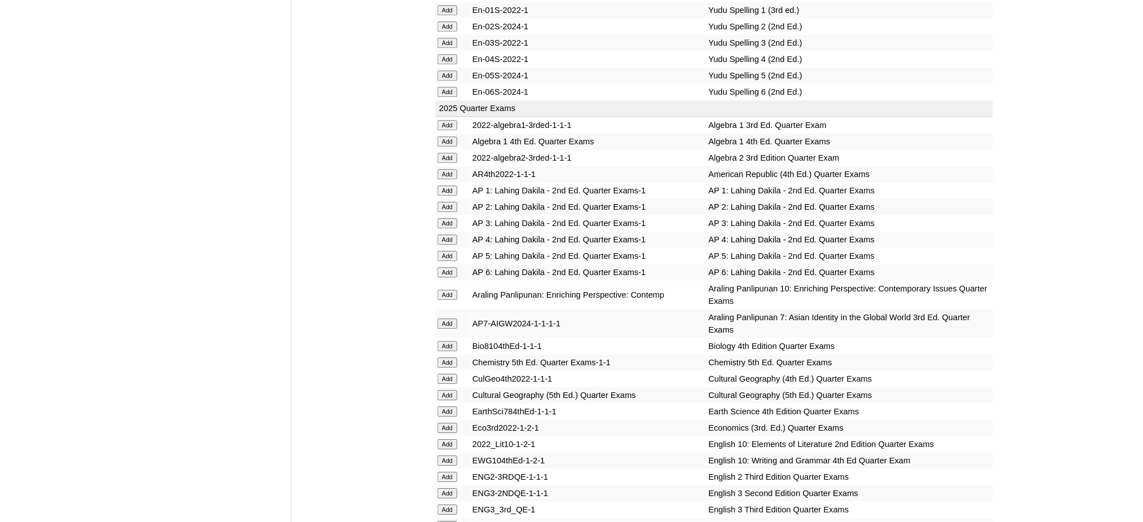
click at [447, 341] on input "Add" at bounding box center [448, 346] width 20 height 10
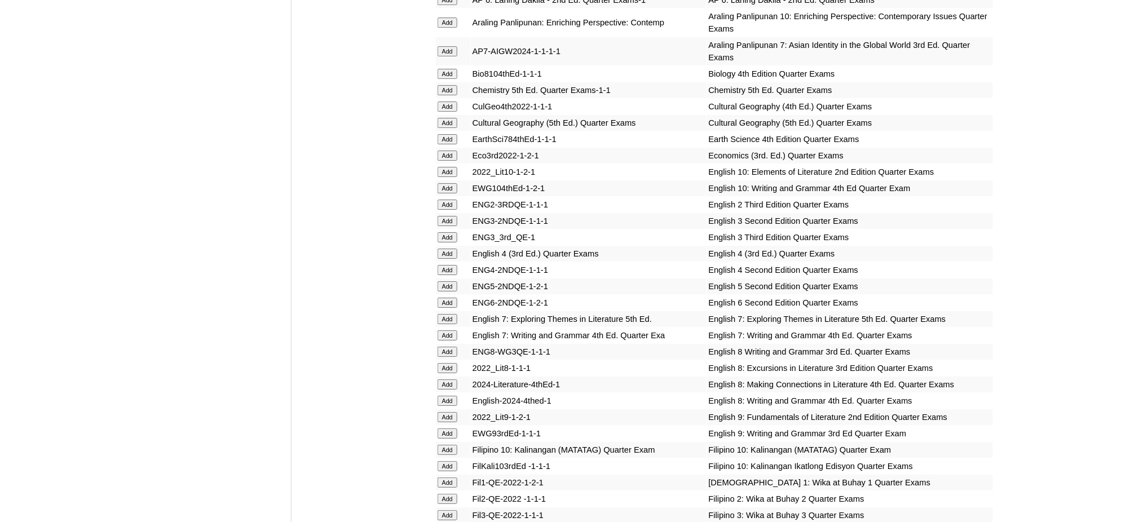
scroll to position [1354, 0]
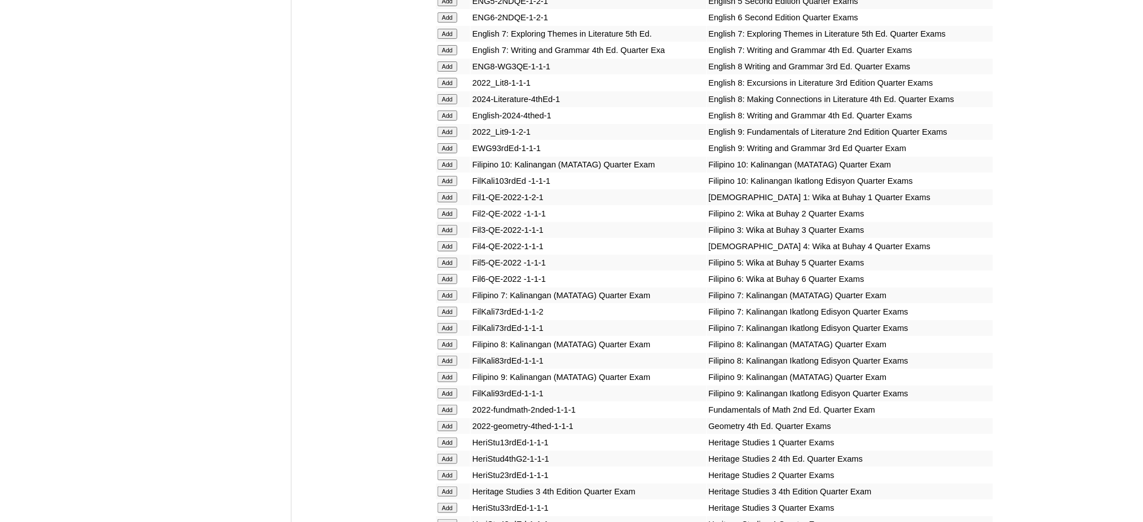
scroll to position [1655, 0]
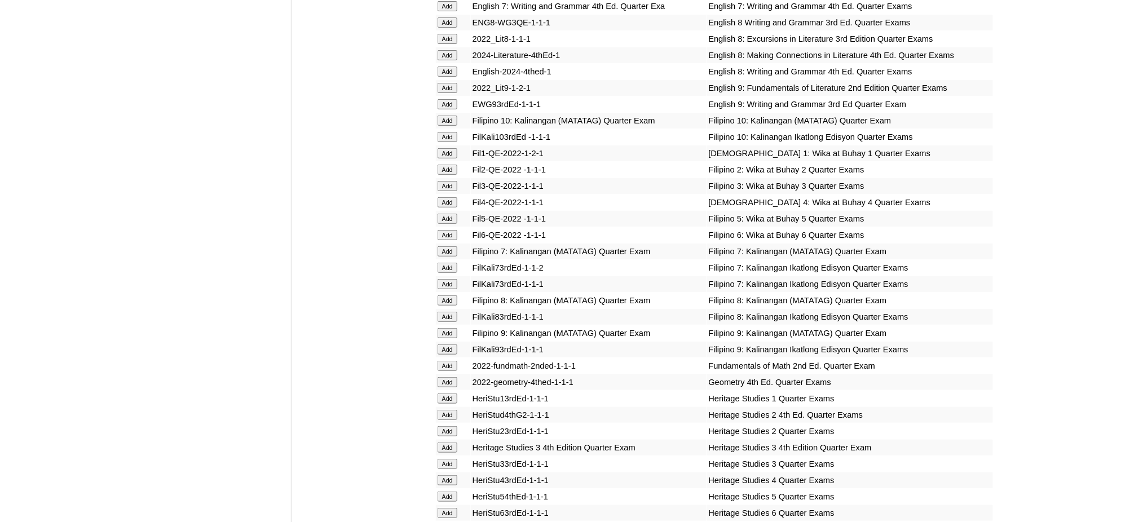
click at [439, 50] on input "Add" at bounding box center [448, 55] width 20 height 10
click at [454, 67] on input "Add" at bounding box center [448, 72] width 20 height 10
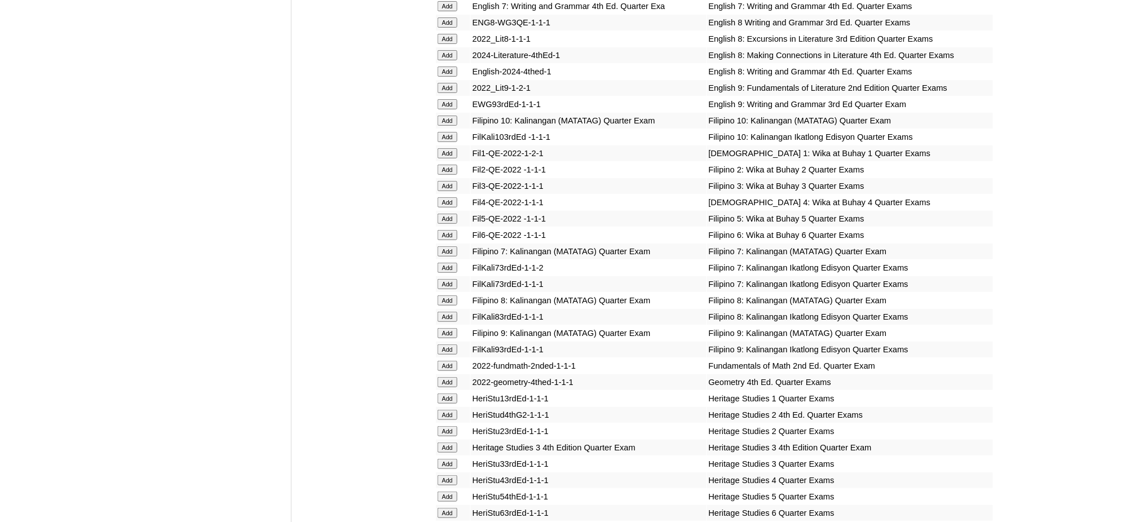
click at [454, 67] on input "Add" at bounding box center [448, 72] width 20 height 10
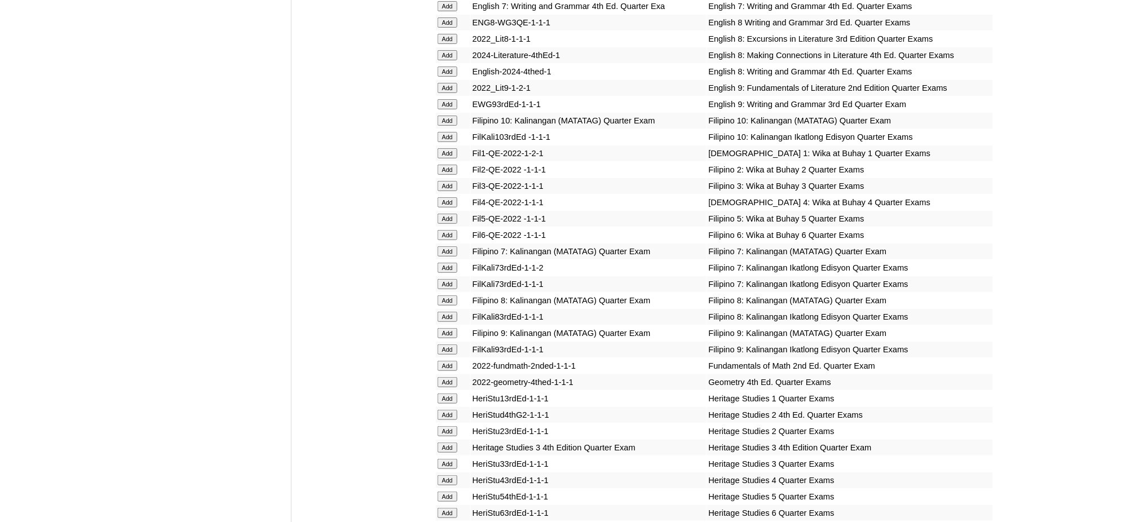
click at [454, 67] on input "Add" at bounding box center [448, 72] width 20 height 10
click at [452, 296] on input "Add" at bounding box center [448, 301] width 20 height 10
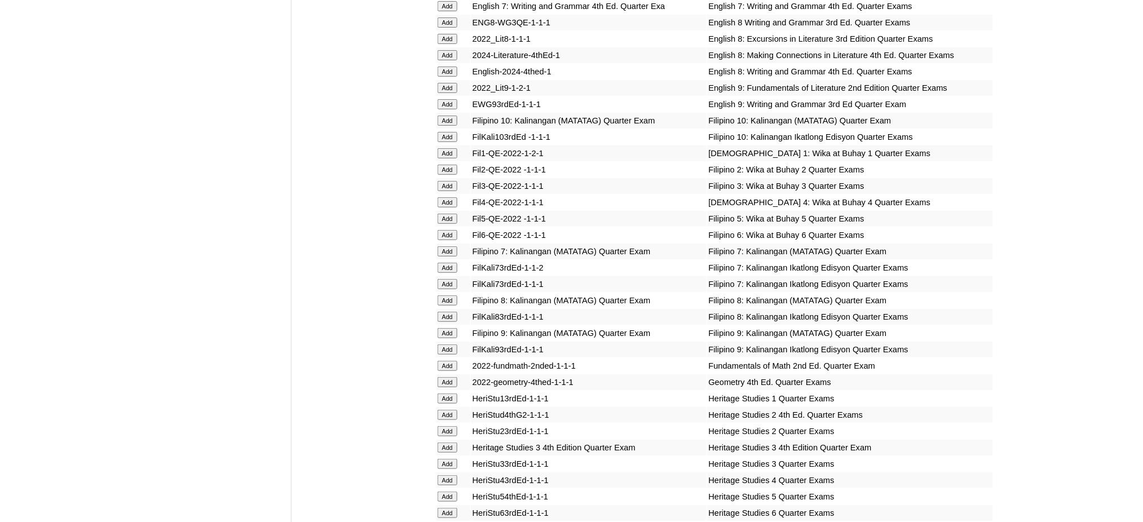
click at [452, 296] on input "Add" at bounding box center [448, 301] width 20 height 10
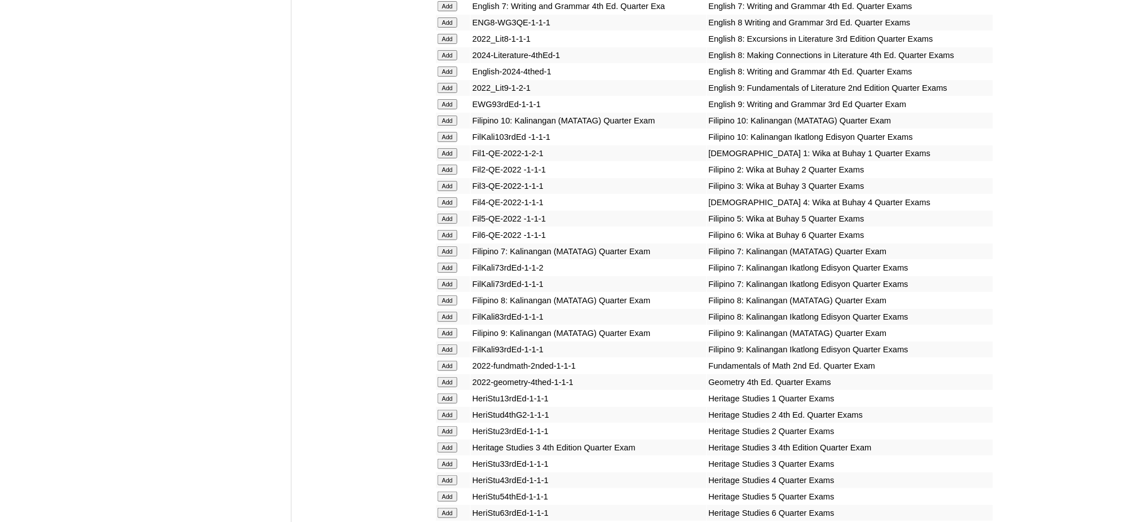
click at [452, 296] on input "Add" at bounding box center [448, 301] width 20 height 10
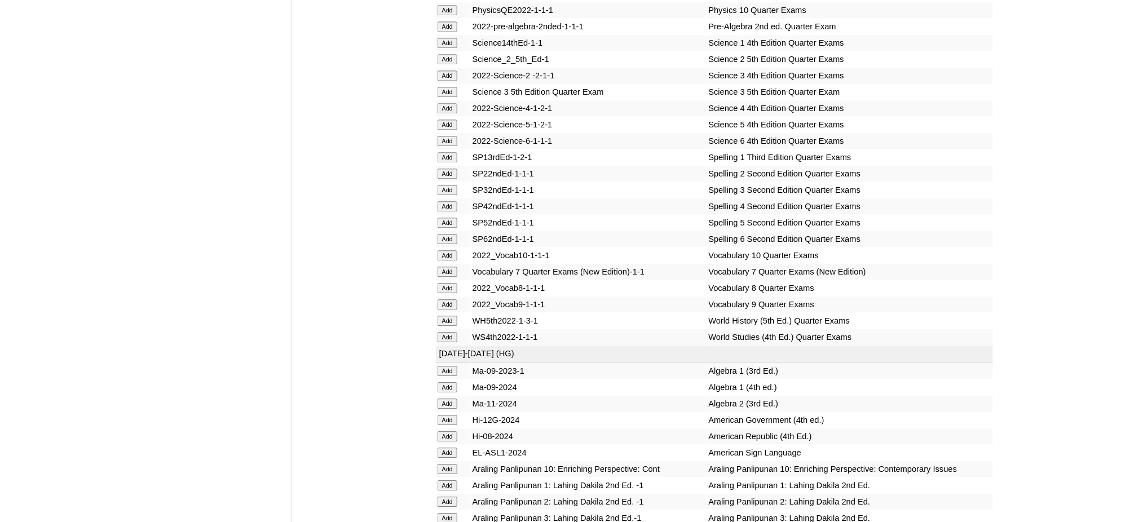
scroll to position [2482, 0]
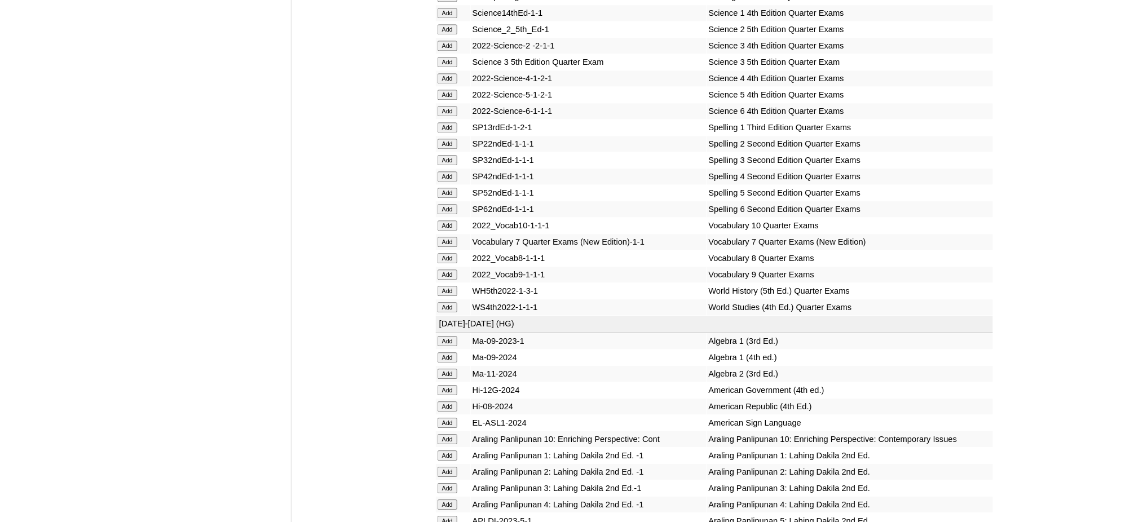
click at [443, 286] on input "Add" at bounding box center [448, 291] width 20 height 10
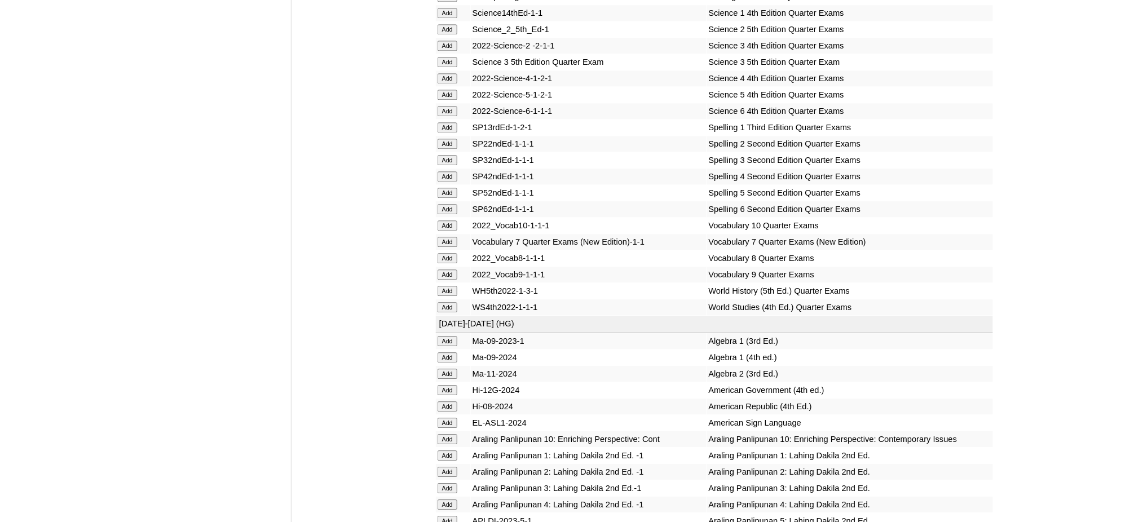
click at [443, 286] on input "Add" at bounding box center [448, 291] width 20 height 10
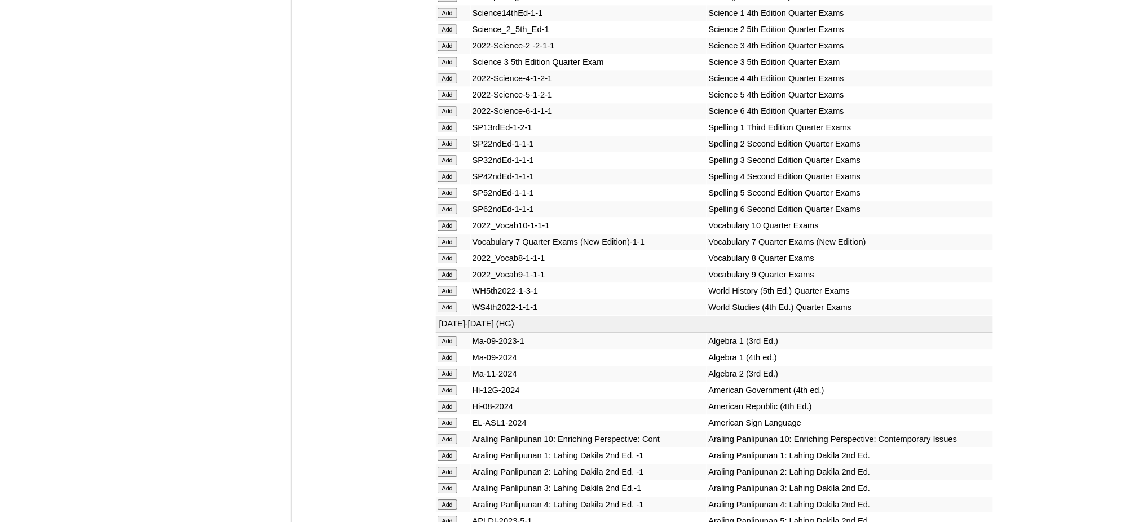
click at [452, 353] on input "Add" at bounding box center [448, 358] width 20 height 10
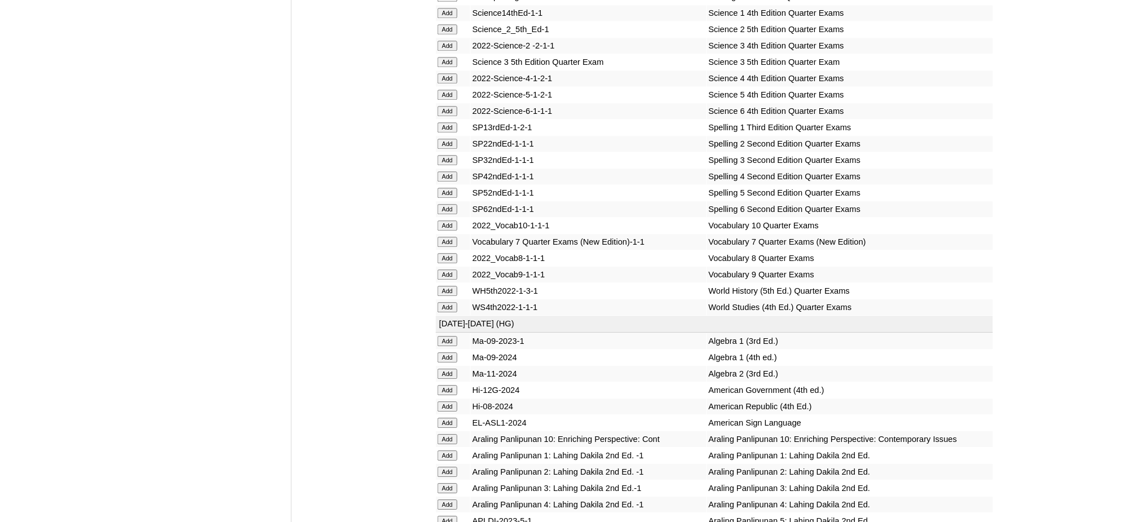
click at [452, 353] on input "Add" at bounding box center [448, 358] width 20 height 10
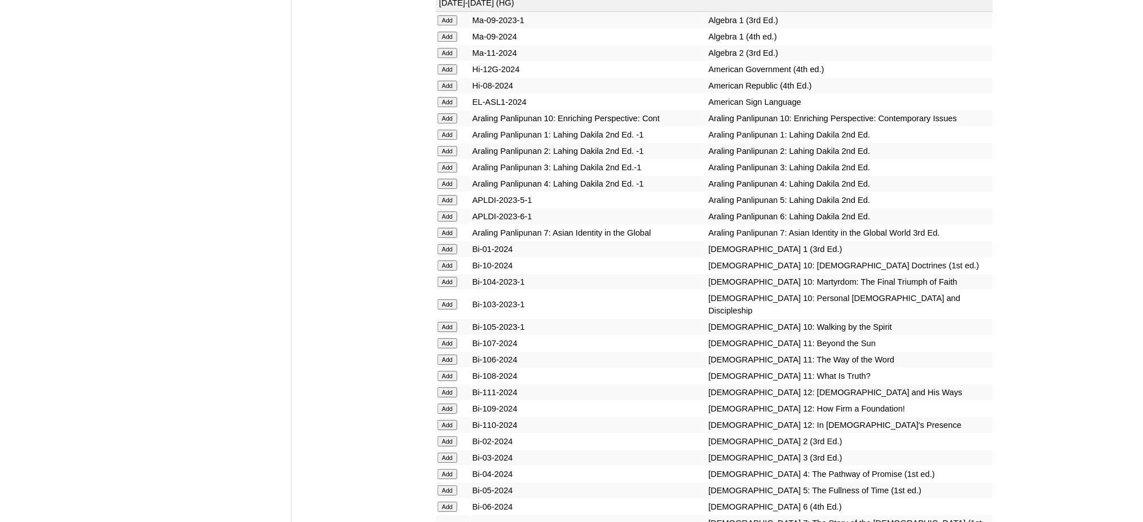
scroll to position [3008, 0]
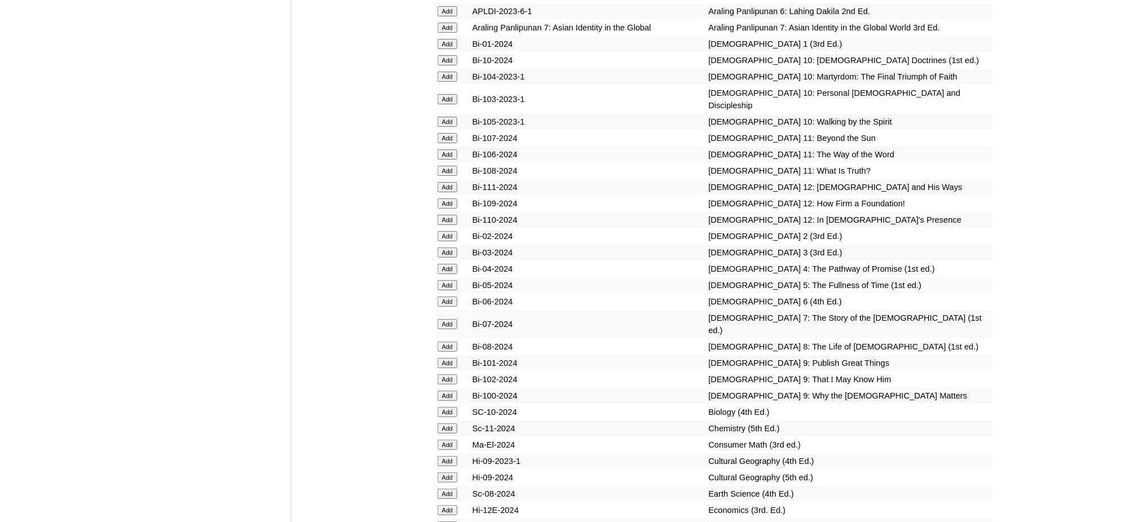
click at [448, 342] on input "Add" at bounding box center [448, 347] width 20 height 10
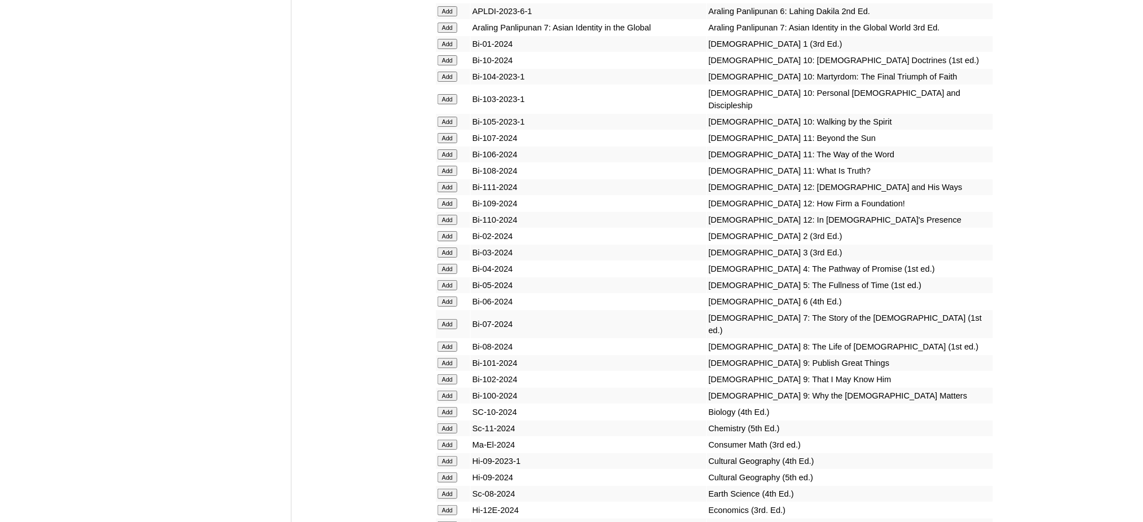
click at [448, 342] on input "Add" at bounding box center [448, 347] width 20 height 10
click at [458, 407] on form "Add" at bounding box center [453, 411] width 31 height 9
click at [452, 407] on input "Add" at bounding box center [448, 412] width 20 height 10
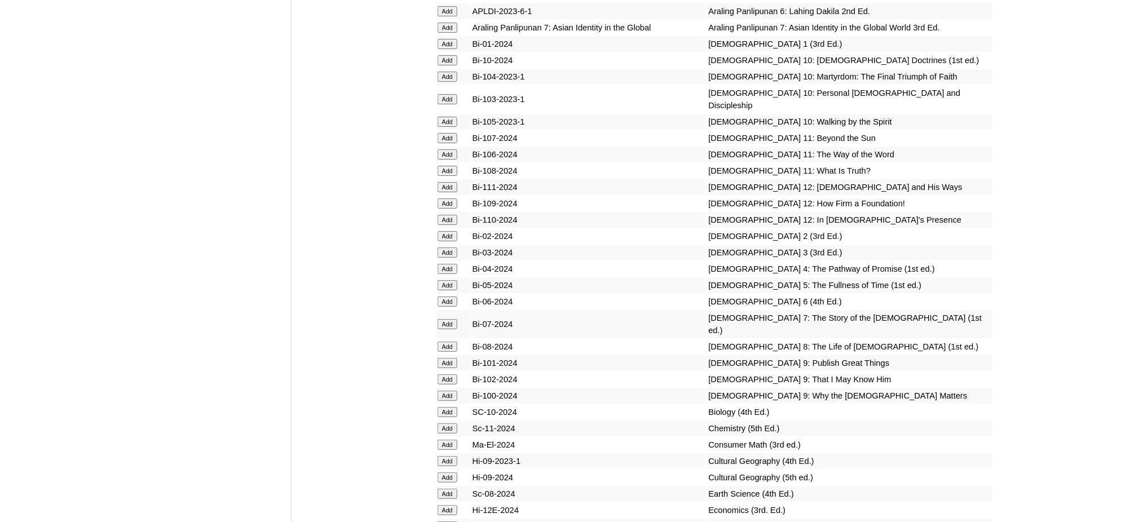
click at [452, 407] on input "Add" at bounding box center [448, 412] width 20 height 10
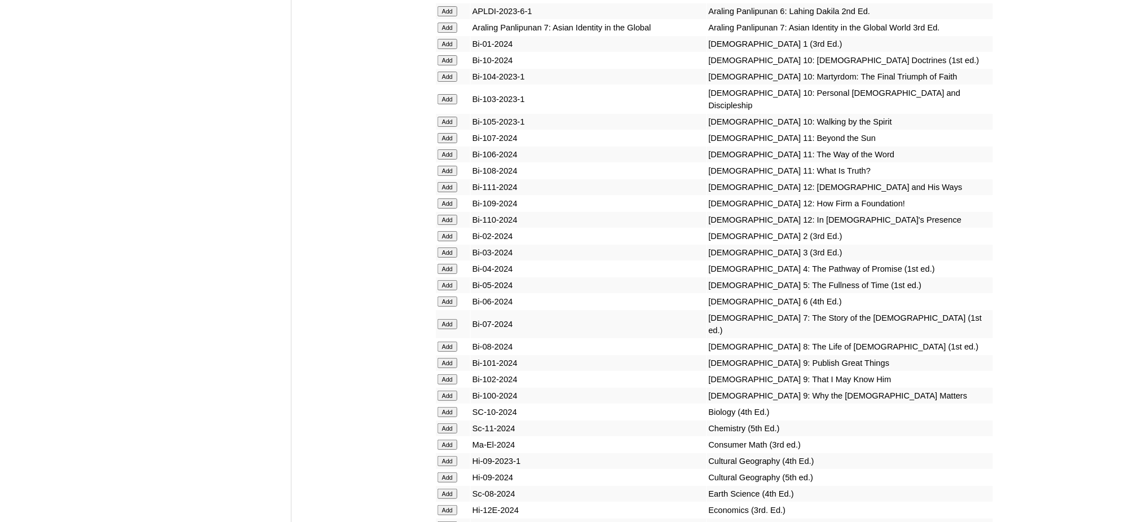
click at [452, 407] on input "Add" at bounding box center [448, 412] width 20 height 10
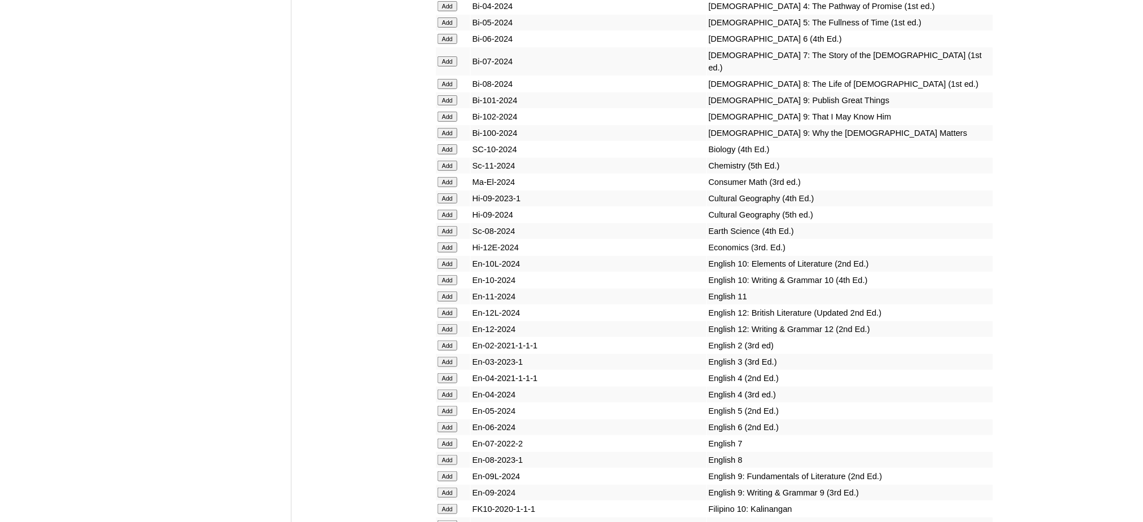
scroll to position [3309, 0]
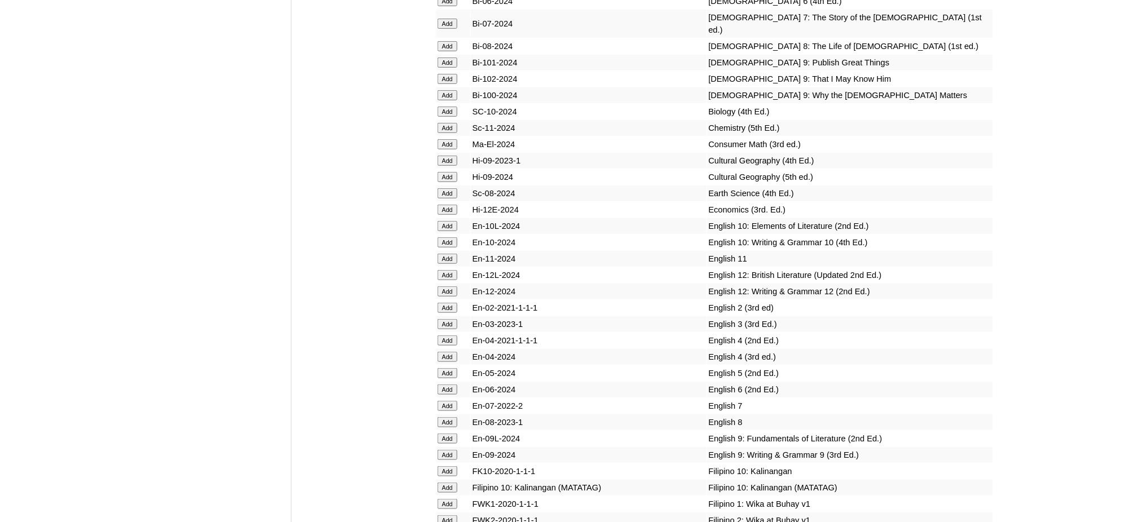
click at [445, 417] on input "Add" at bounding box center [448, 422] width 20 height 10
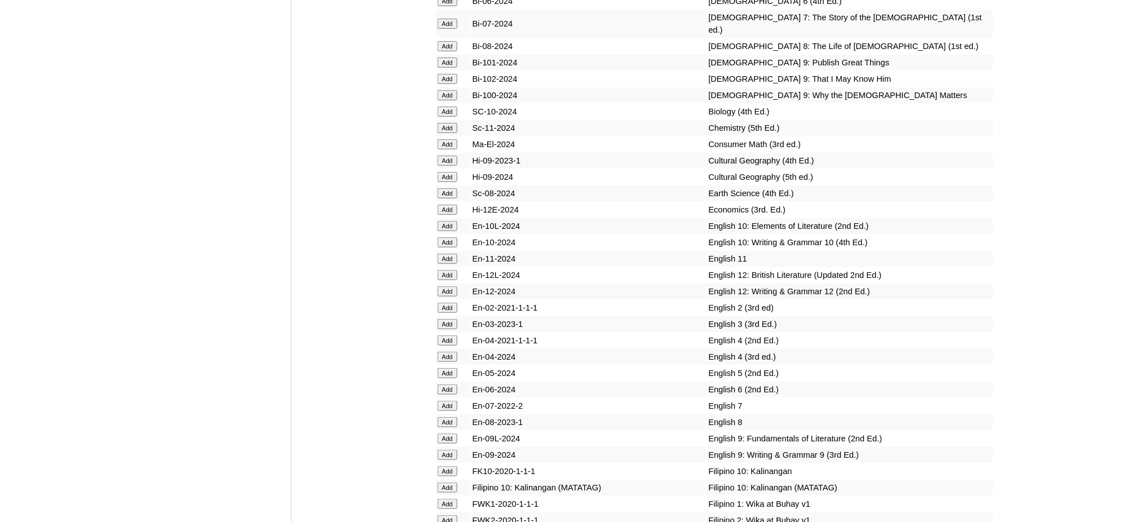
click at [445, 417] on input "Add" at bounding box center [448, 422] width 20 height 10
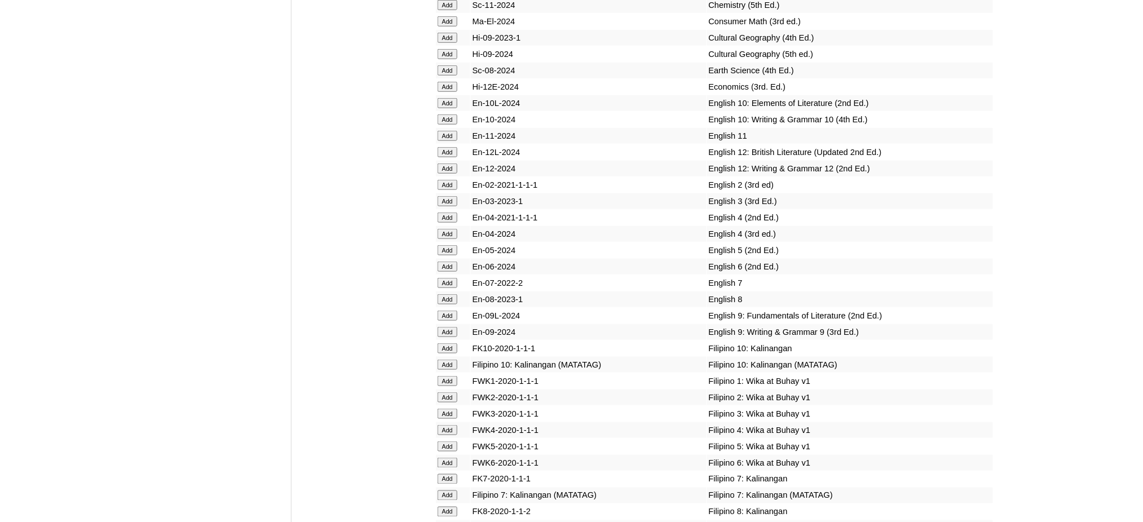
scroll to position [3535, 0]
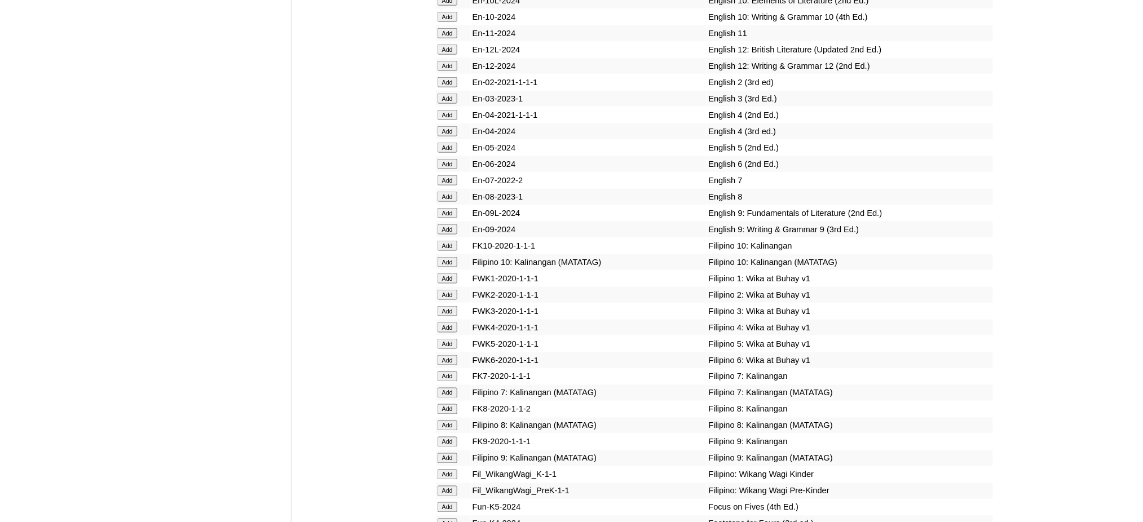
click at [446, 421] on input "Add" at bounding box center [448, 426] width 20 height 10
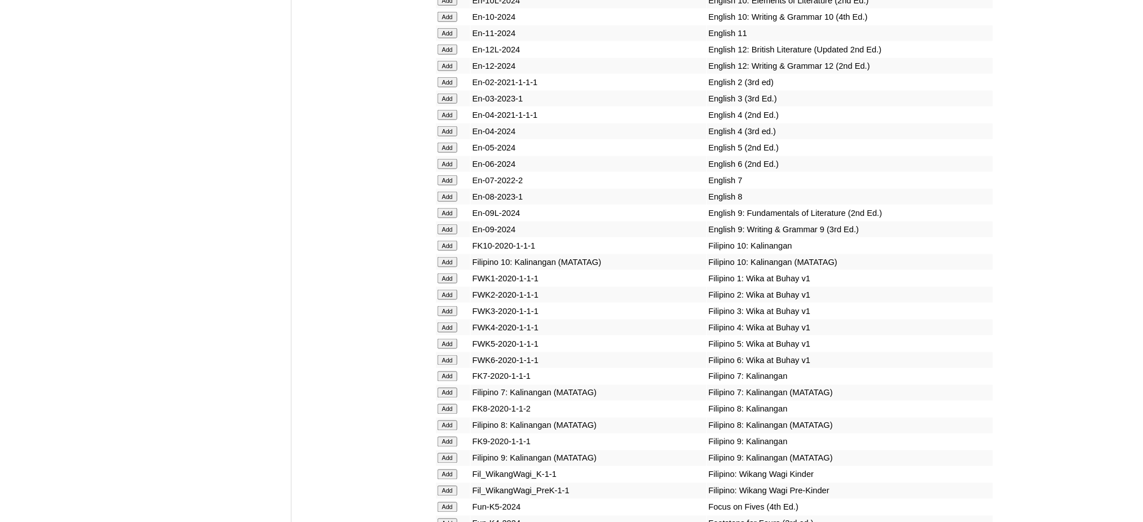
click at [446, 421] on input "Add" at bounding box center [448, 426] width 20 height 10
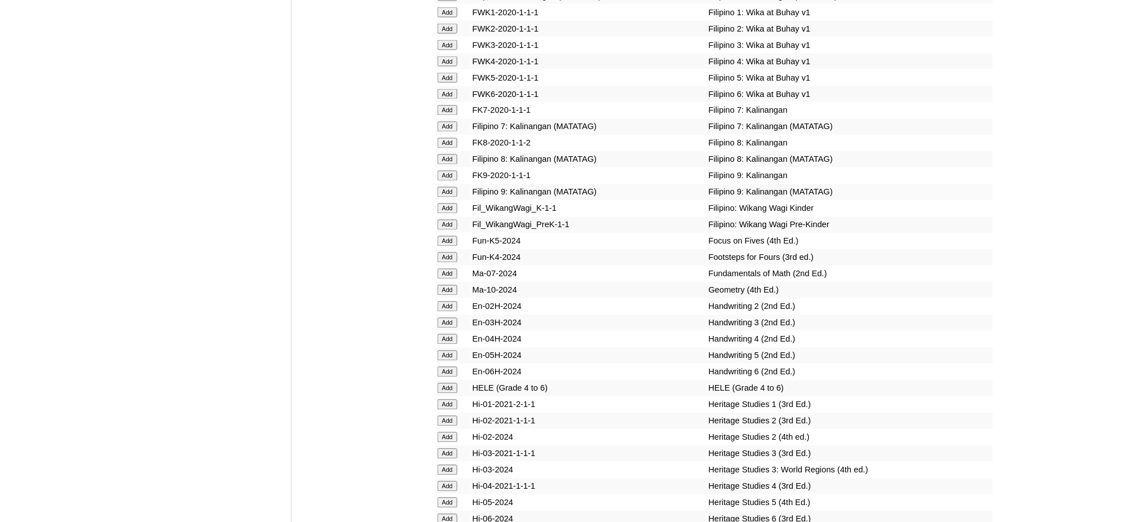
scroll to position [3986, 0]
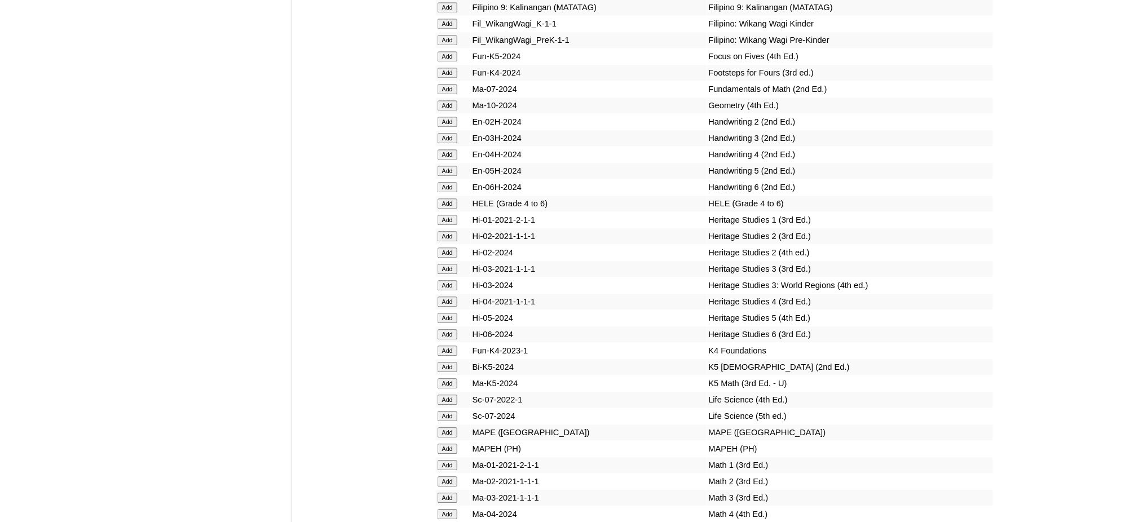
click at [451, 444] on input "Add" at bounding box center [448, 449] width 20 height 10
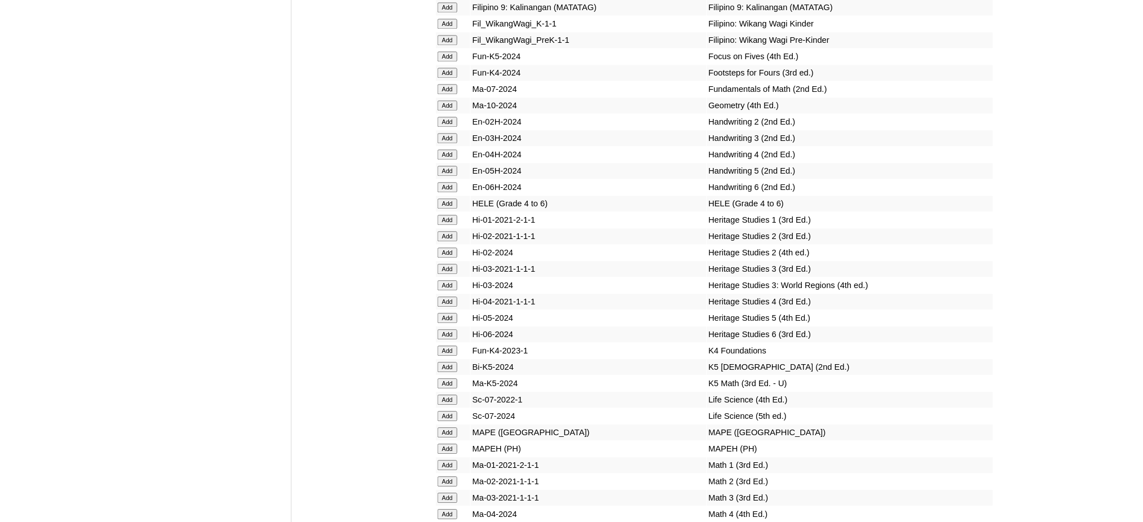
click at [451, 444] on input "Add" at bounding box center [448, 449] width 20 height 10
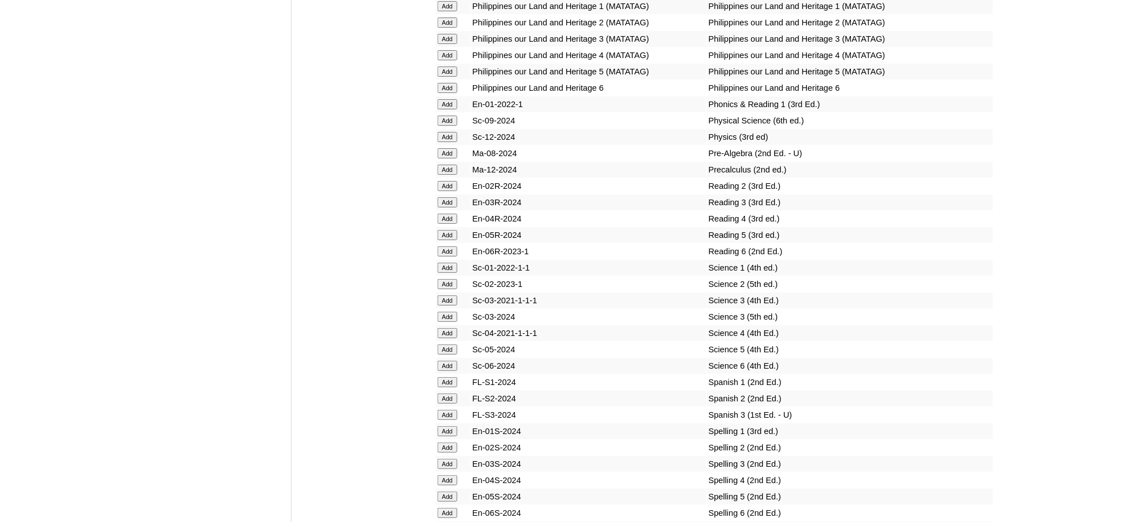
scroll to position [4663, 0]
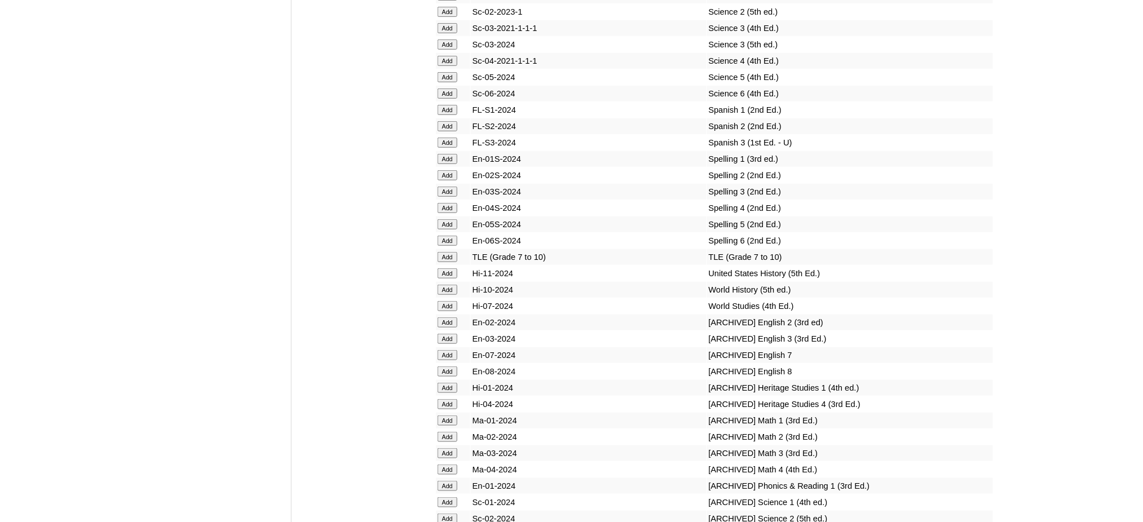
scroll to position [4964, 0]
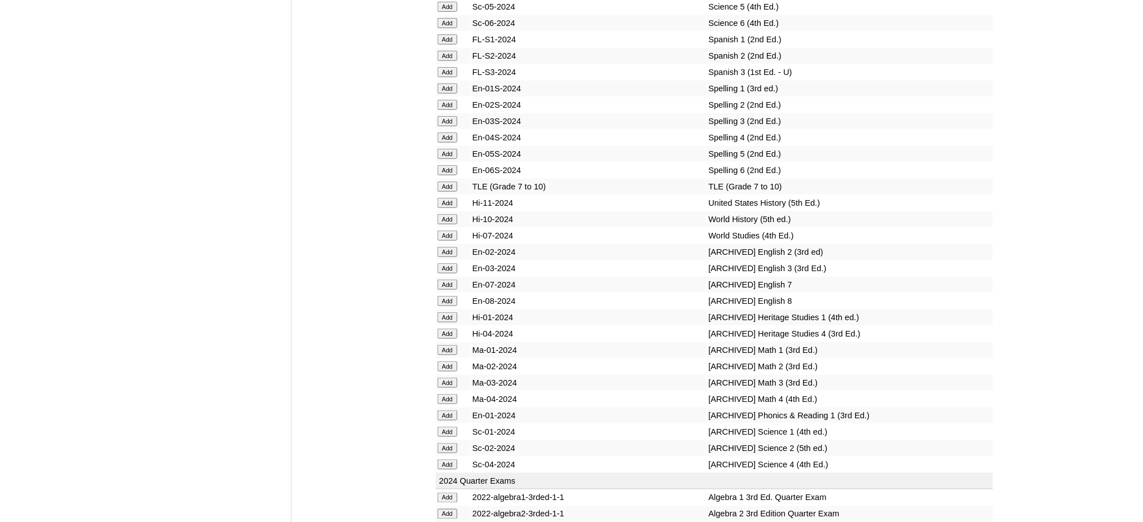
click at [439, 182] on input "Add" at bounding box center [448, 187] width 20 height 10
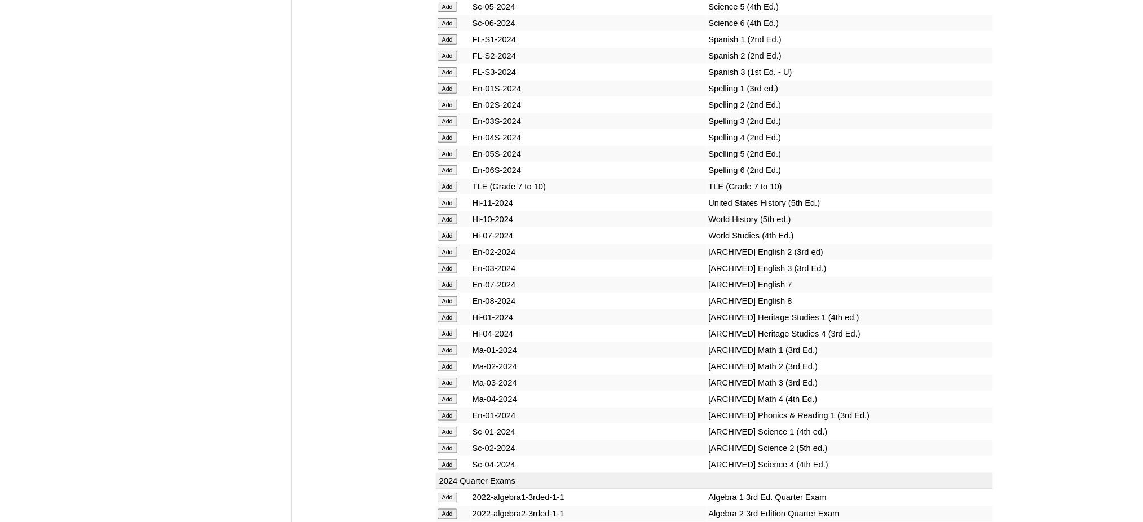
click at [439, 182] on input "Add" at bounding box center [448, 187] width 20 height 10
click at [450, 214] on input "Add" at bounding box center [448, 219] width 20 height 10
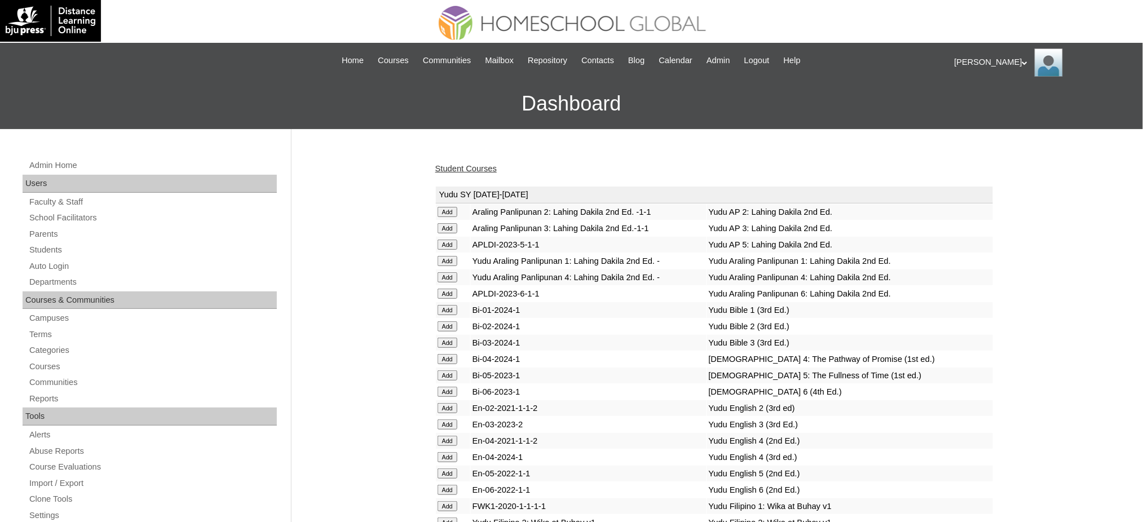
click at [480, 170] on link "Student Courses" at bounding box center [465, 168] width 61 height 9
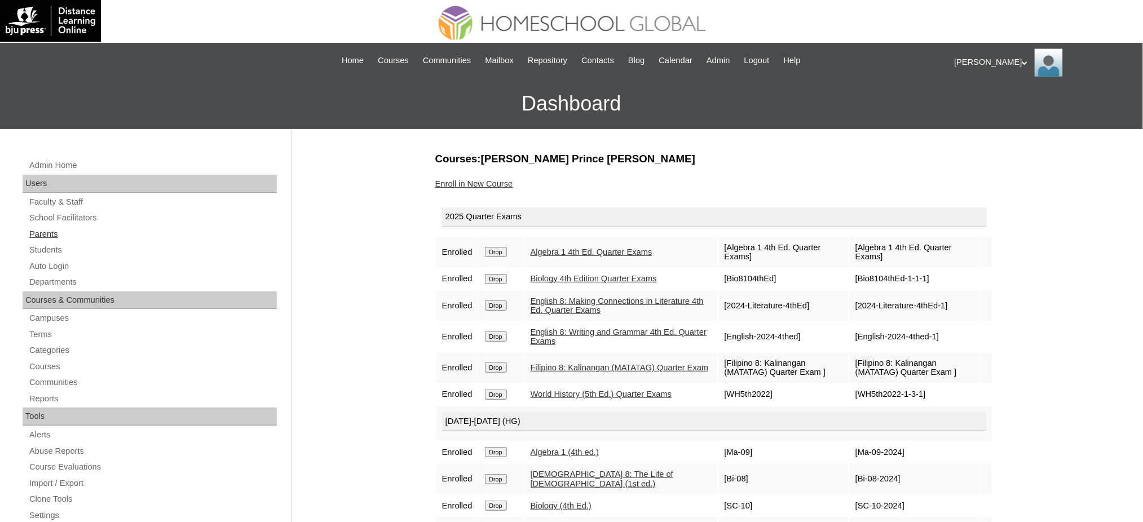
click at [39, 234] on link "Parents" at bounding box center [152, 234] width 249 height 14
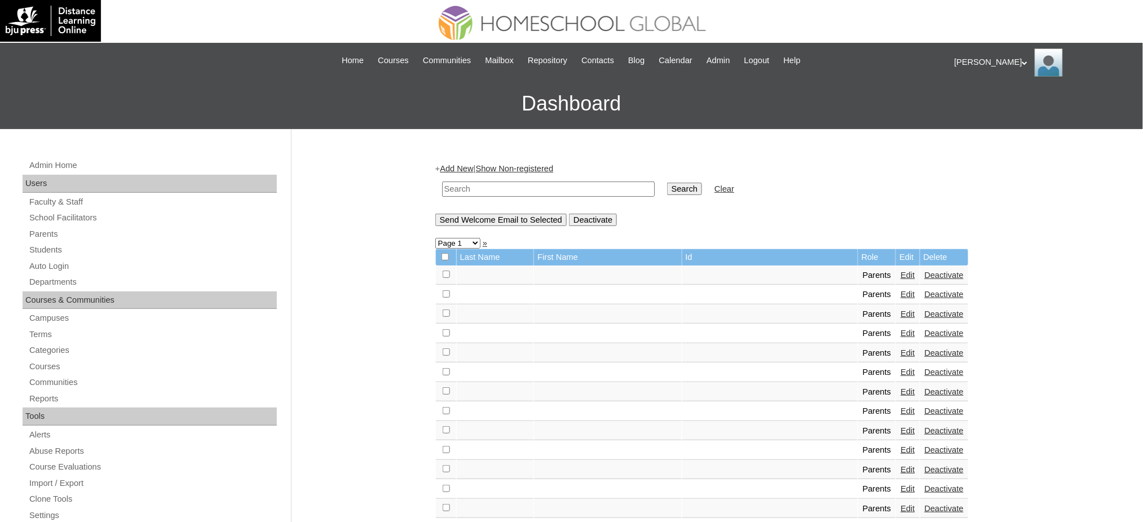
click at [459, 169] on link "Add New" at bounding box center [456, 168] width 33 height 9
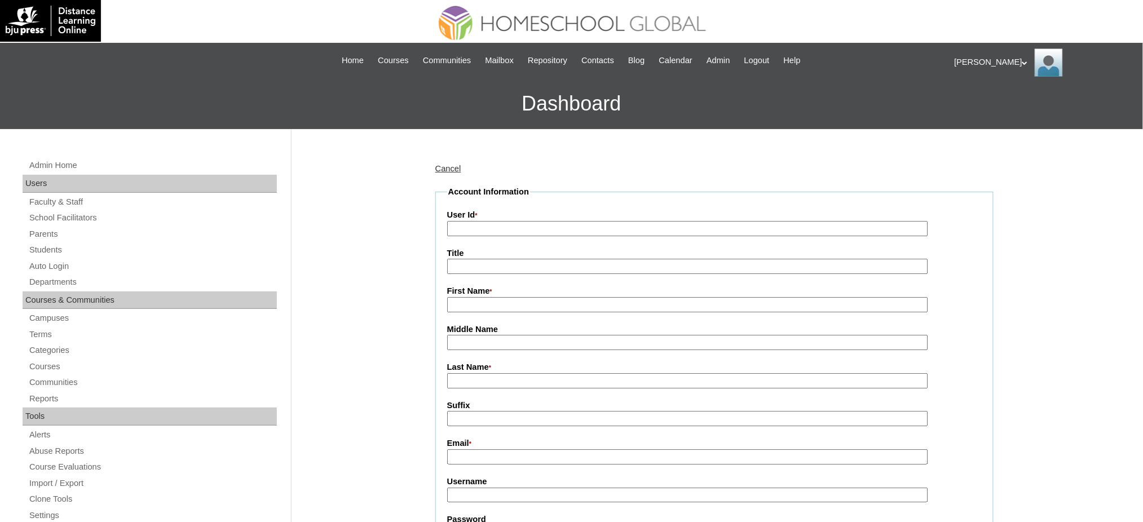
click at [470, 225] on input "User Id *" at bounding box center [687, 228] width 481 height 15
paste input "MHP0235-TECHPH2025"
type input "MHP0235-TECHPH2025"
click at [457, 265] on input "Title" at bounding box center [687, 266] width 481 height 15
type input "Ms."
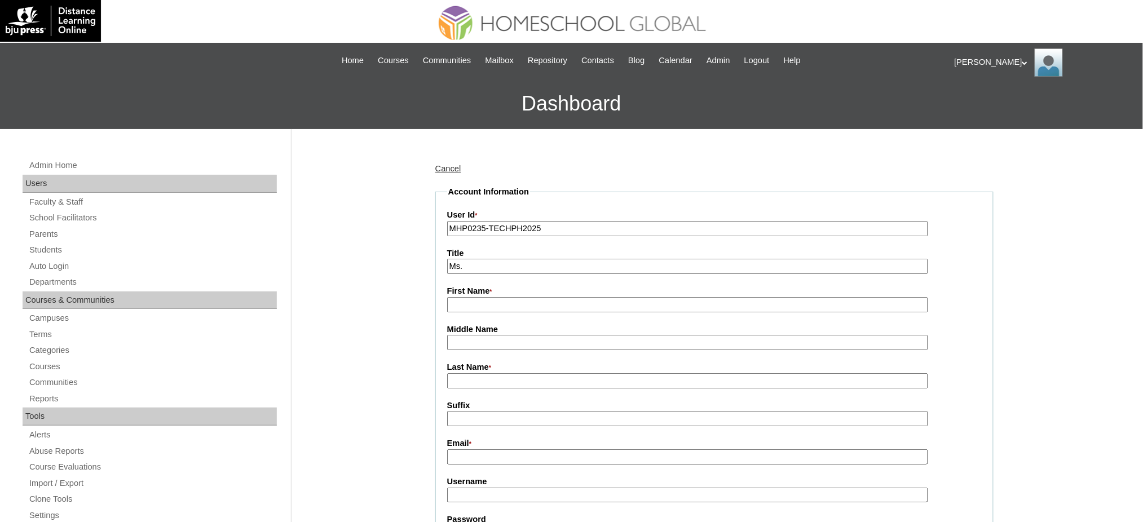
click at [482, 308] on input "First Name *" at bounding box center [687, 304] width 481 height 15
paste input "Kristin Mae"
type input "Kristin Mae"
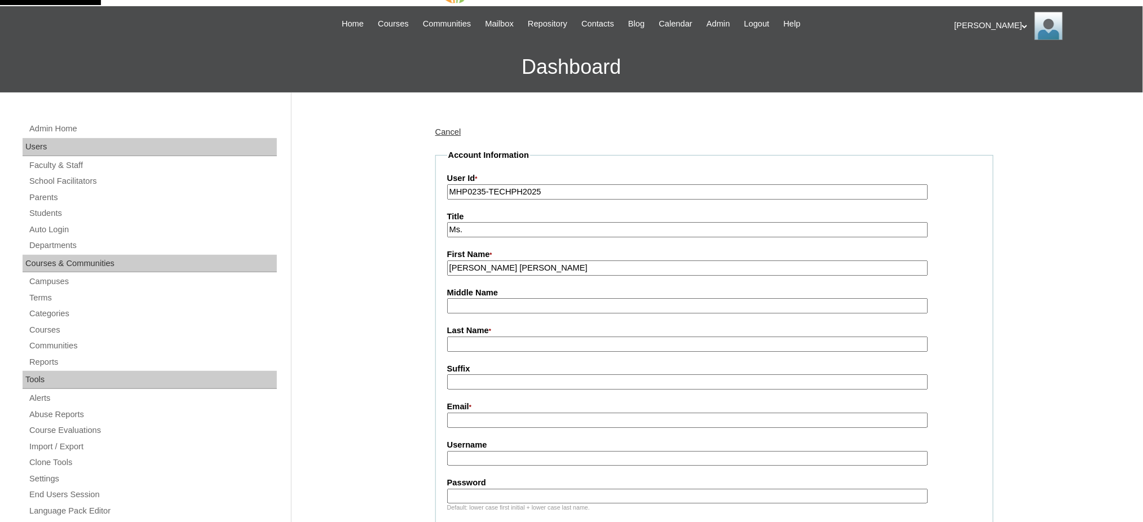
scroll to position [75, 0]
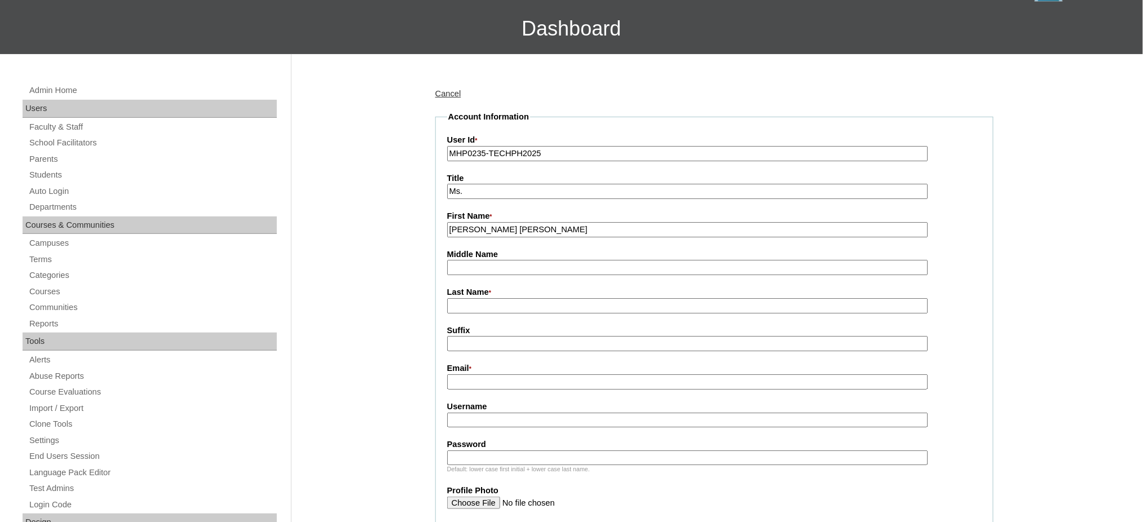
click at [472, 306] on input "Last Name *" at bounding box center [687, 305] width 481 height 15
paste input "Fernandez"
type input "Fernandez"
drag, startPoint x: 474, startPoint y: 379, endPoint x: 468, endPoint y: 379, distance: 6.2
click at [474, 379] on input "Email *" at bounding box center [687, 382] width 481 height 15
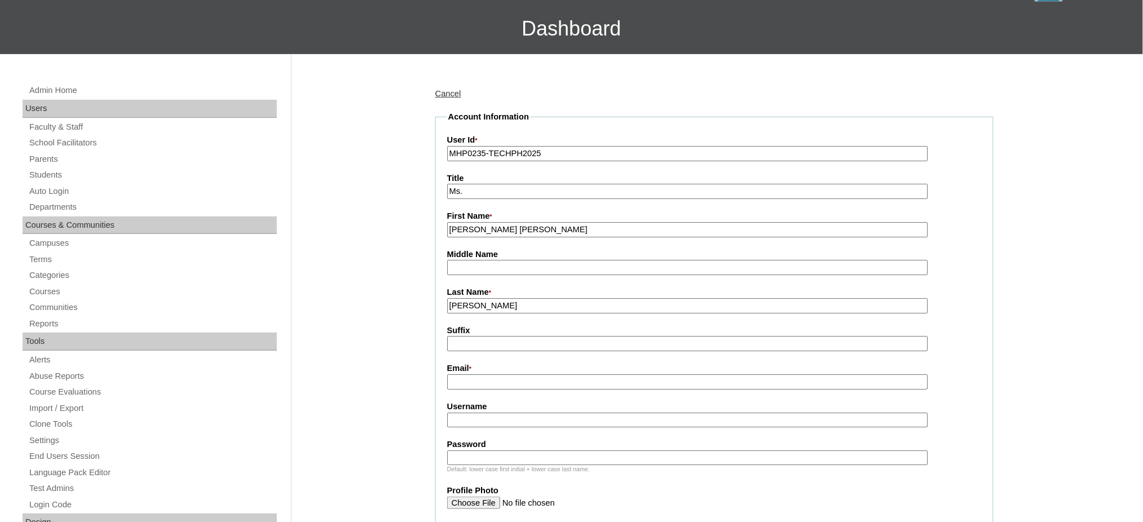
paste input "mesa.kristinmae@gmail.com"
type input "mesa.kristinmae@gmail.com"
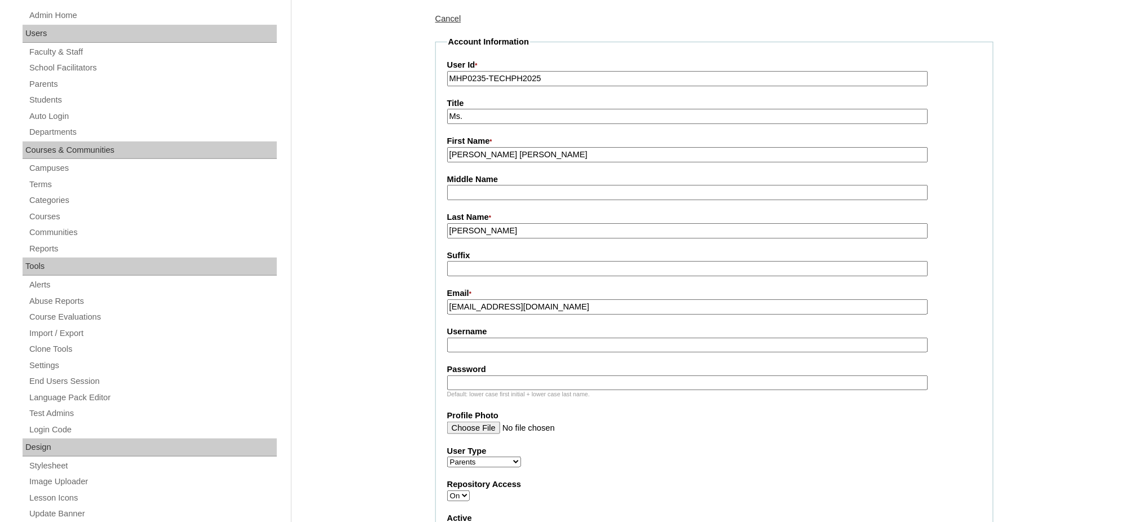
click at [489, 338] on input "Username" at bounding box center [687, 345] width 481 height 15
paste input "mesaF2025"
type input "mesaF2025"
click at [479, 390] on div "Default: lower case first initial + lower case last name." at bounding box center [714, 394] width 535 height 8
click at [481, 378] on input "Password" at bounding box center [687, 383] width 481 height 15
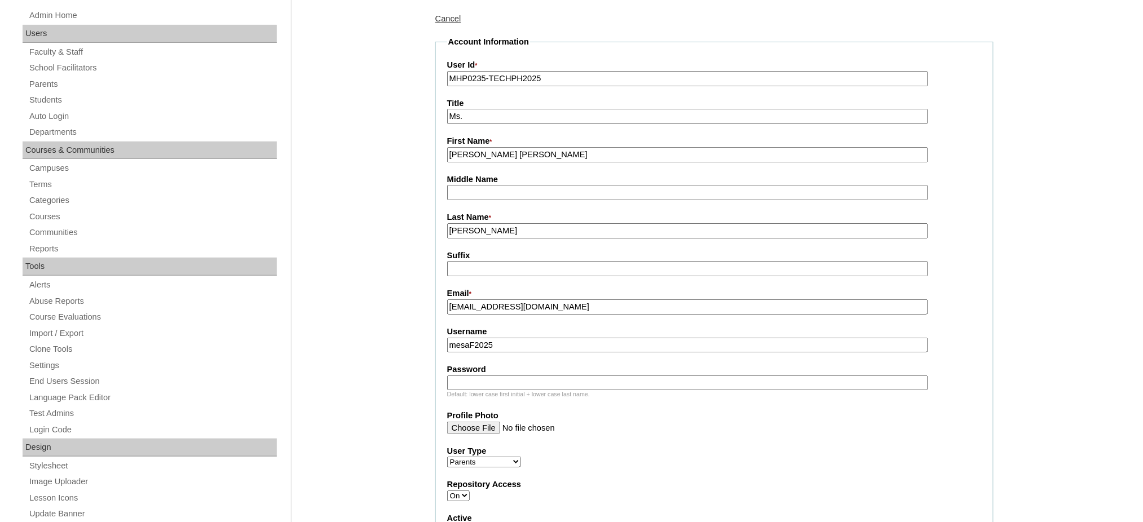
paste input "techMKM828"
type input "techMKM828"
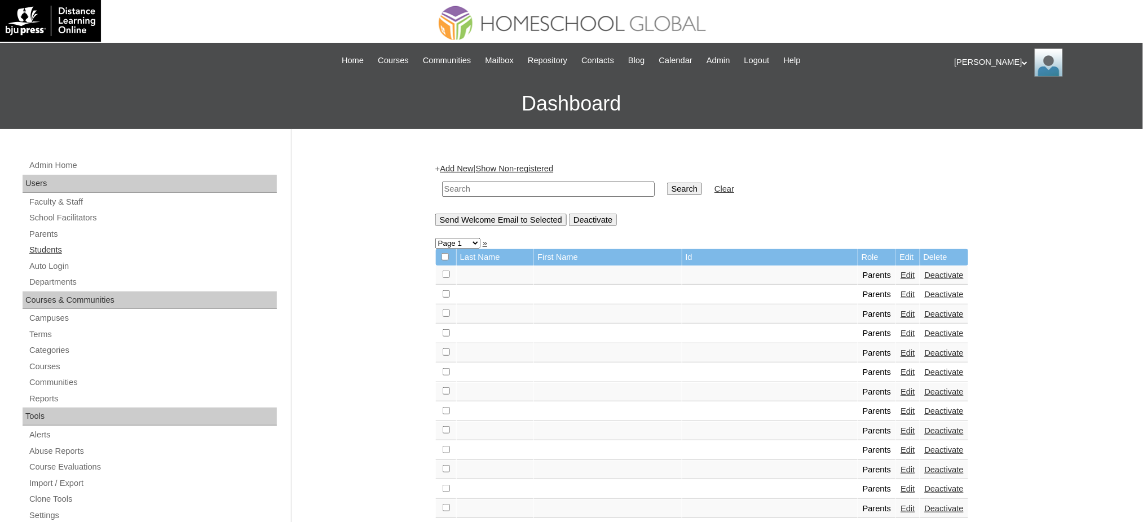
click at [56, 254] on link "Students" at bounding box center [152, 250] width 249 height 14
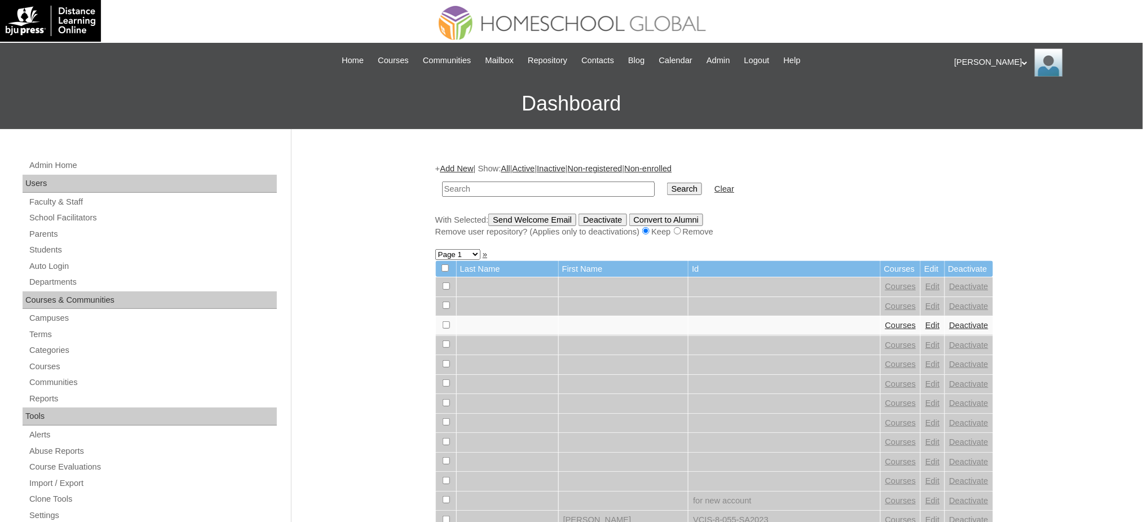
click at [464, 168] on link "Add New" at bounding box center [456, 168] width 33 height 9
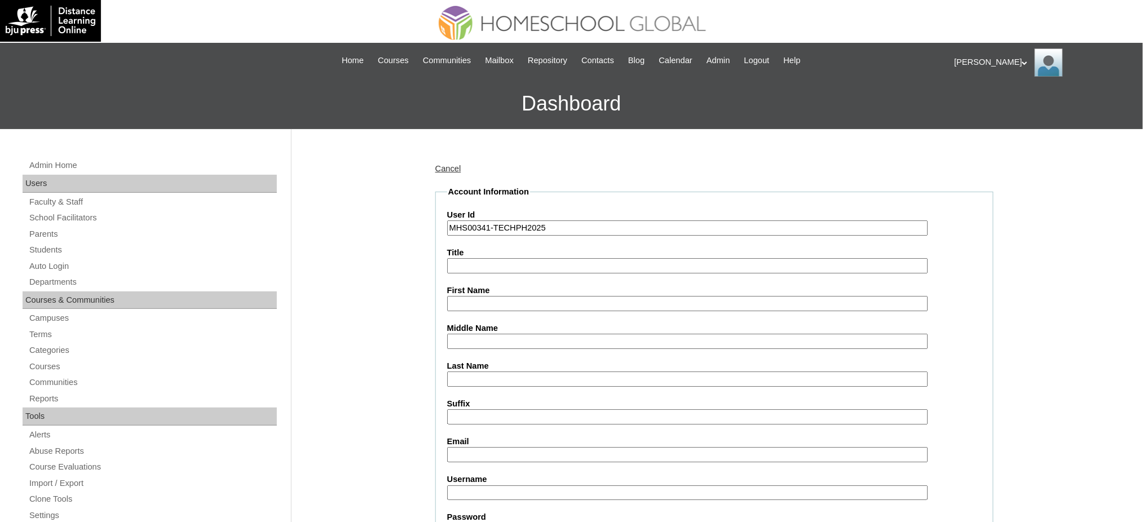
type input "MHS00341-TECHPH2025"
click at [469, 301] on input "First Name" at bounding box center [687, 303] width 481 height 15
paste input "Maura Krisandra"
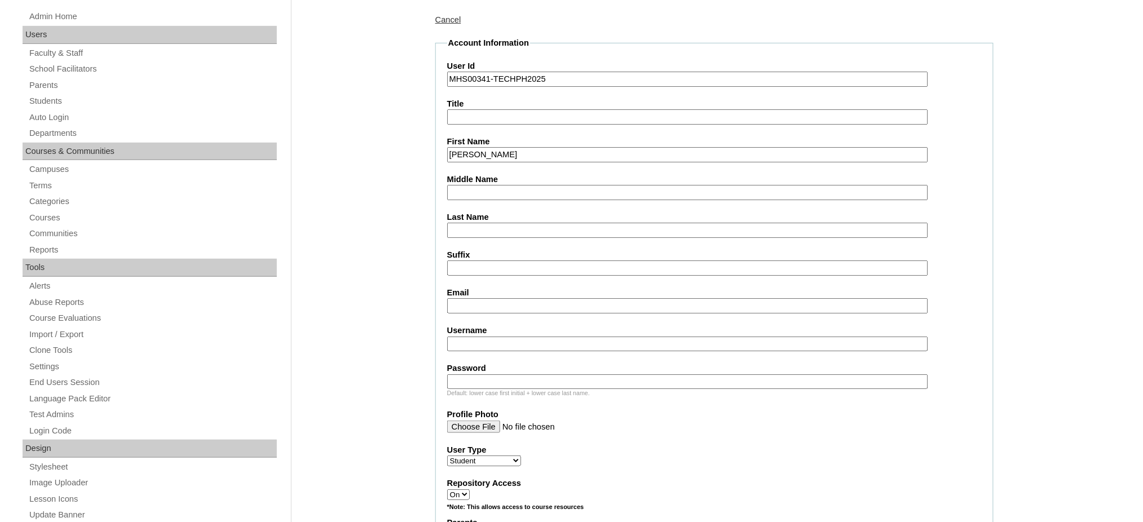
scroll to position [150, 0]
type input "Maura Krisandra"
click at [483, 187] on input "Middle Name" at bounding box center [687, 191] width 481 height 15
paste input "Fernandez"
type input "Fernandez"
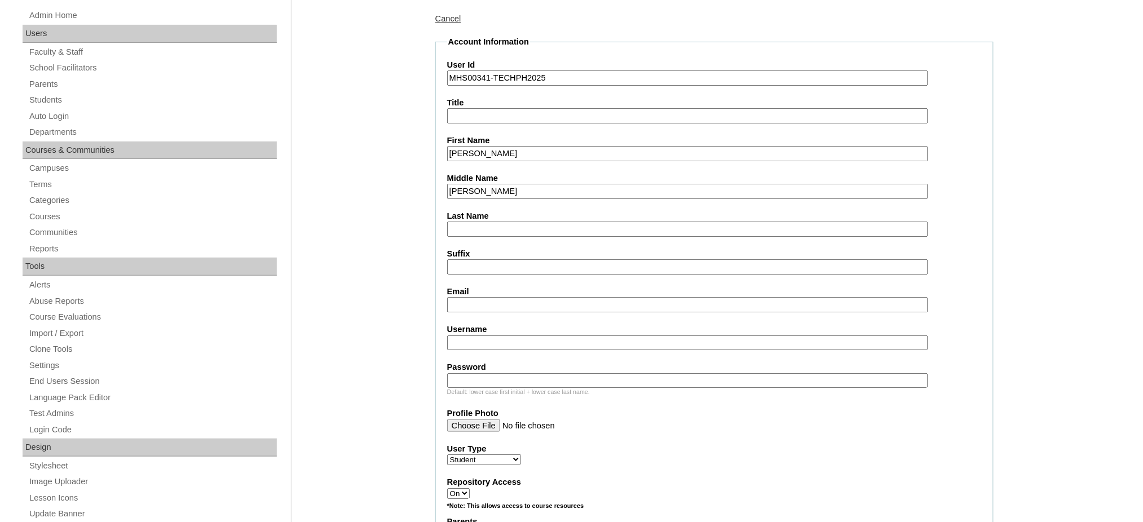
click at [474, 222] on input "Last Name" at bounding box center [687, 229] width 481 height 15
type input "Mesa"
click at [464, 301] on input "Email" at bounding box center [687, 304] width 481 height 15
paste input "mesa.kristinmae@gmail.com"
type input "mesa.kristinmae@gmail.com"
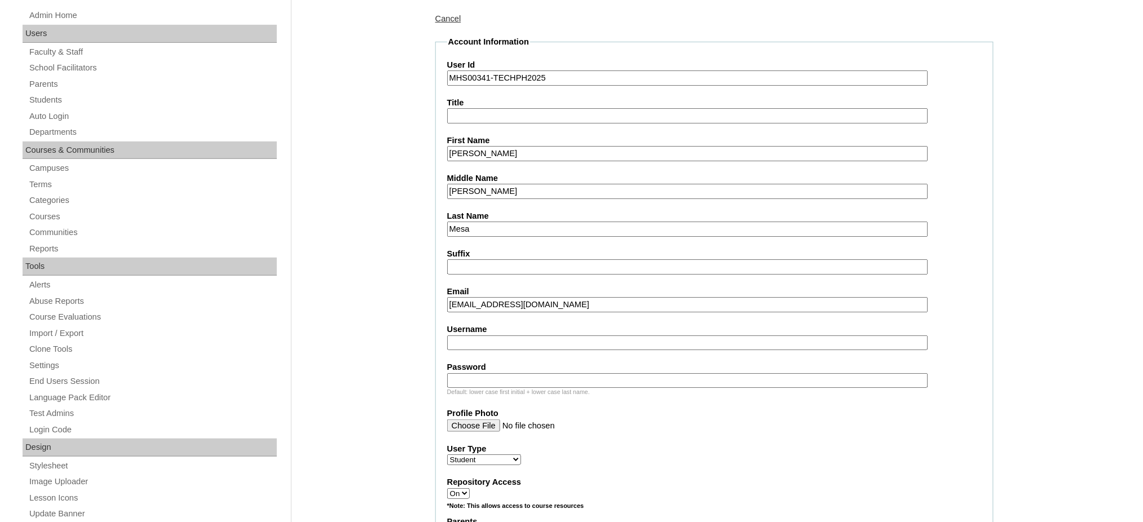
click at [460, 336] on input "Username" at bounding box center [687, 343] width 481 height 15
paste input "mauramesa"
type input "mauramesa"
click at [500, 373] on input "Password" at bounding box center [687, 380] width 481 height 15
paste input "250007110"
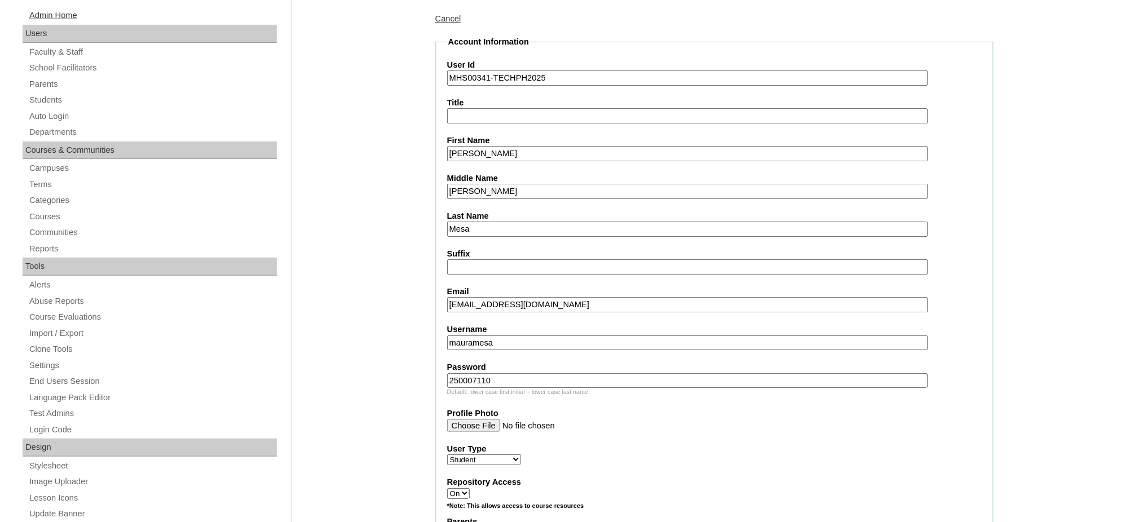
type input "250007110"
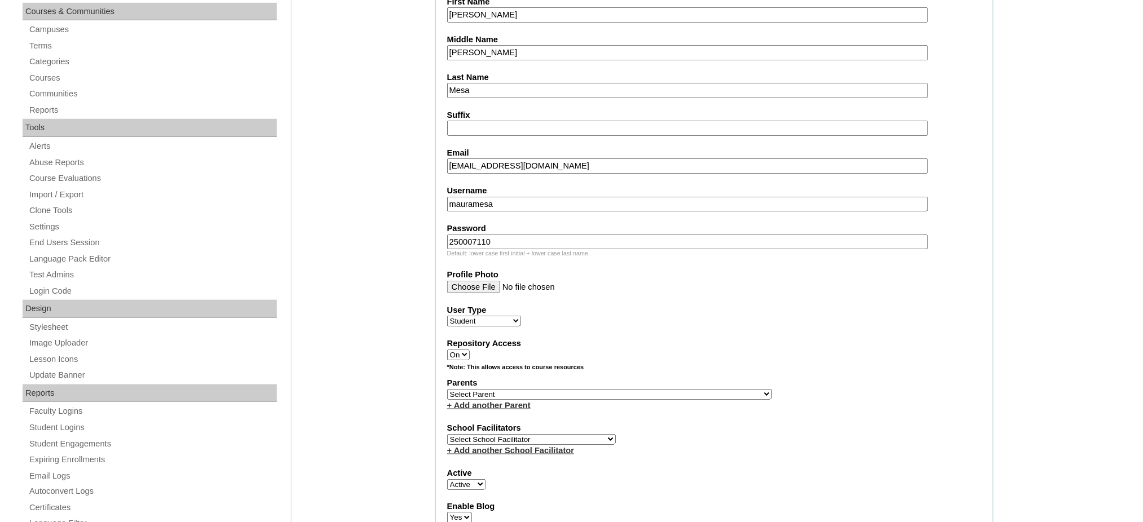
scroll to position [301, 0]
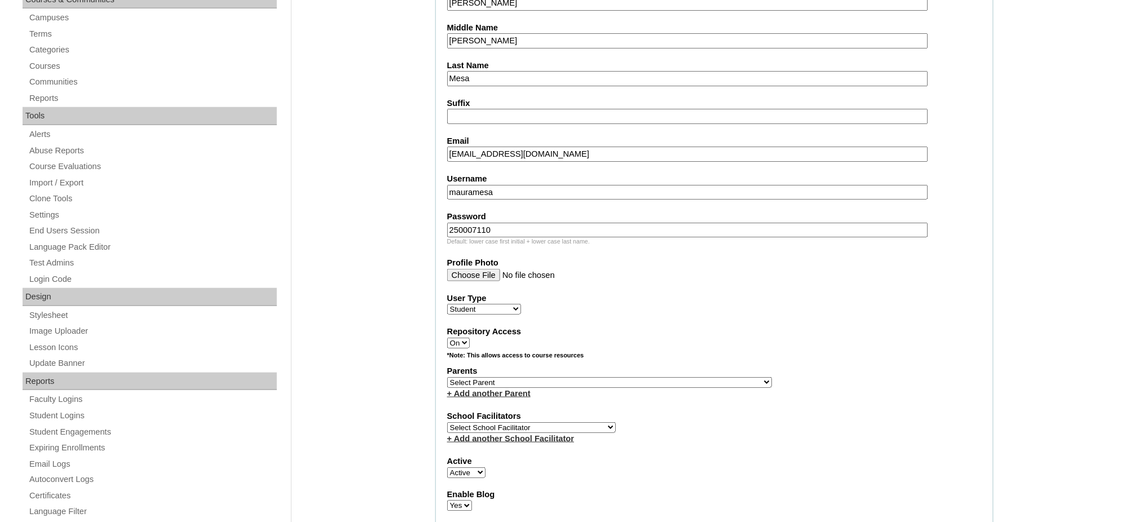
click at [639, 377] on select "Select Parent , , , , , , , , , , , , , , , , , , , , , , , , , , , , , , , , ,…" at bounding box center [609, 382] width 325 height 11
click at [643, 377] on select "Select Parent , , , , , , , , , , , , , , , , , , , , , , , , , , , , , , , , ,…" at bounding box center [609, 382] width 325 height 11
select select "44183"
click at [447, 377] on select "Select Parent , , , , , , , , , , , , , , , , , , , , , , , , , , , , , , , , ,…" at bounding box center [609, 382] width 325 height 11
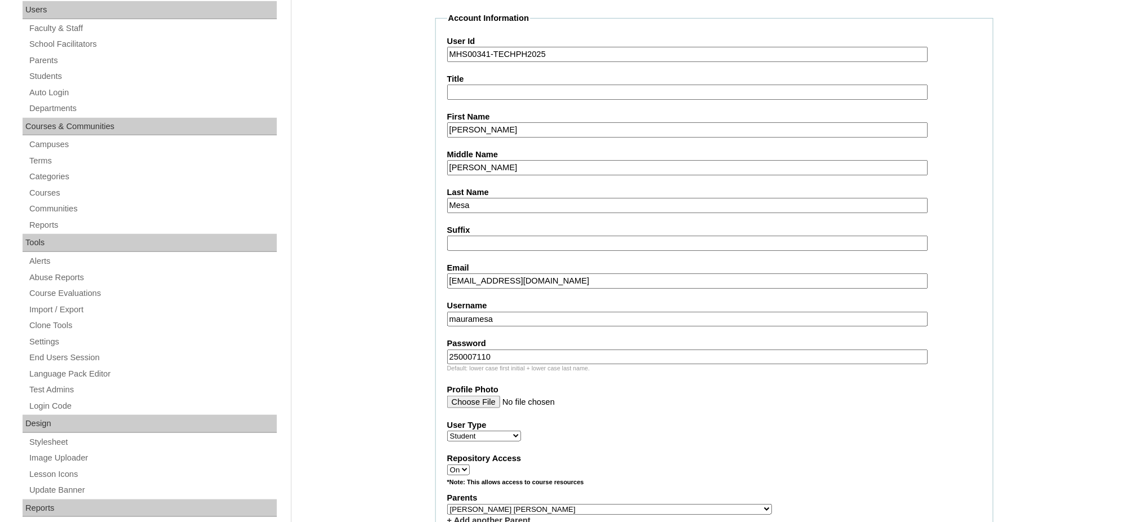
scroll to position [150, 0]
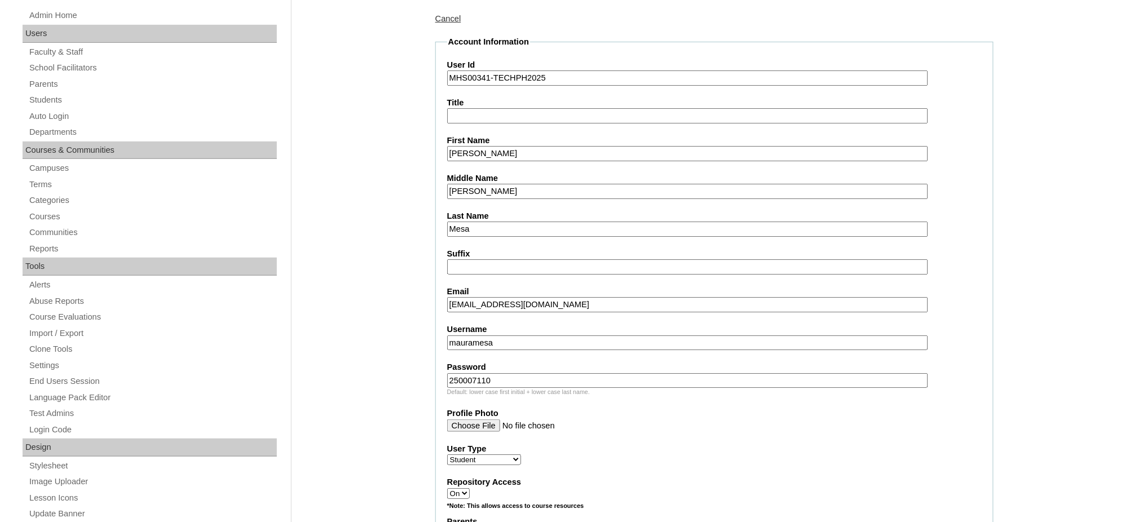
click at [503, 149] on input "Maura Krisandra" at bounding box center [687, 153] width 481 height 15
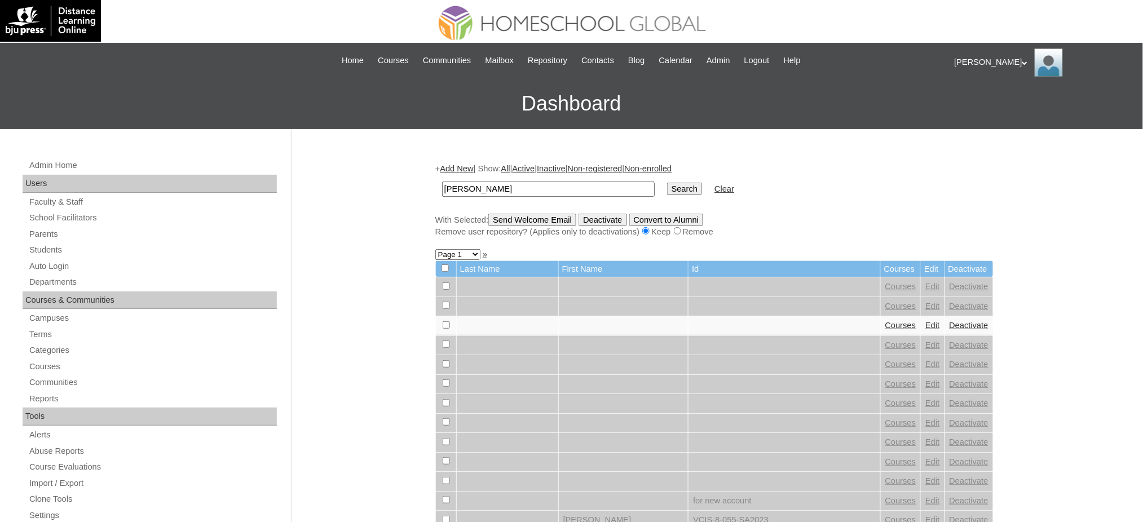
type input "[PERSON_NAME]"
click at [667, 183] on input "Search" at bounding box center [684, 189] width 35 height 12
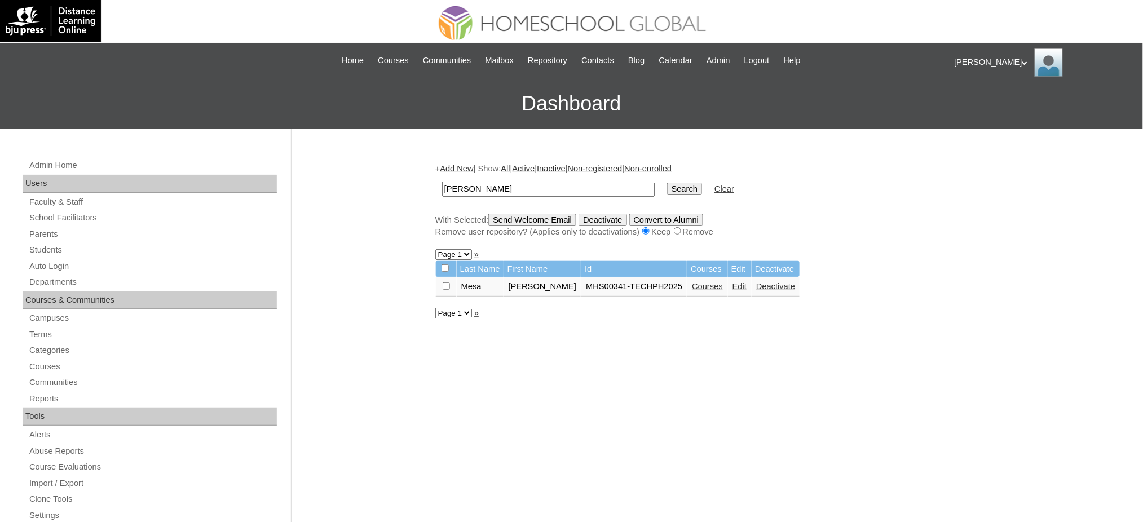
click at [692, 282] on link "Courses" at bounding box center [707, 286] width 31 height 9
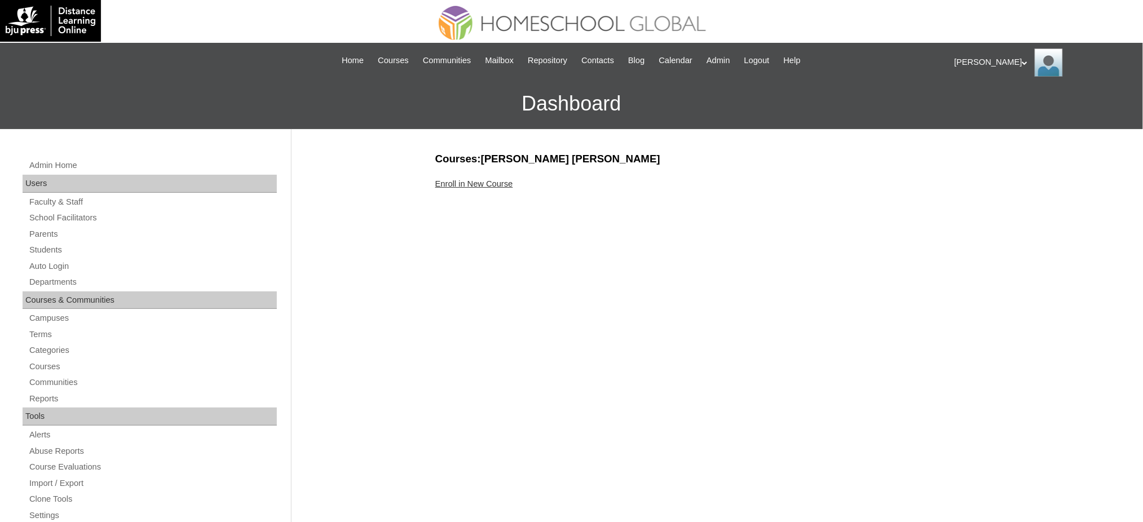
click at [492, 179] on link "Enroll in New Course" at bounding box center [474, 183] width 78 height 9
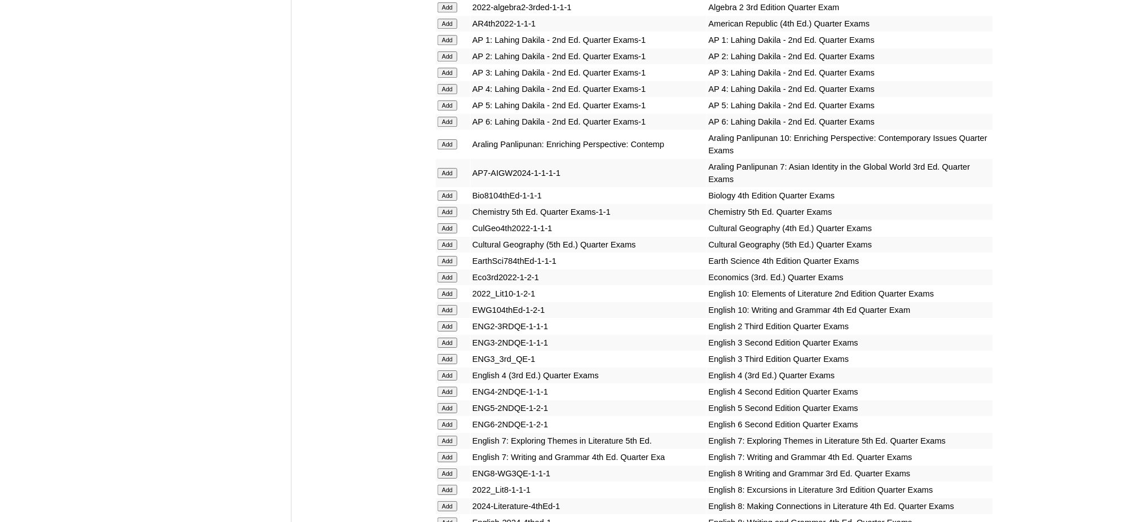
scroll to position [1128, 0]
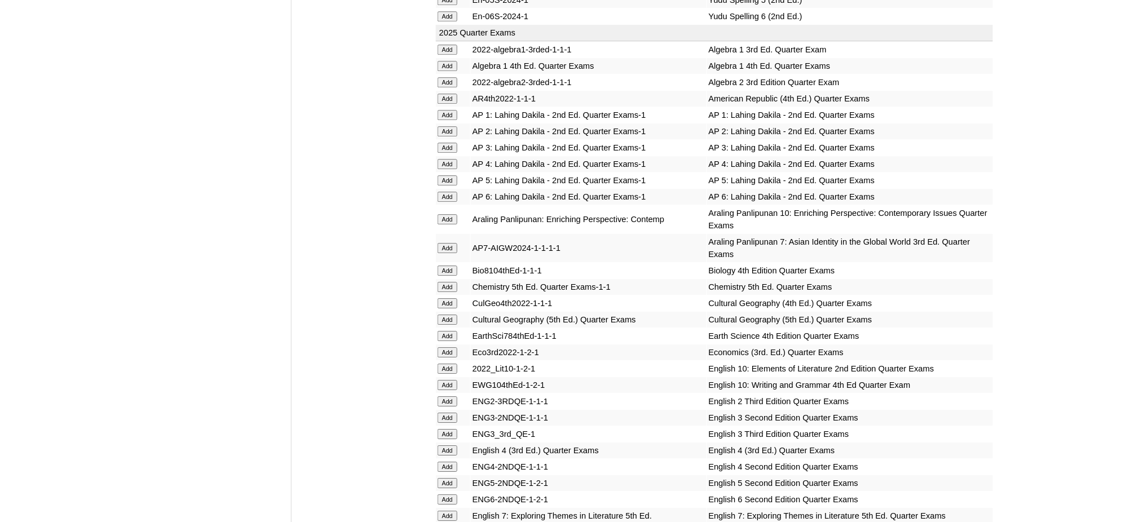
click at [446, 61] on input "Add" at bounding box center [448, 66] width 20 height 10
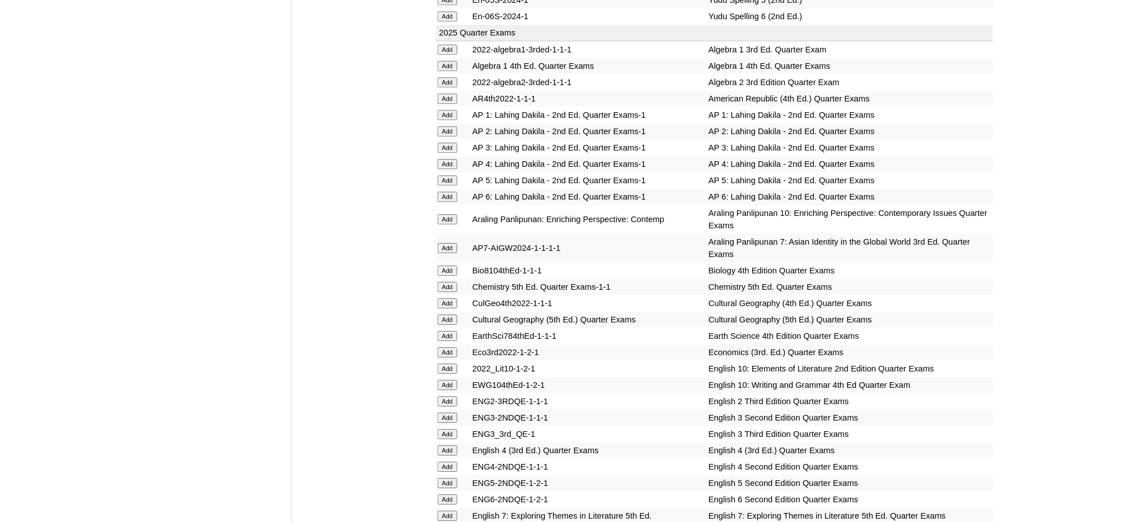
click at [452, 266] on input "Add" at bounding box center [448, 271] width 20 height 10
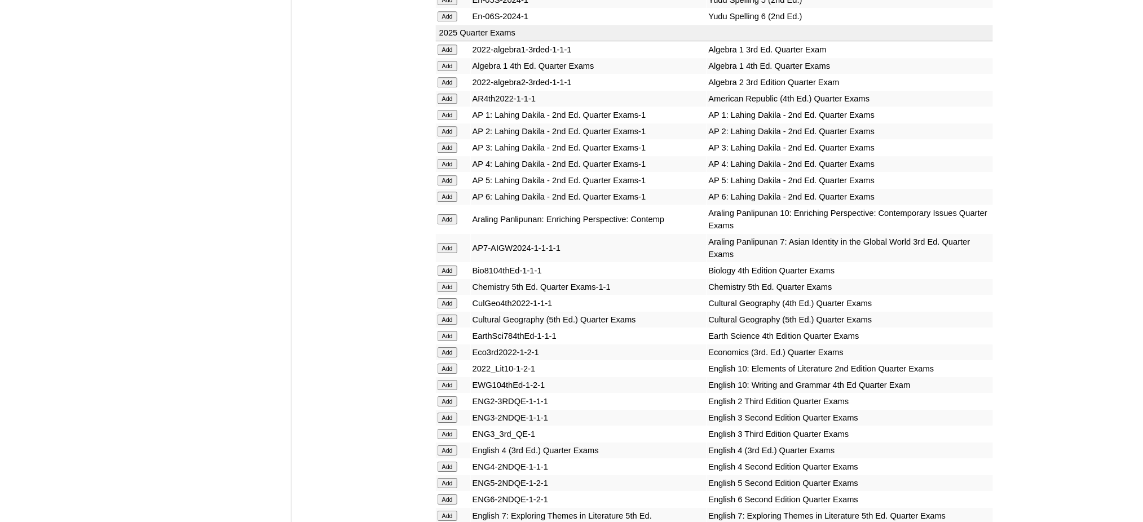
click at [452, 266] on input "Add" at bounding box center [448, 271] width 20 height 10
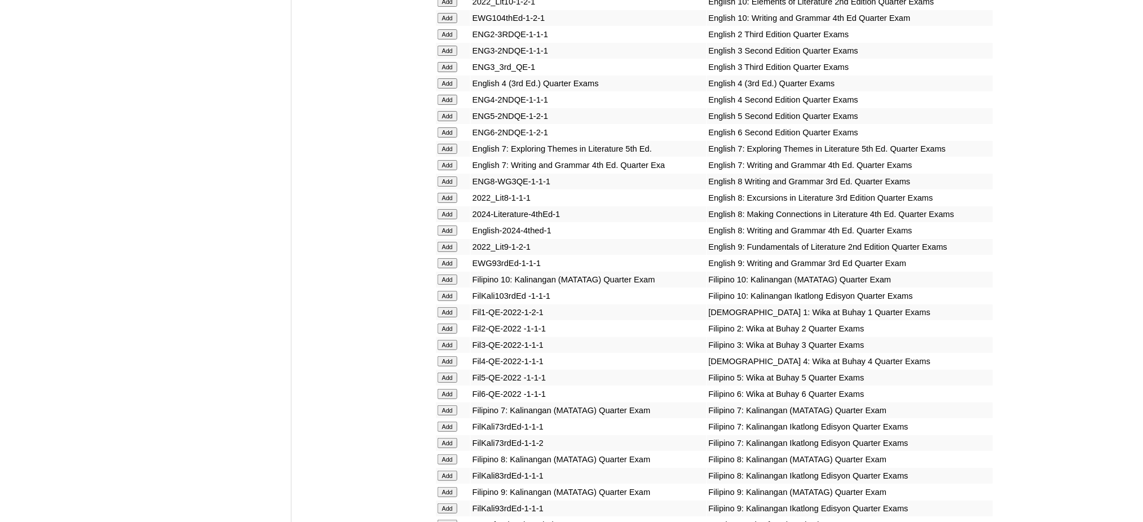
scroll to position [1504, 0]
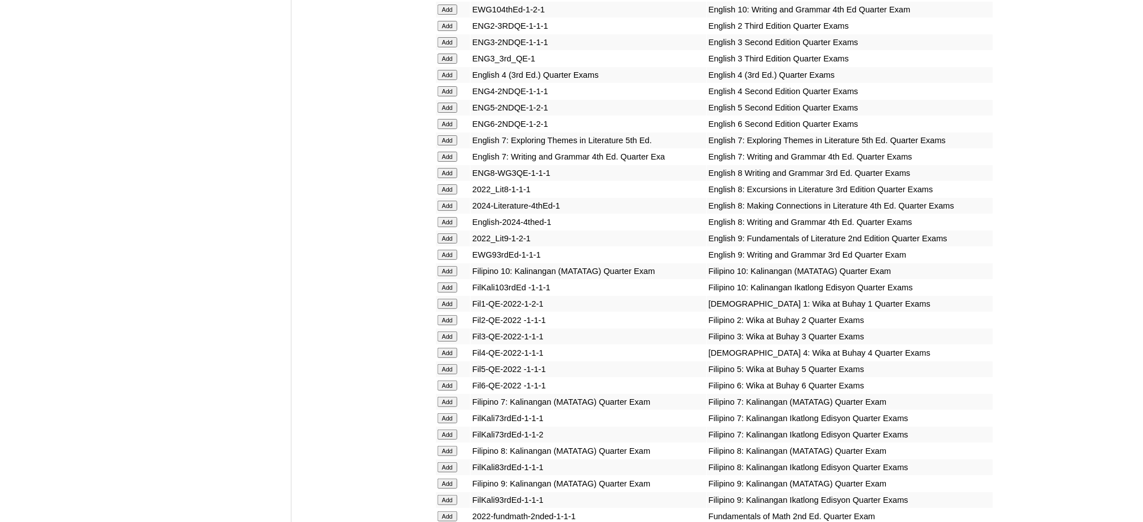
click at [441, 201] on input "Add" at bounding box center [448, 206] width 20 height 10
click at [442, 217] on input "Add" at bounding box center [448, 222] width 20 height 10
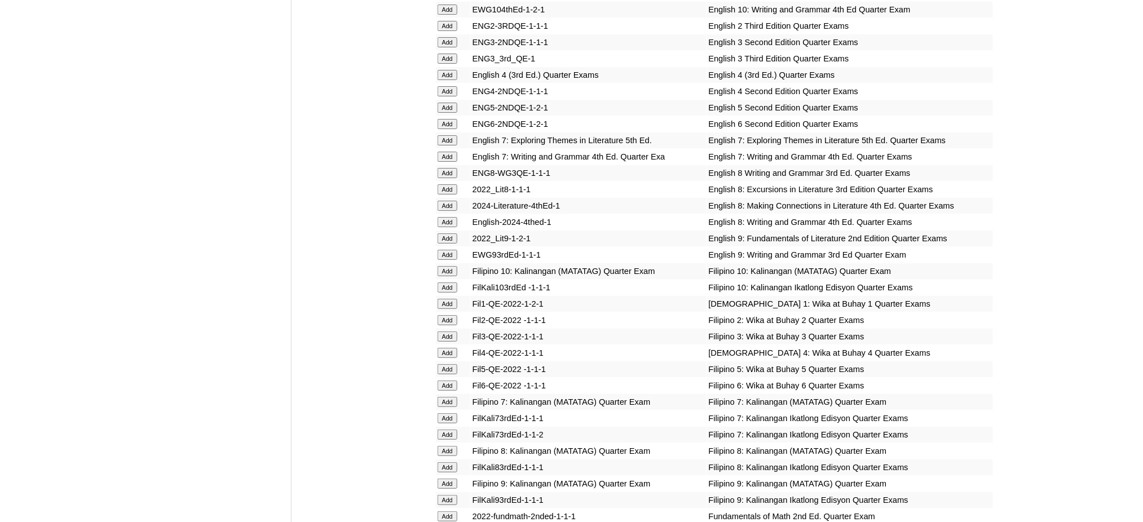
click at [442, 217] on input "Add" at bounding box center [448, 222] width 20 height 10
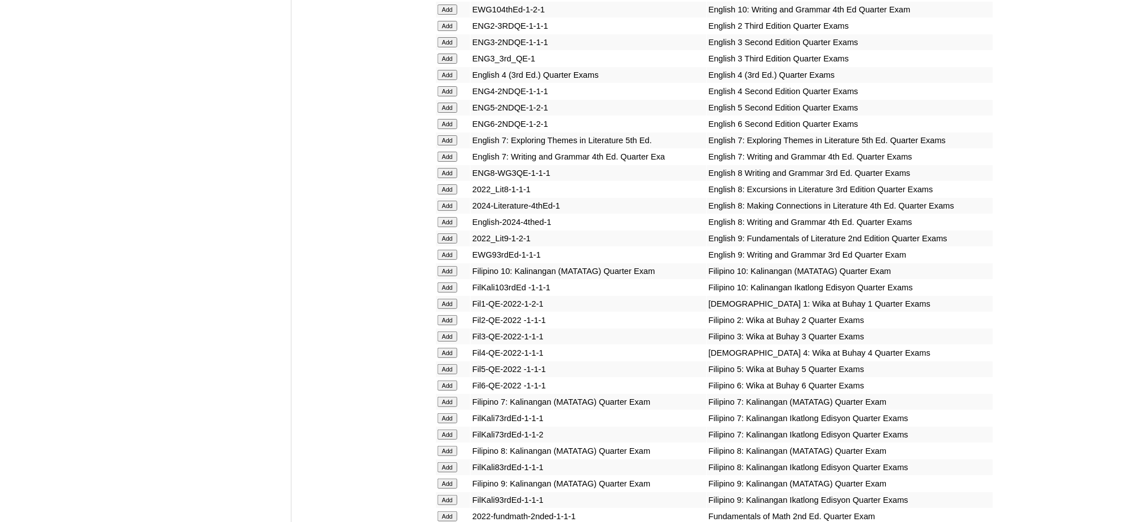
click at [442, 217] on input "Add" at bounding box center [448, 222] width 20 height 10
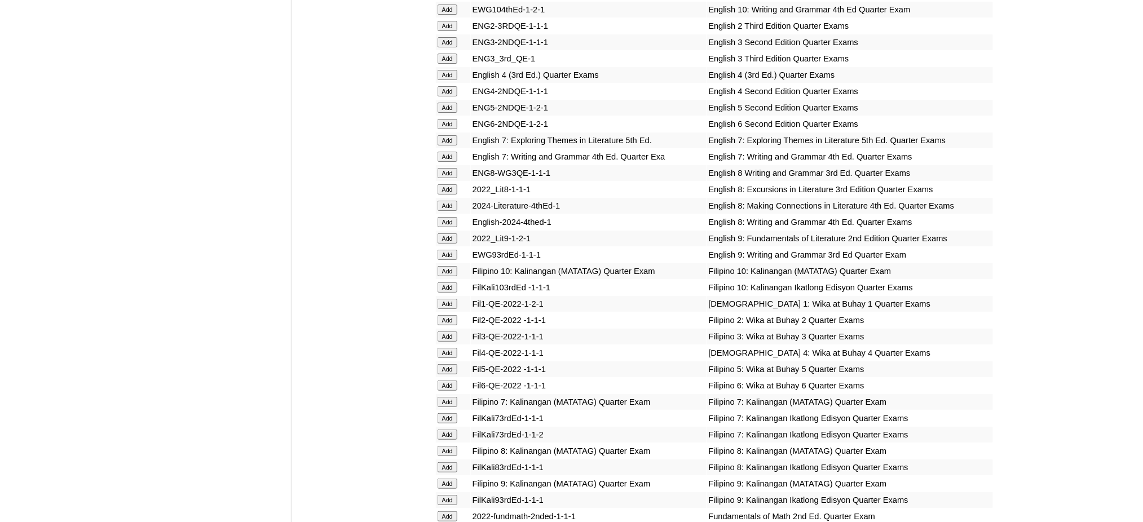
click at [442, 217] on input "Add" at bounding box center [448, 222] width 20 height 10
click at [448, 446] on input "Add" at bounding box center [448, 451] width 20 height 10
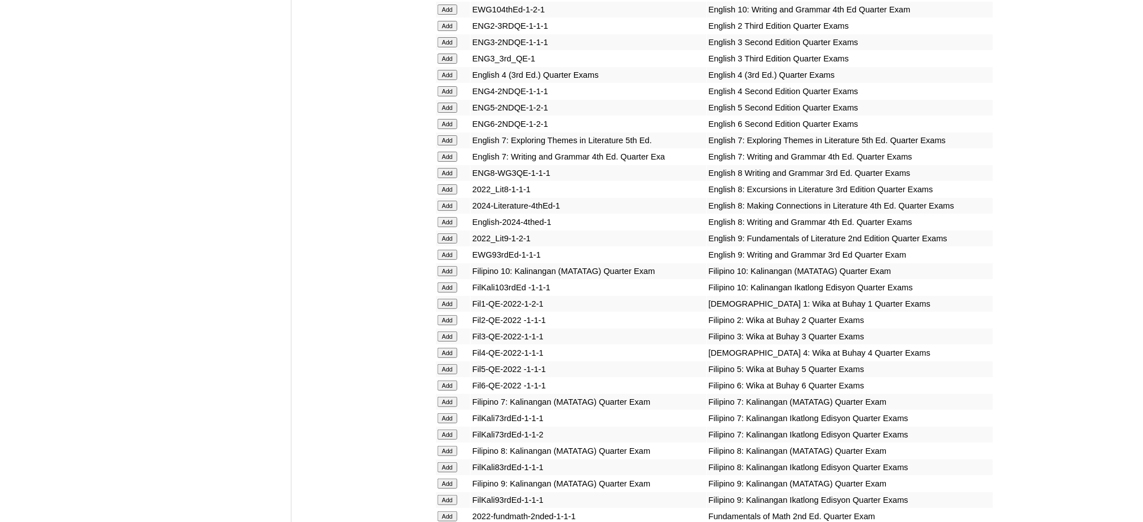
click at [448, 446] on input "Add" at bounding box center [448, 451] width 20 height 10
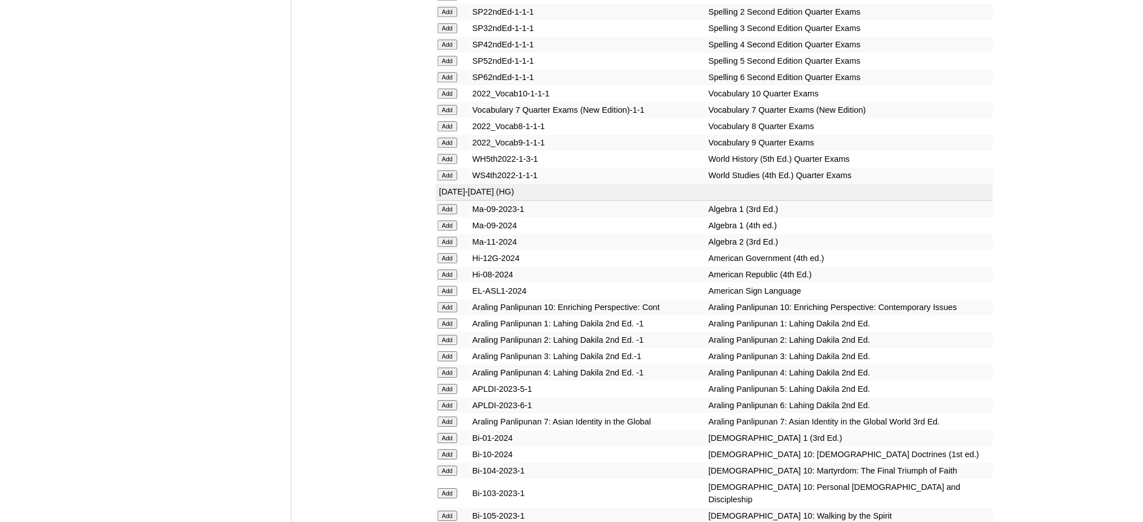
scroll to position [2632, 0]
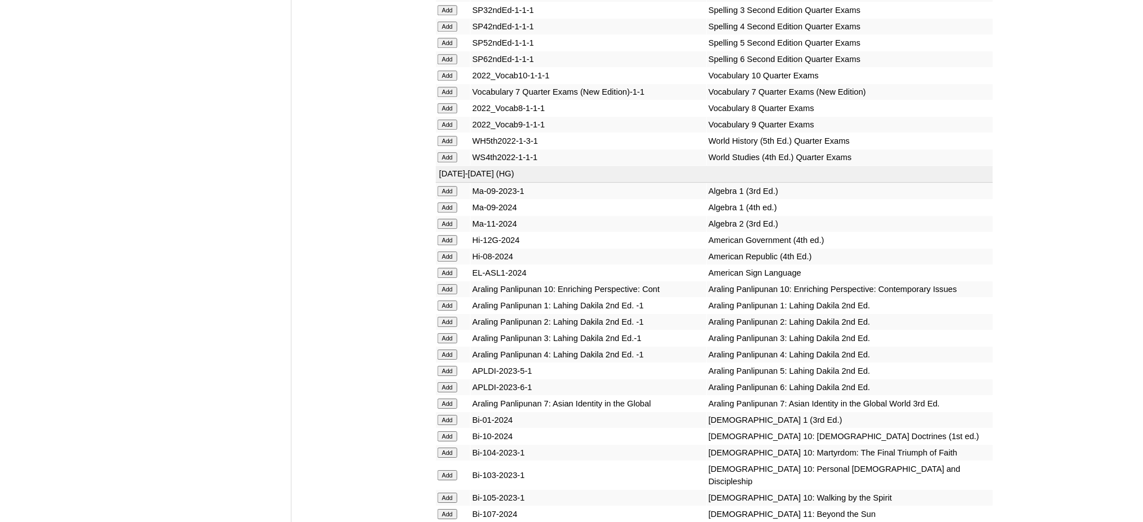
click at [444, 103] on input "Add" at bounding box center [448, 108] width 20 height 10
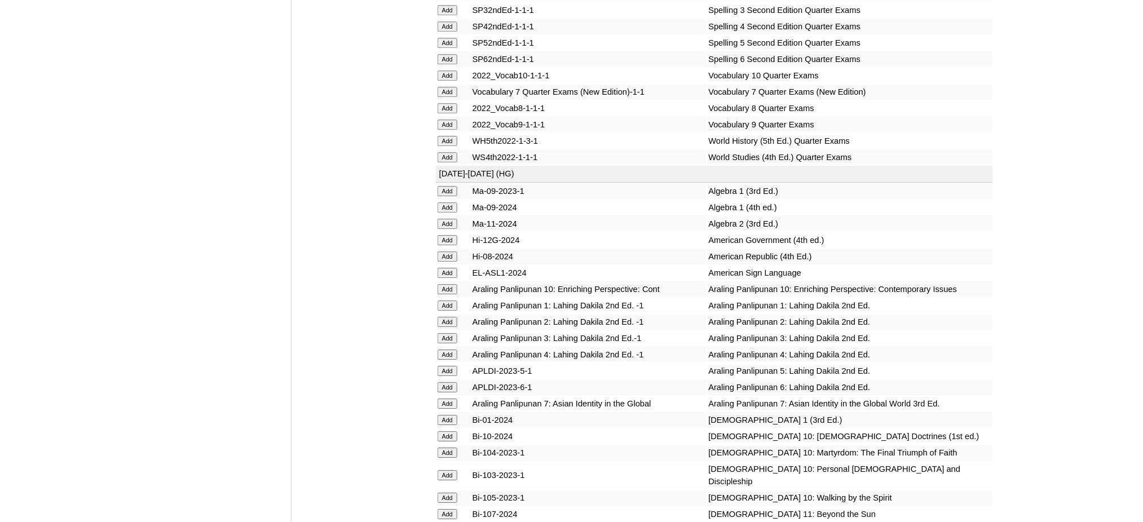
click at [446, 203] on input "Add" at bounding box center [448, 208] width 20 height 10
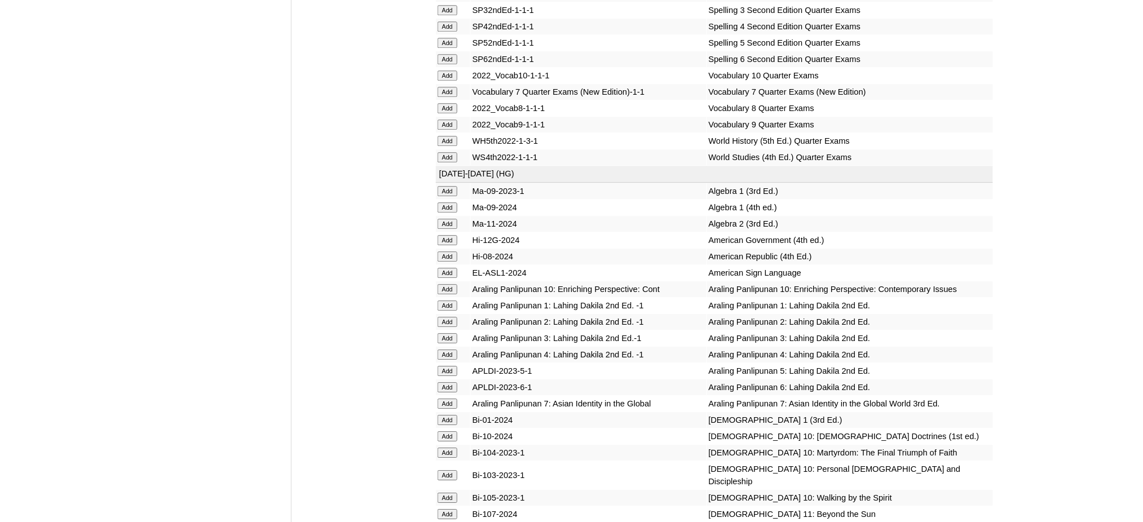
click at [446, 203] on input "Add" at bounding box center [448, 208] width 20 height 10
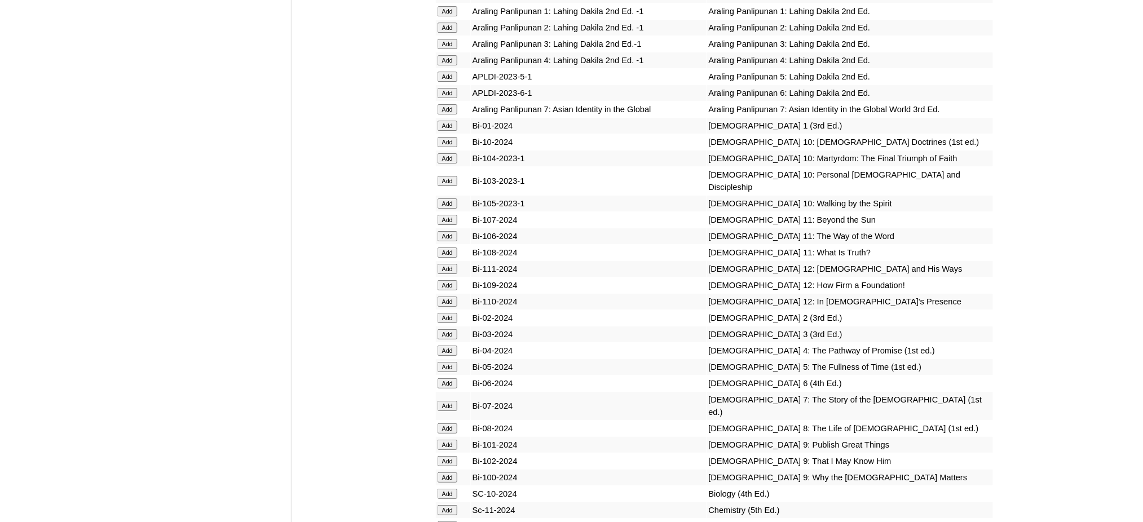
scroll to position [3008, 0]
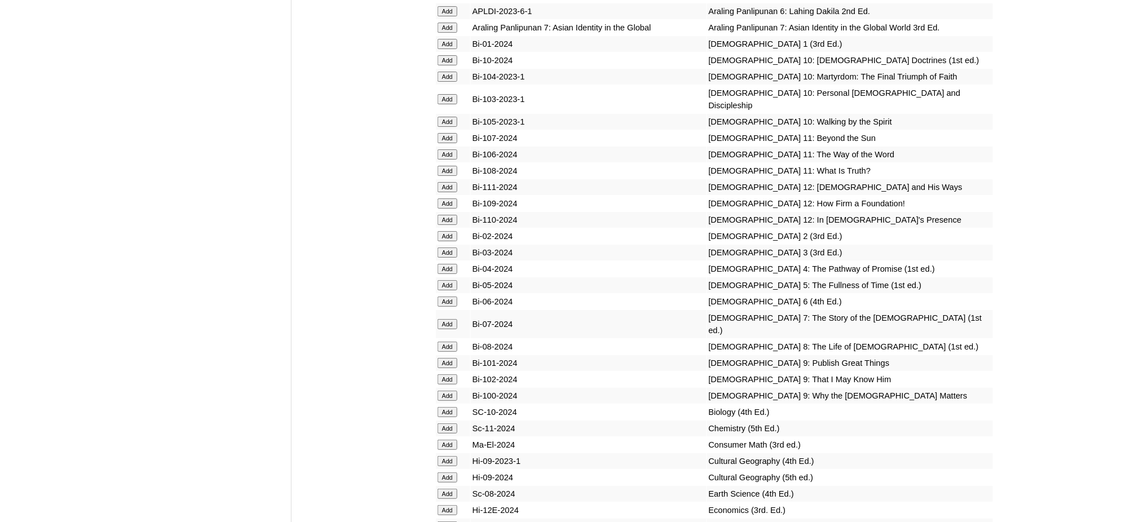
click at [441, 342] on input "Add" at bounding box center [448, 347] width 20 height 10
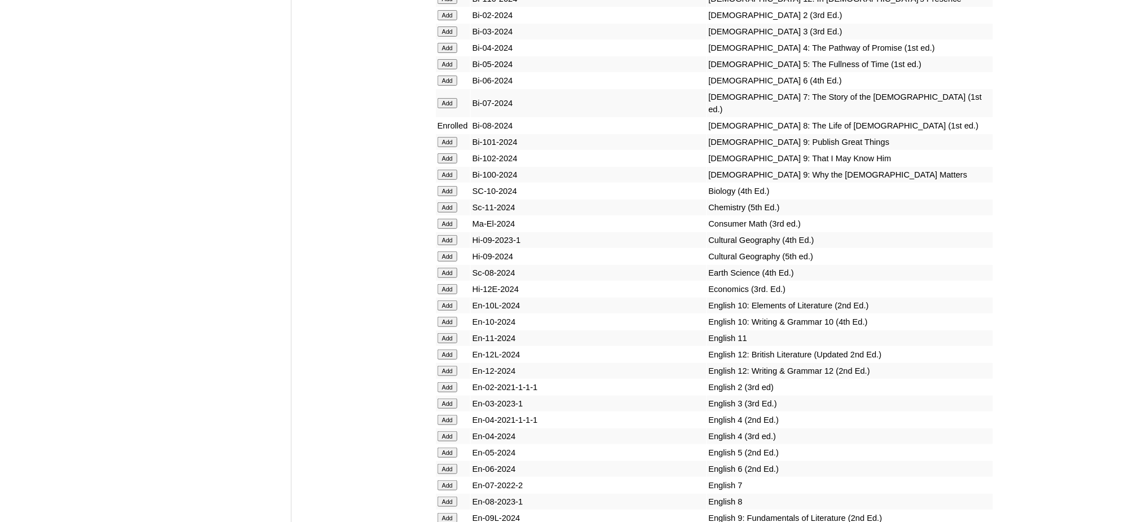
scroll to position [3234, 0]
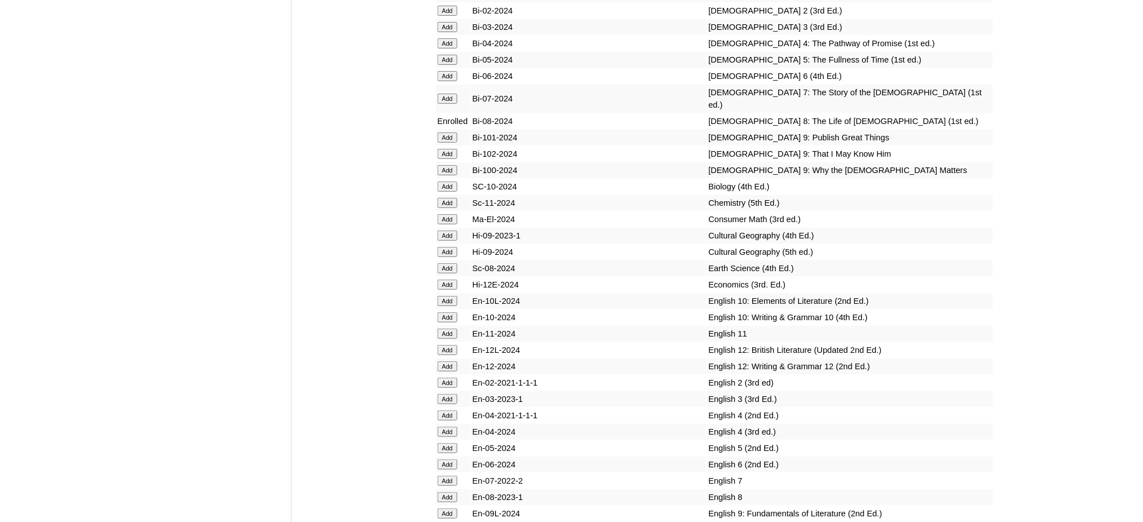
click at [447, 182] on input "Add" at bounding box center [448, 187] width 20 height 10
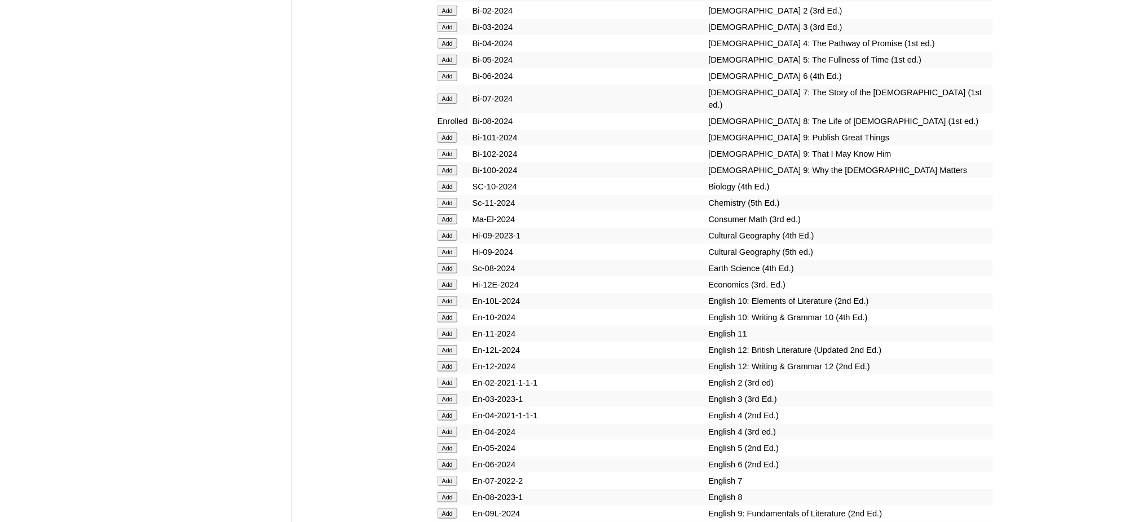
click at [447, 182] on input "Add" at bounding box center [448, 187] width 20 height 10
click at [447, 492] on input "Add" at bounding box center [448, 497] width 20 height 10
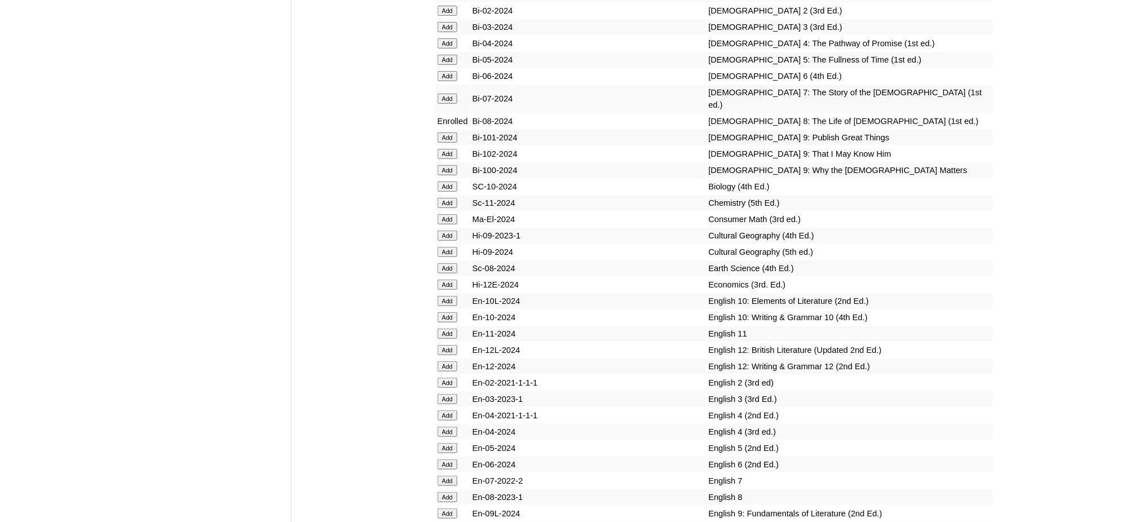
click at [447, 492] on input "Add" at bounding box center [448, 497] width 20 height 10
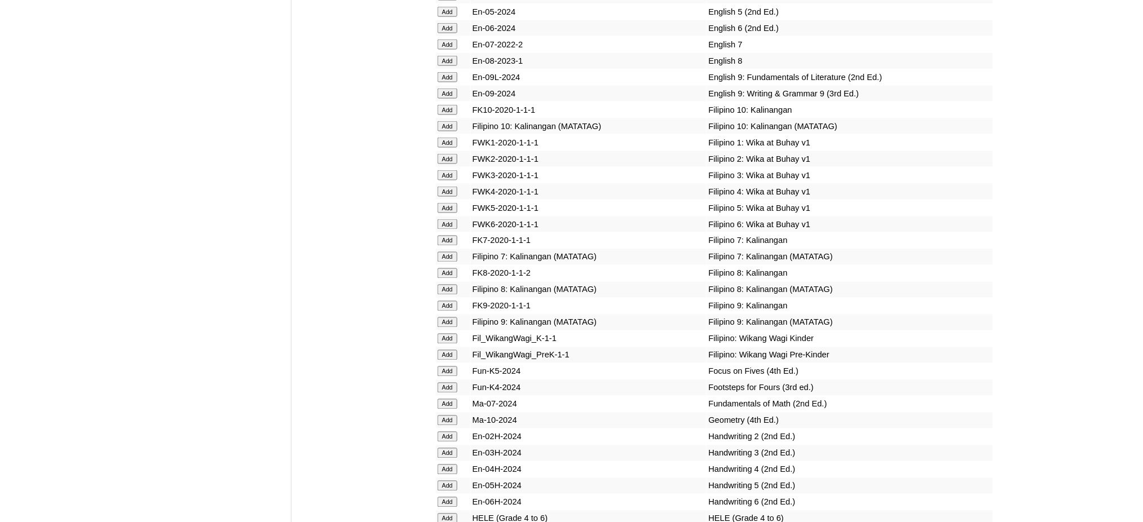
scroll to position [3685, 0]
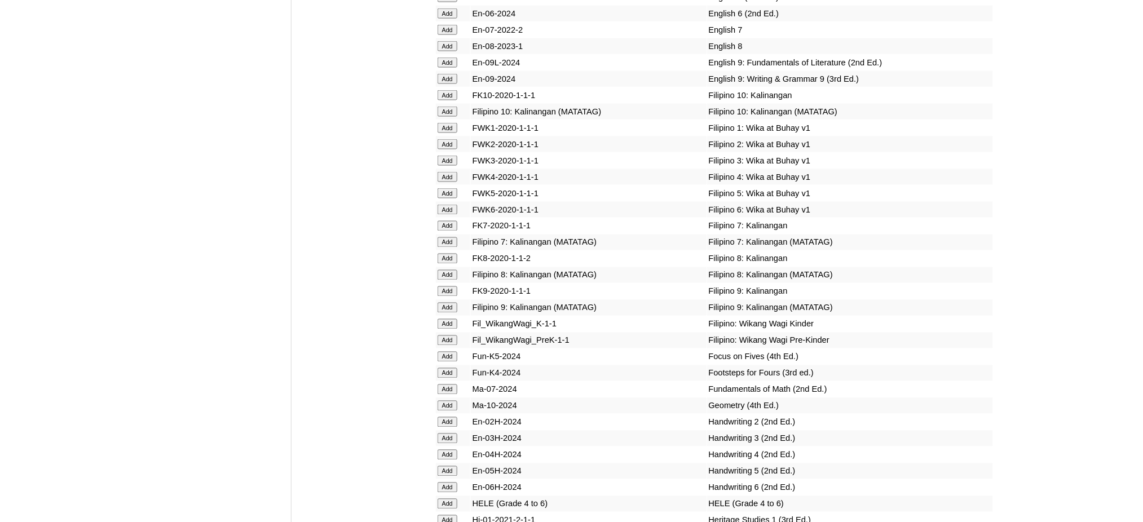
click at [447, 270] on input "Add" at bounding box center [448, 275] width 20 height 10
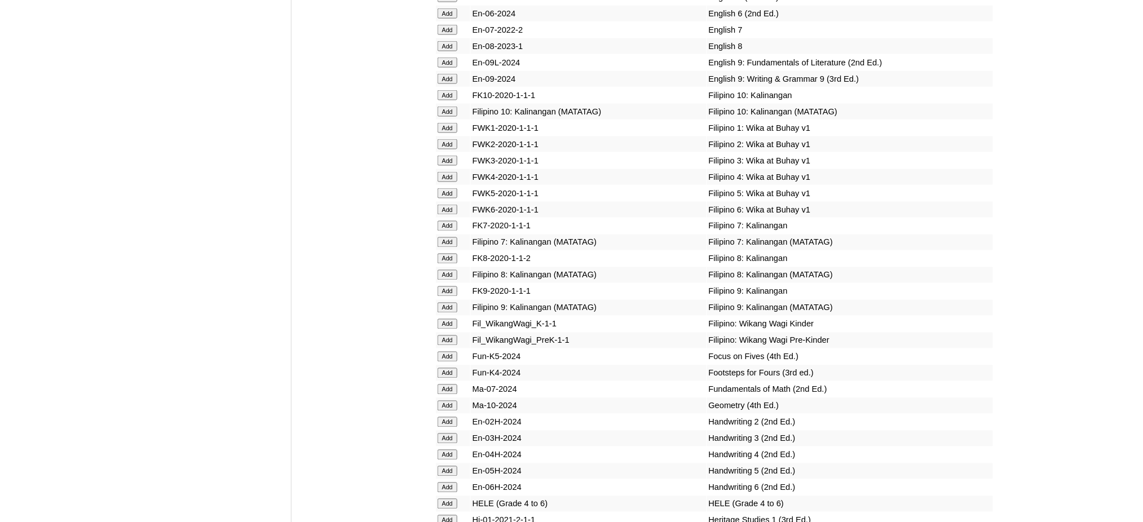
click at [447, 270] on input "Add" at bounding box center [448, 275] width 20 height 10
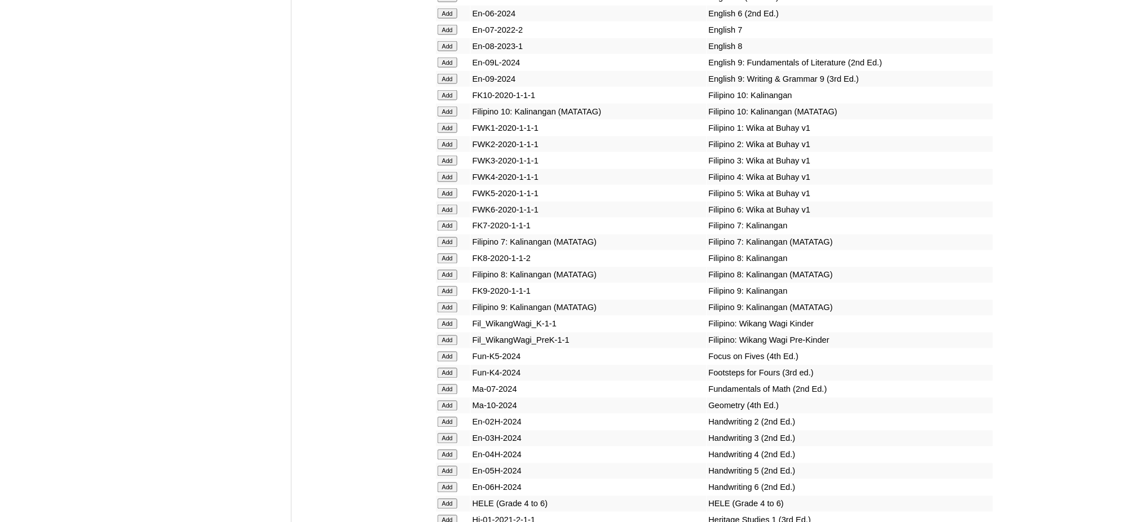
click at [447, 270] on input "Add" at bounding box center [448, 275] width 20 height 10
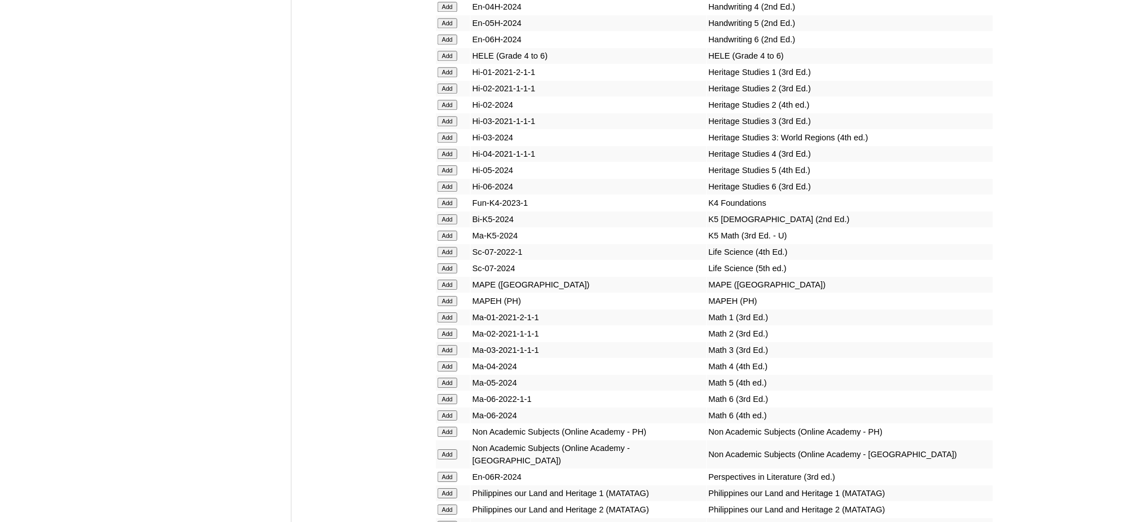
scroll to position [4137, 0]
click at [438, 293] on input "Add" at bounding box center [448, 298] width 20 height 10
click at [442, 293] on input "Add" at bounding box center [448, 298] width 20 height 10
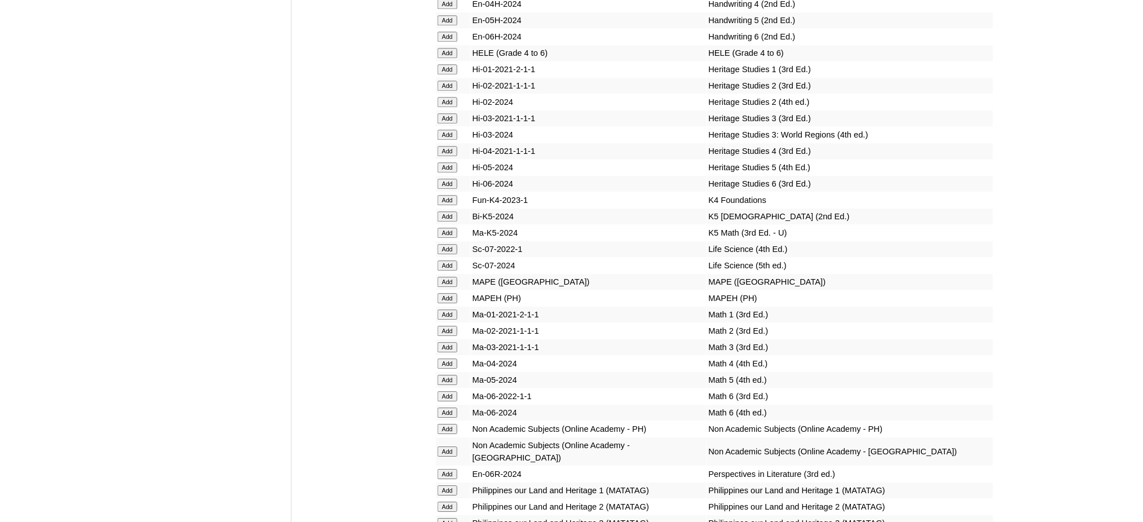
click at [442, 293] on input "Add" at bounding box center [448, 298] width 20 height 10
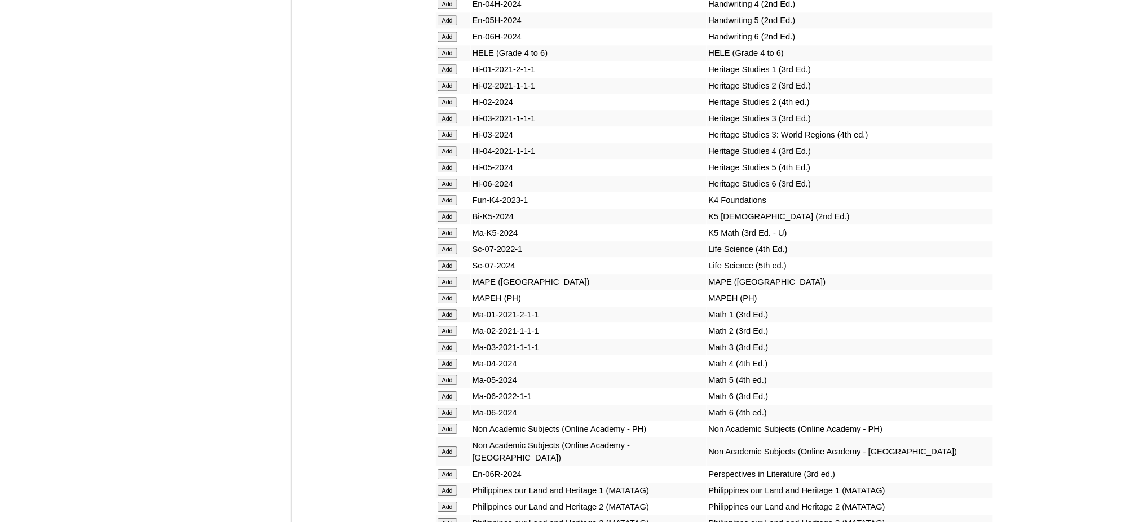
click at [442, 293] on input "Add" at bounding box center [448, 298] width 20 height 10
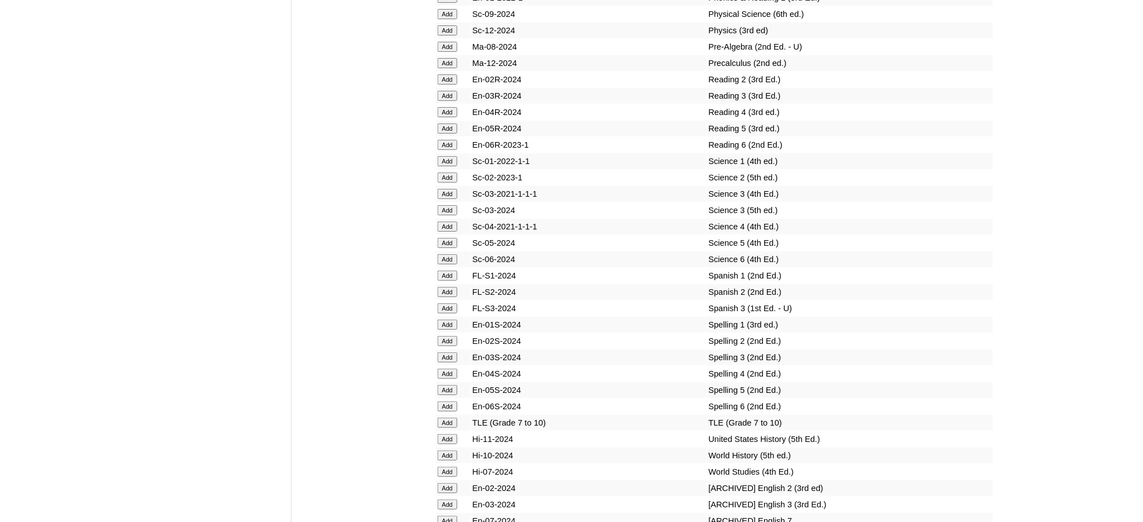
scroll to position [4739, 0]
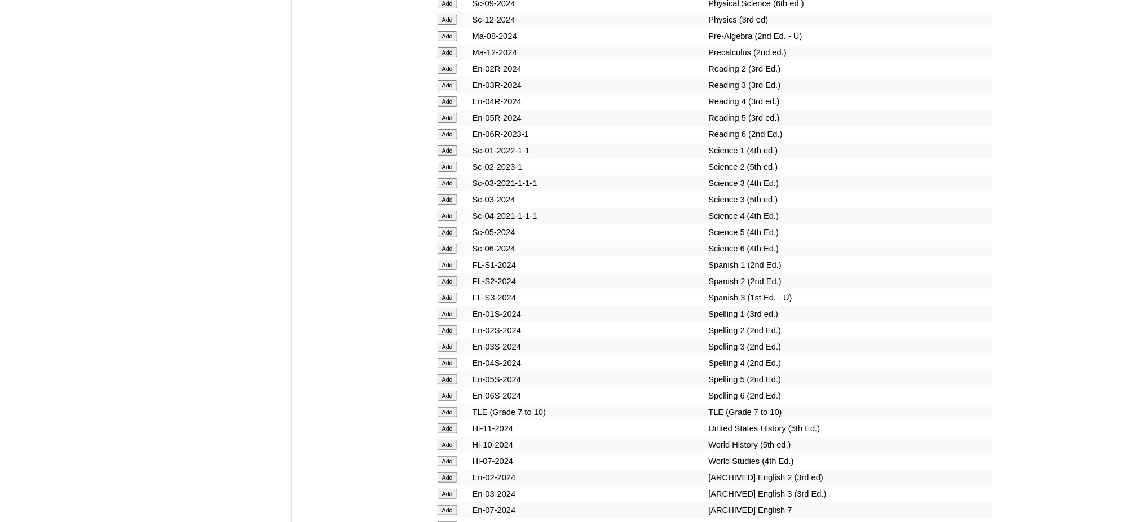
click at [449, 407] on input "Add" at bounding box center [448, 412] width 20 height 10
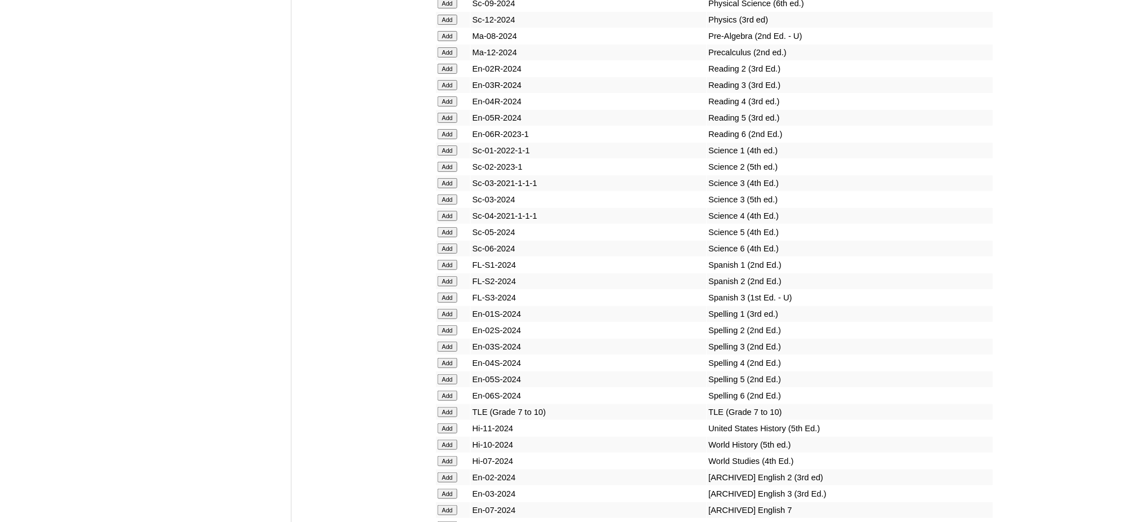
click at [451, 440] on input "Add" at bounding box center [448, 445] width 20 height 10
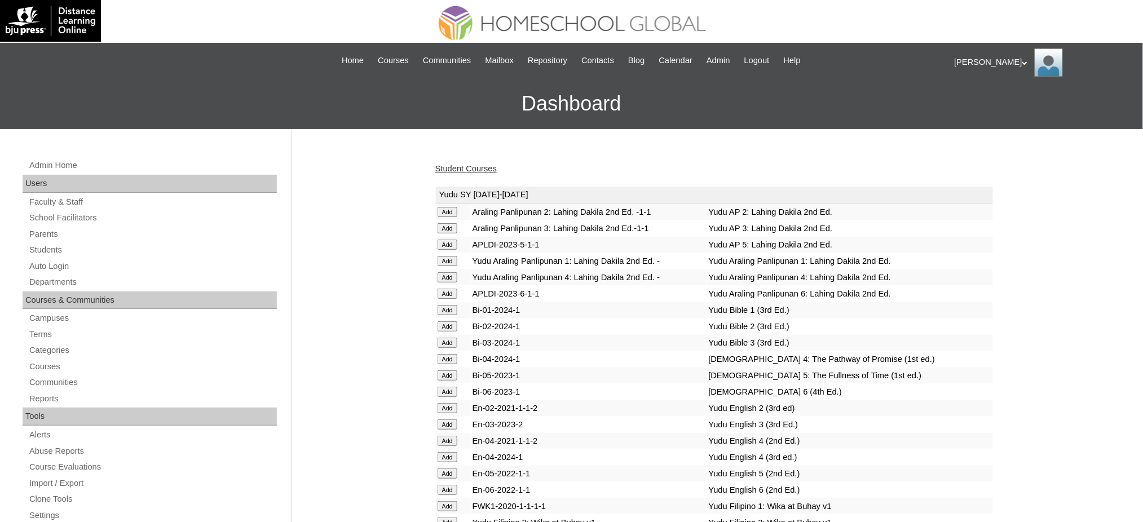
click at [474, 169] on link "Student Courses" at bounding box center [465, 168] width 61 height 9
